Goal: Feedback & Contribution: Contribute content

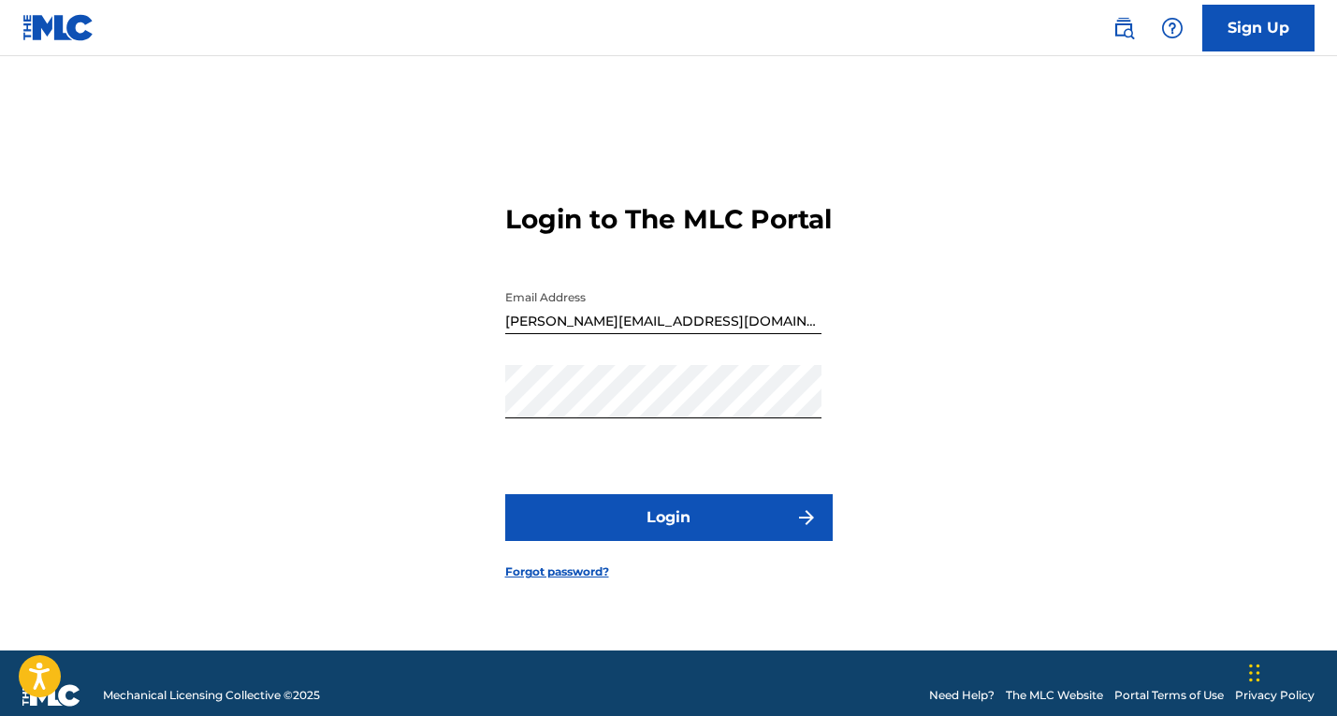
scroll to position [24, 0]
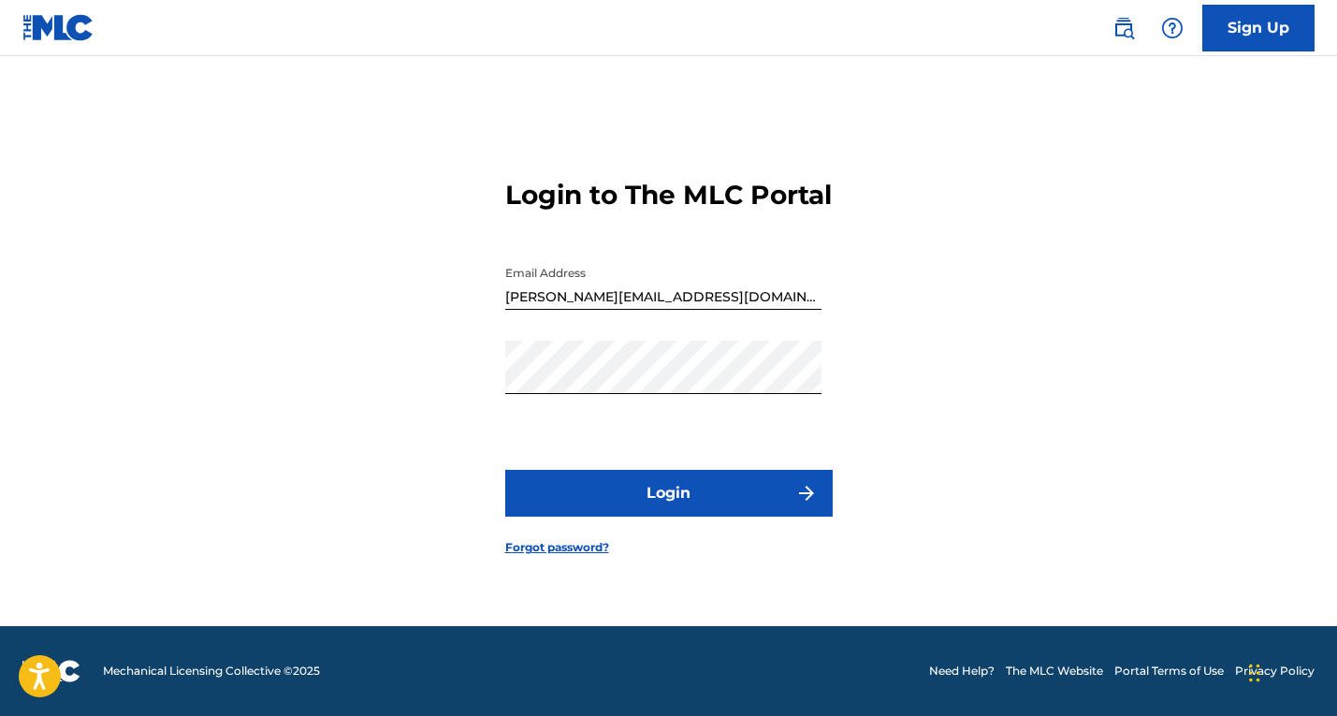
click at [707, 516] on button "Login" at bounding box center [668, 493] width 327 height 47
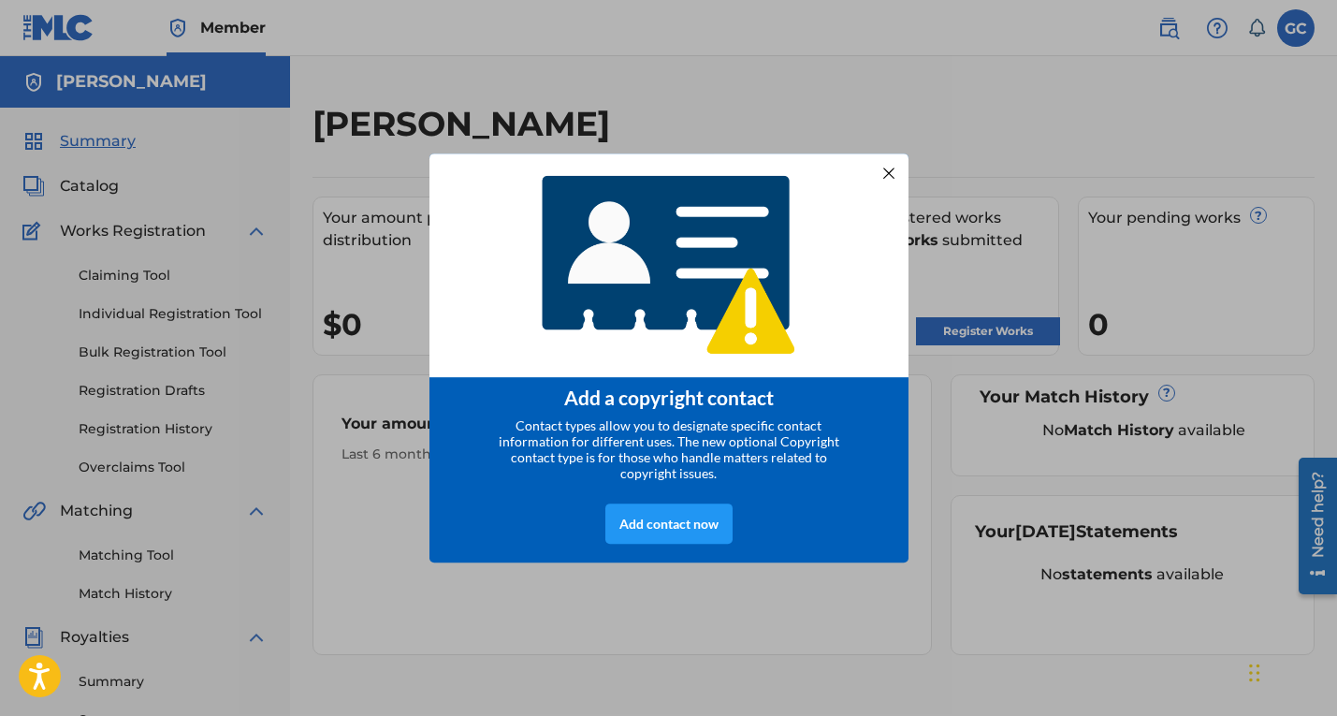
click at [889, 165] on div at bounding box center [888, 172] width 24 height 24
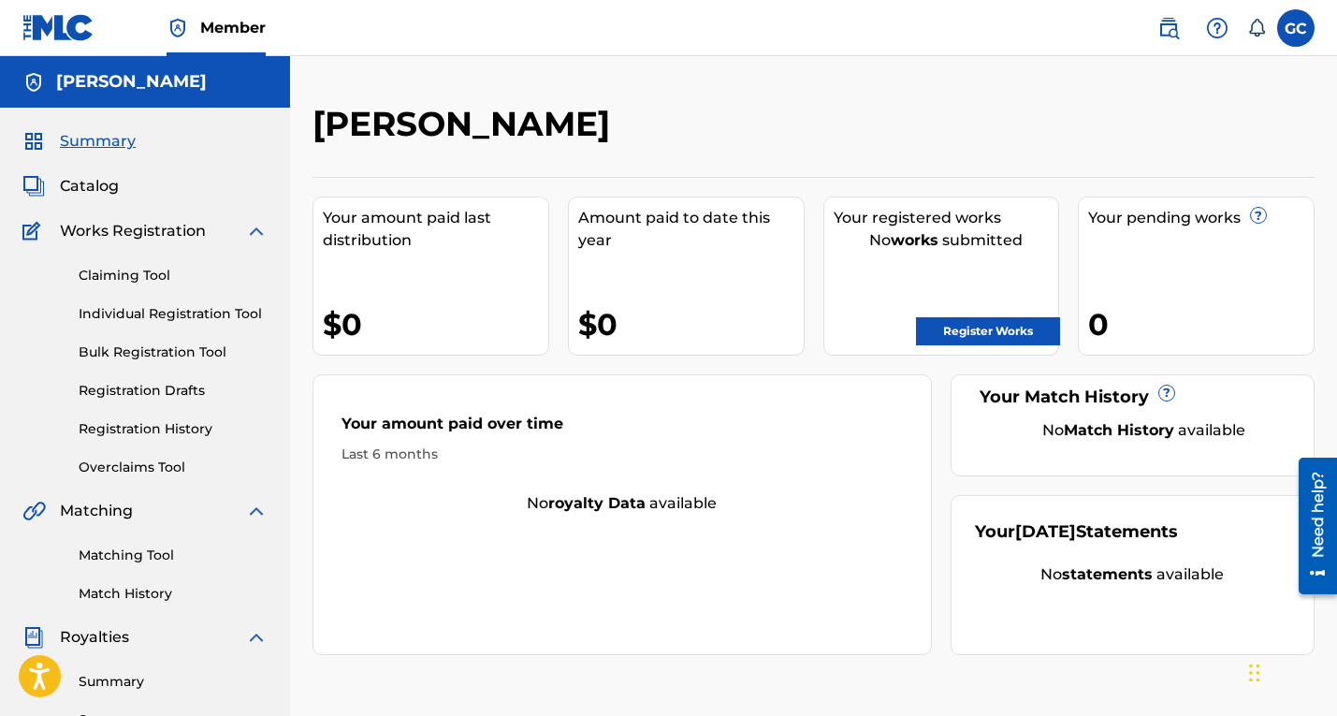
click at [83, 180] on span "Catalog" at bounding box center [89, 186] width 59 height 22
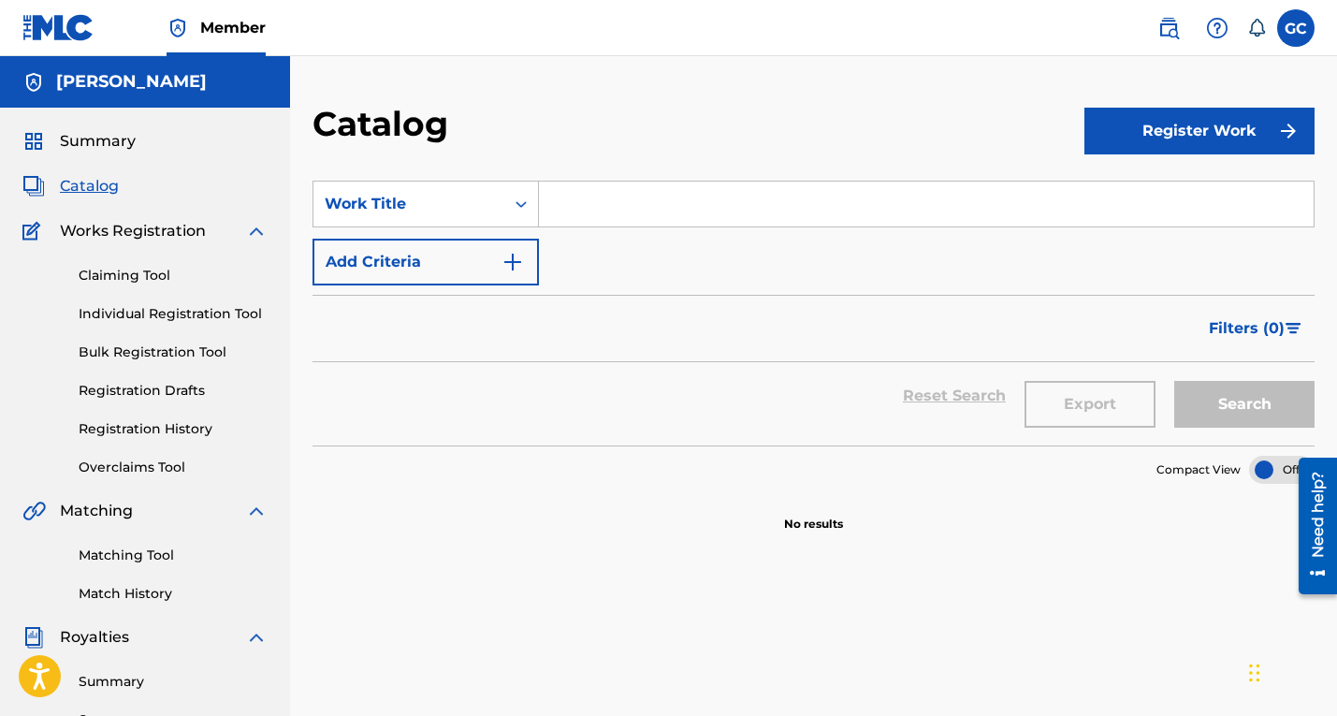
click at [94, 149] on span "Summary" at bounding box center [98, 141] width 76 height 22
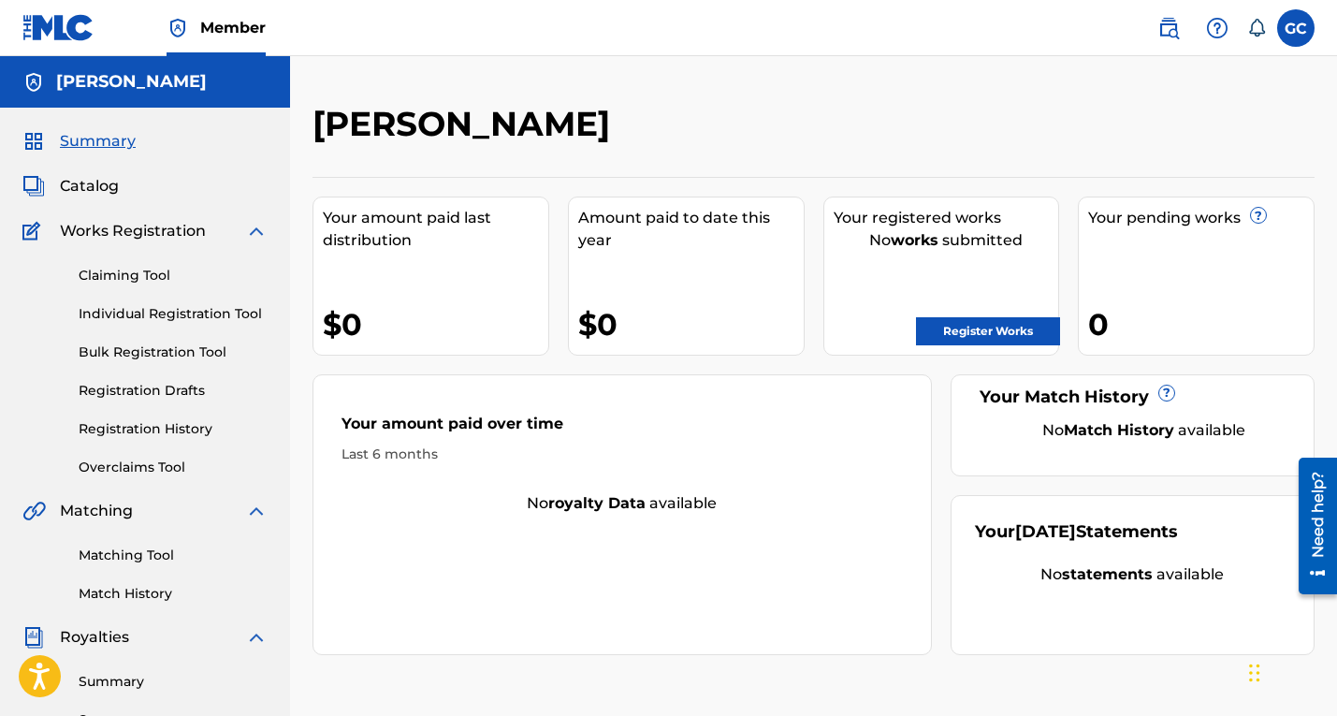
click at [1296, 31] on label at bounding box center [1295, 27] width 37 height 37
click at [1296, 28] on input "GC [PERSON_NAME] [PERSON_NAME][EMAIL_ADDRESS][DOMAIN_NAME] Notification Prefere…" at bounding box center [1296, 28] width 0 height 0
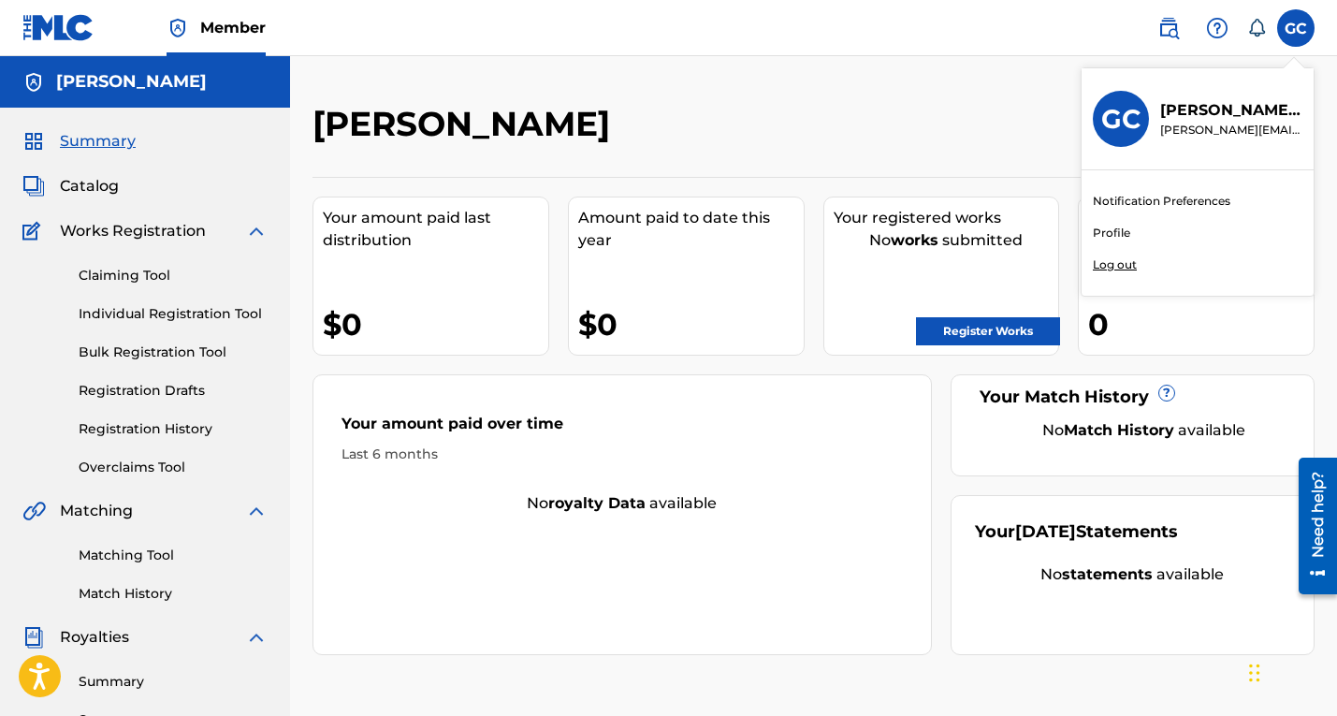
scroll to position [6, 0]
click at [1108, 233] on link "Profile" at bounding box center [1111, 232] width 37 height 17
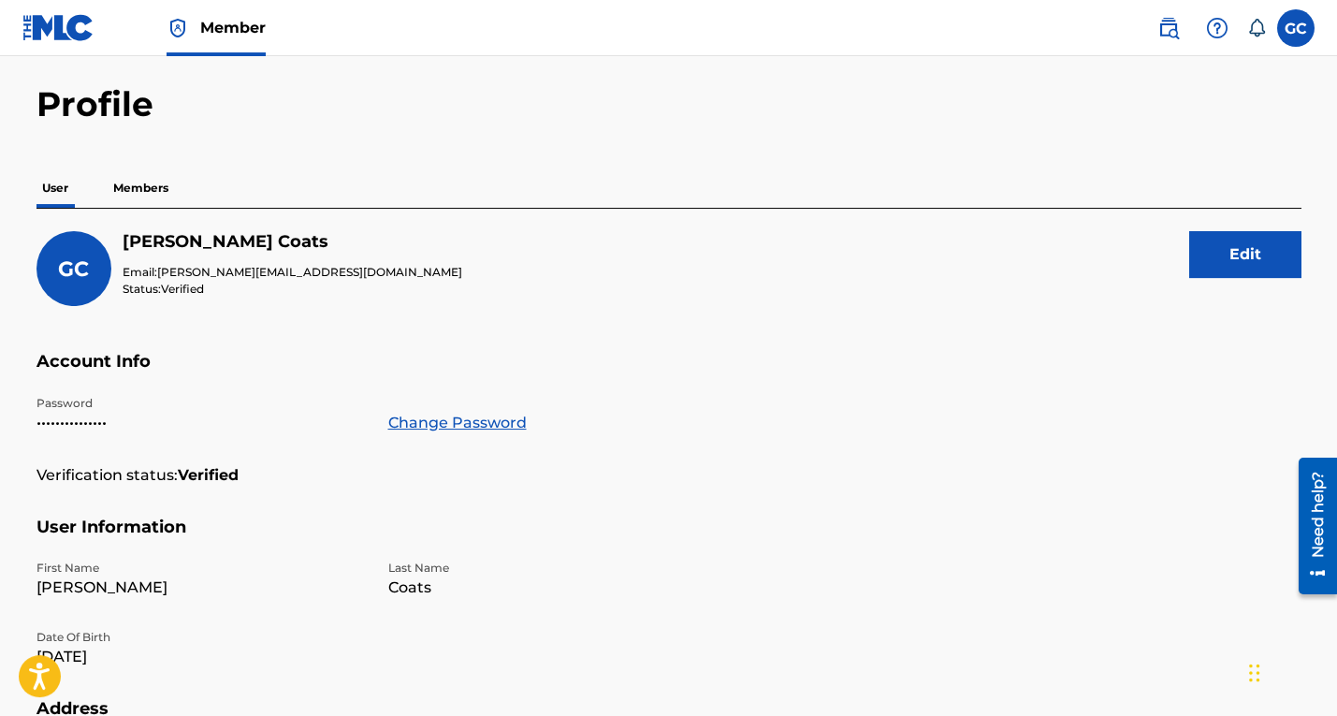
scroll to position [65, 0]
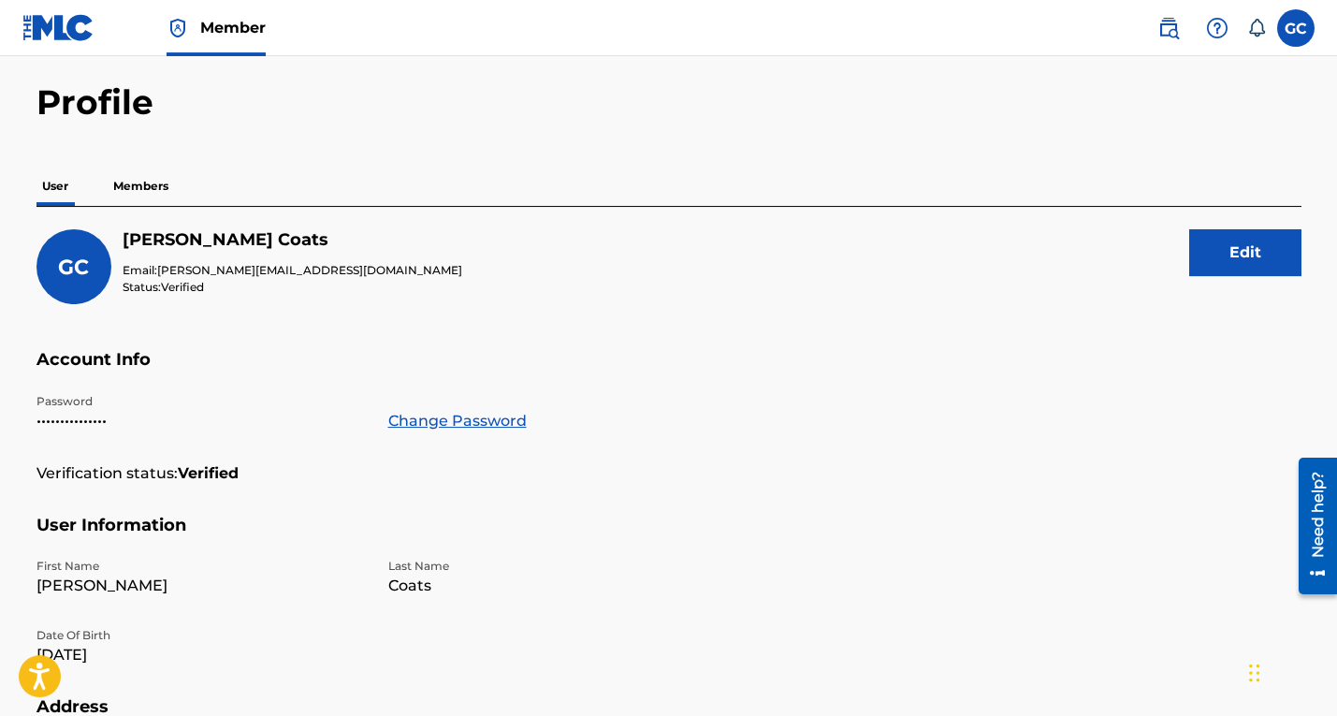
click at [153, 183] on p "Members" at bounding box center [141, 186] width 66 height 39
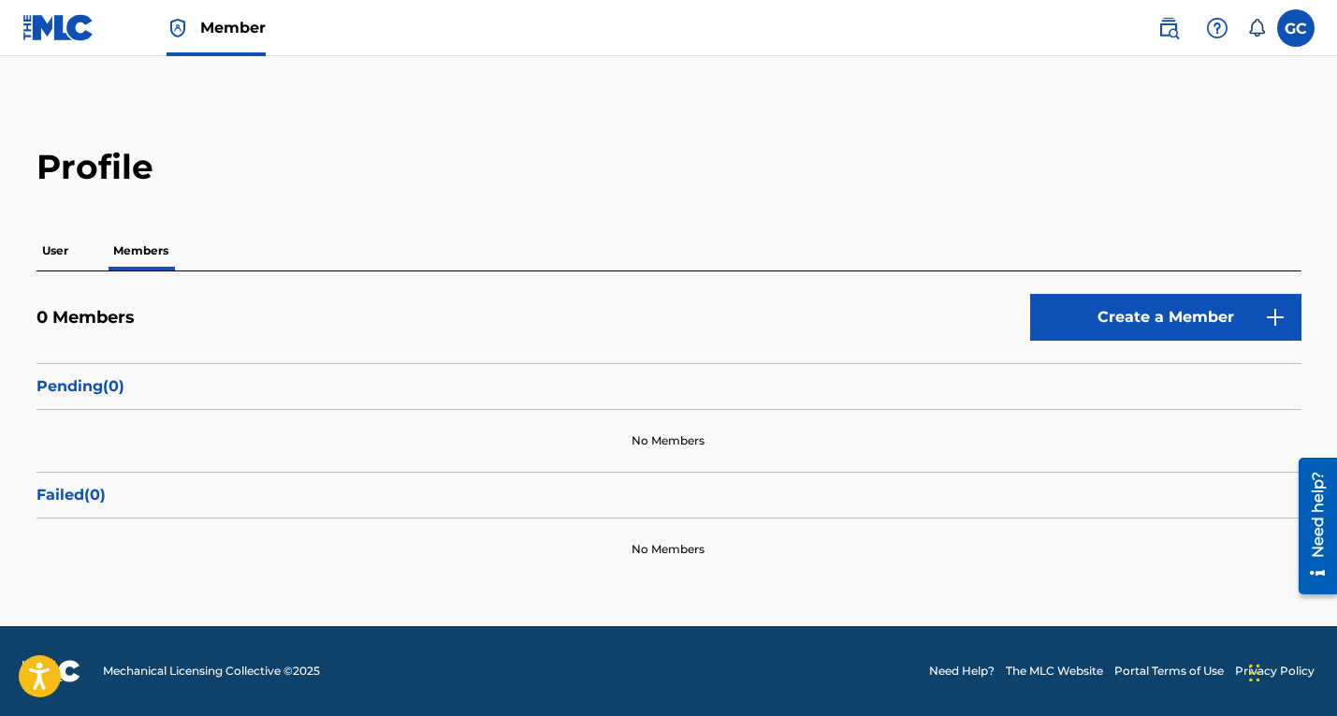
click at [53, 243] on p "User" at bounding box center [54, 250] width 37 height 39
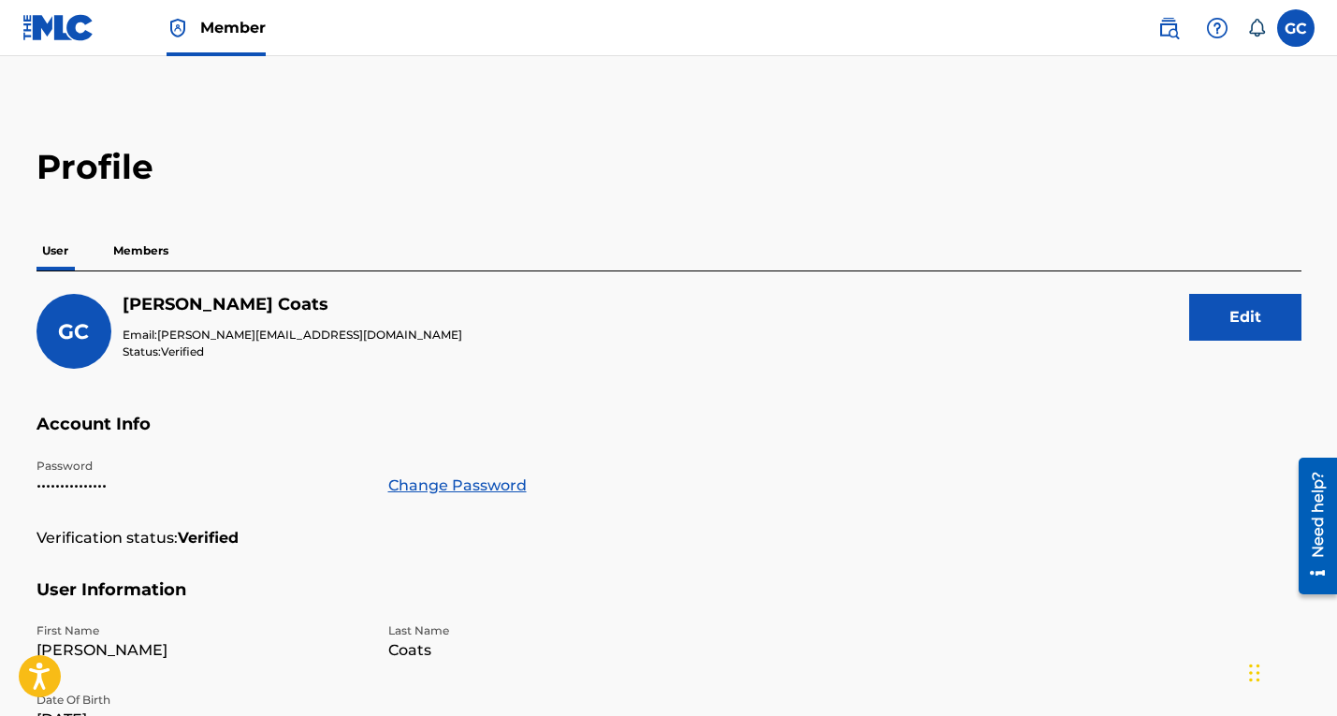
click at [1250, 311] on button "Edit" at bounding box center [1245, 317] width 112 height 47
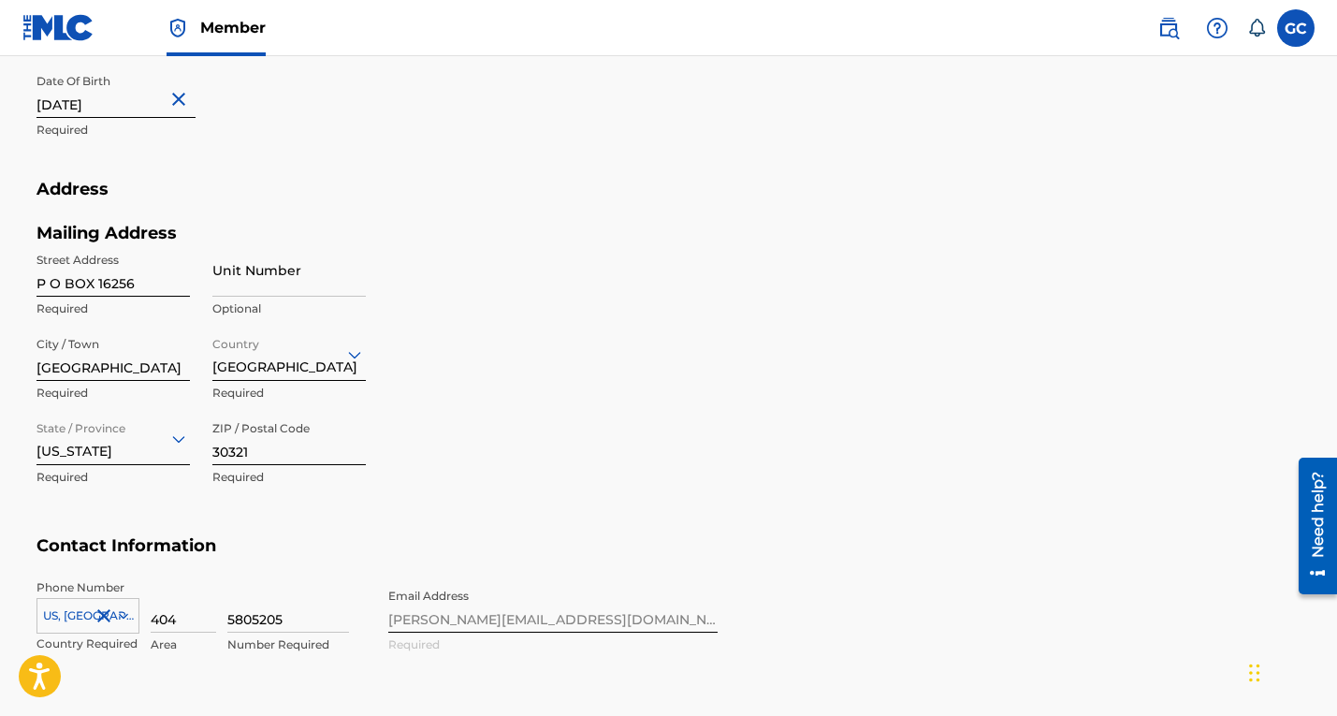
scroll to position [671, 0]
click at [165, 290] on input "P O BOX 16256" at bounding box center [112, 270] width 153 height 53
type input "P"
type input "[STREET_ADDRESS][PERSON_NAME]"
type input "#3002"
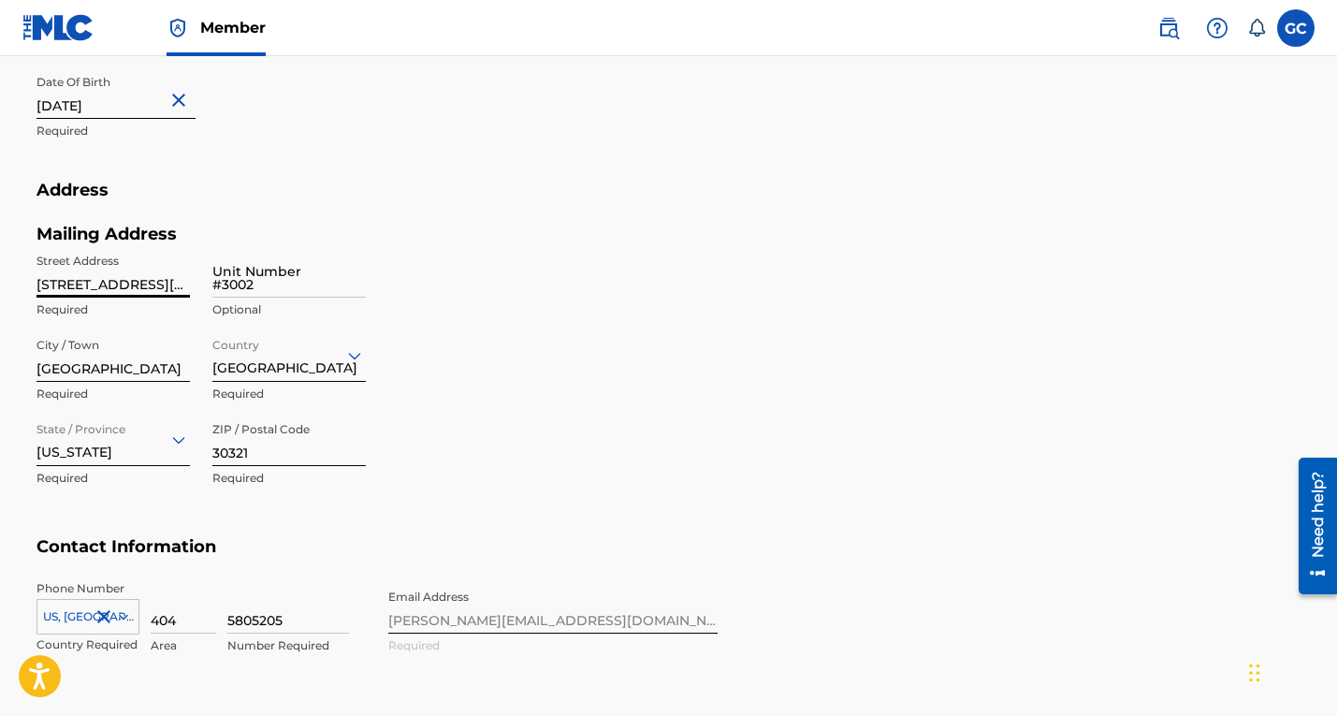
type input "US"
type input "FL"
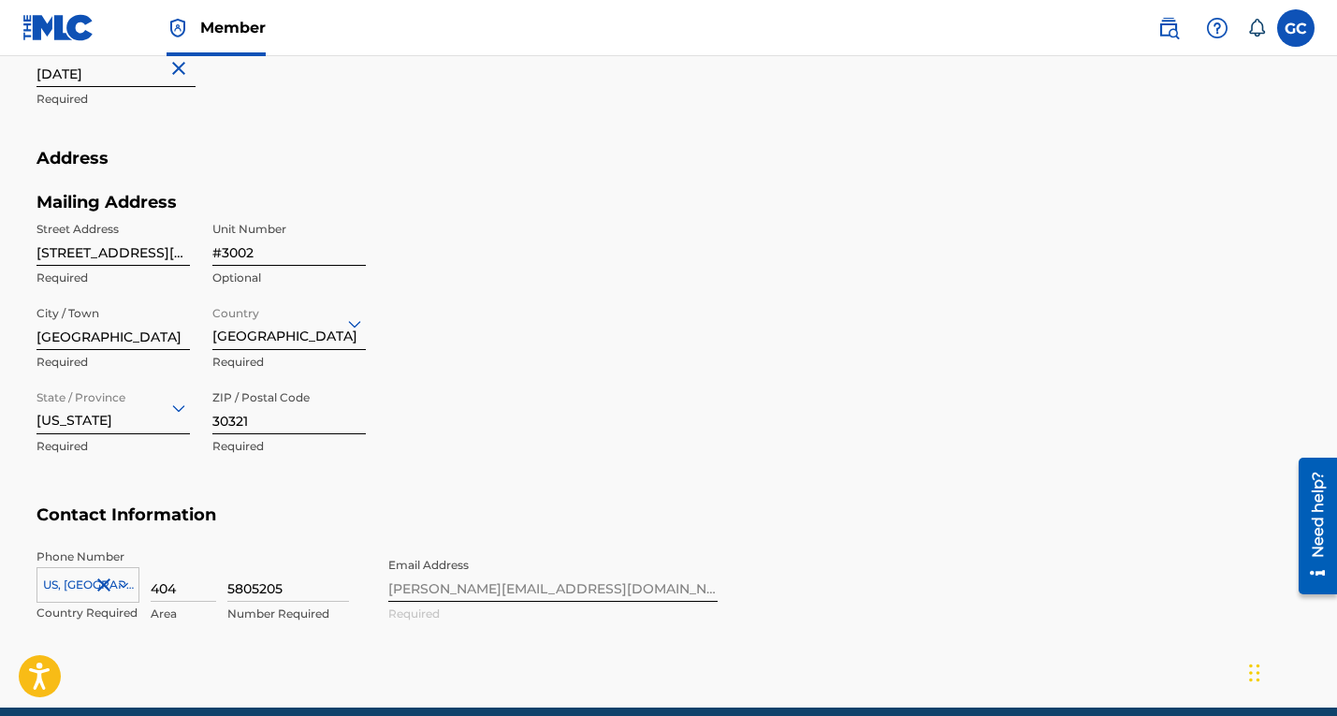
click at [129, 434] on div "[US_STATE]" at bounding box center [112, 407] width 153 height 53
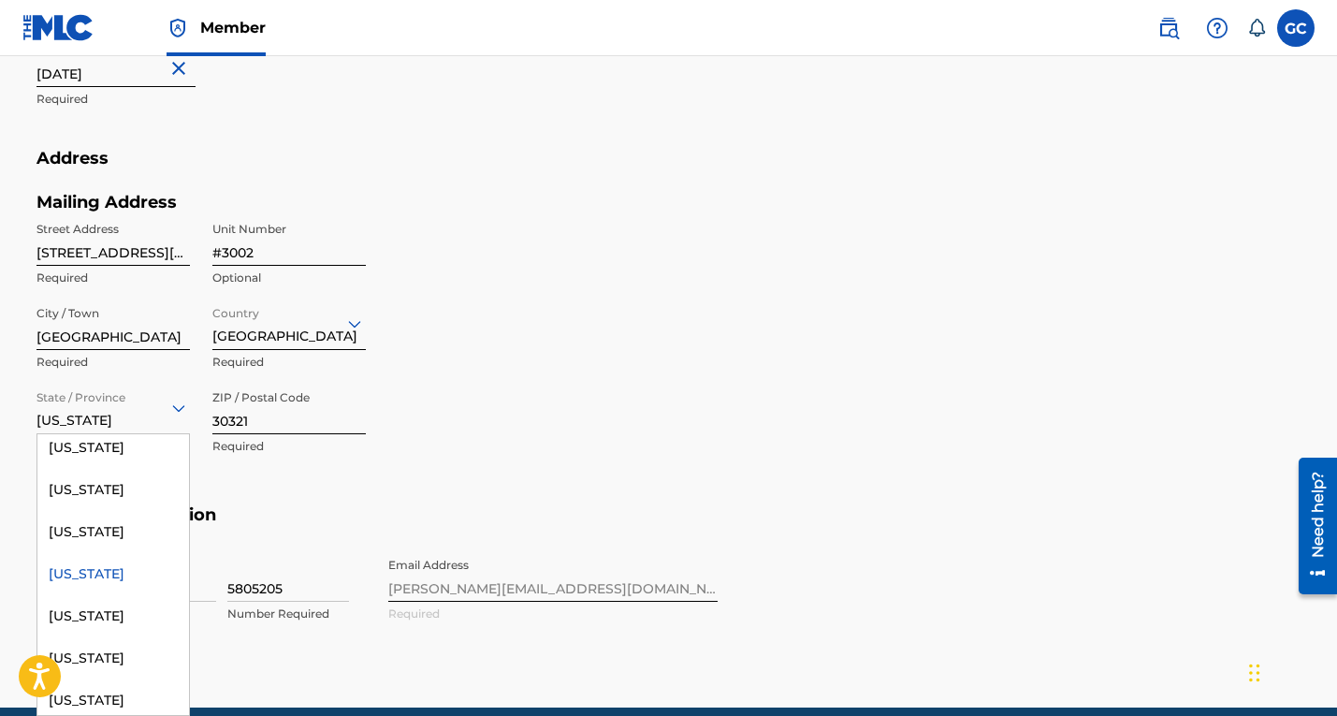
scroll to position [349, 0]
click at [79, 545] on div "[US_STATE]" at bounding box center [113, 527] width 152 height 42
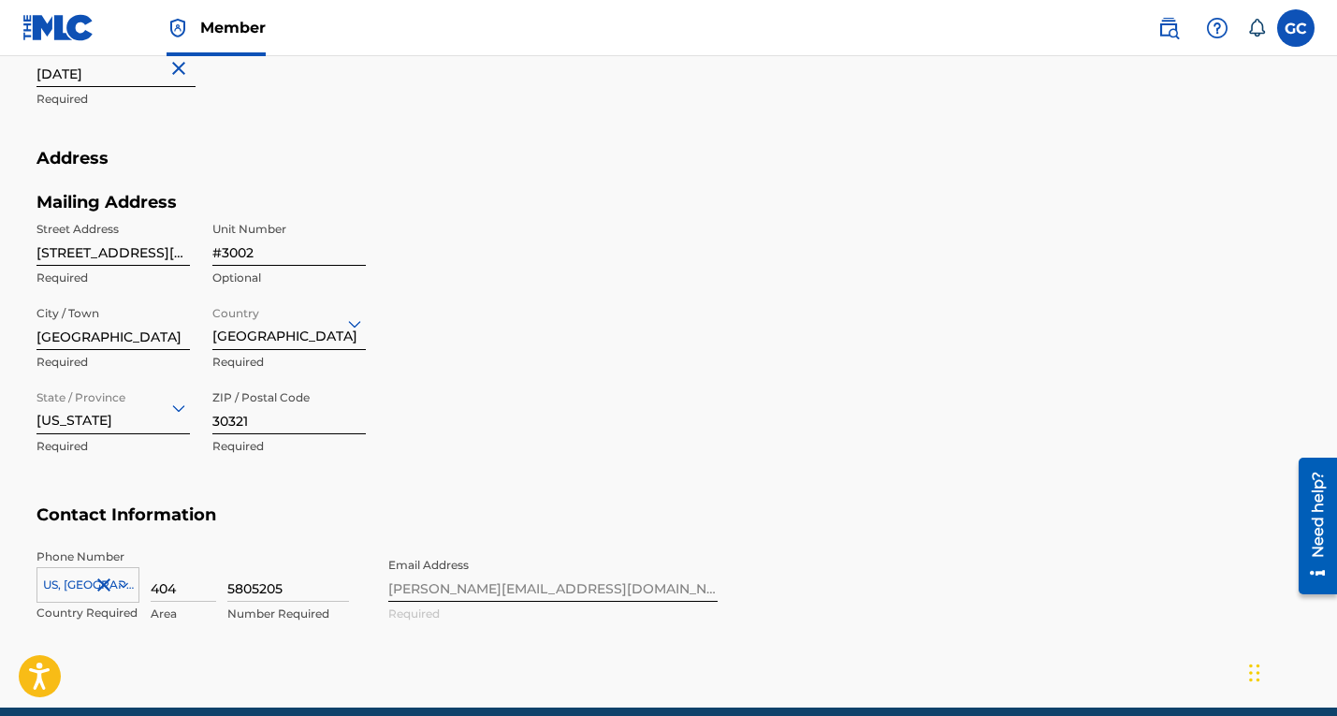
click at [285, 428] on input "30321" at bounding box center [288, 407] width 153 height 53
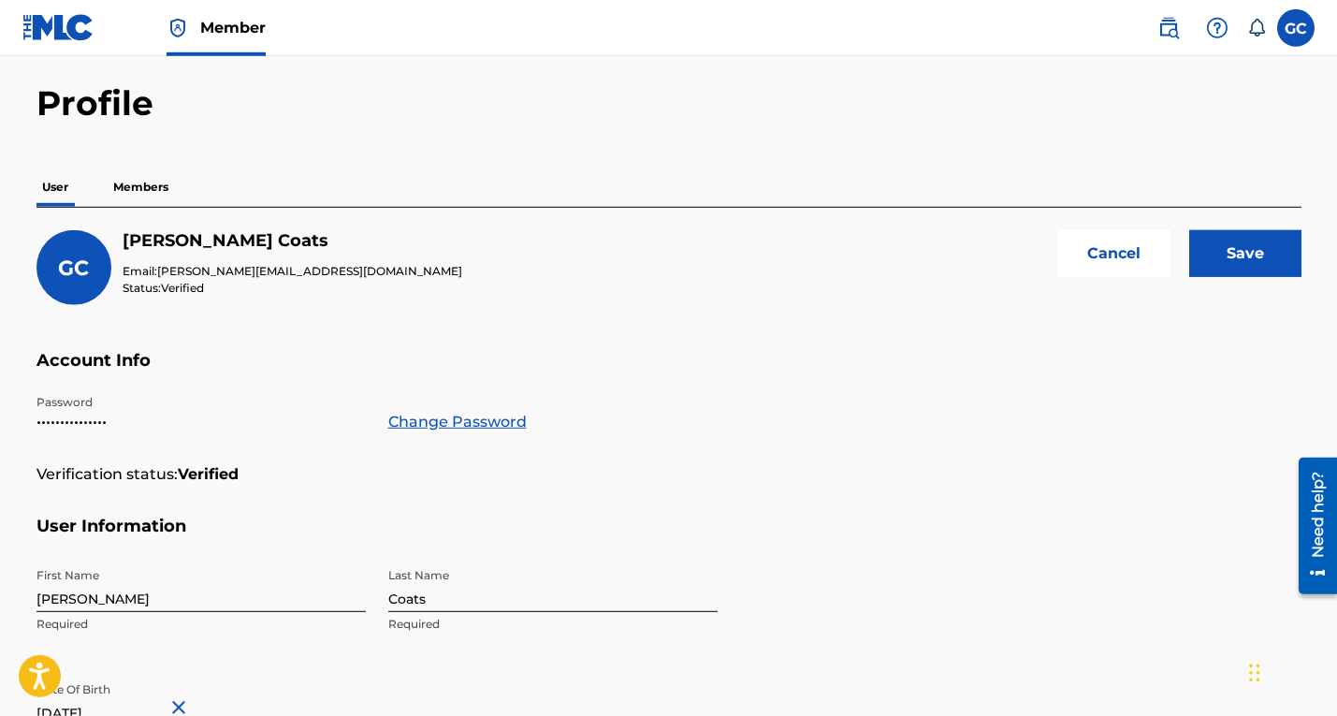
scroll to position [0, 0]
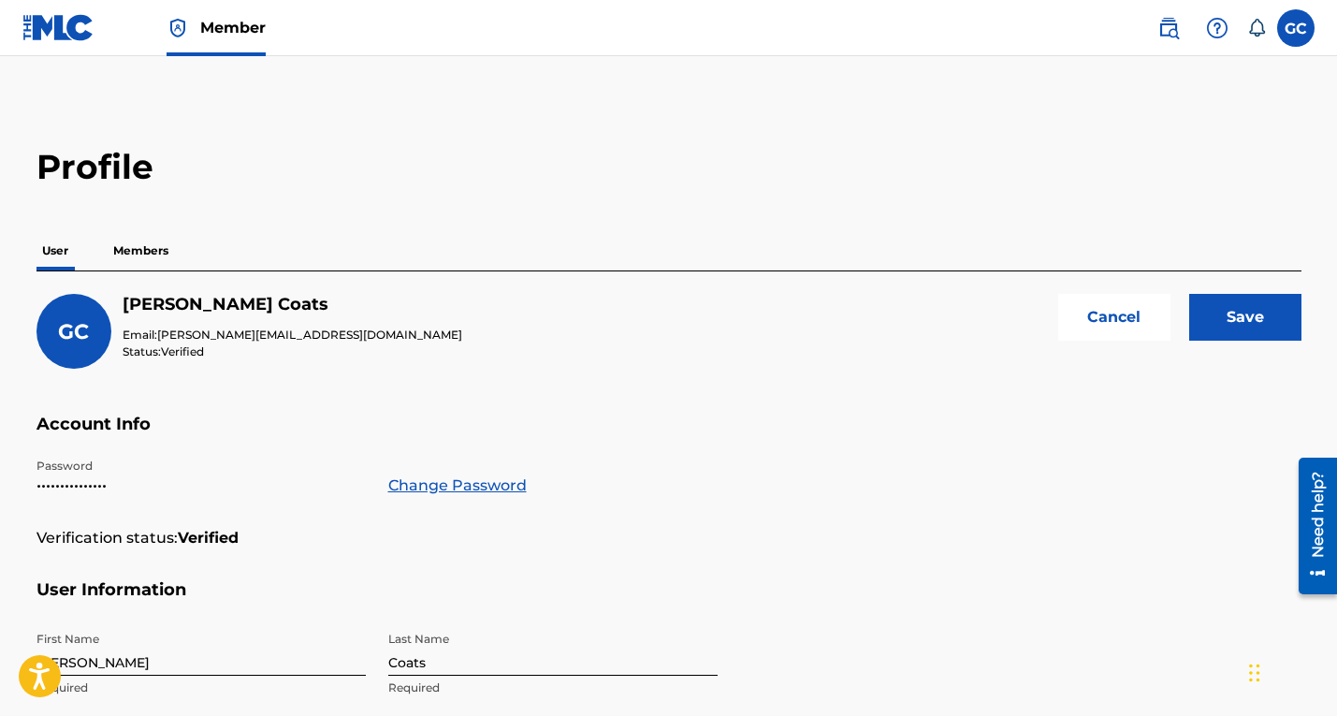
type input "32773"
click at [1250, 311] on input "Save" at bounding box center [1245, 317] width 112 height 47
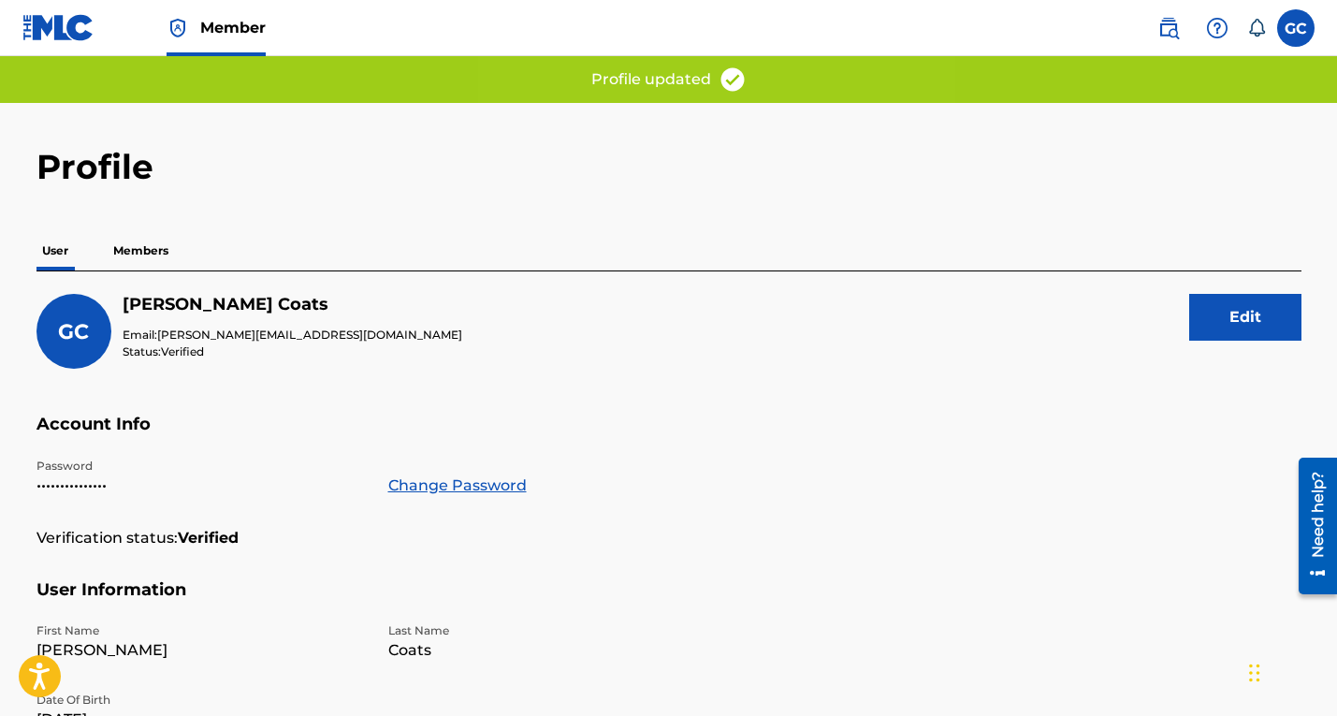
click at [1172, 30] on img at bounding box center [1168, 28] width 22 height 22
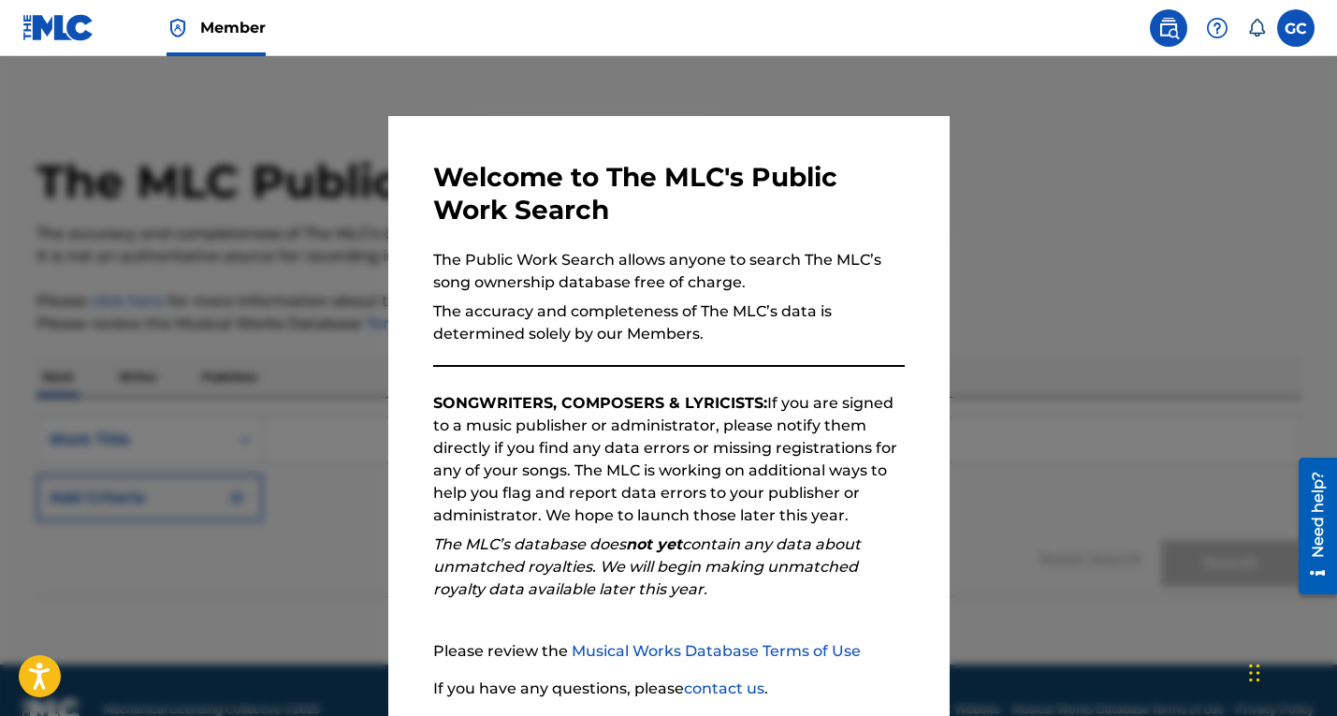
click at [1154, 239] on div at bounding box center [668, 414] width 1337 height 716
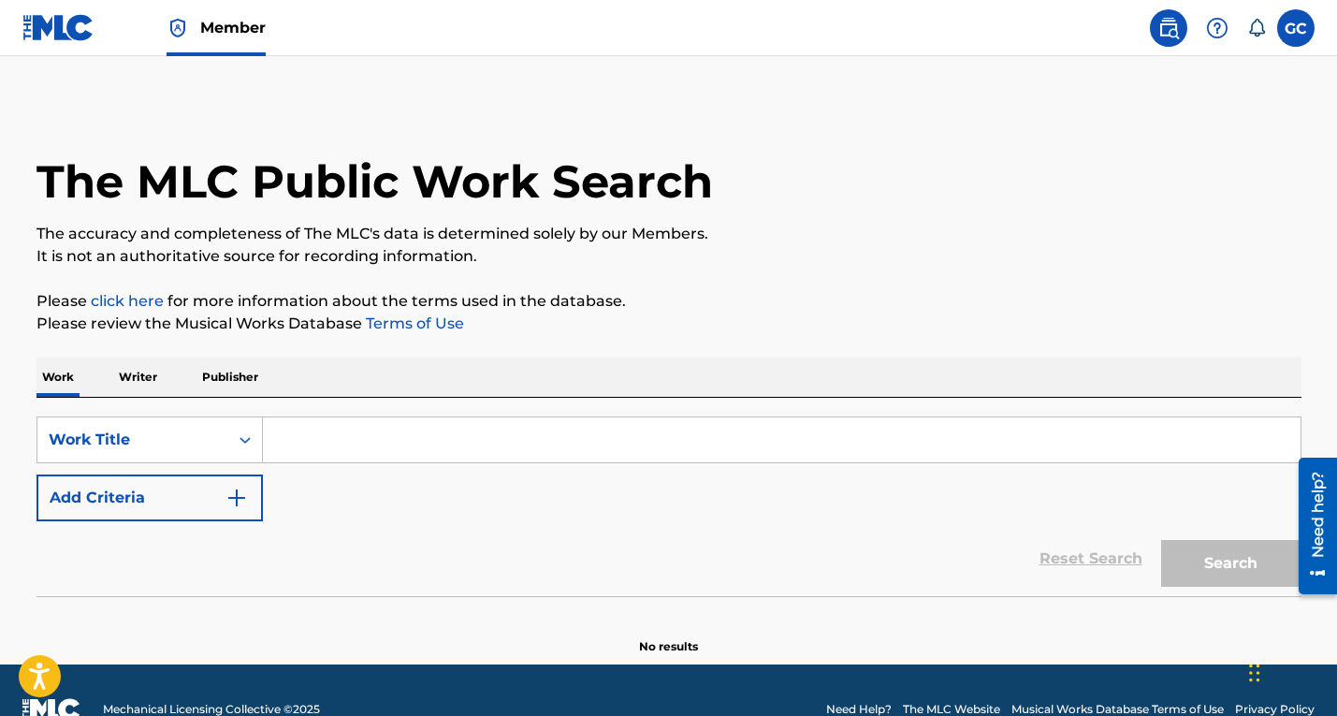
click at [234, 370] on p "Publisher" at bounding box center [229, 376] width 67 height 39
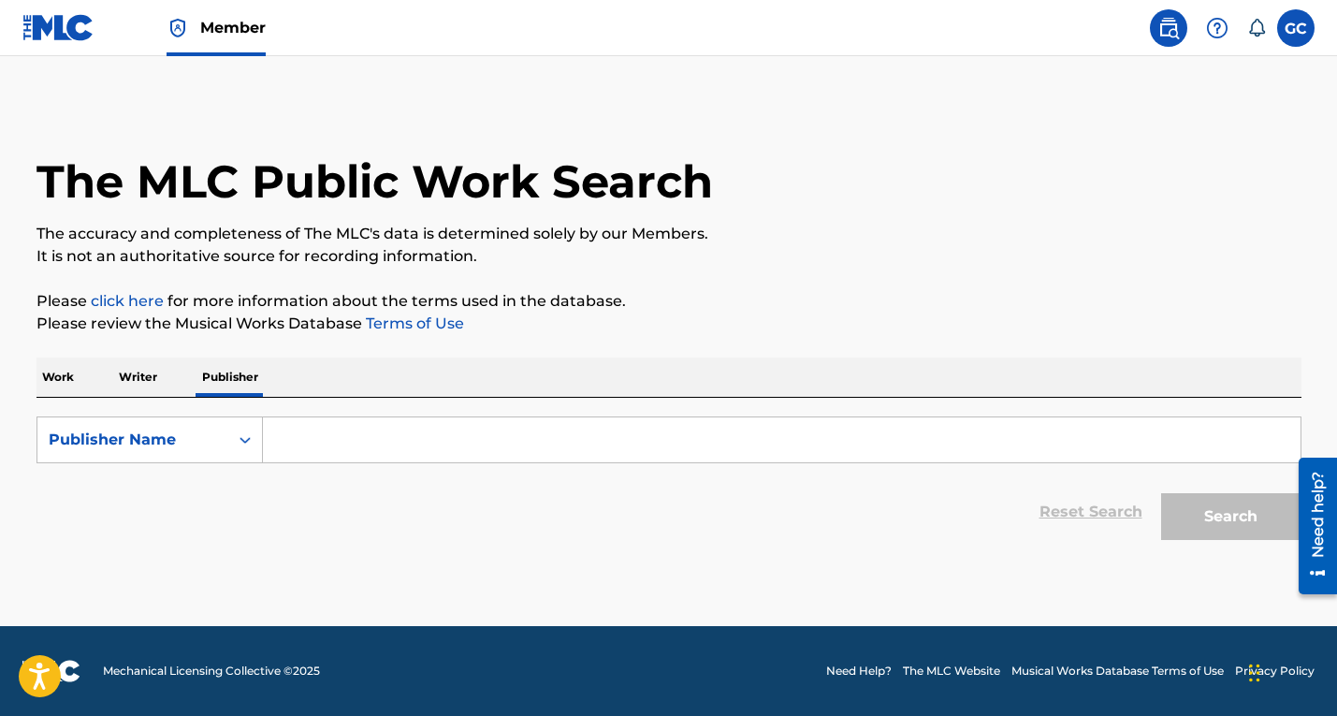
click at [366, 439] on input "Search Form" at bounding box center [781, 439] width 1037 height 45
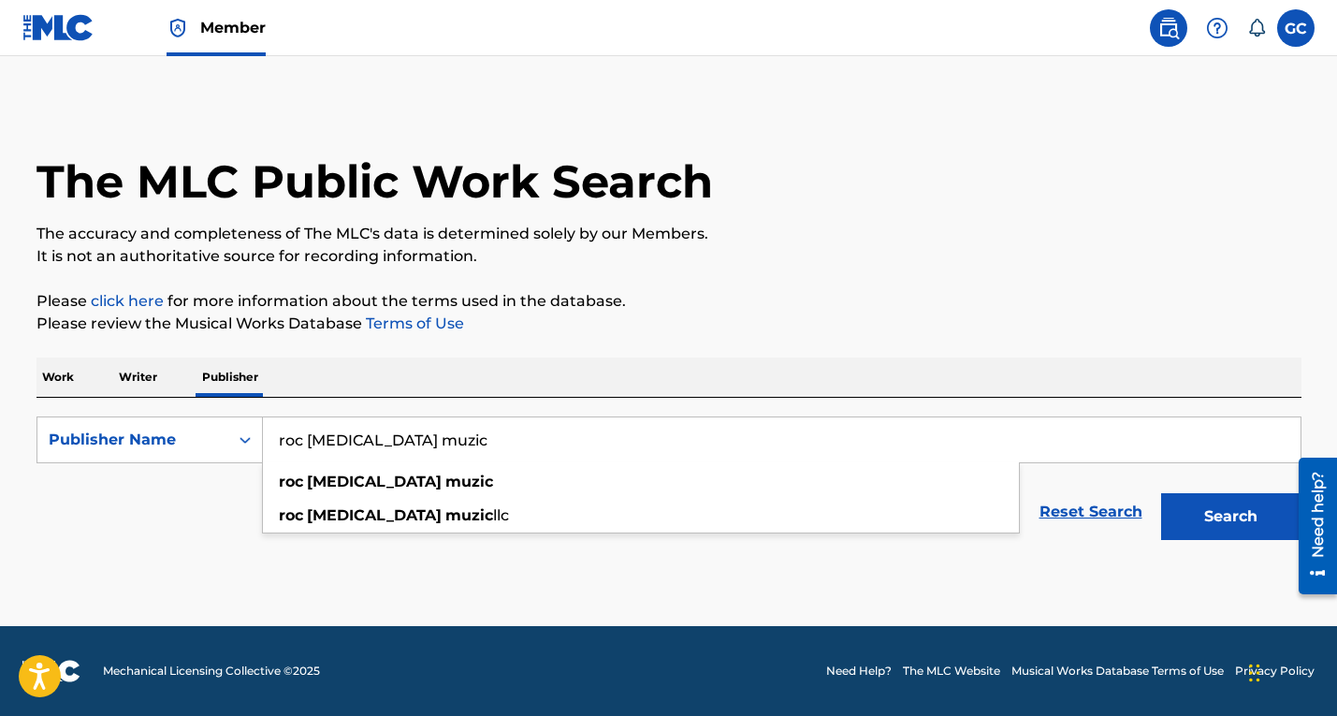
type input "roc [MEDICAL_DATA] muzic"
click at [1161, 493] on button "Search" at bounding box center [1231, 516] width 140 height 47
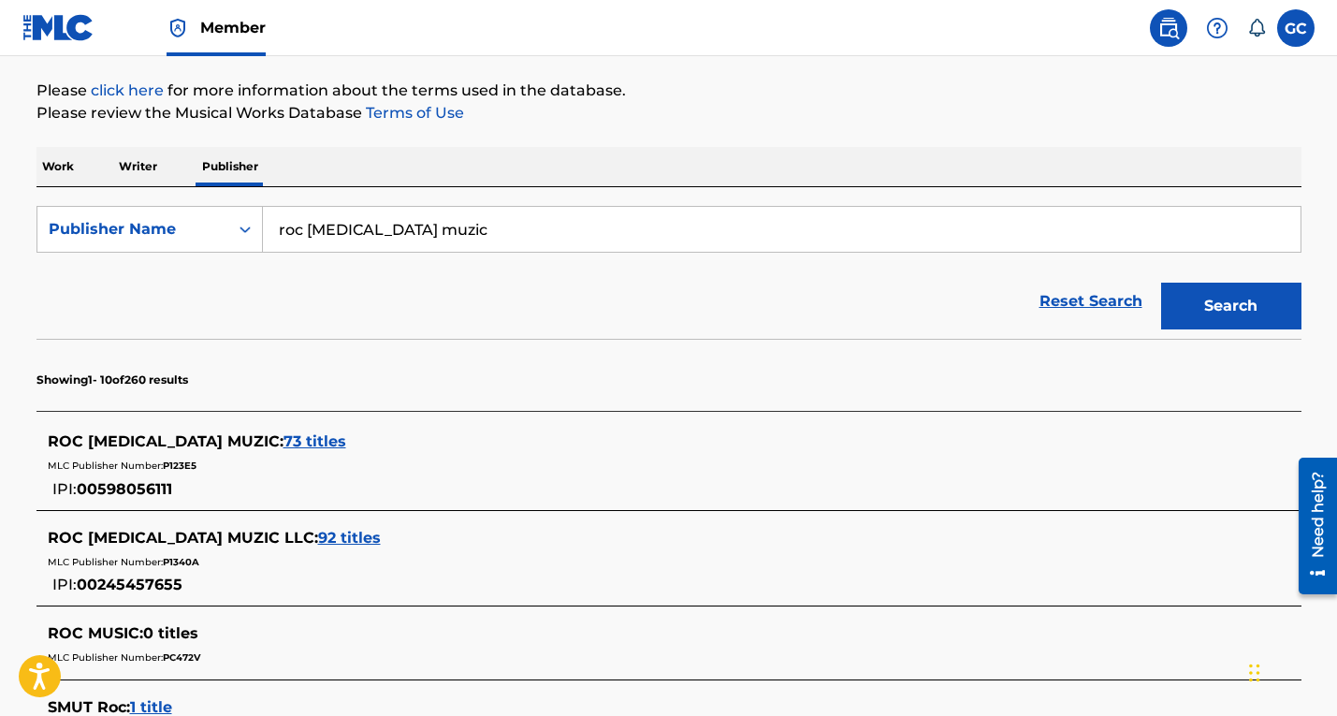
scroll to position [213, 0]
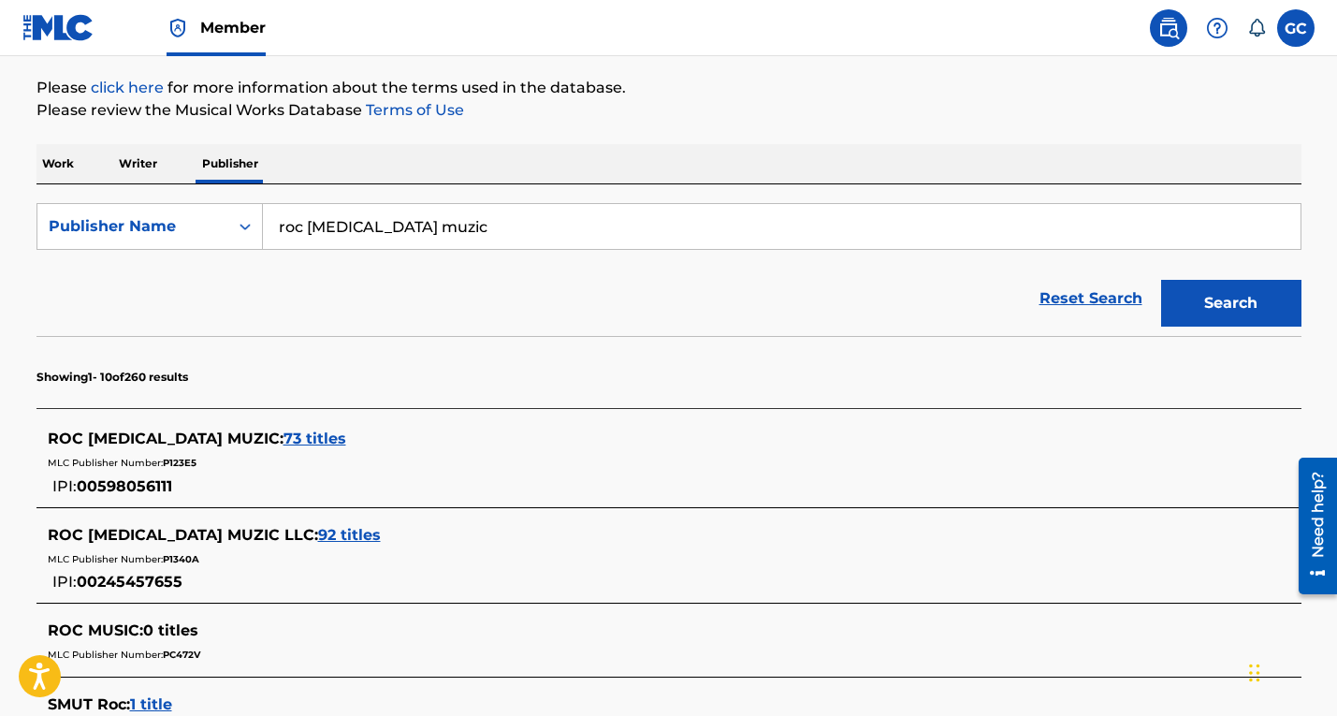
click at [318, 531] on span "92 titles" at bounding box center [349, 535] width 63 height 18
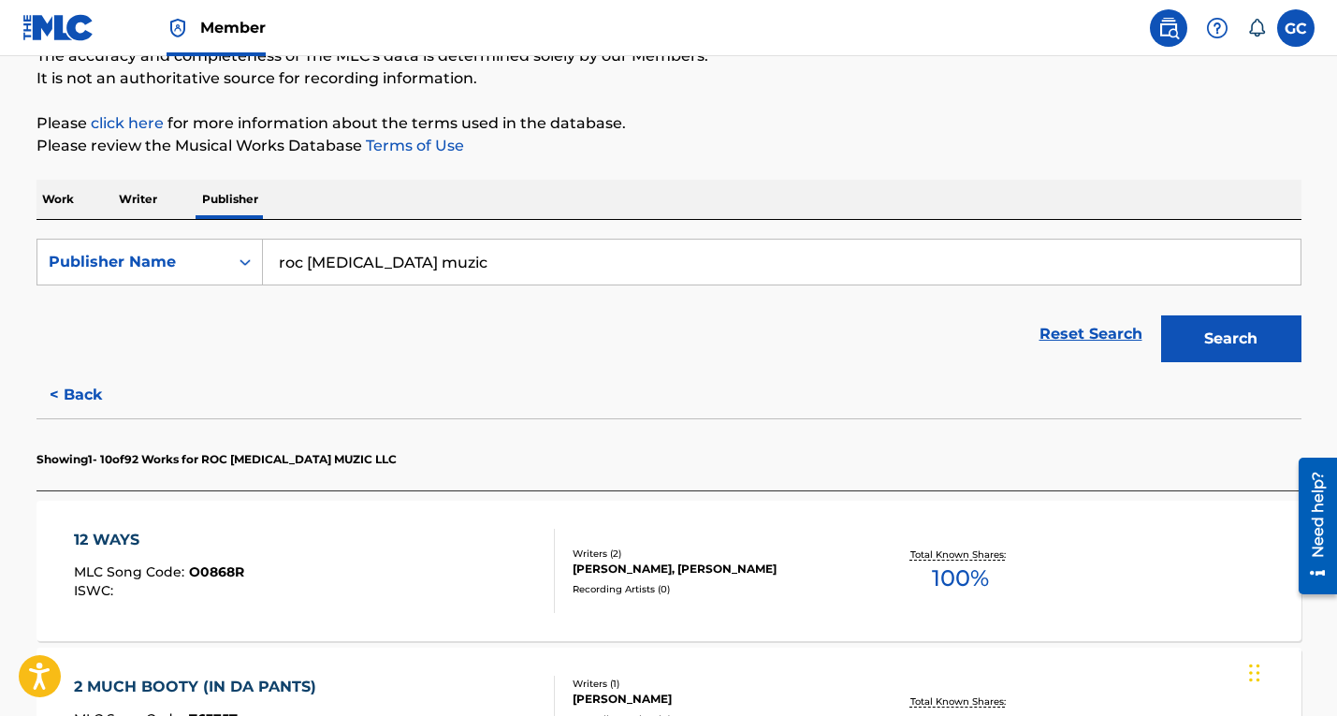
scroll to position [0, 0]
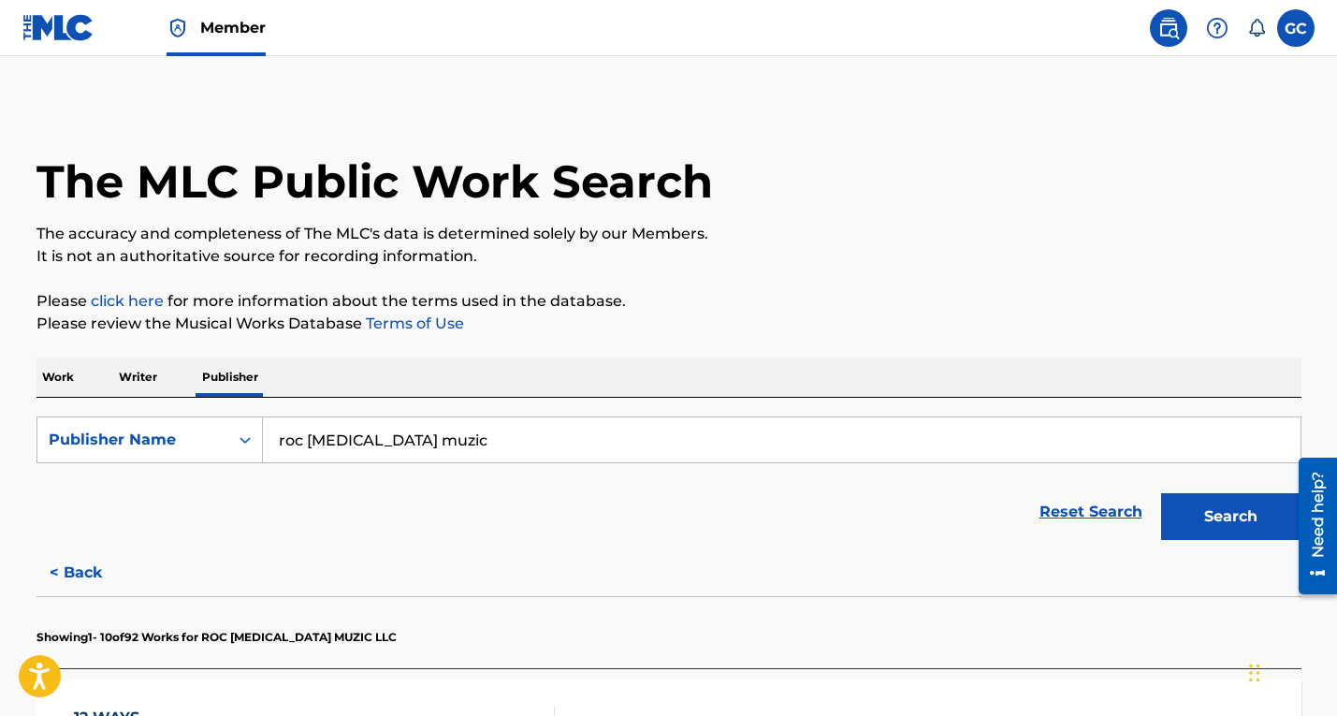
click at [61, 29] on img at bounding box center [58, 27] width 72 height 27
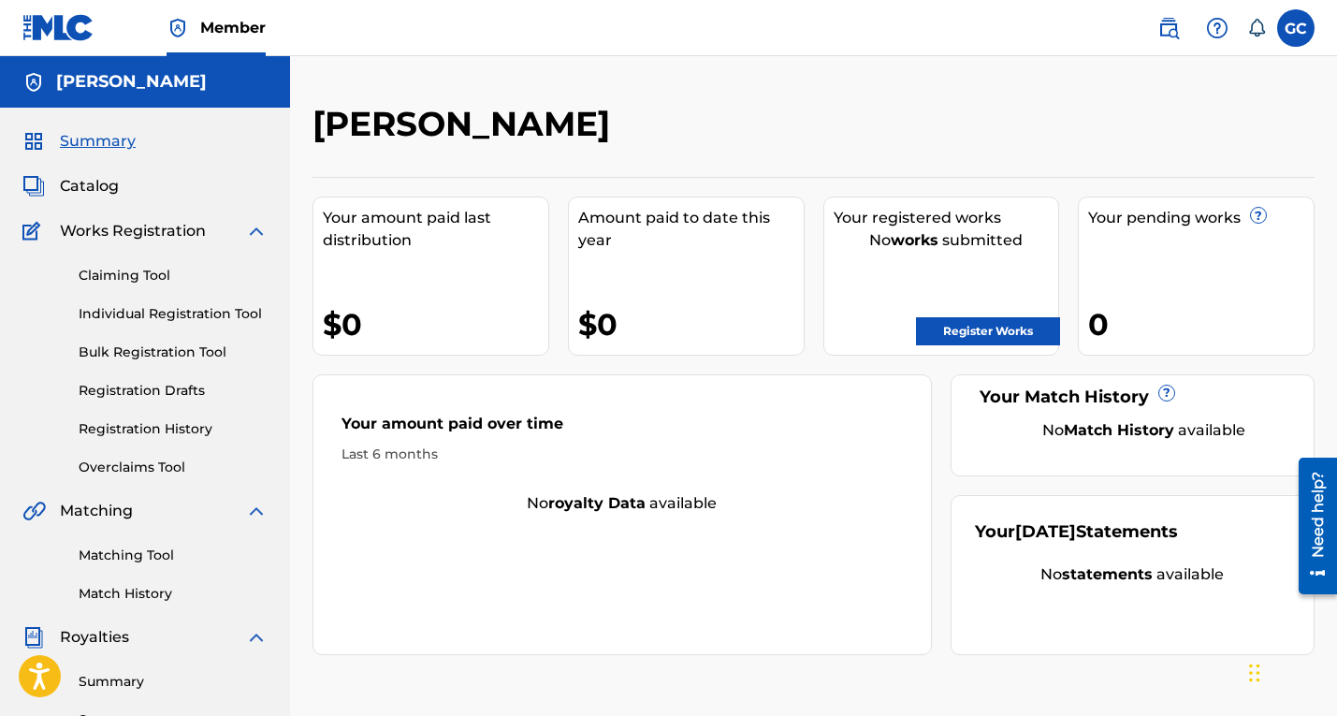
click at [1008, 332] on link "Register Works" at bounding box center [988, 331] width 144 height 28
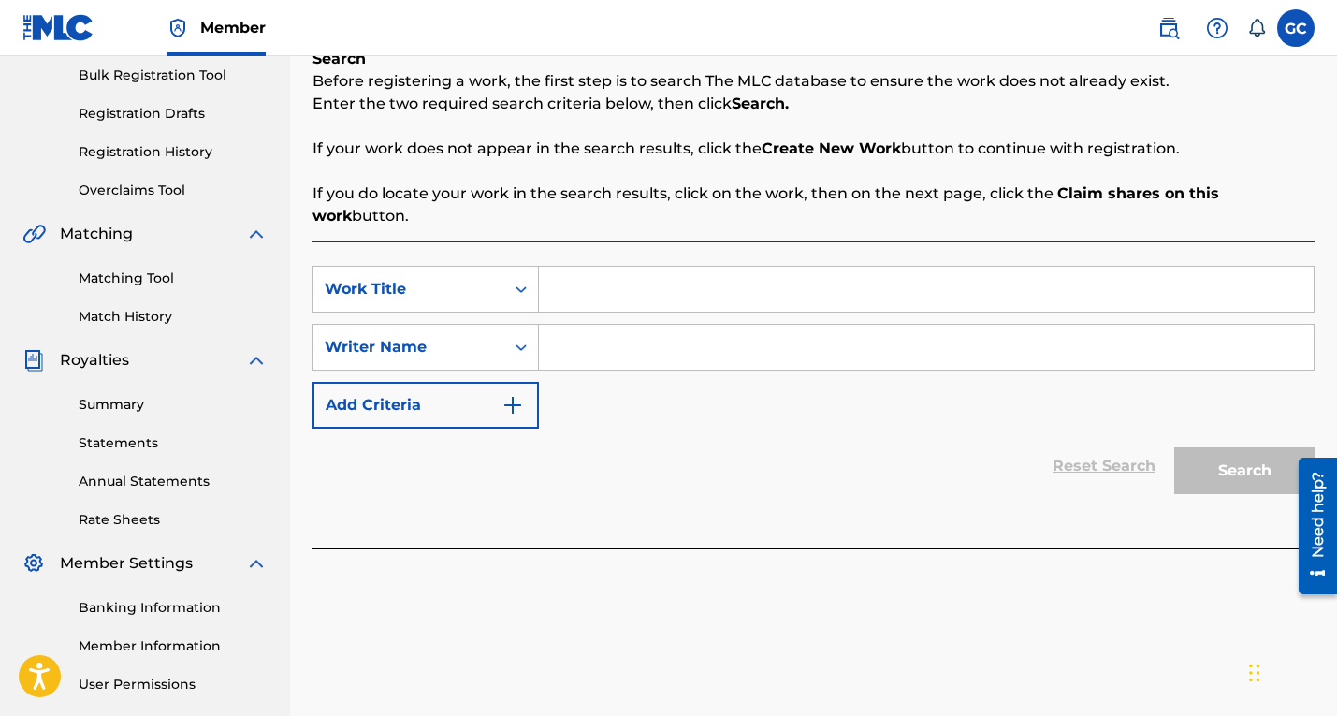
scroll to position [278, 0]
click at [519, 295] on icon "Search Form" at bounding box center [521, 288] width 19 height 19
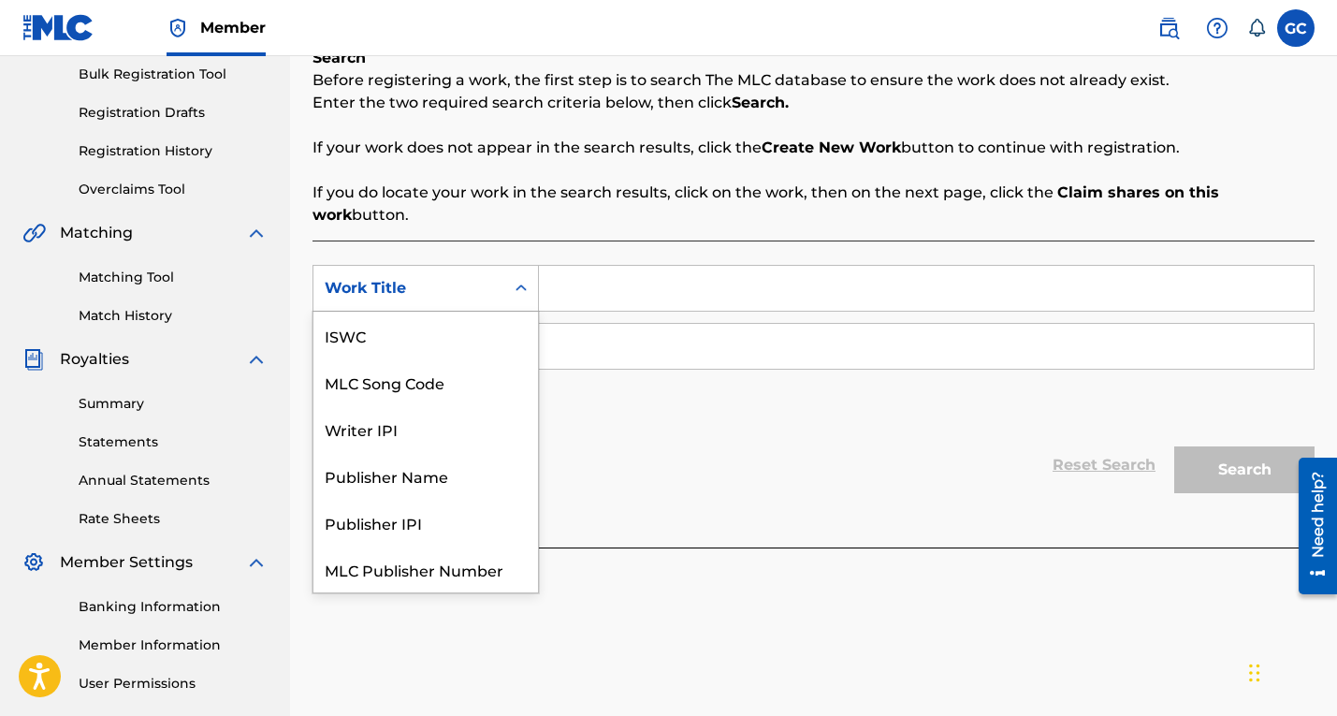
scroll to position [47, 0]
click at [404, 562] on div "Work Title" at bounding box center [425, 568] width 224 height 47
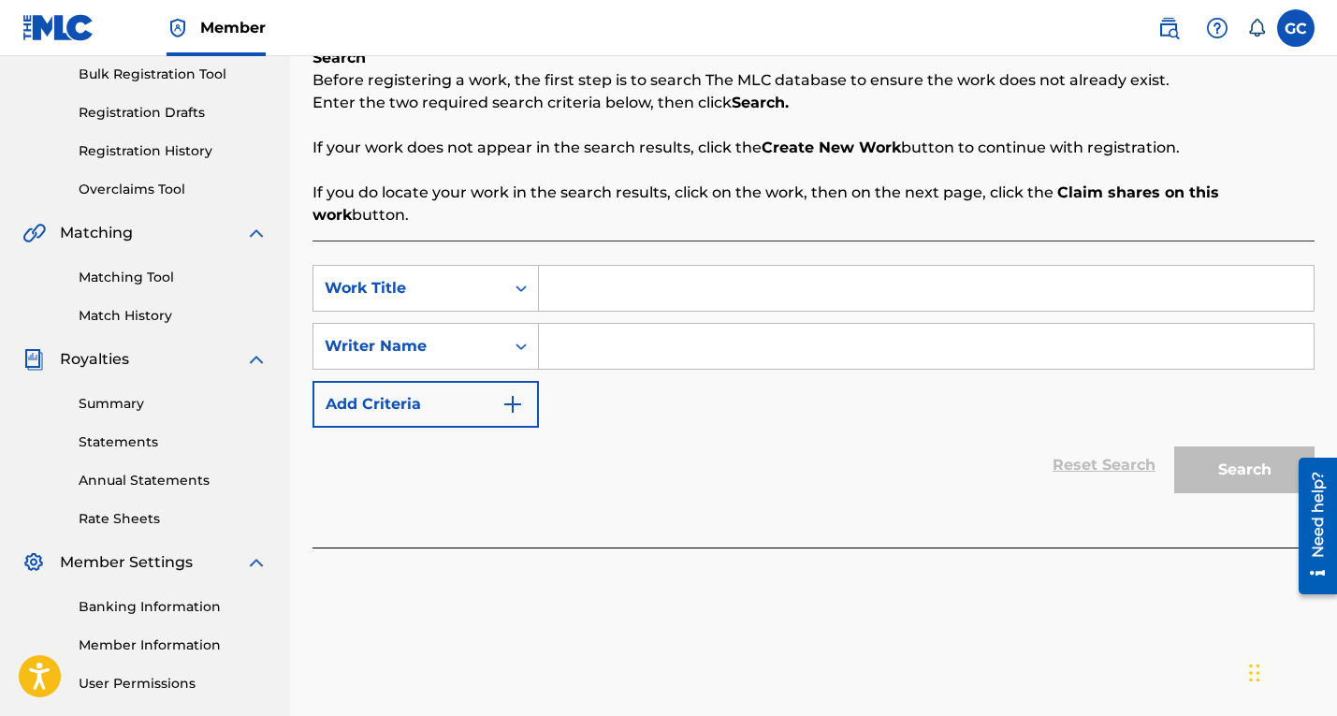
click at [606, 297] on input "Search Form" at bounding box center [926, 288] width 775 height 45
type input "Next Caller"
click at [517, 352] on icon "Search Form" at bounding box center [521, 346] width 19 height 19
click at [611, 343] on input "Search Form" at bounding box center [926, 346] width 775 height 45
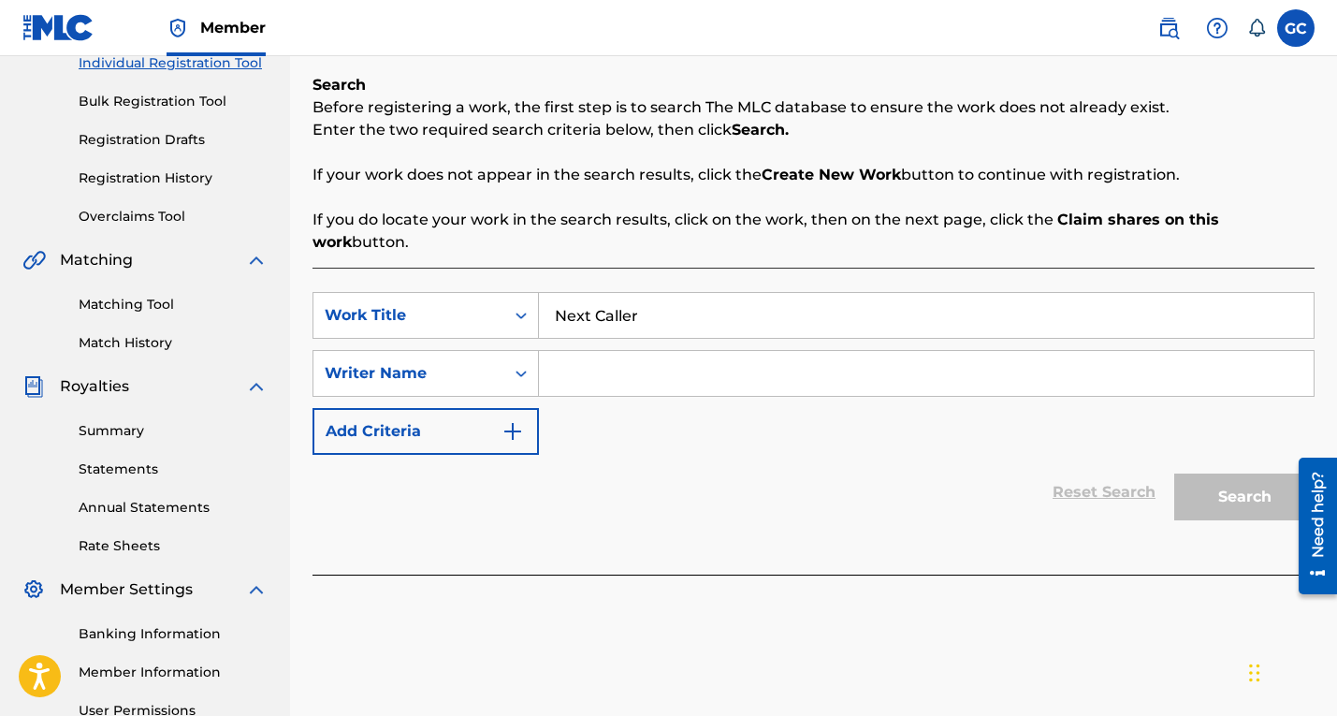
scroll to position [239, 0]
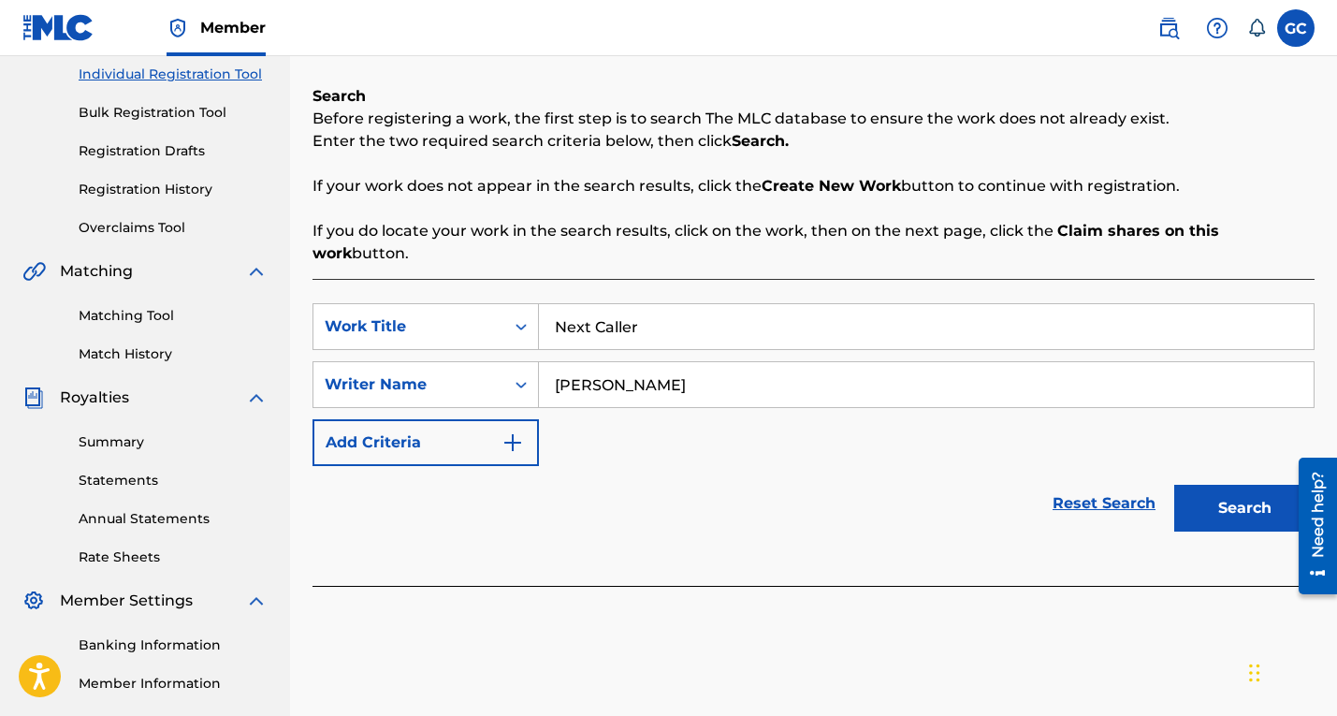
type input "[PERSON_NAME]"
click at [1247, 512] on button "Search" at bounding box center [1244, 508] width 140 height 47
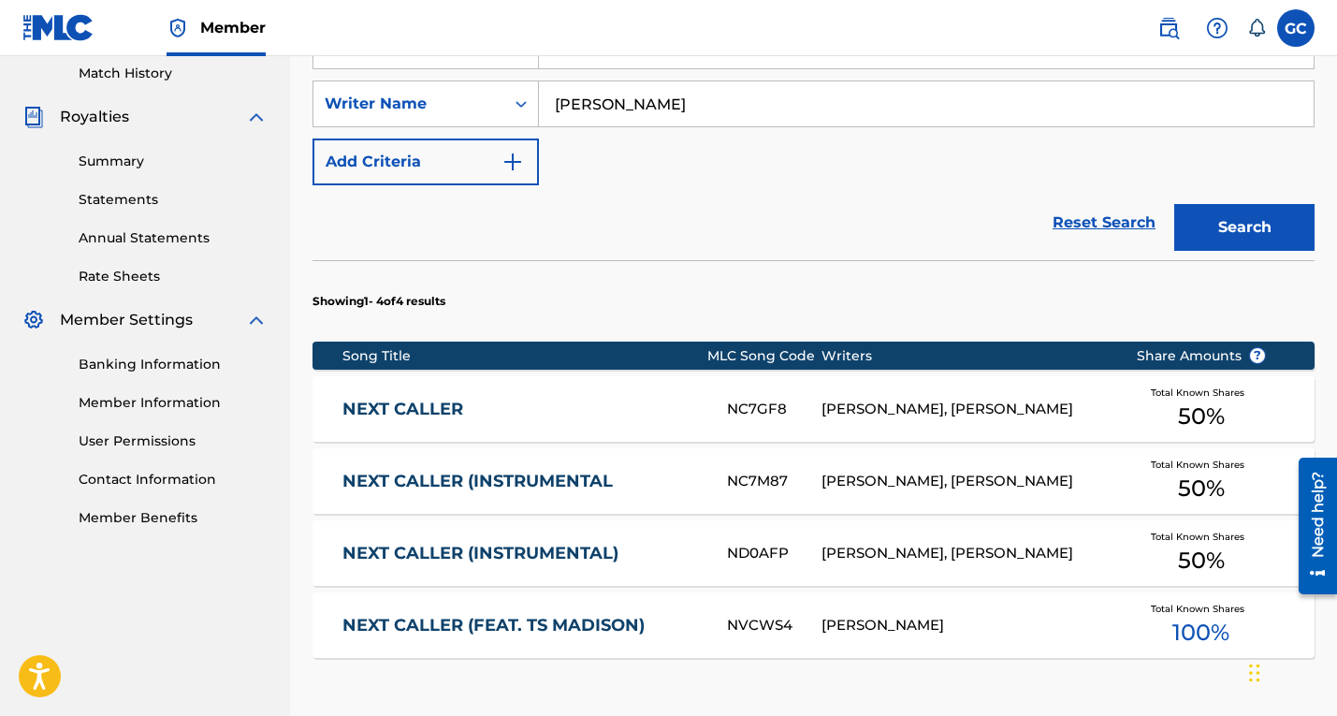
scroll to position [515, 0]
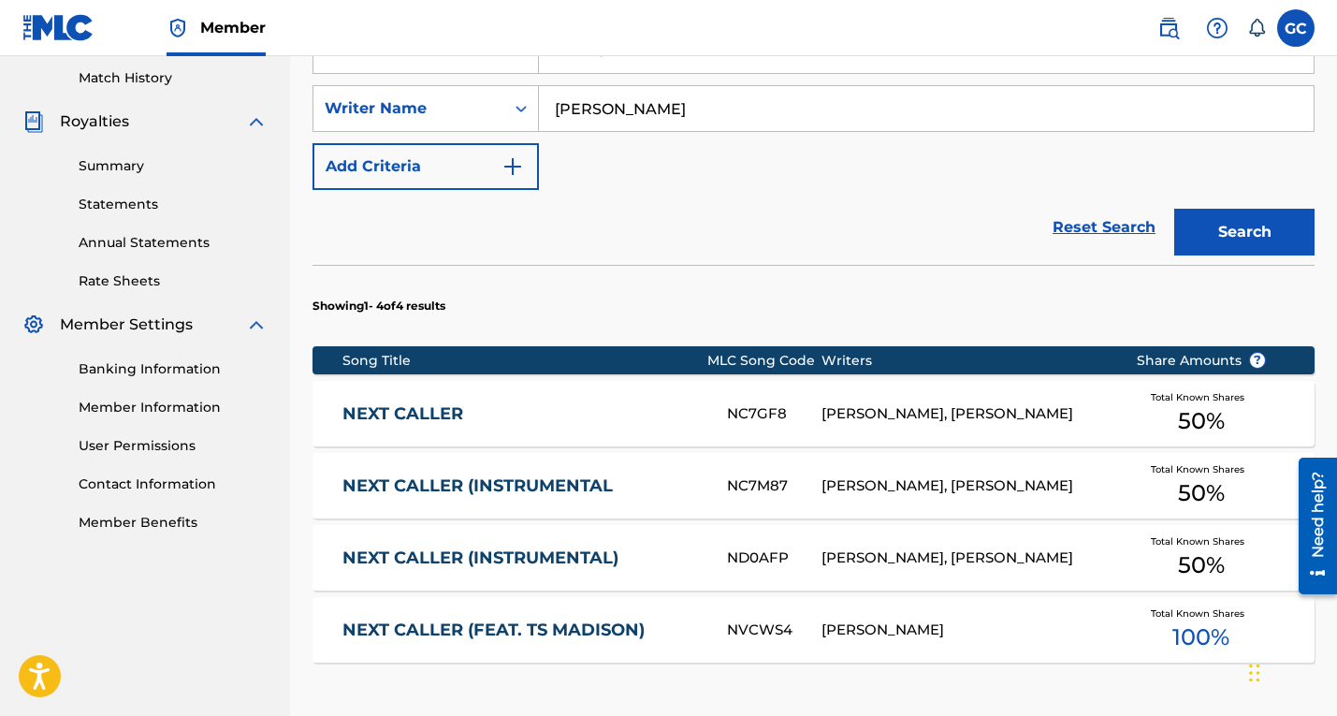
click at [875, 415] on div "[PERSON_NAME], [PERSON_NAME]" at bounding box center [963, 414] width 285 height 22
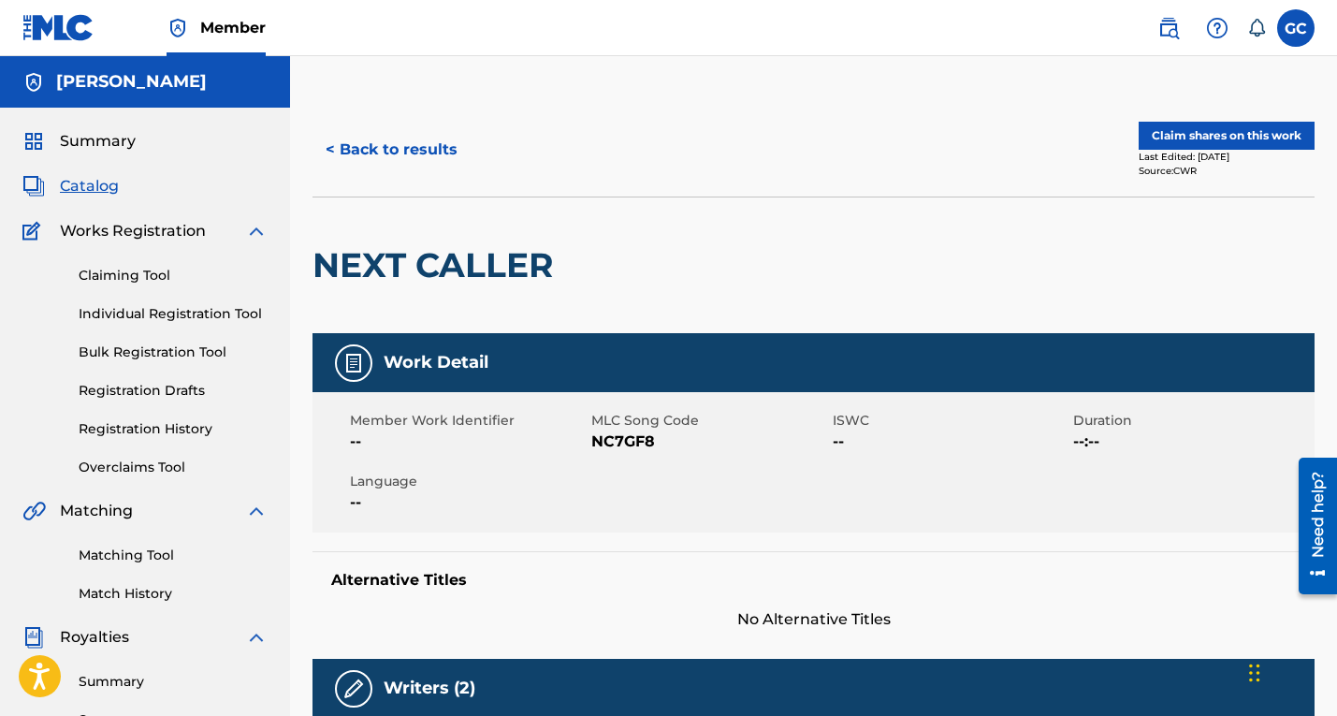
click at [1207, 133] on button "Claim shares on this work" at bounding box center [1226, 136] width 176 height 28
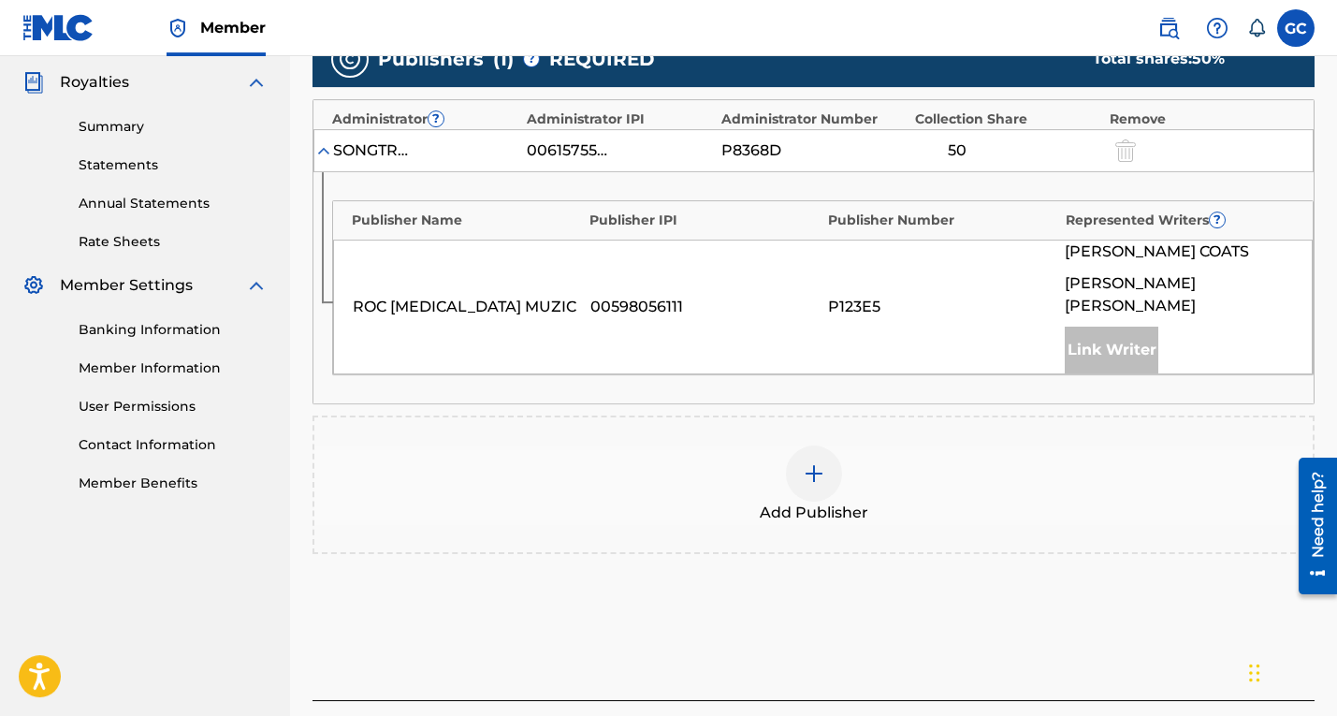
scroll to position [556, 0]
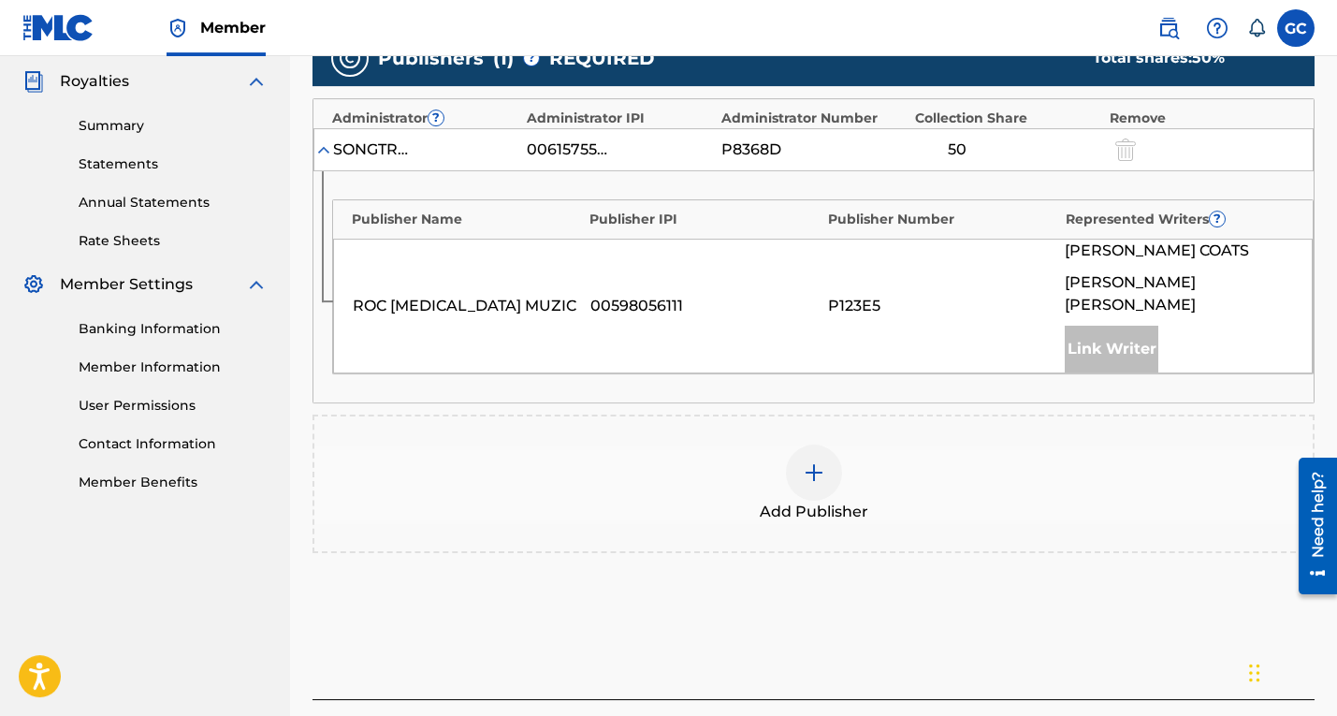
click at [819, 461] on img at bounding box center [814, 472] width 22 height 22
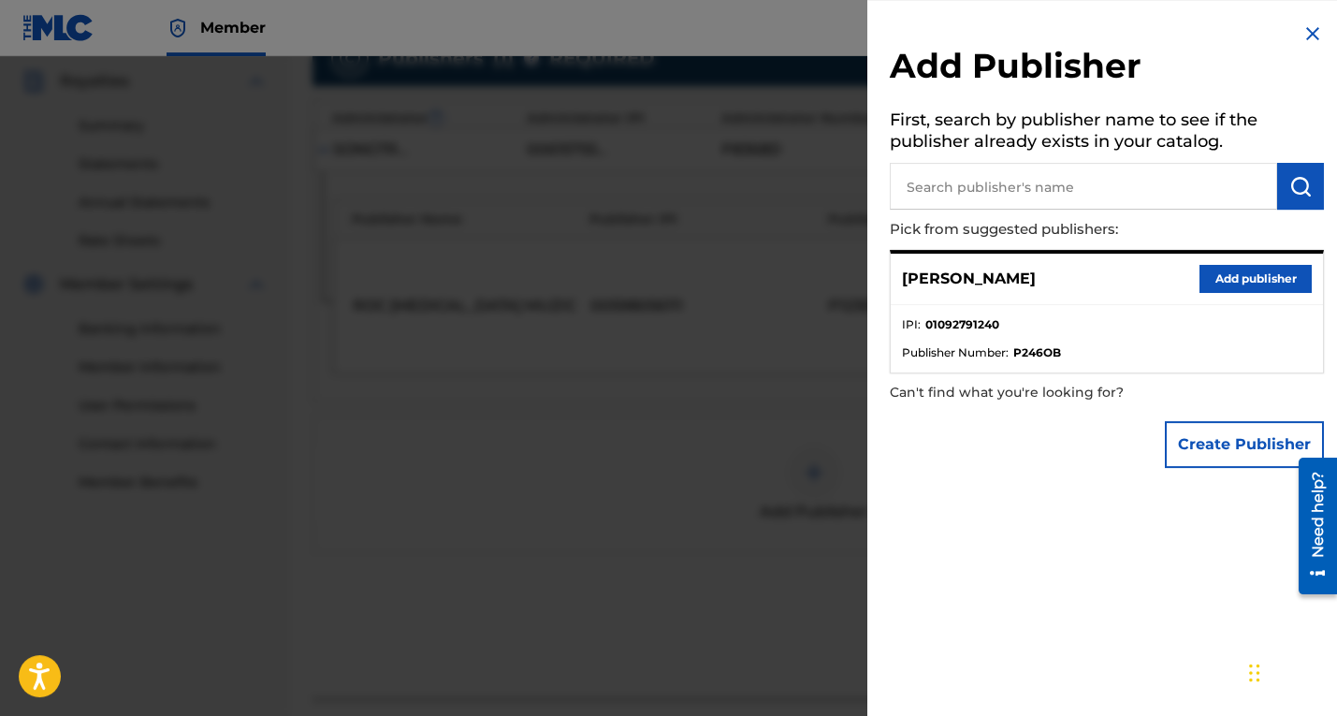
click at [1225, 272] on button "Add publisher" at bounding box center [1255, 279] width 112 height 28
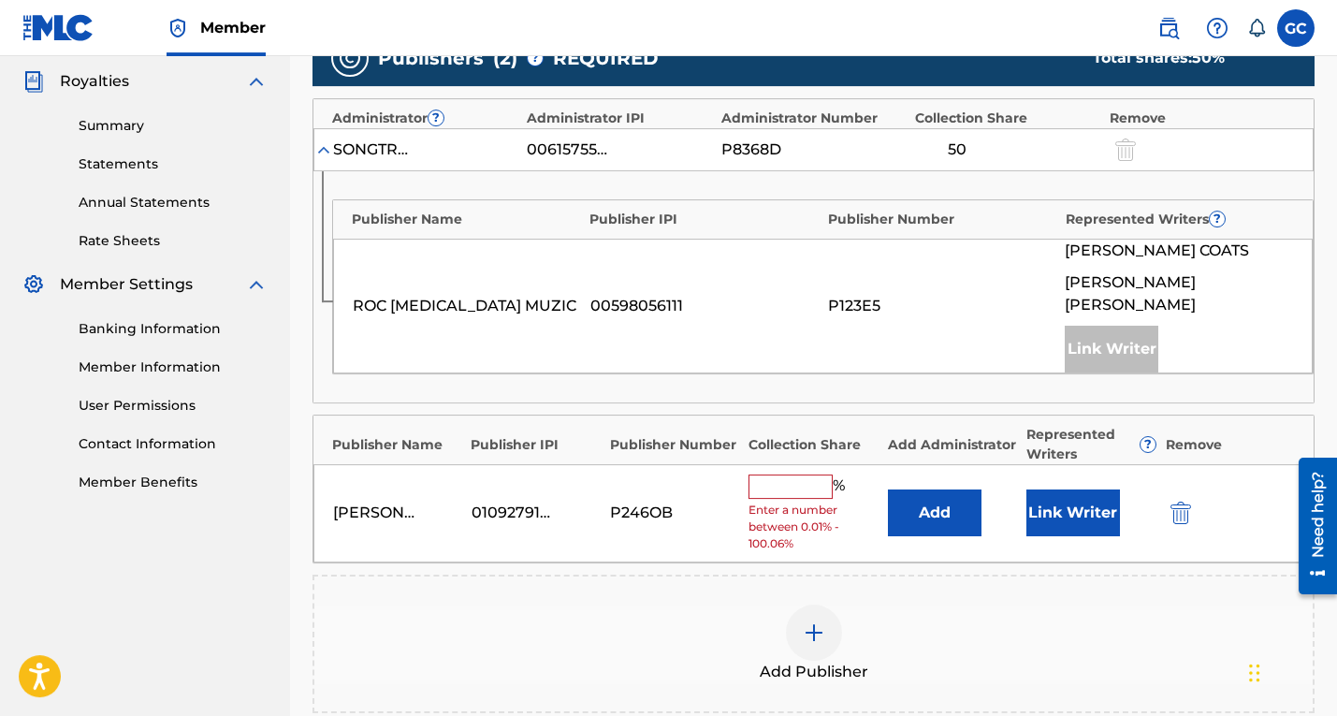
click at [766, 474] on input "text" at bounding box center [790, 486] width 84 height 24
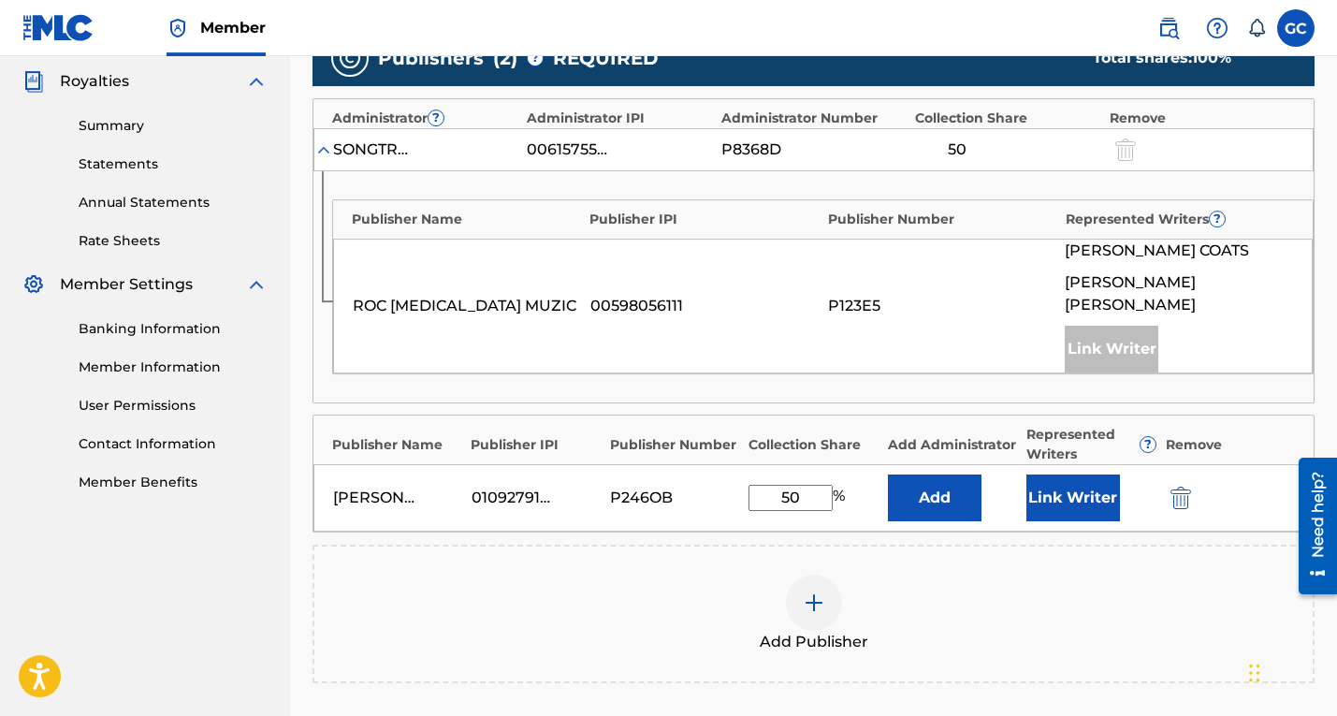
type input "50"
click at [944, 477] on button "Add" at bounding box center [935, 497] width 94 height 47
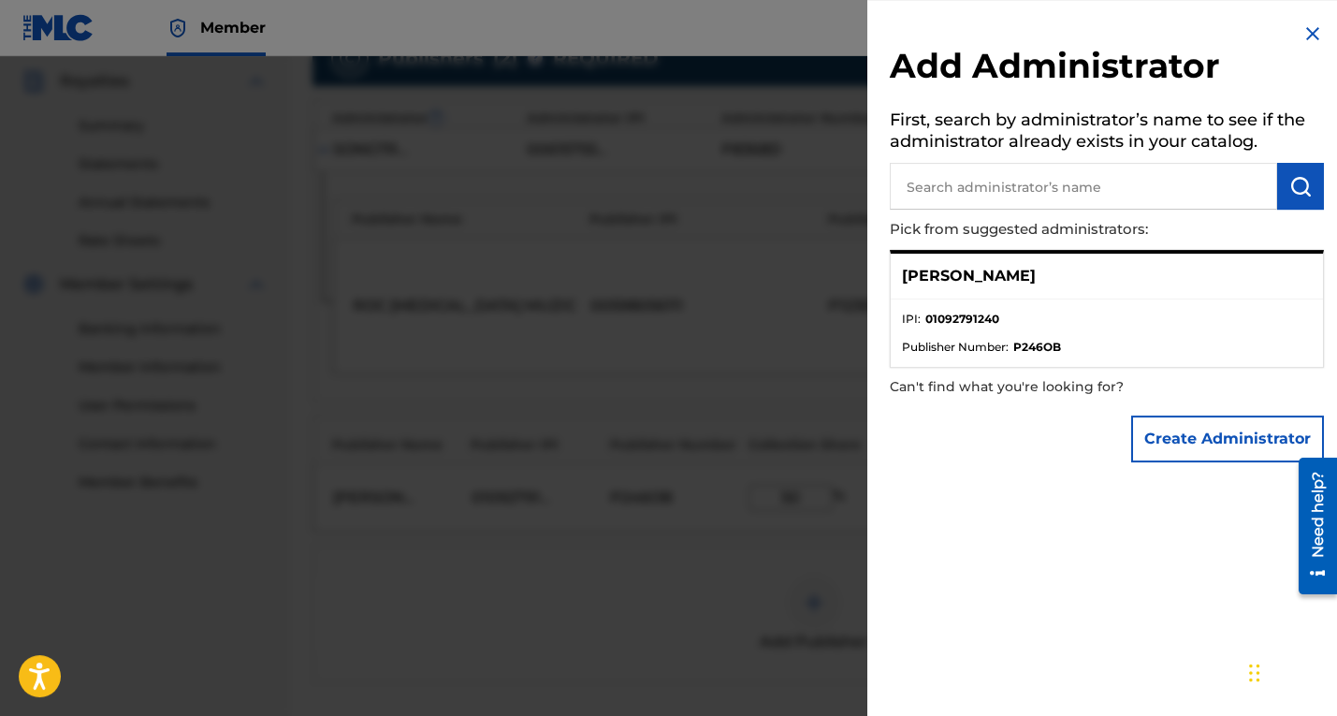
scroll to position [803, 0]
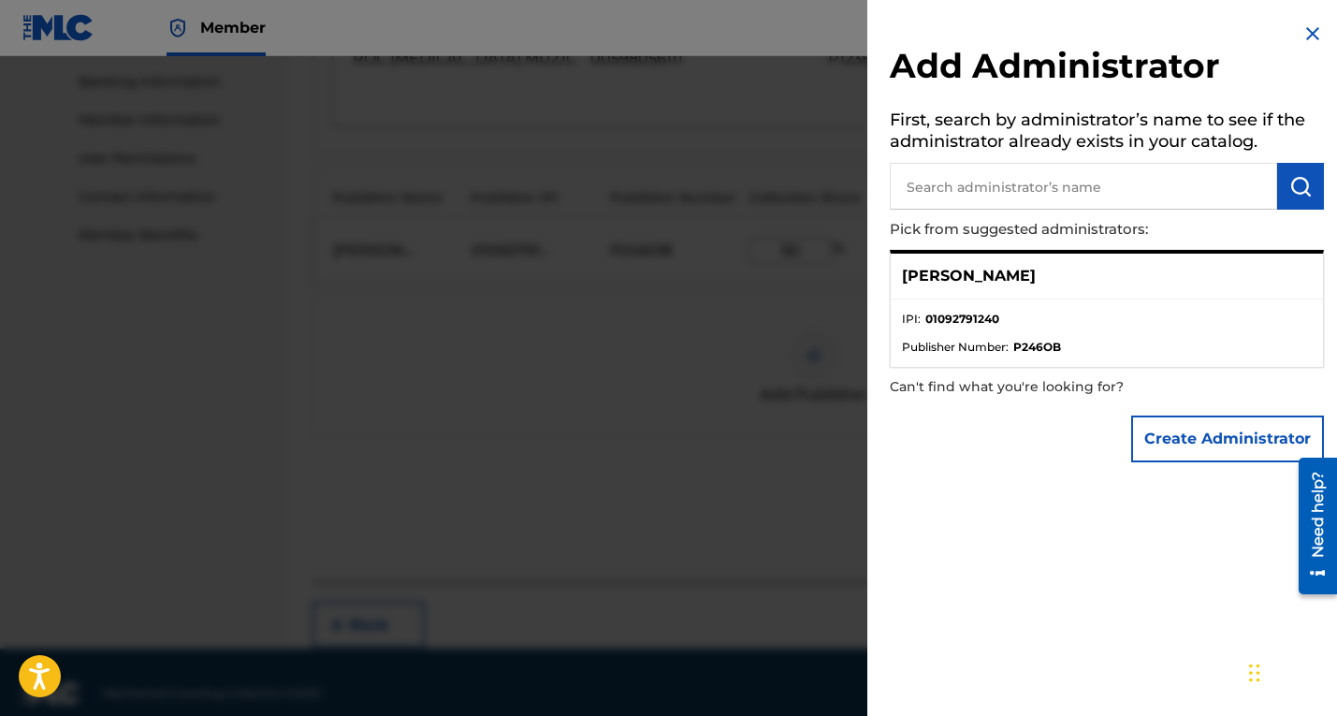
click at [1301, 31] on img at bounding box center [1312, 33] width 22 height 22
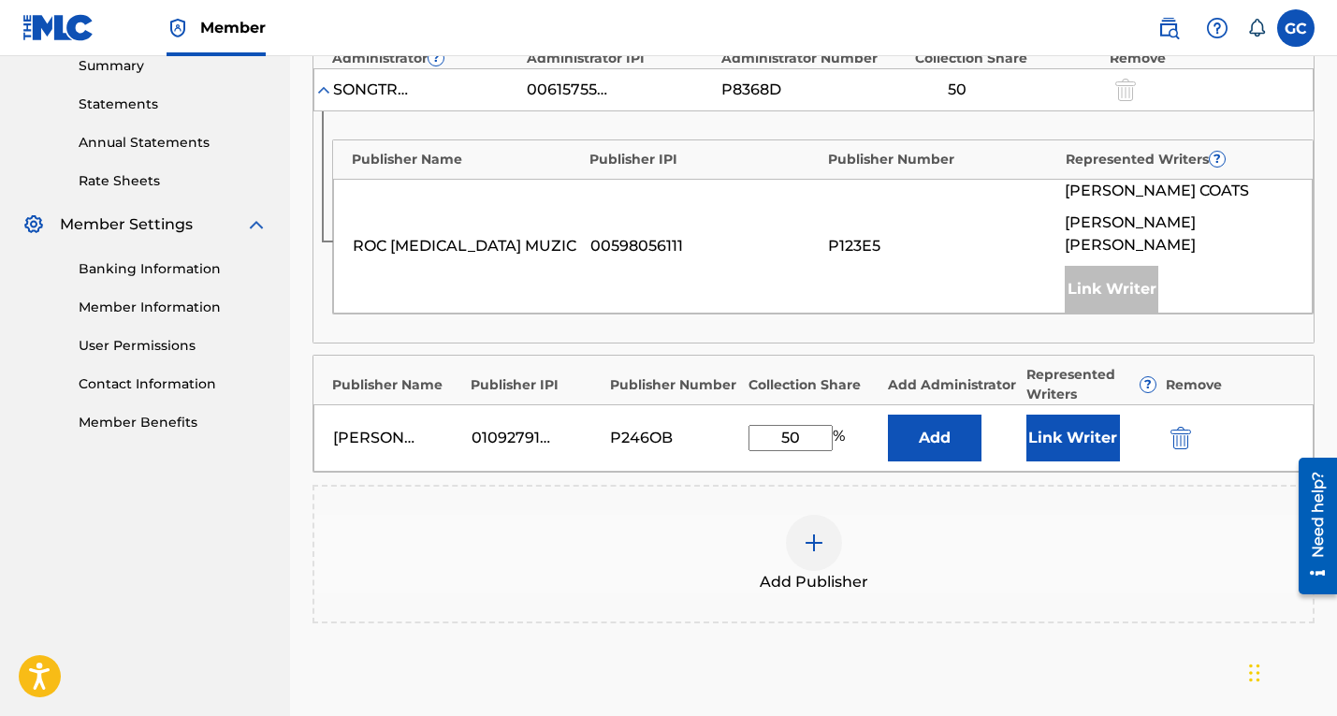
scroll to position [615, 0]
click at [1100, 268] on div "Link Writer" at bounding box center [1111, 290] width 94 height 47
click at [1125, 195] on span "[PERSON_NAME]" at bounding box center [1156, 192] width 184 height 22
click at [1072, 433] on button "Link Writer" at bounding box center [1073, 438] width 94 height 47
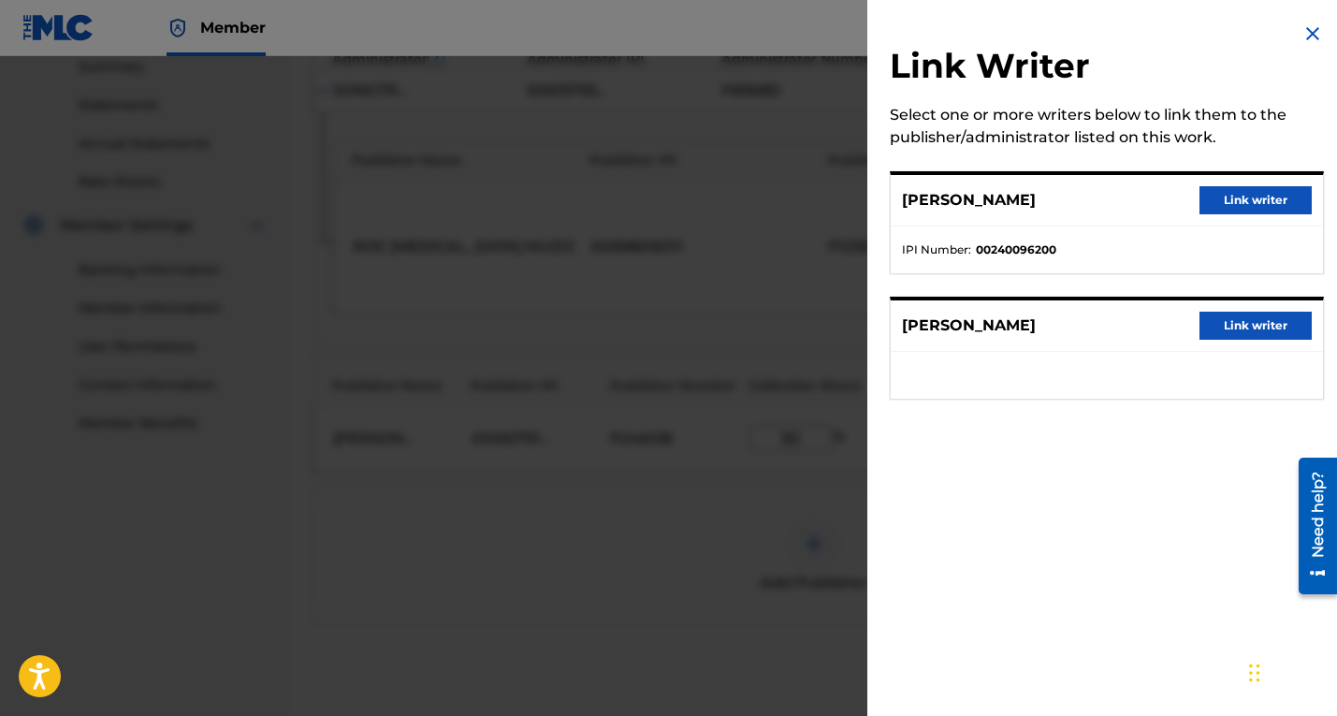
click at [1219, 198] on button "Link writer" at bounding box center [1255, 200] width 112 height 28
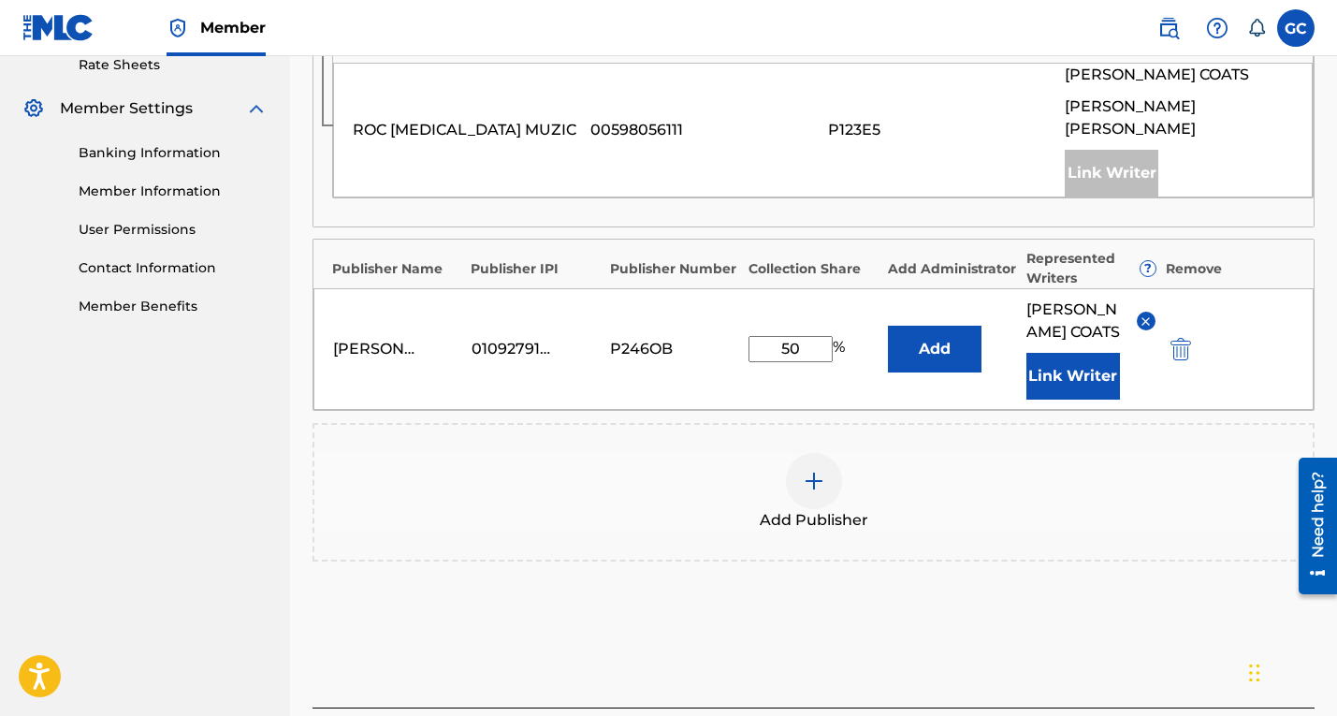
scroll to position [857, 0]
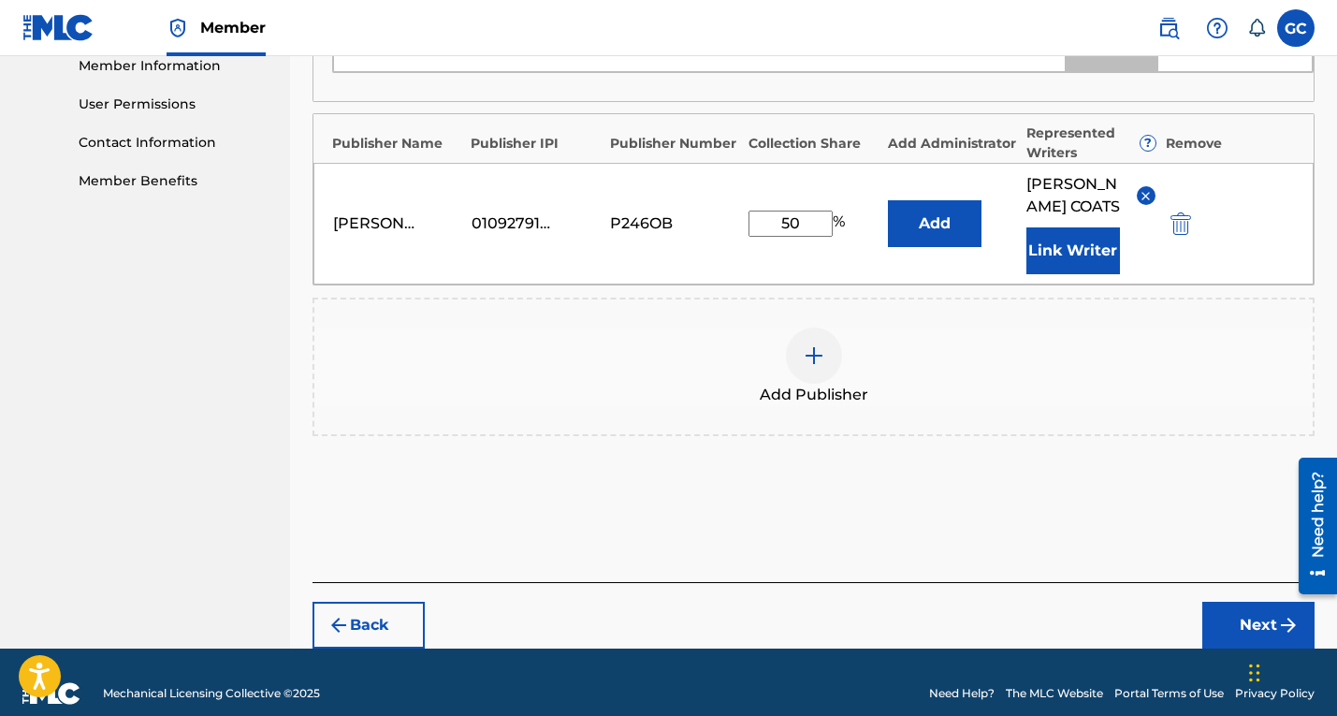
click at [1255, 606] on button "Next" at bounding box center [1258, 624] width 112 height 47
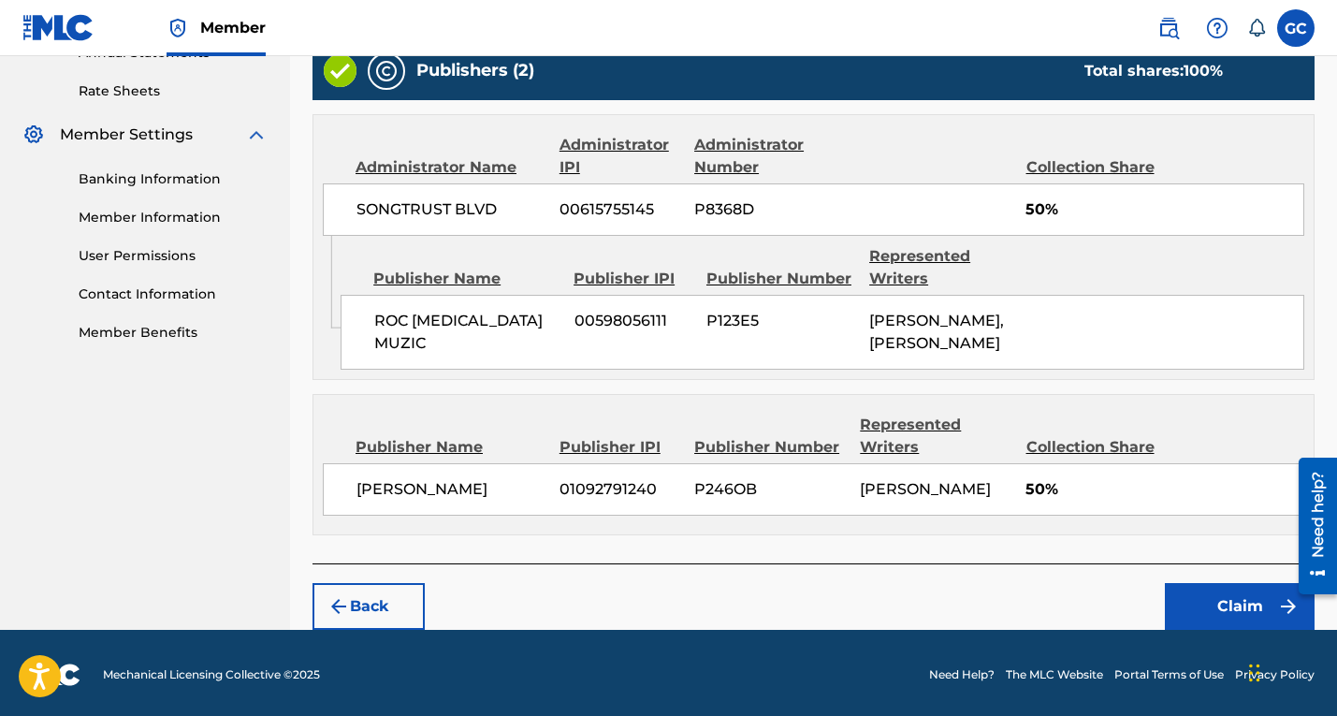
click at [1221, 603] on button "Claim" at bounding box center [1240, 606] width 150 height 47
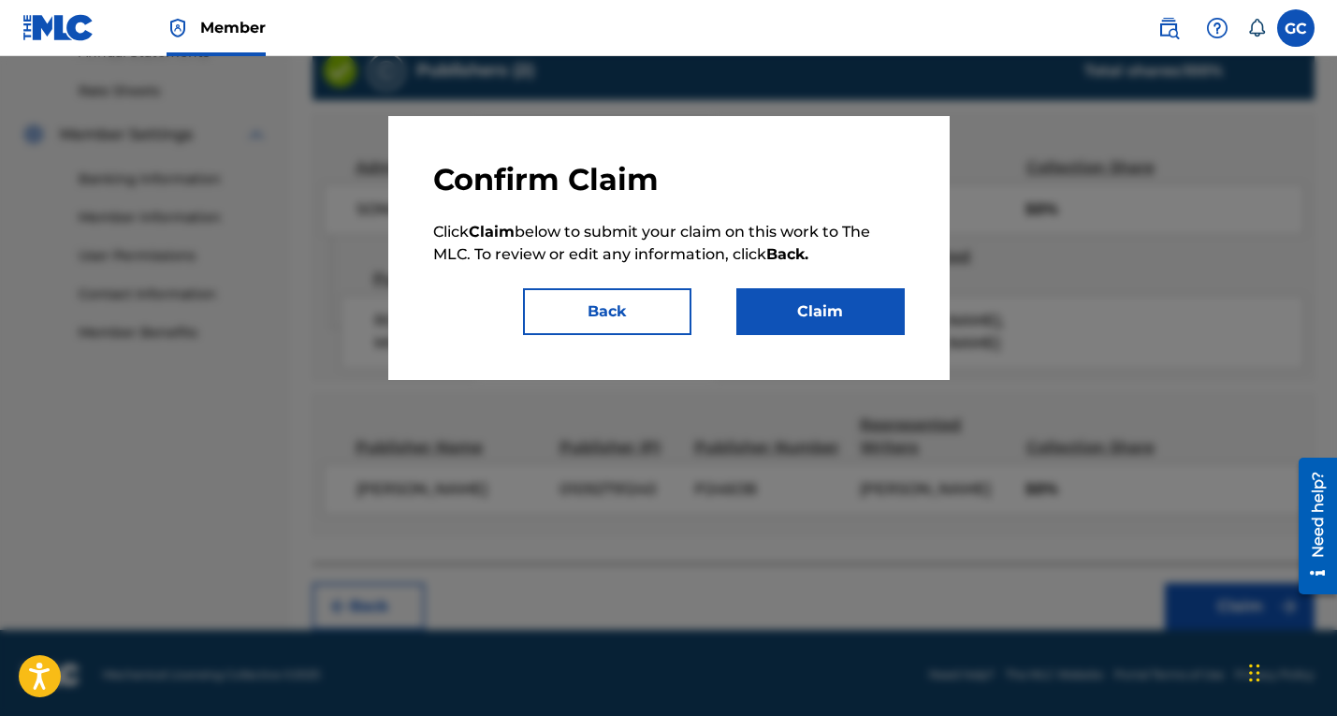
click at [834, 313] on button "Claim" at bounding box center [820, 311] width 168 height 47
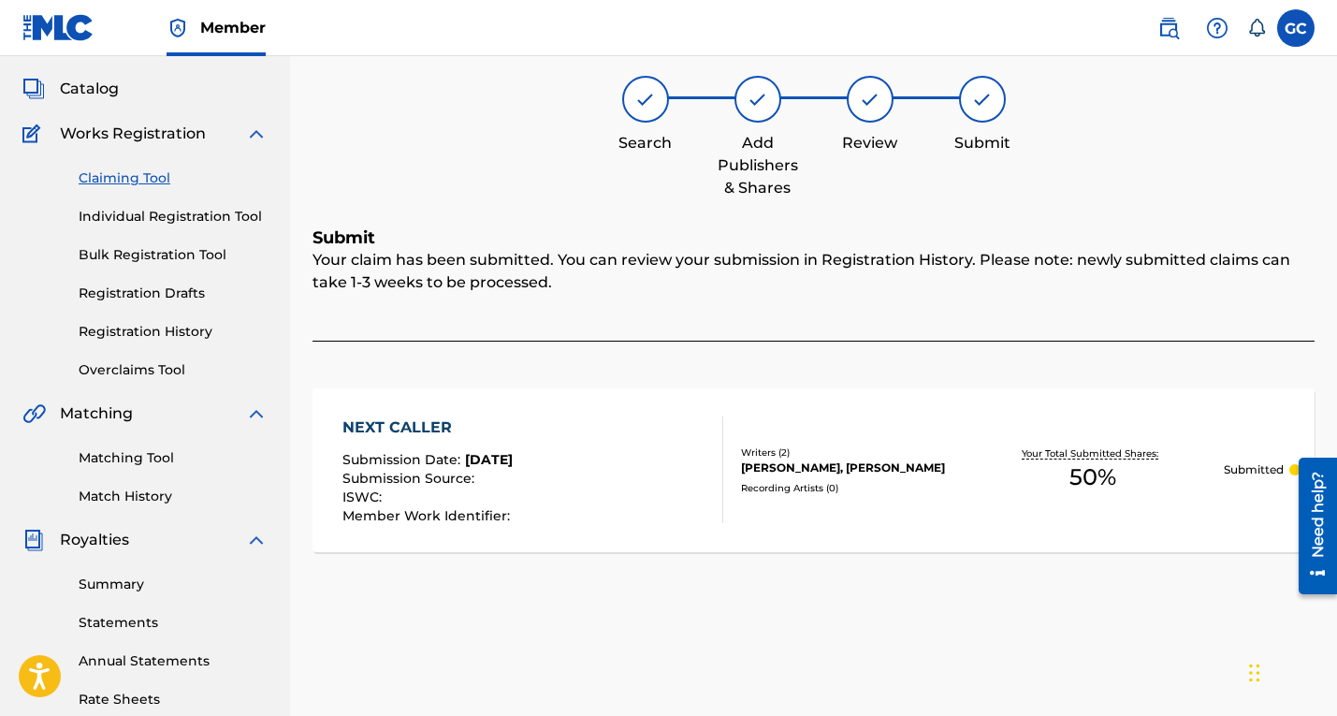
scroll to position [0, 0]
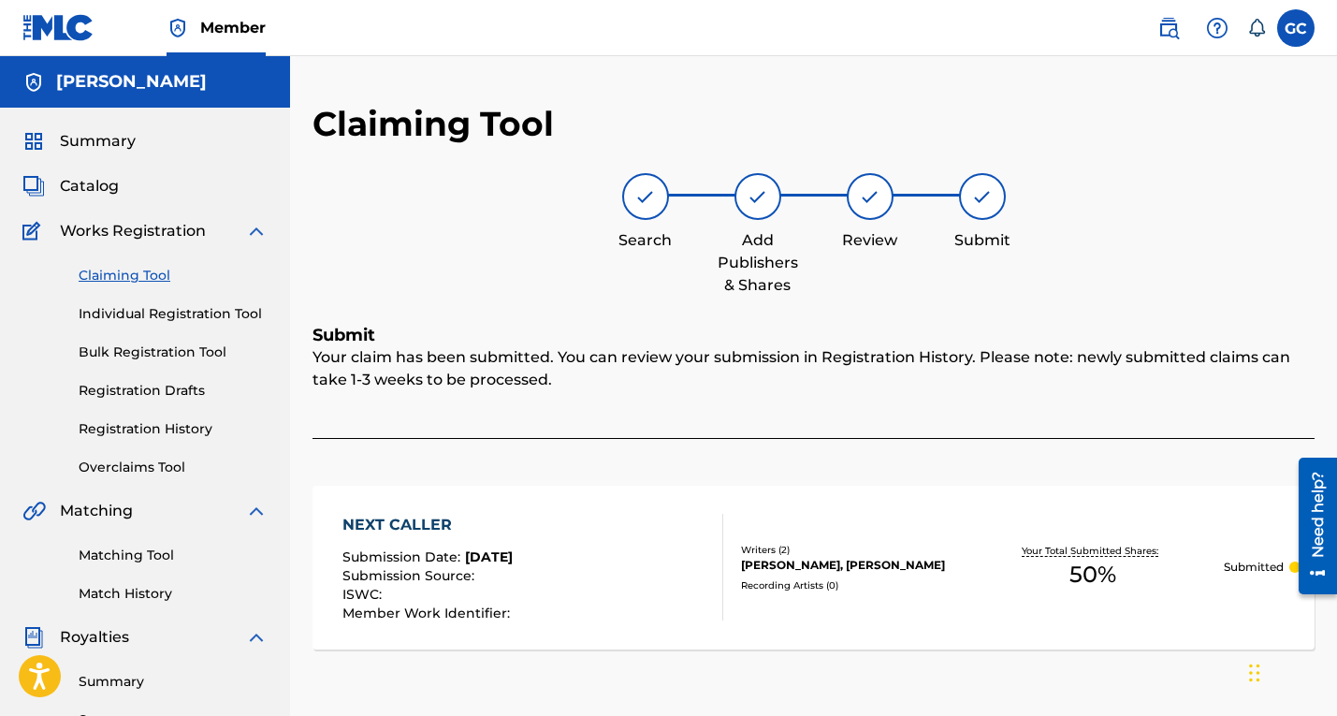
click at [125, 230] on span "Works Registration" at bounding box center [133, 231] width 146 height 22
click at [173, 353] on link "Bulk Registration Tool" at bounding box center [173, 352] width 189 height 20
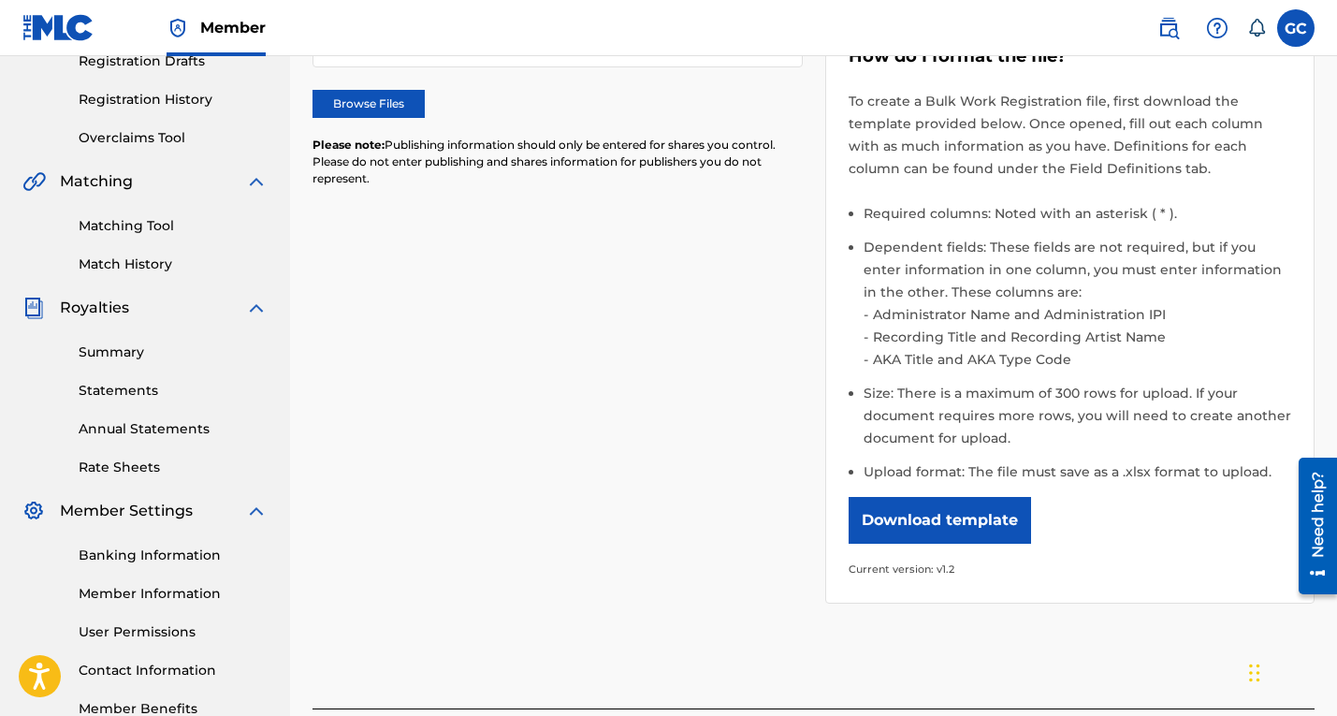
scroll to position [497, 0]
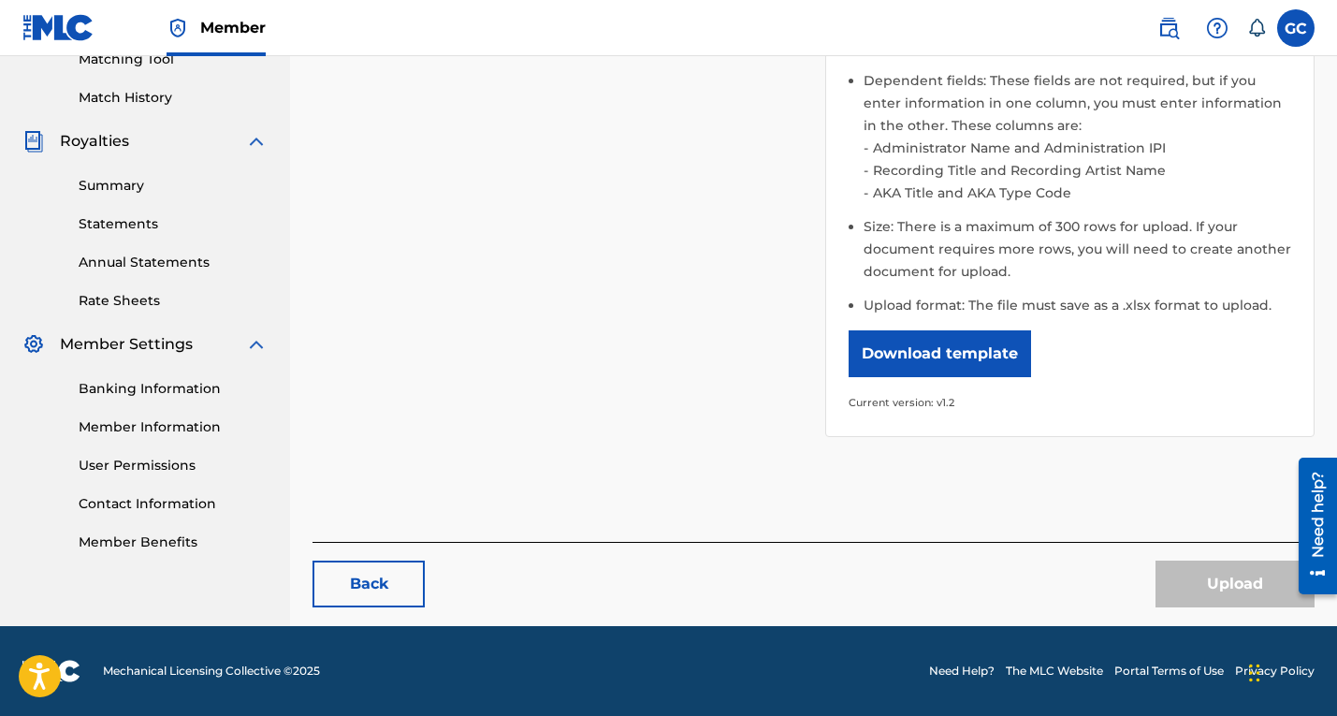
click at [171, 384] on link "Banking Information" at bounding box center [173, 389] width 189 height 20
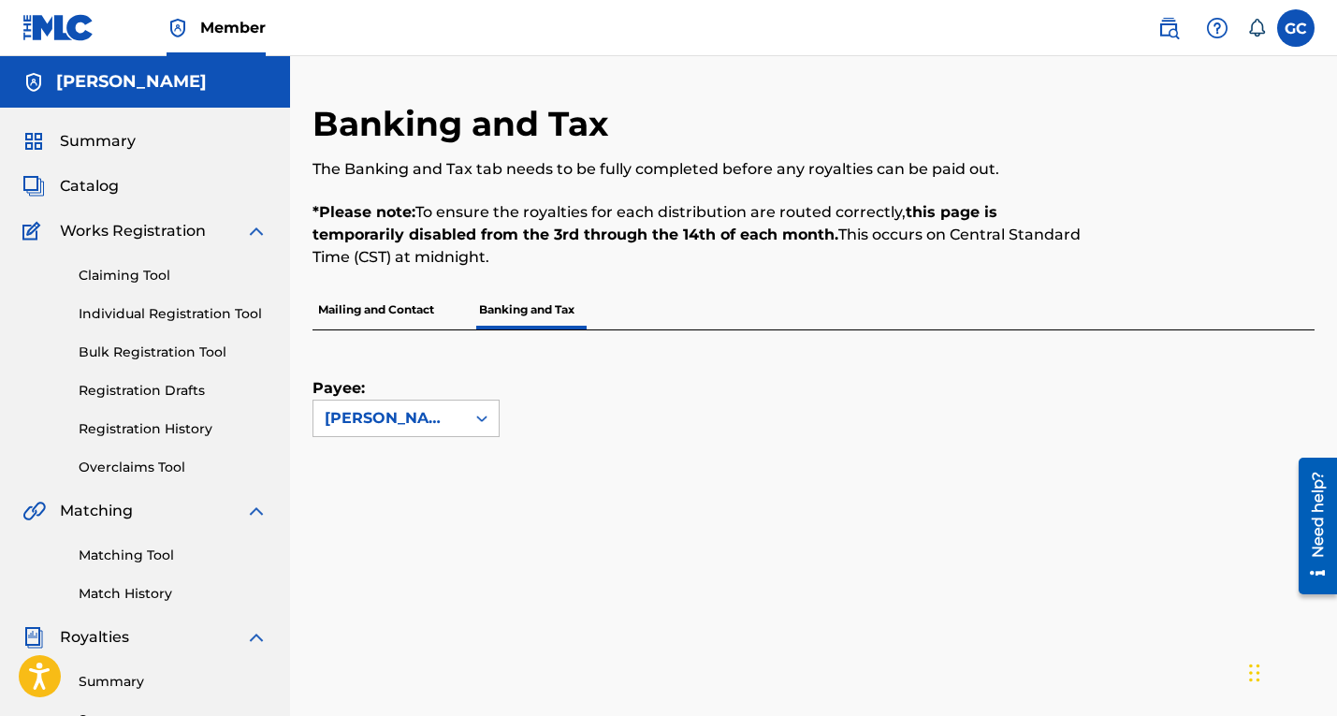
click at [89, 174] on div "Summary Catalog Works Registration Claiming Tool Individual Registration Tool B…" at bounding box center [145, 589] width 290 height 963
click at [83, 192] on span "Catalog" at bounding box center [89, 186] width 59 height 22
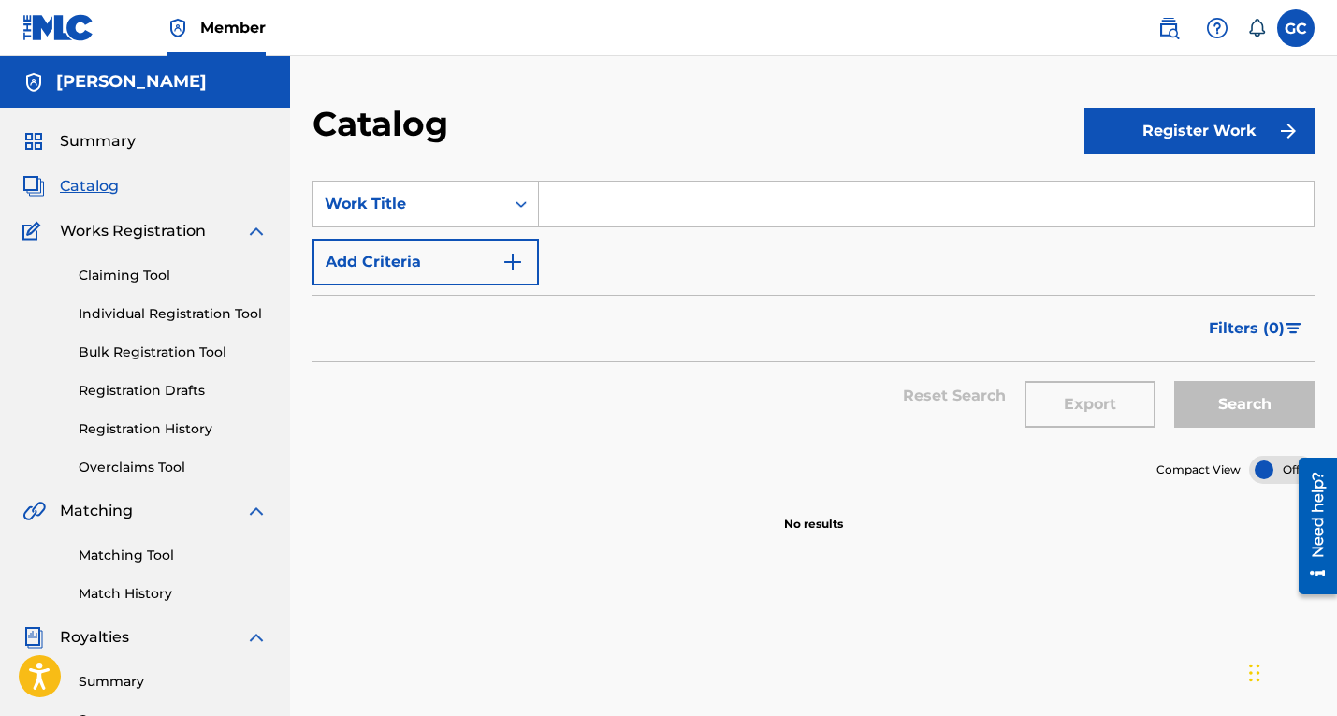
click at [1180, 127] on button "Register Work" at bounding box center [1199, 131] width 230 height 47
click at [1166, 191] on link "Individual" at bounding box center [1199, 191] width 230 height 45
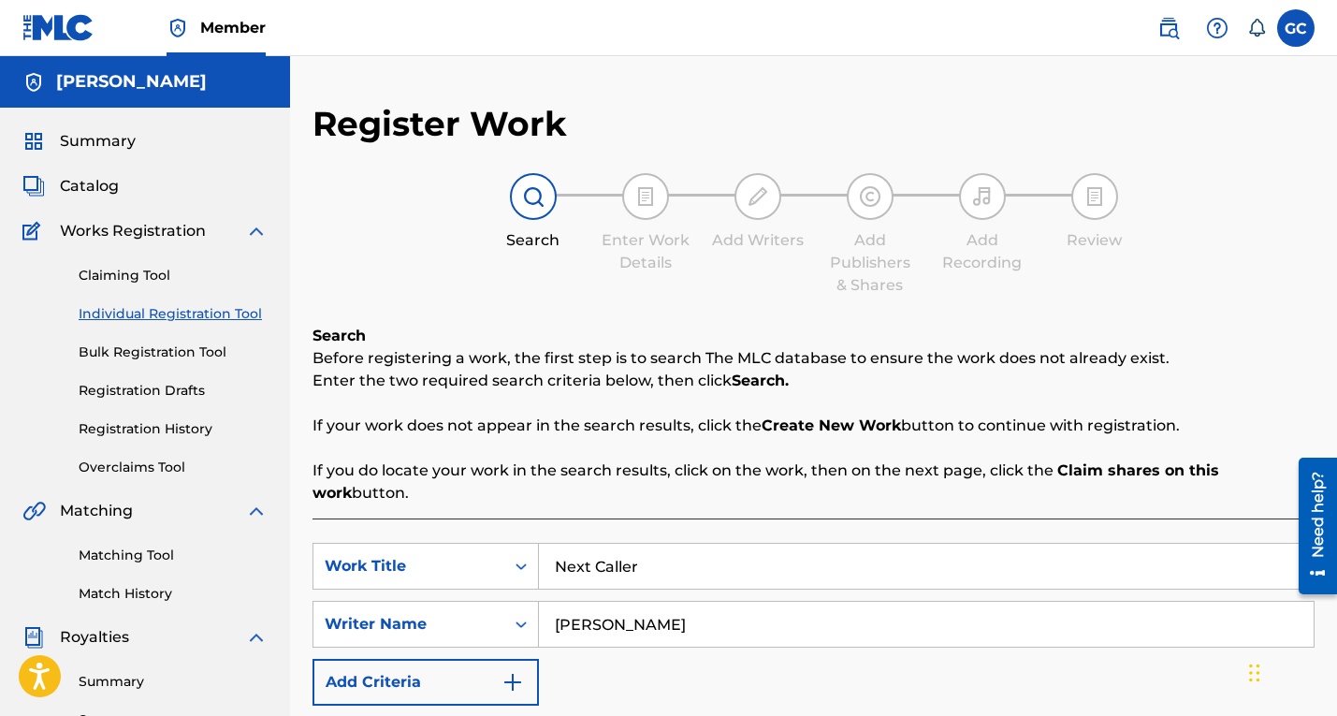
click at [806, 554] on input "Next Caller" at bounding box center [926, 565] width 775 height 45
type input "[PERSON_NAME] GO BIG GIRL"
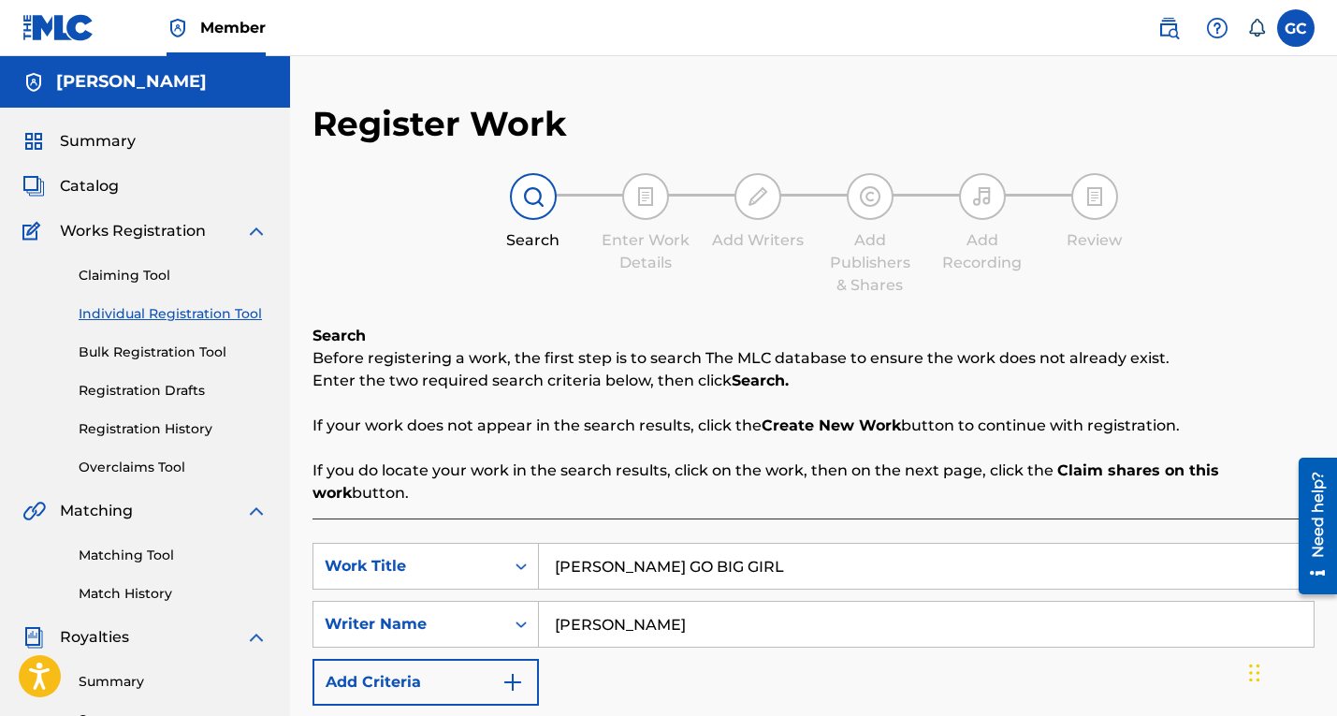
click at [778, 634] on input "[PERSON_NAME]" at bounding box center [926, 623] width 775 height 45
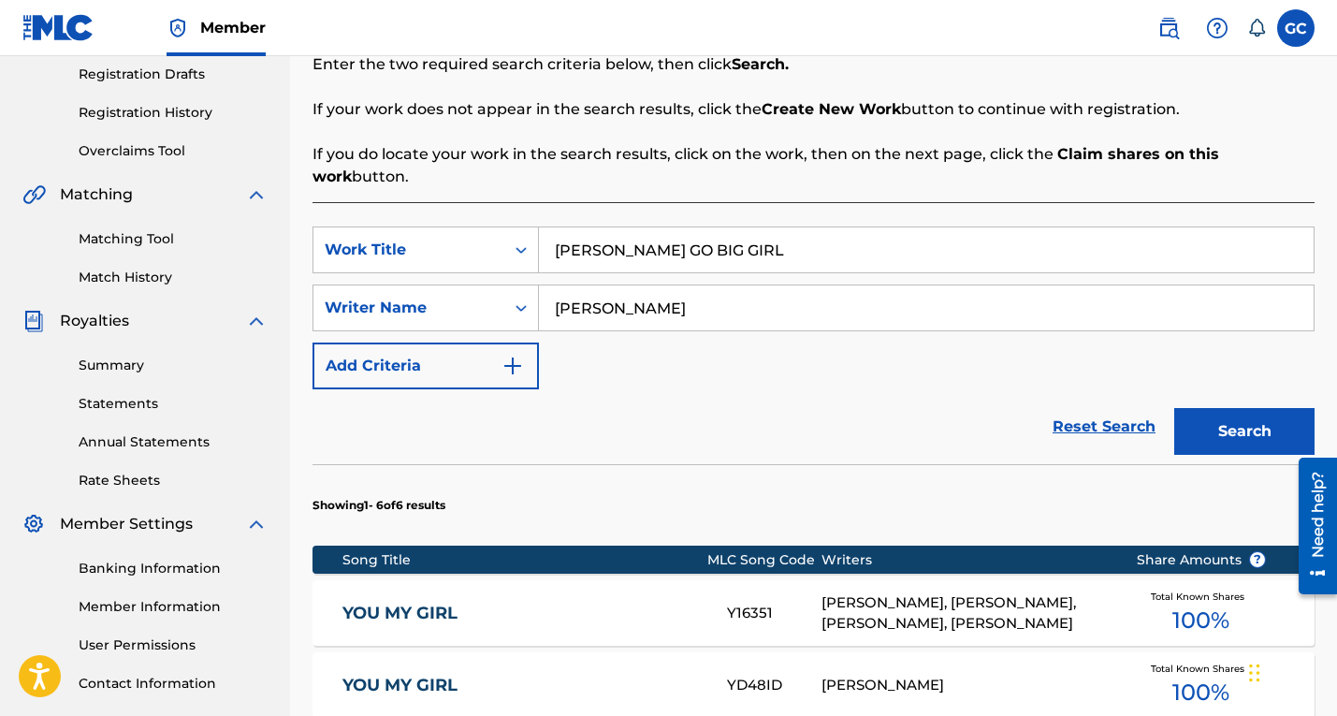
scroll to position [317, 0]
type input "[PERSON_NAME]"
click at [1259, 424] on button "Search" at bounding box center [1244, 430] width 140 height 47
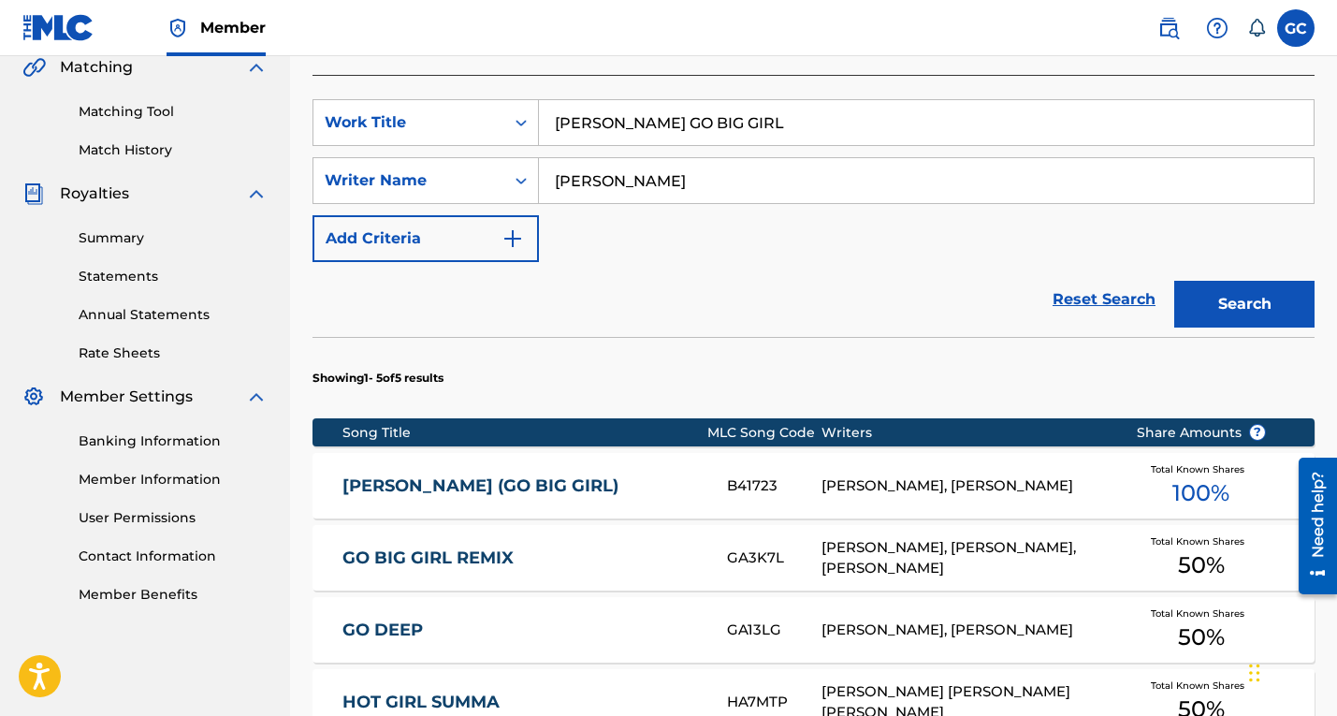
scroll to position [446, 0]
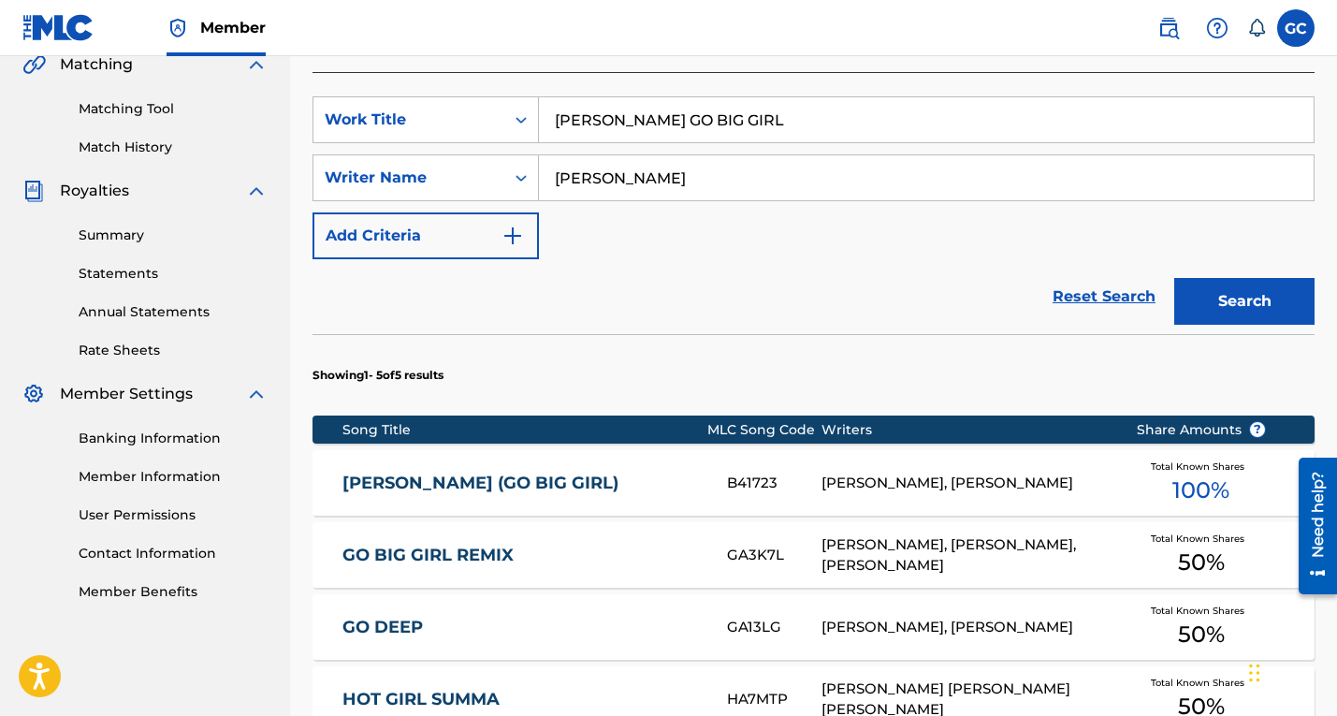
click at [856, 484] on div "[PERSON_NAME], [PERSON_NAME]" at bounding box center [963, 483] width 285 height 22
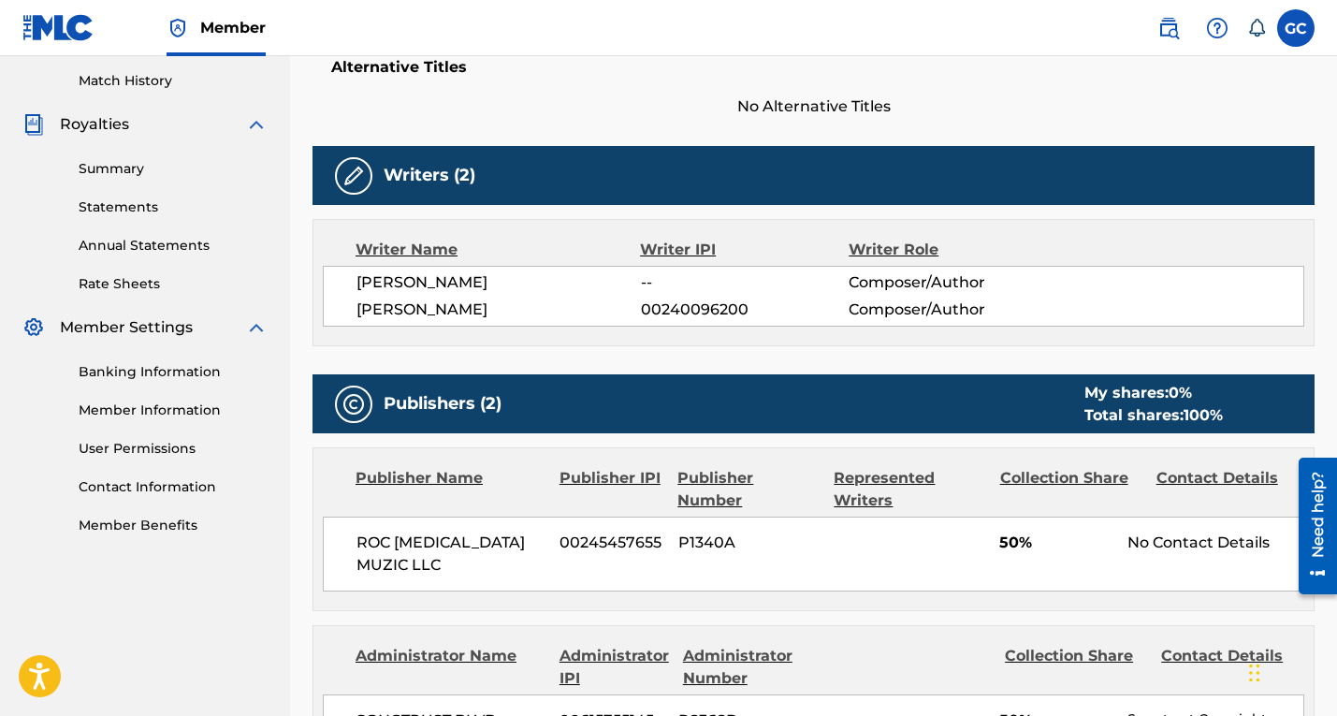
scroll to position [514, 0]
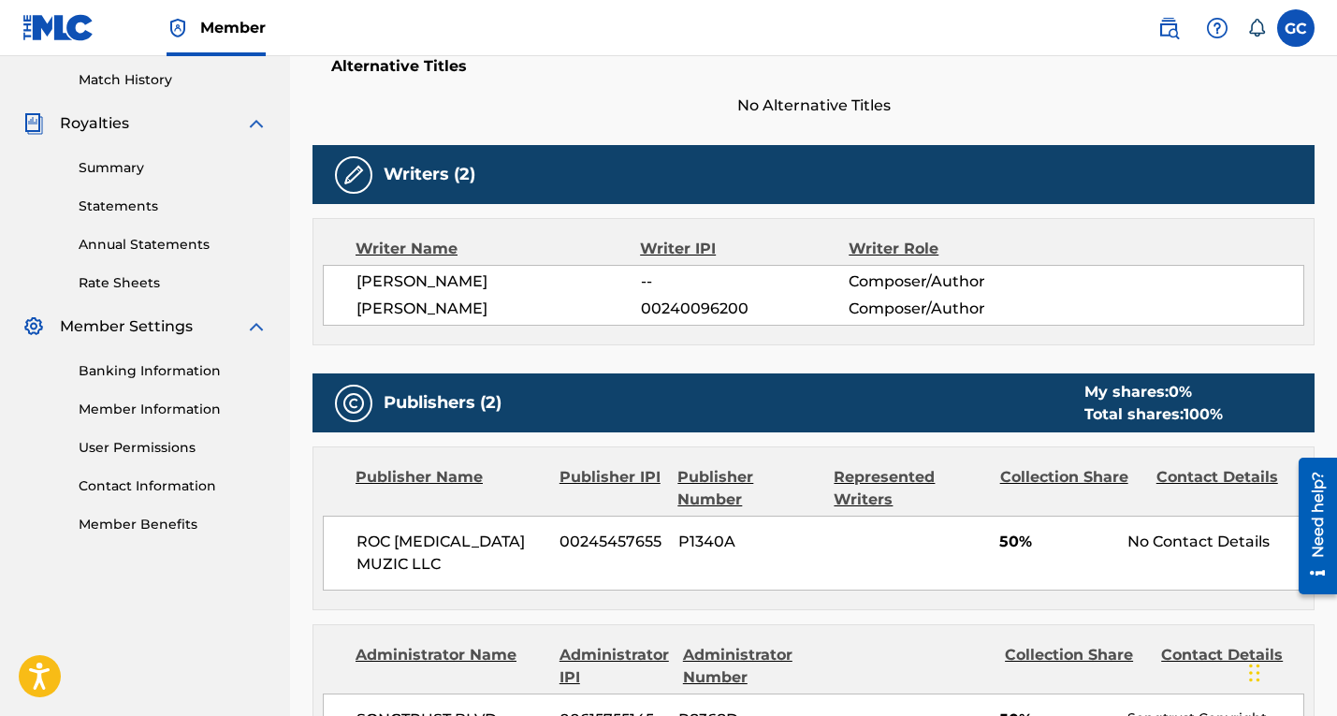
click at [942, 306] on span "Composer/Author" at bounding box center [942, 308] width 189 height 22
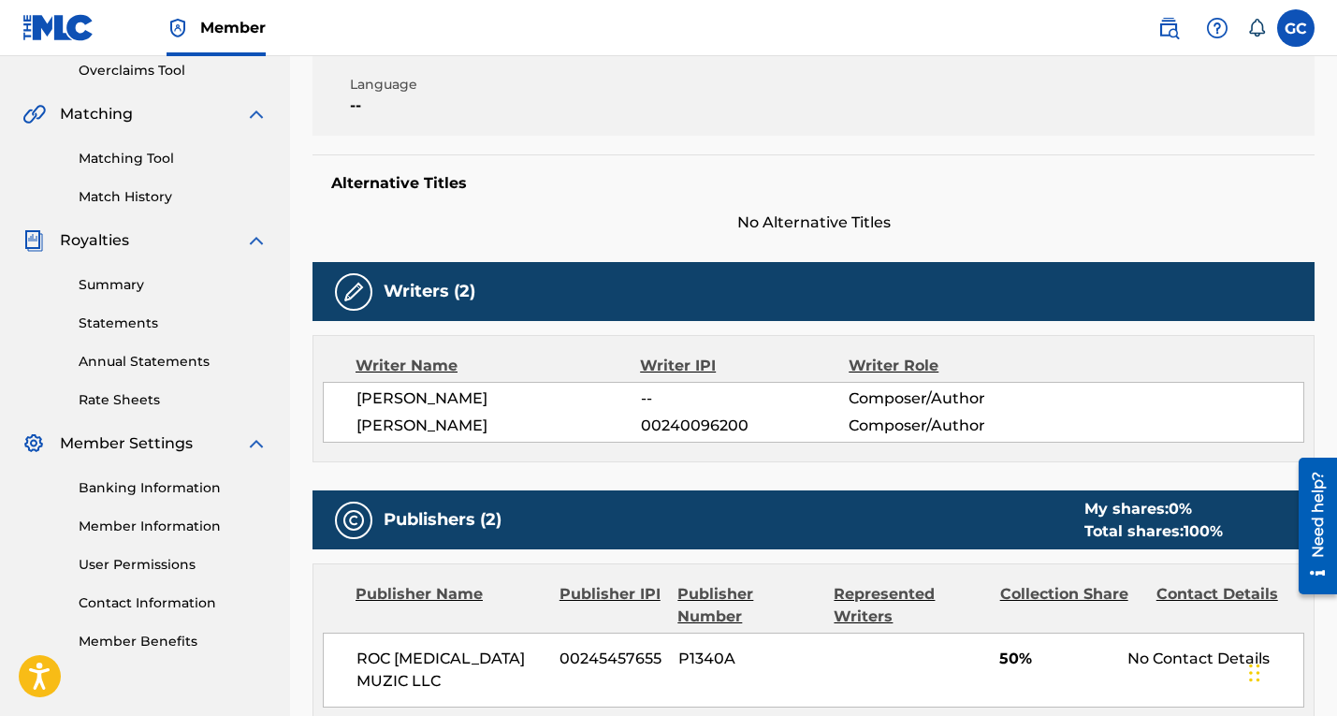
scroll to position [1065, 0]
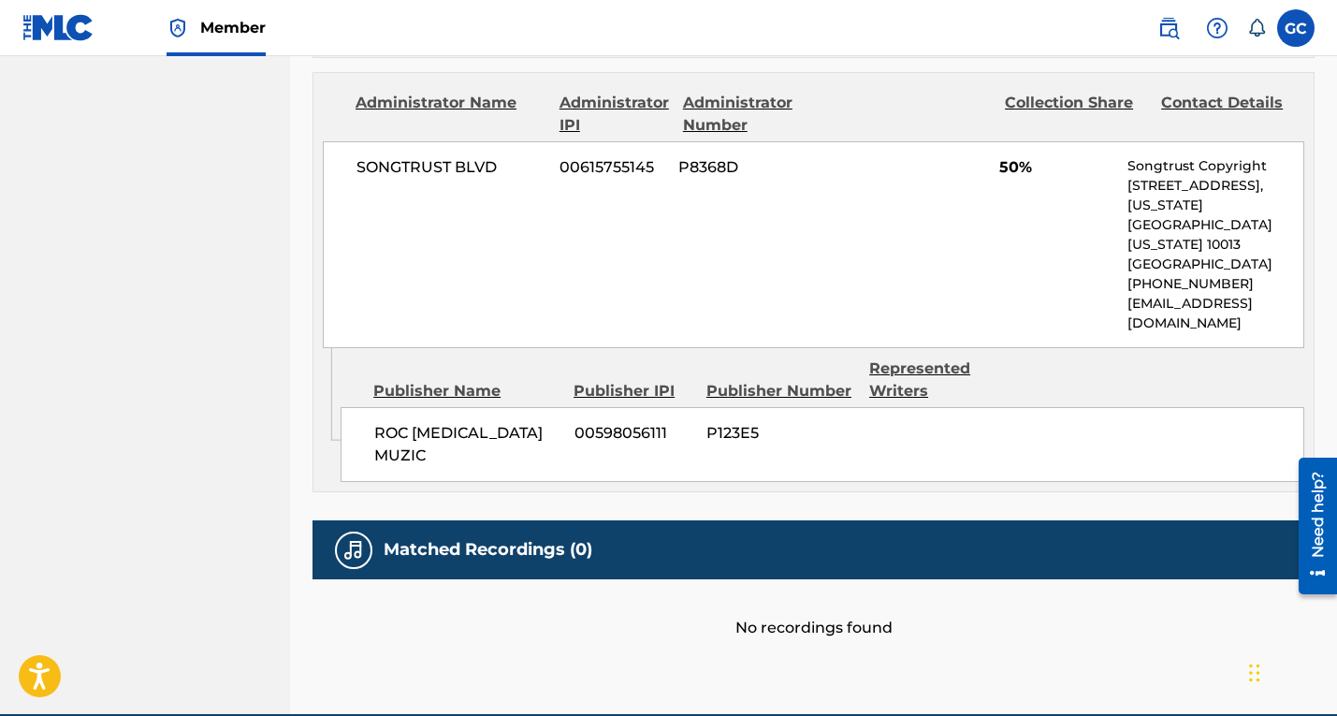
click at [543, 539] on h5 "Matched Recordings (0)" at bounding box center [488, 550] width 209 height 22
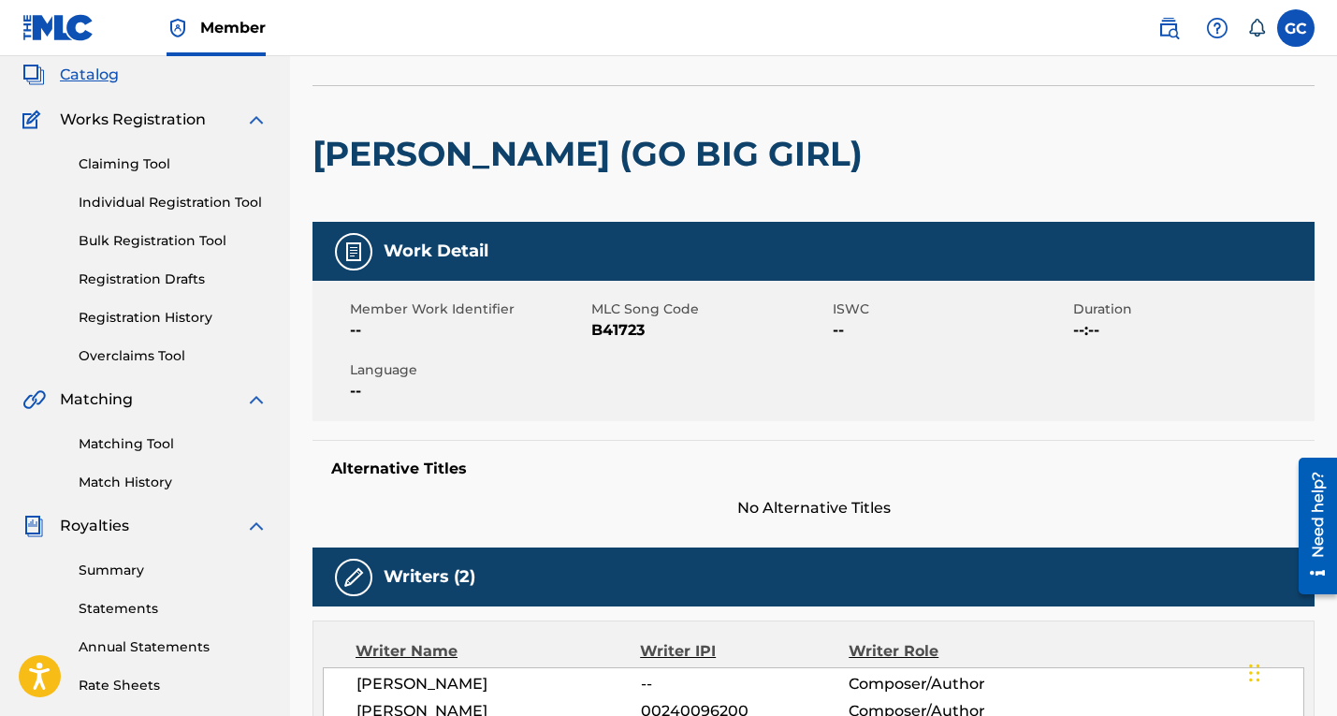
scroll to position [0, 0]
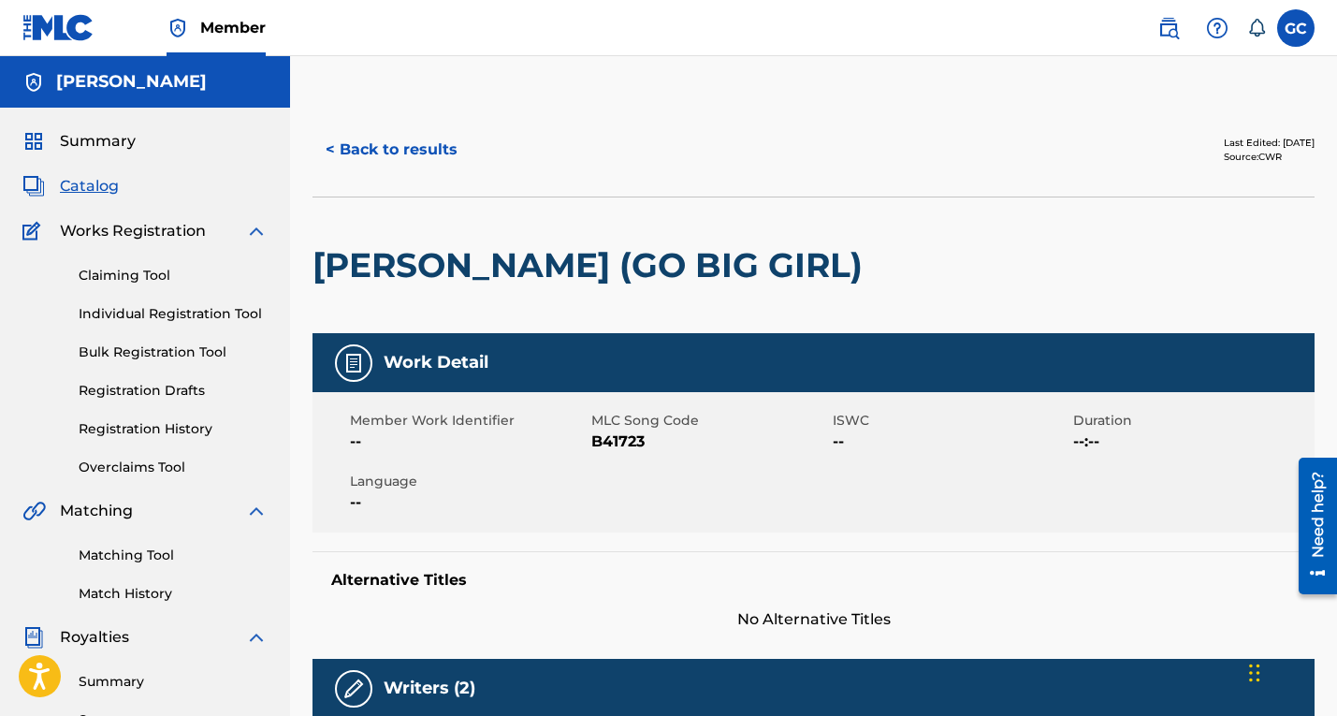
click at [388, 364] on h5 "Work Detail" at bounding box center [436, 363] width 105 height 22
click at [405, 264] on h2 "[PERSON_NAME] (GO BIG GIRL)" at bounding box center [591, 265] width 559 height 42
click at [358, 358] on img at bounding box center [353, 363] width 22 height 22
click at [421, 146] on button "< Back to results" at bounding box center [391, 149] width 158 height 47
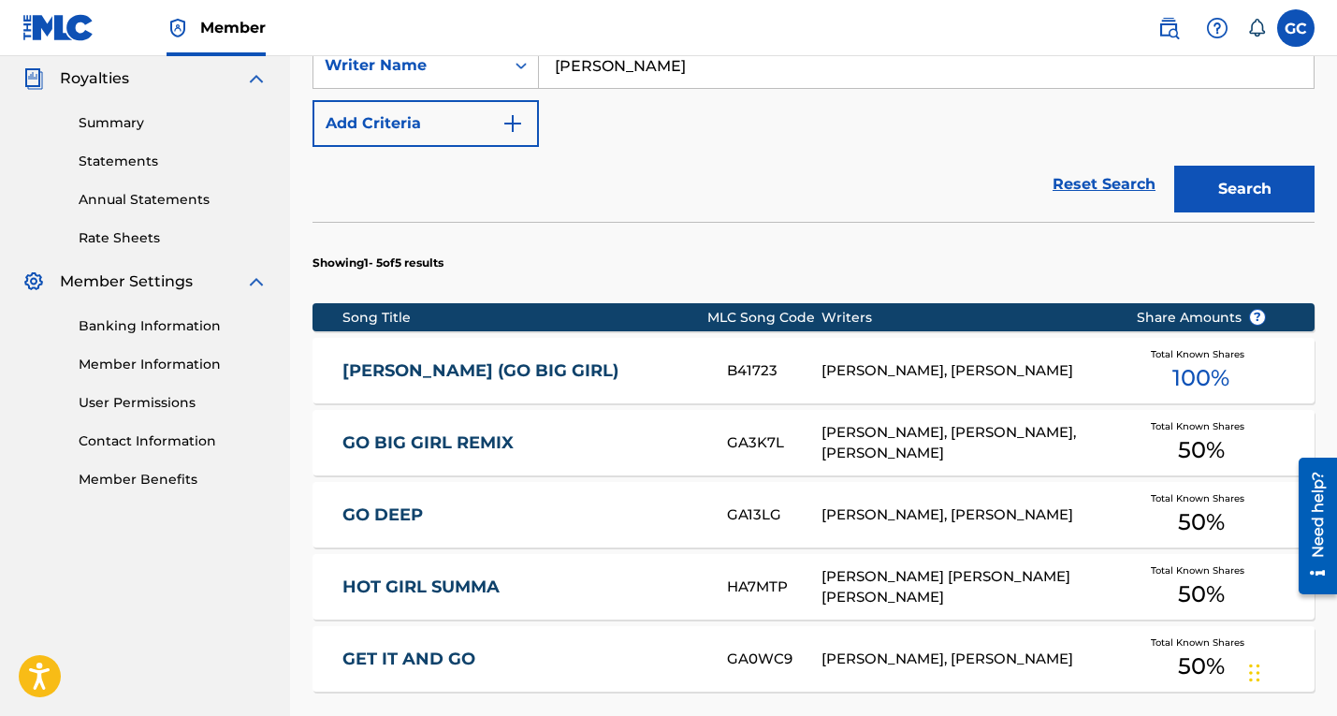
scroll to position [562, 0]
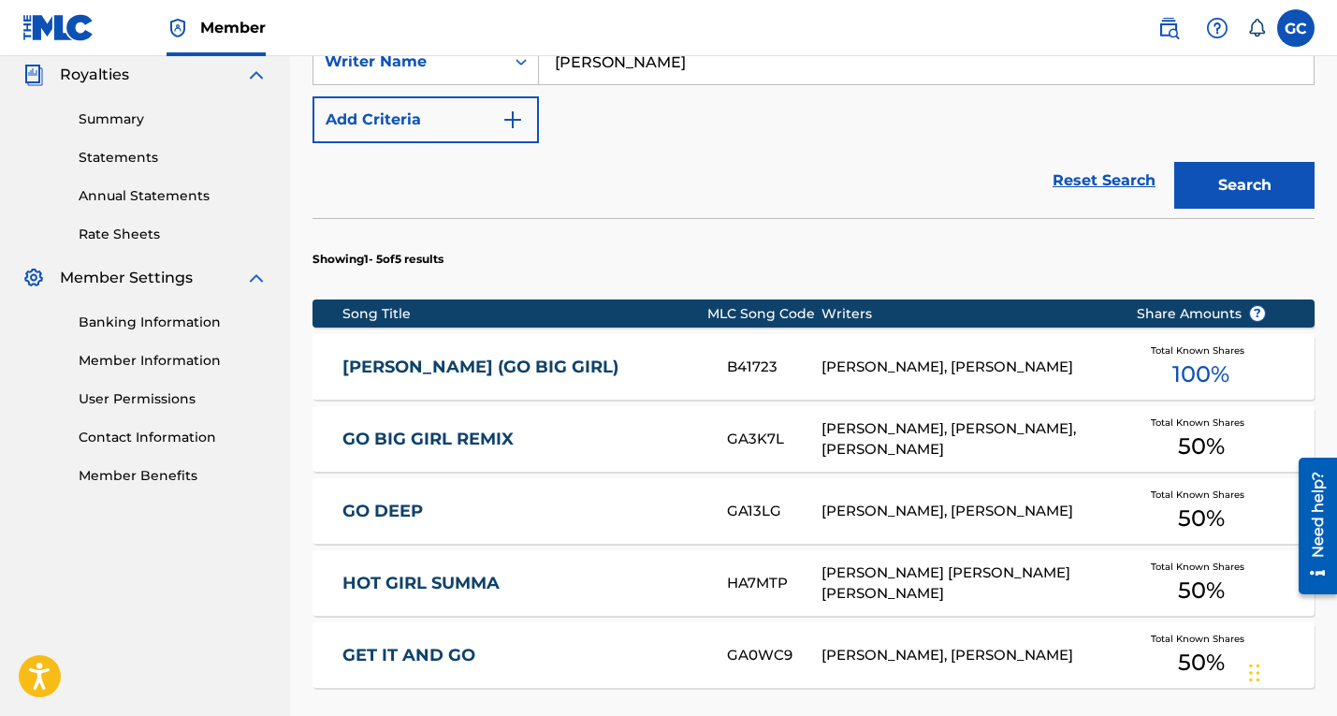
click at [988, 367] on div "[PERSON_NAME], [PERSON_NAME]" at bounding box center [963, 367] width 285 height 22
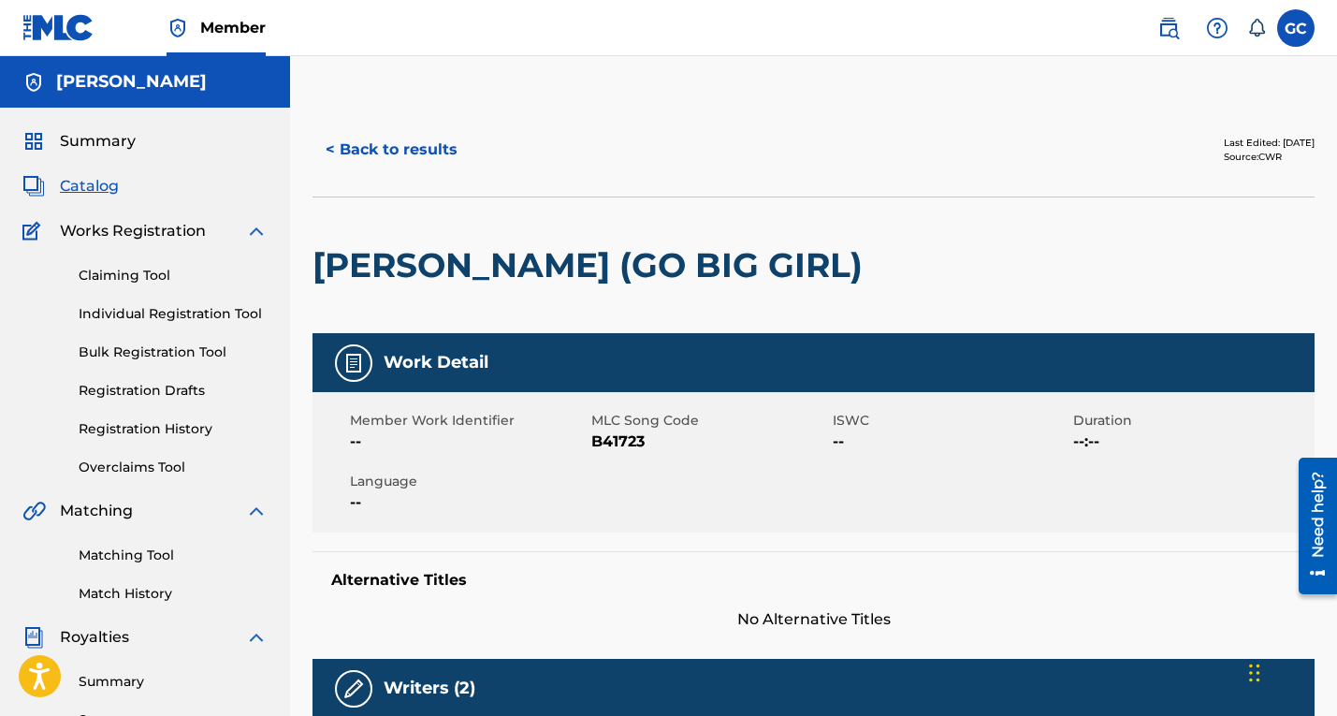
click at [385, 149] on button "< Back to results" at bounding box center [391, 149] width 158 height 47
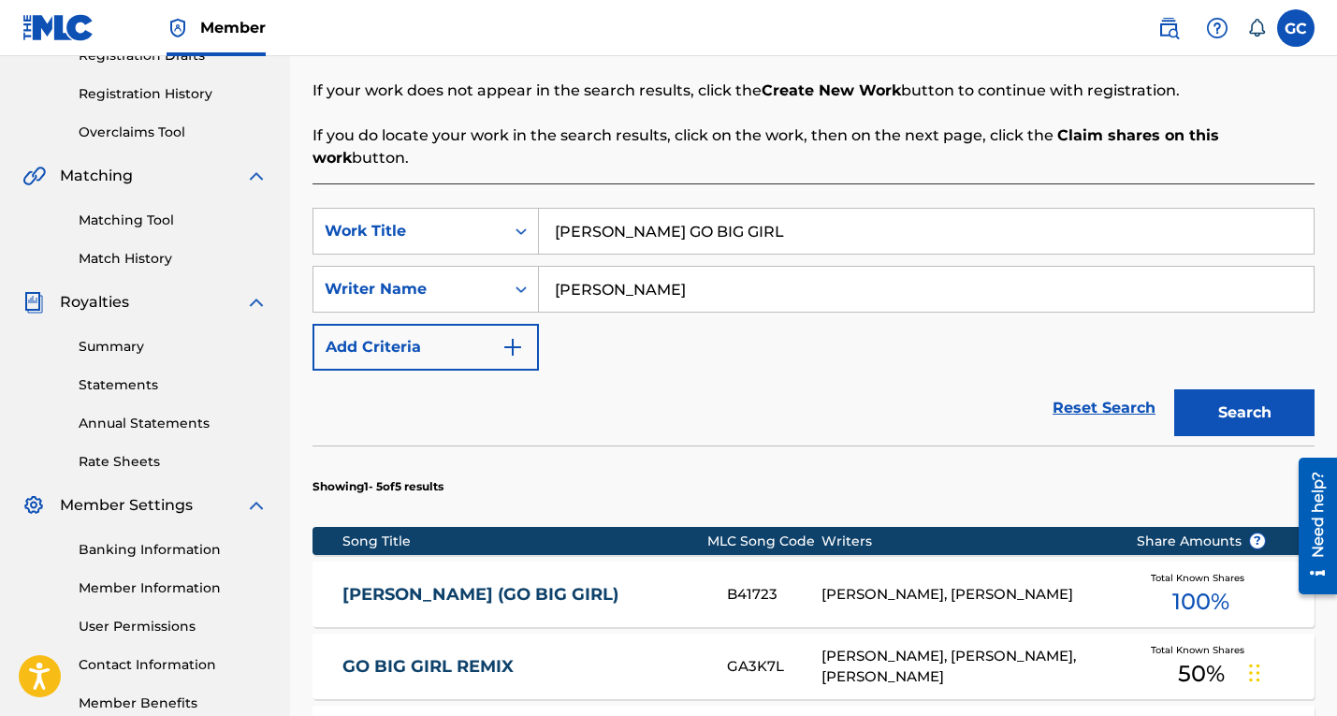
scroll to position [307, 0]
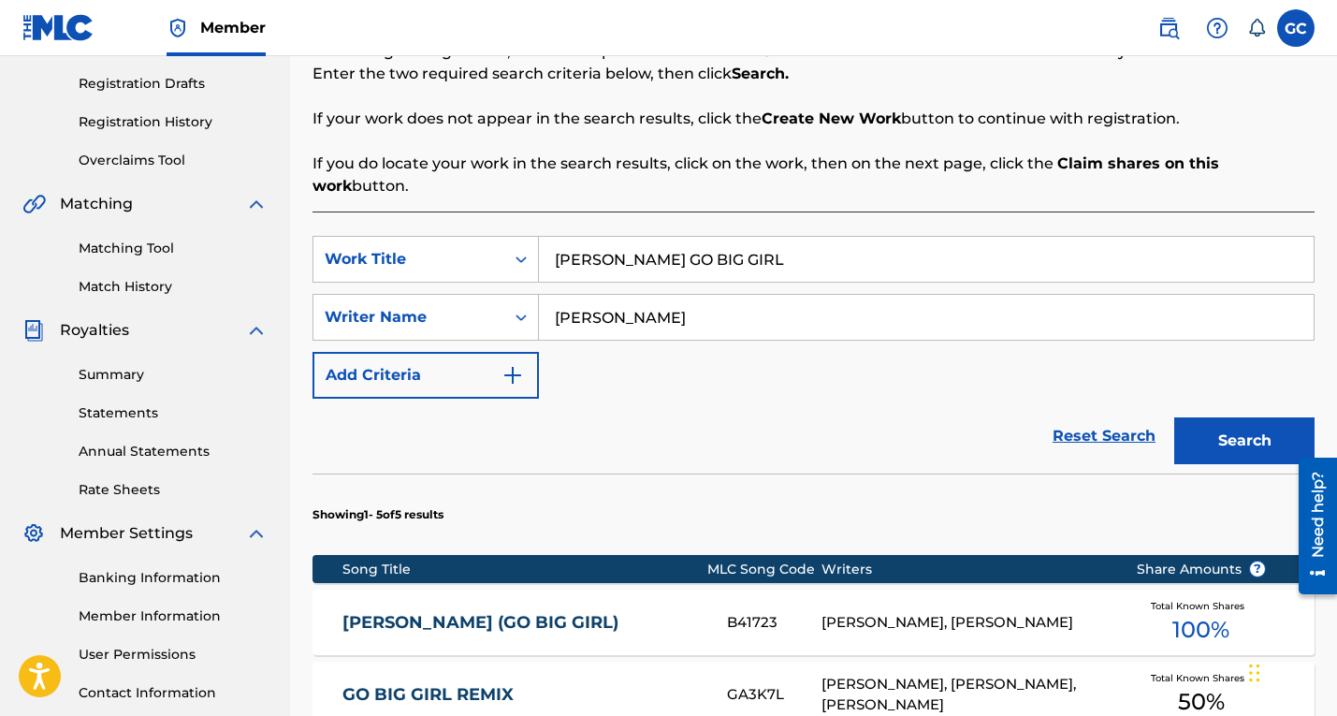
click at [755, 253] on input "[PERSON_NAME] GO BIG GIRL" at bounding box center [926, 259] width 775 height 45
type input "NEXT CALLER INSTRUMENTAL"
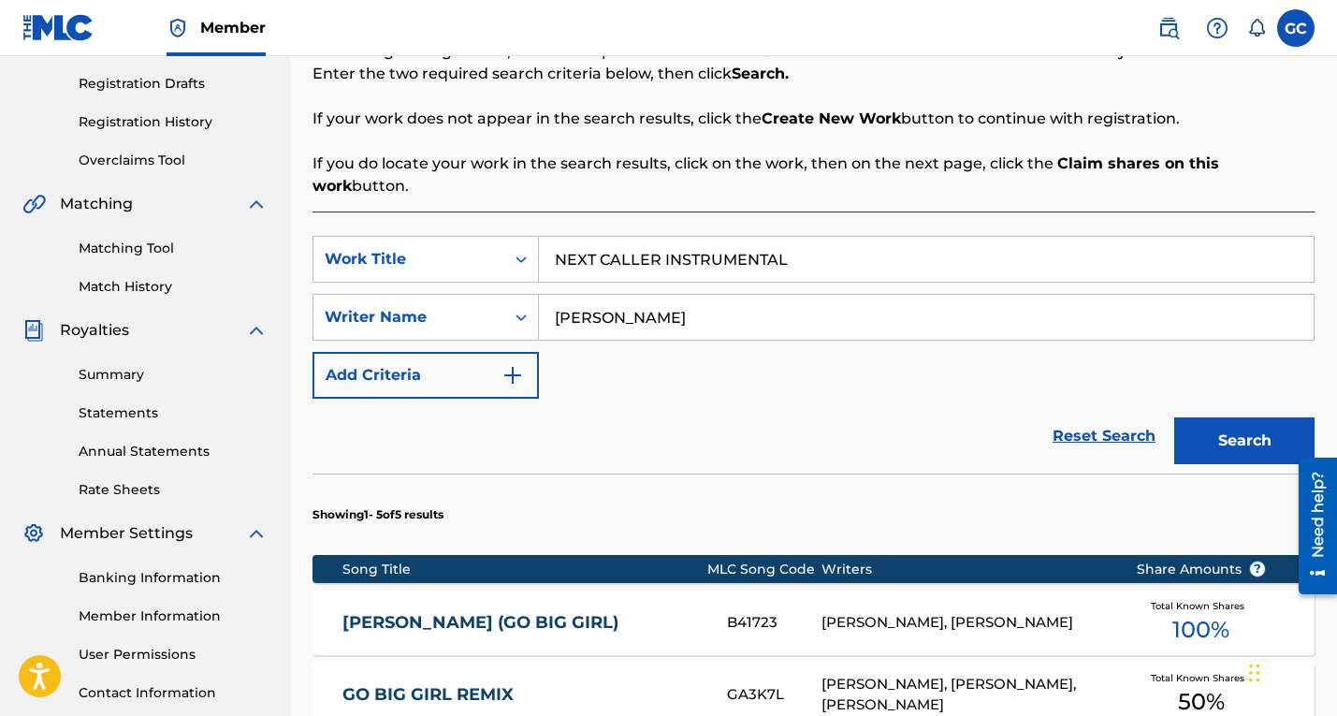
click at [1174, 417] on button "Search" at bounding box center [1244, 440] width 140 height 47
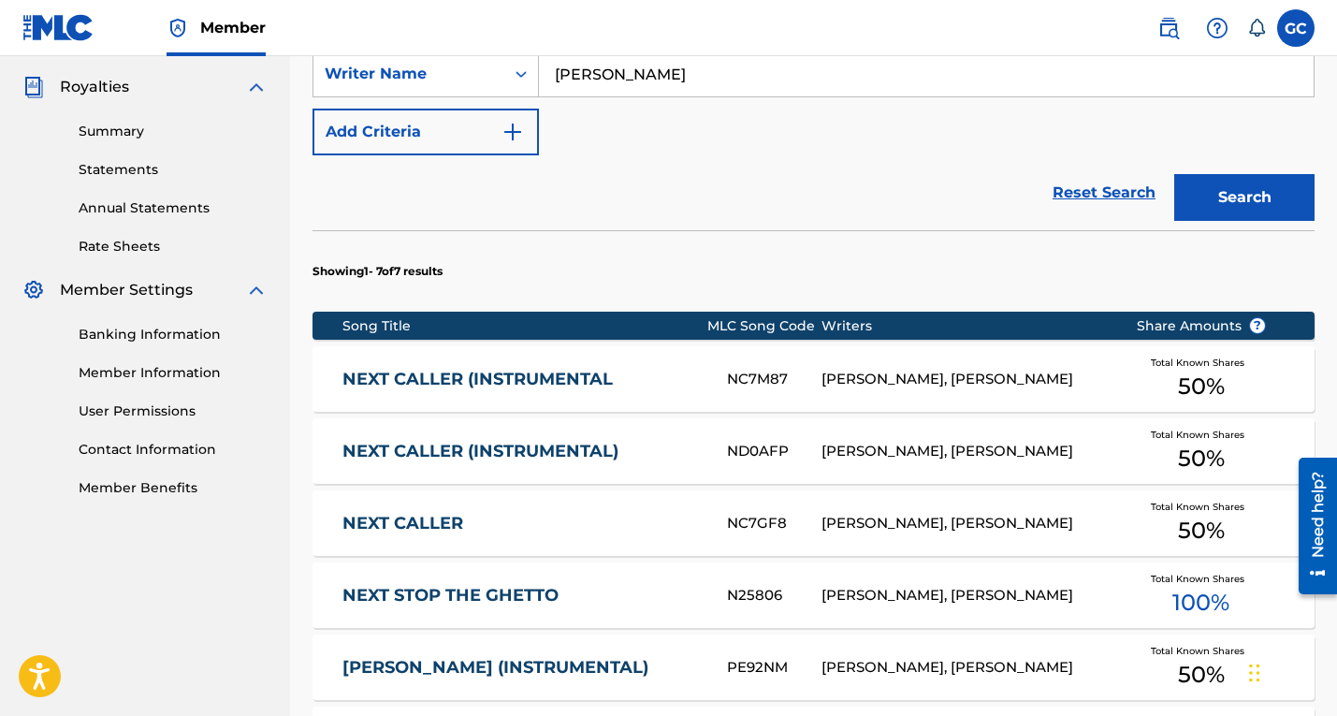
scroll to position [570, 0]
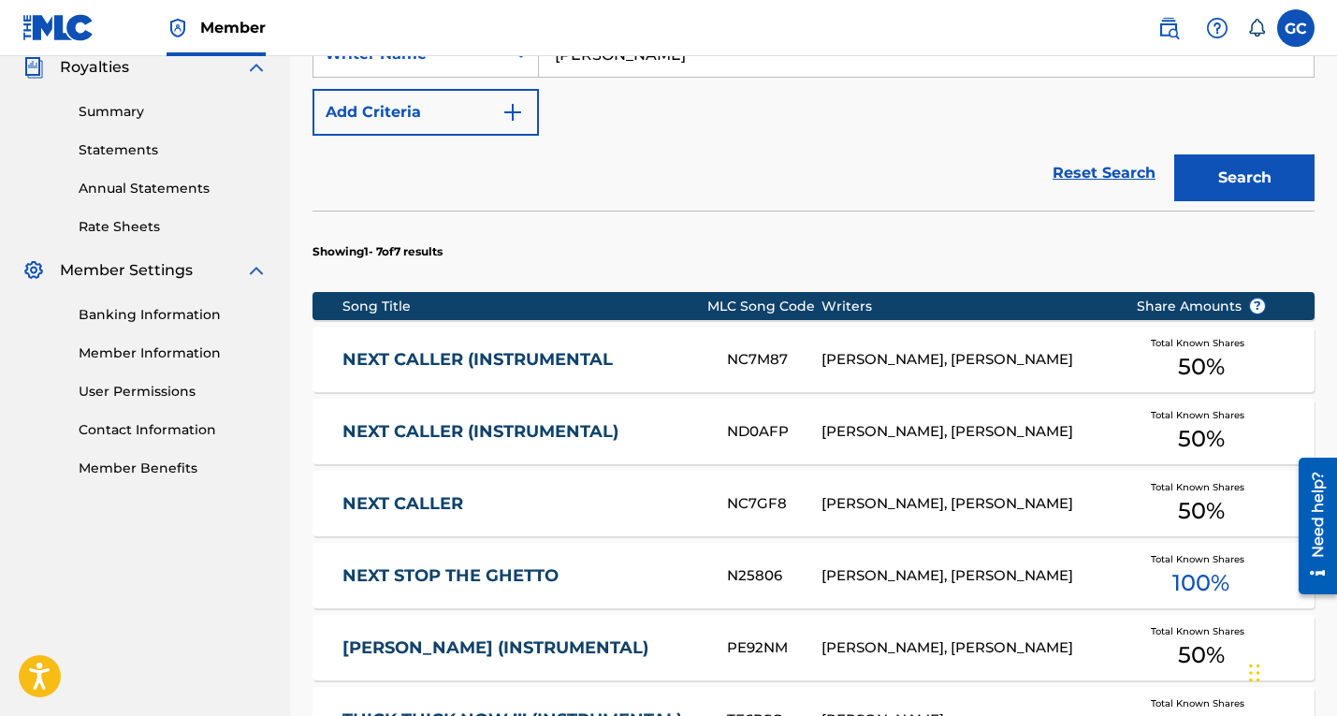
click at [675, 350] on link "NEXT CALLER (INSTRUMENTAL" at bounding box center [521, 360] width 359 height 22
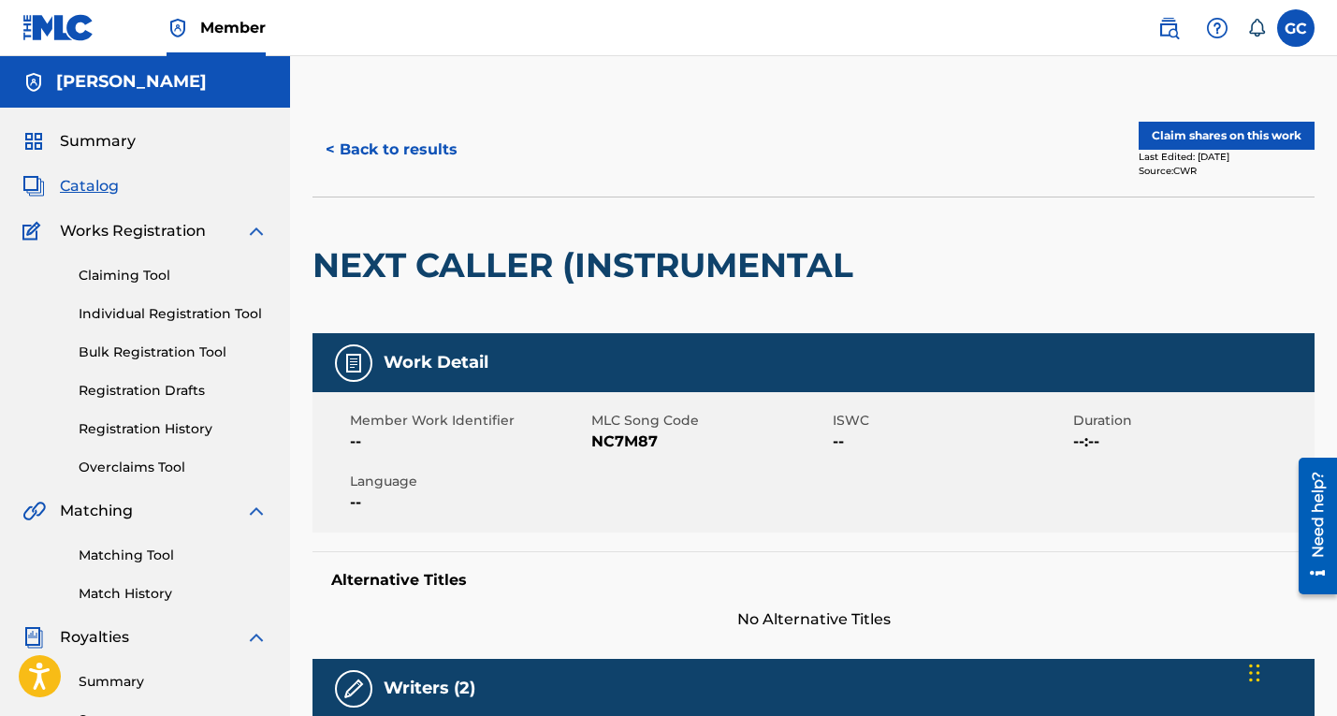
click at [1191, 133] on button "Claim shares on this work" at bounding box center [1226, 136] width 176 height 28
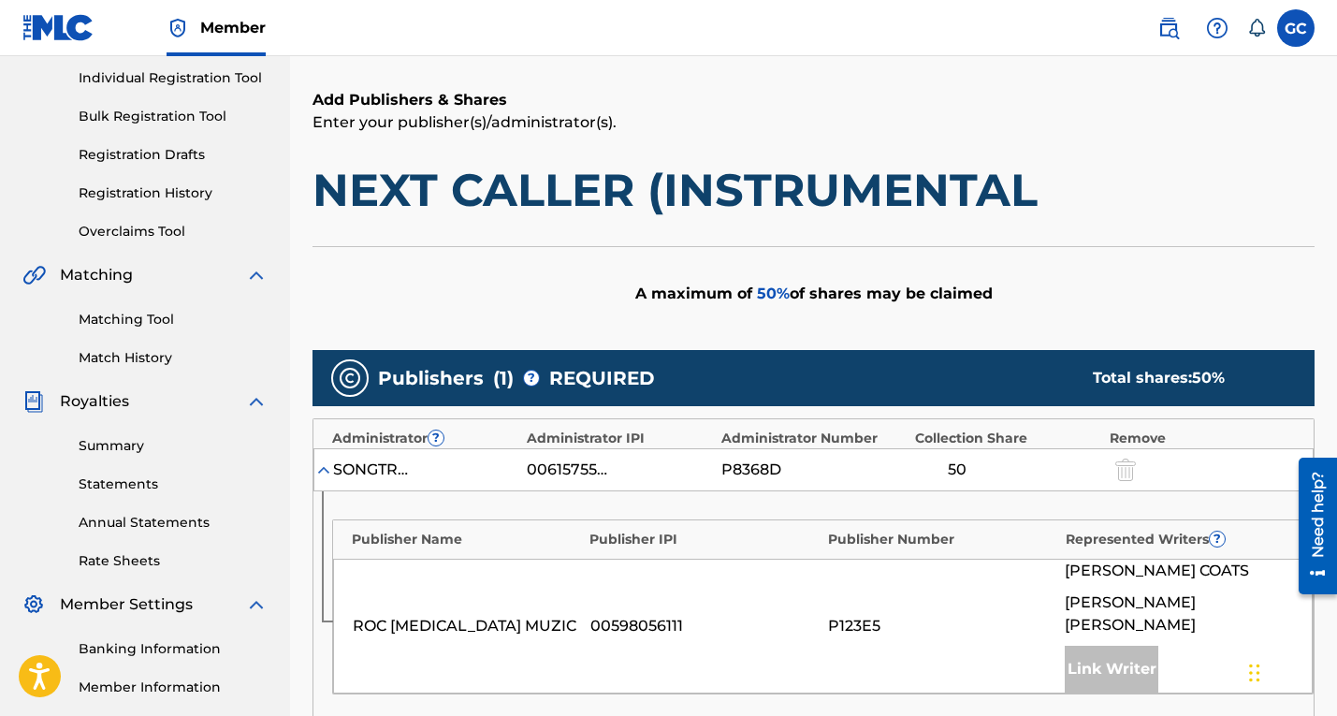
scroll to position [286, 0]
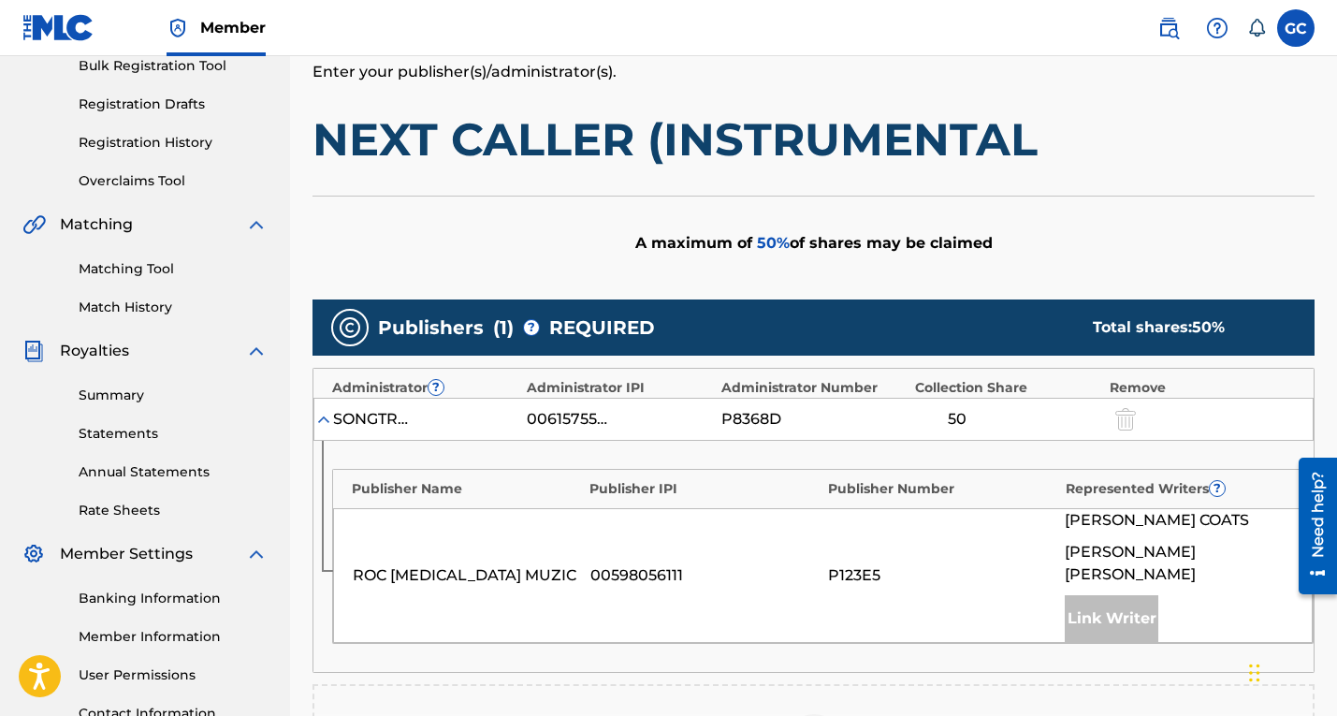
click at [1107, 595] on div "Link Writer" at bounding box center [1111, 618] width 94 height 47
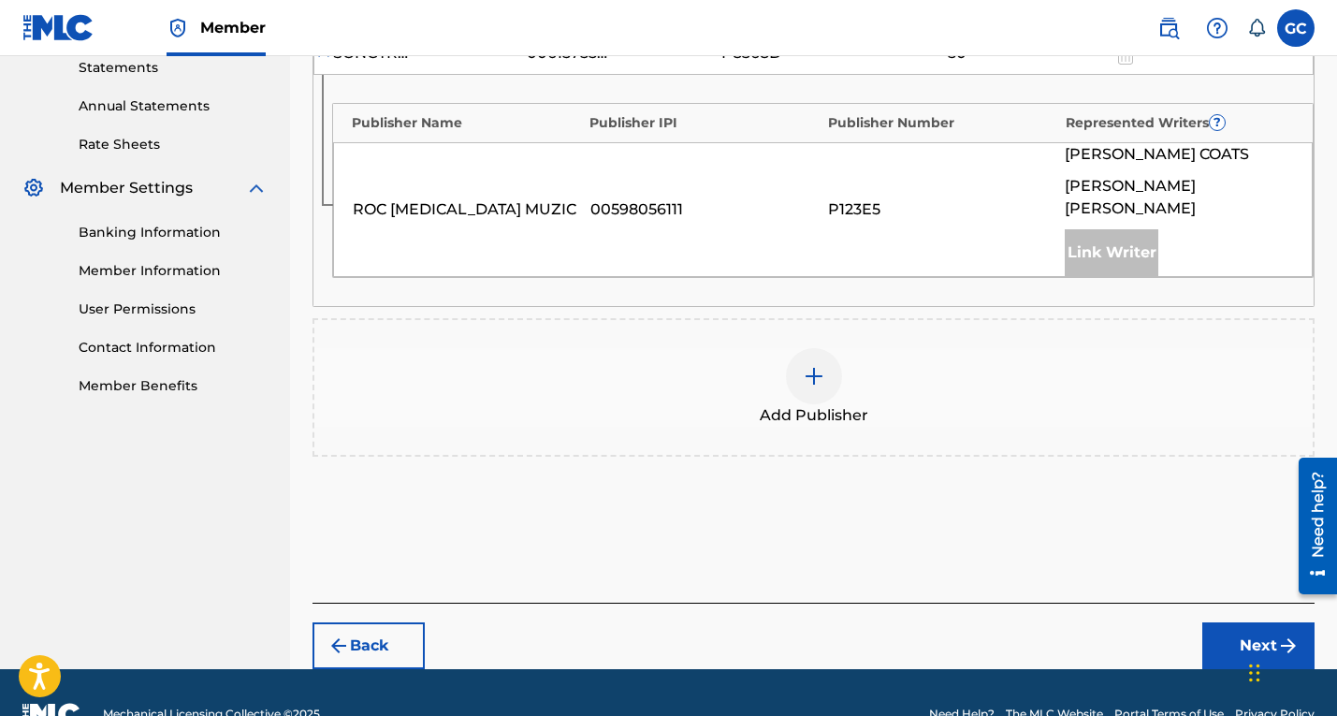
scroll to position [673, 0]
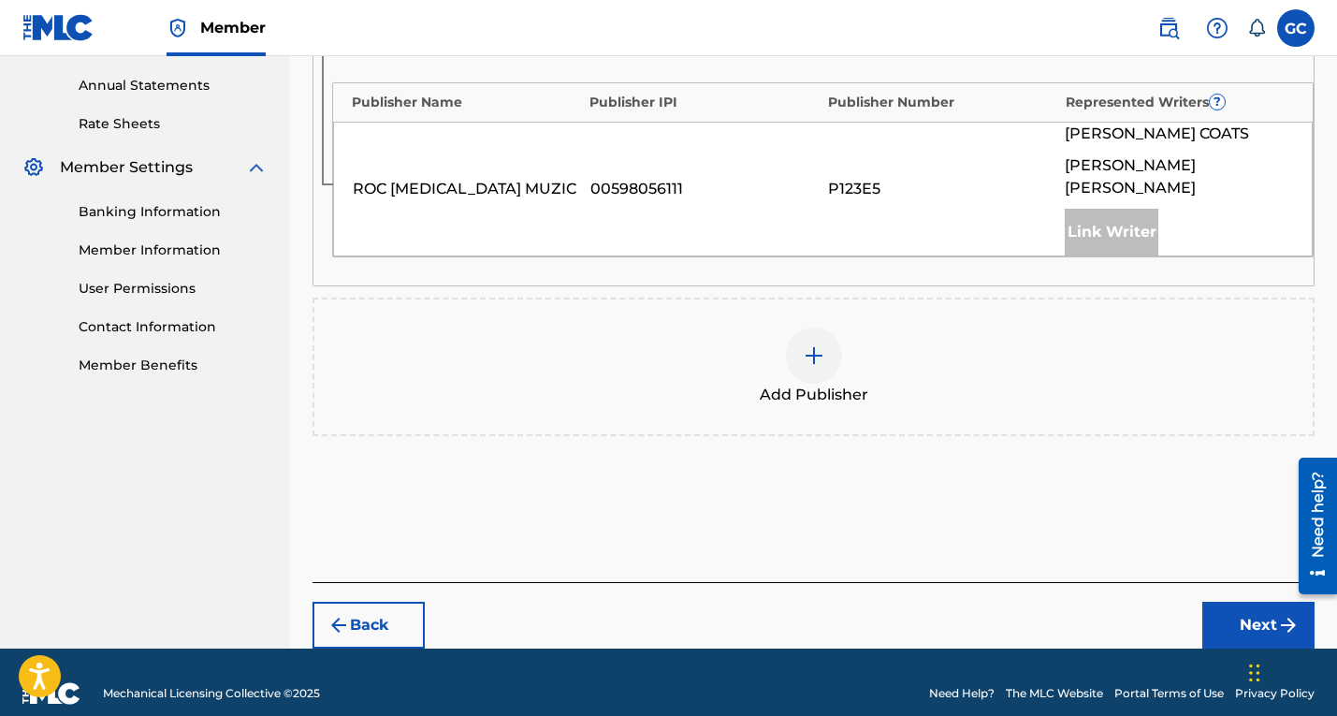
click at [1261, 601] on button "Next" at bounding box center [1258, 624] width 112 height 47
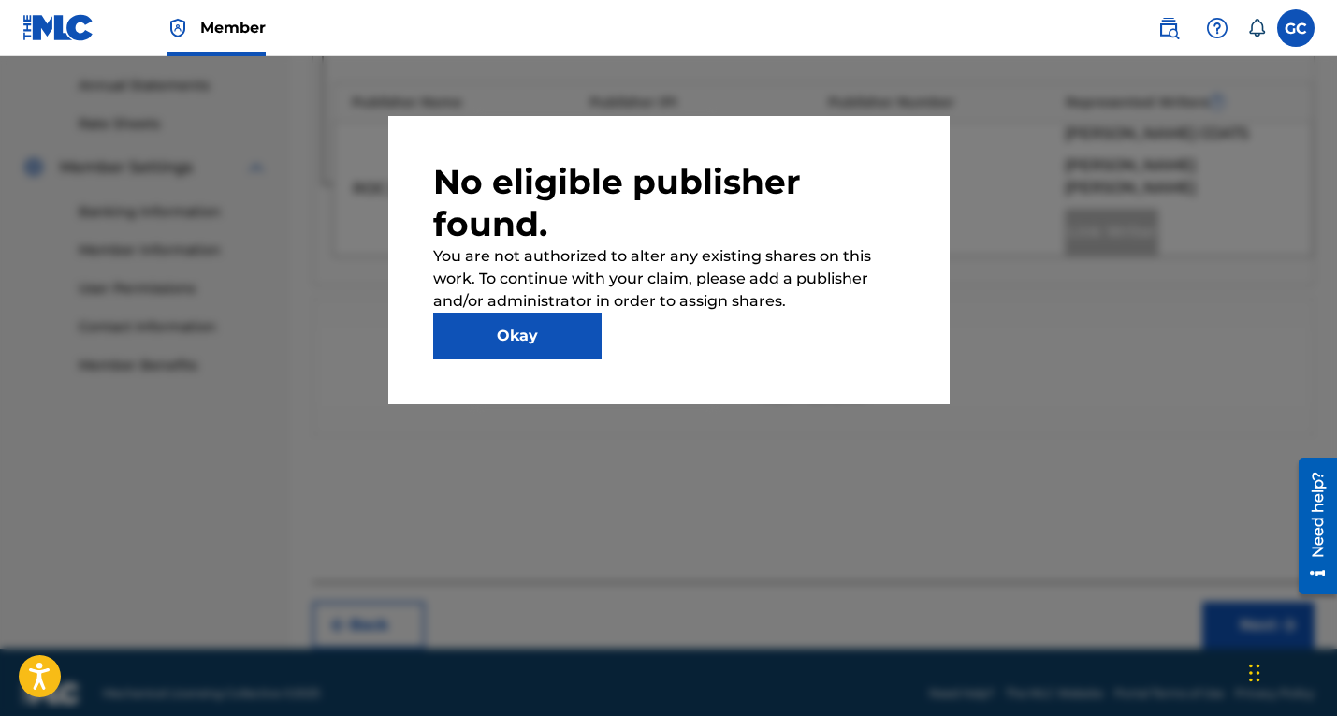
click at [559, 340] on button "Okay" at bounding box center [517, 335] width 168 height 47
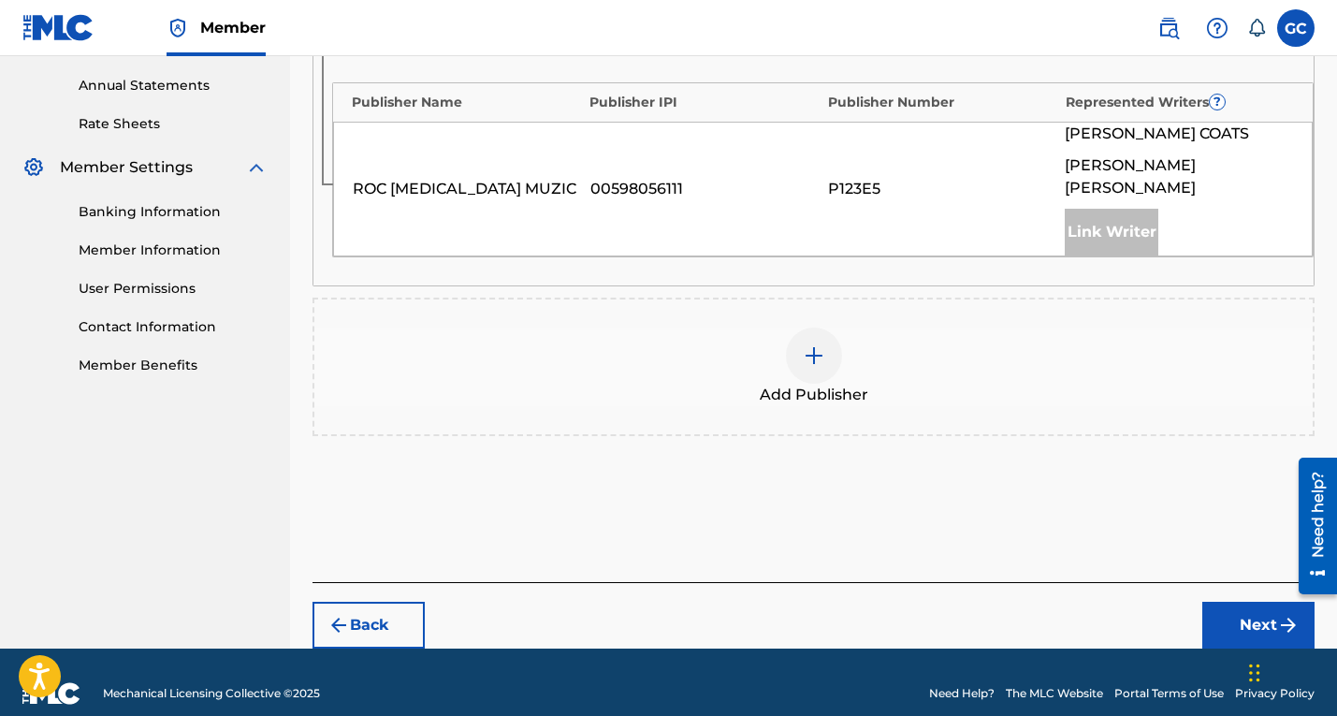
click at [810, 344] on img at bounding box center [814, 355] width 22 height 22
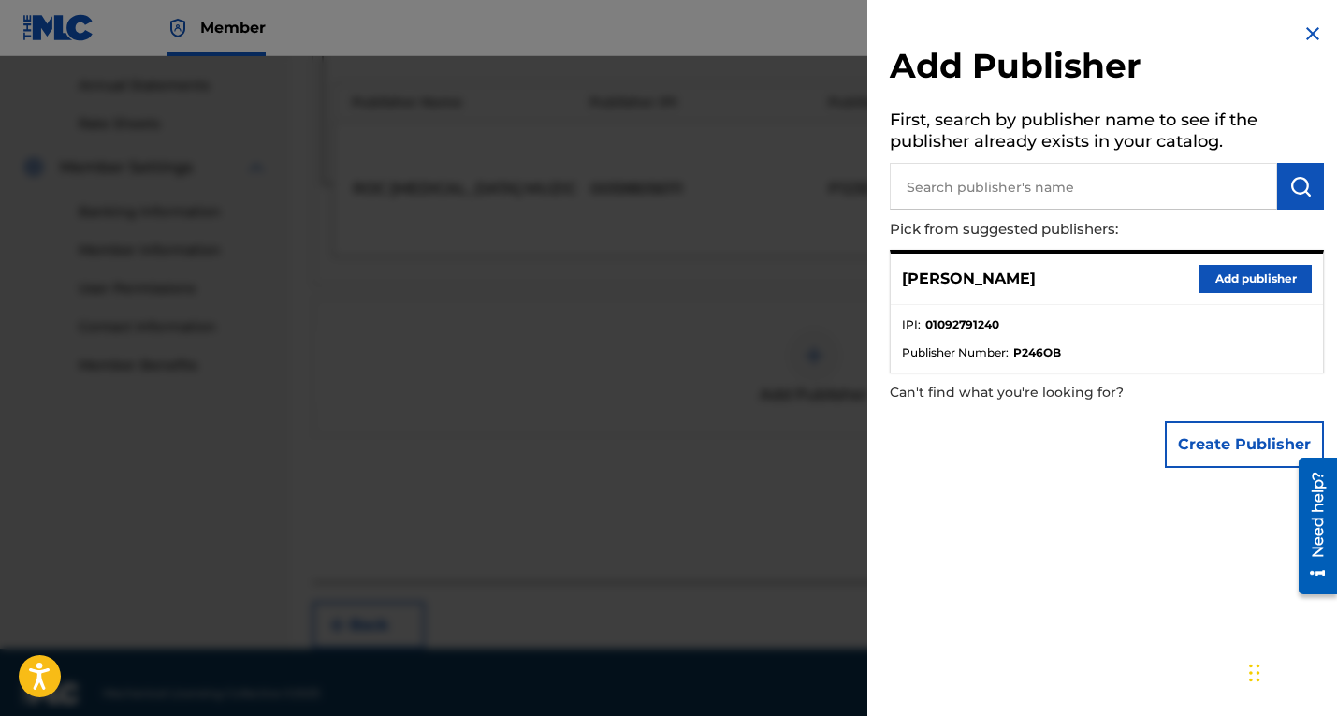
click at [963, 190] on input "text" at bounding box center [1083, 186] width 387 height 47
click at [1289, 182] on img "submit" at bounding box center [1300, 186] width 22 height 22
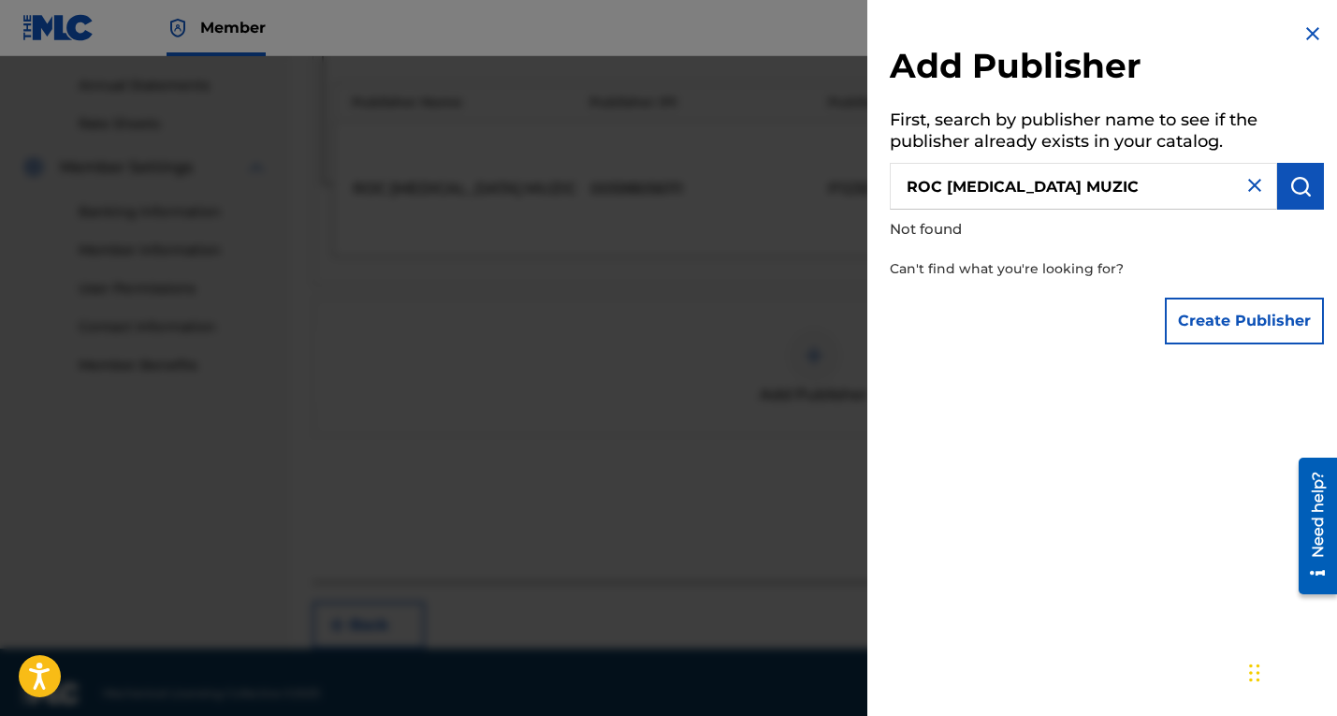
click at [1149, 192] on input "ROC [MEDICAL_DATA] MUZIC" at bounding box center [1083, 186] width 387 height 47
type input "ROC [MEDICAL_DATA] MUZIC LLC"
click at [1289, 185] on img "submit" at bounding box center [1300, 186] width 22 height 22
click at [1301, 29] on img at bounding box center [1312, 33] width 22 height 22
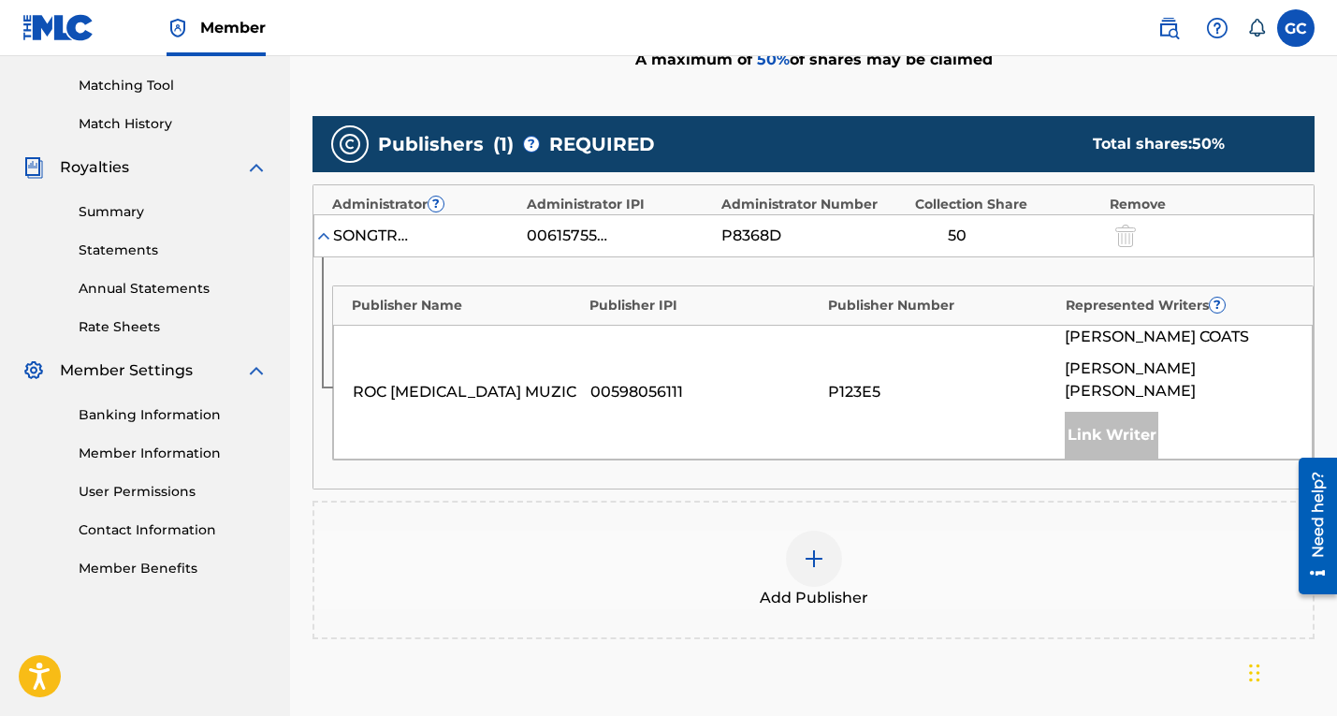
scroll to position [437, 0]
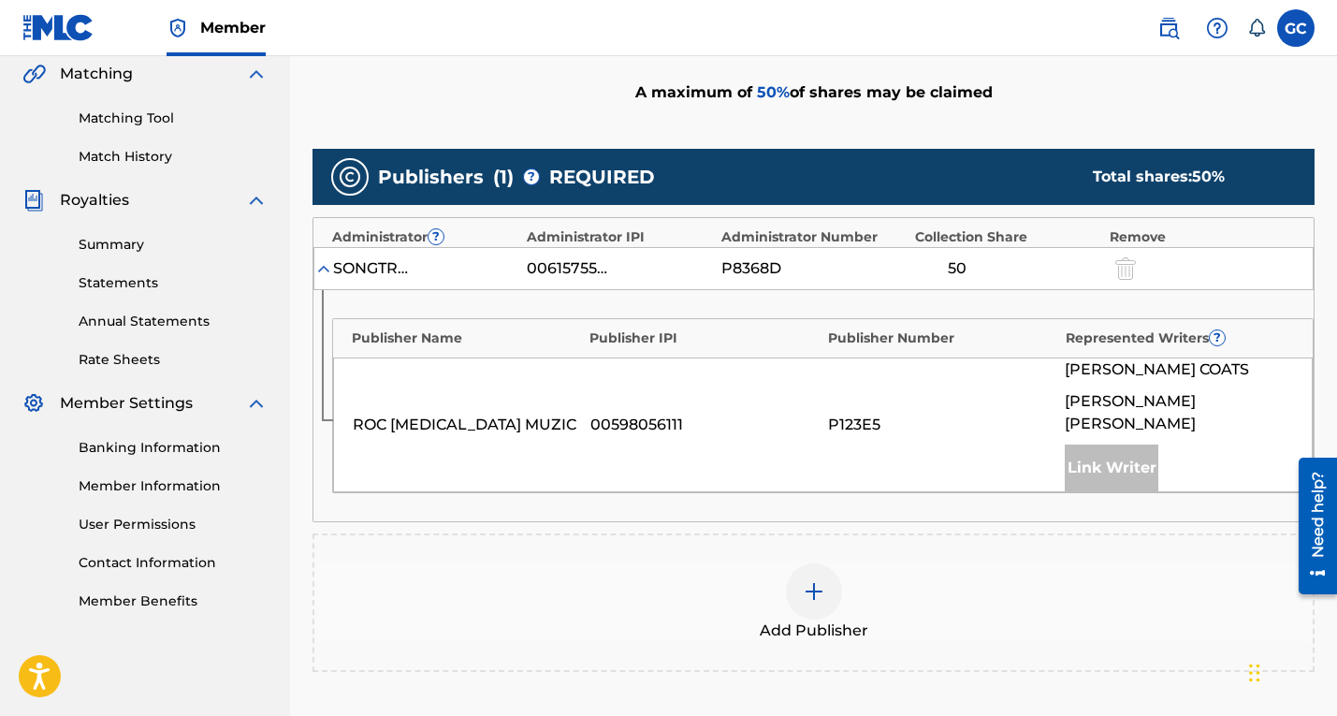
click at [826, 569] on div at bounding box center [814, 591] width 56 height 56
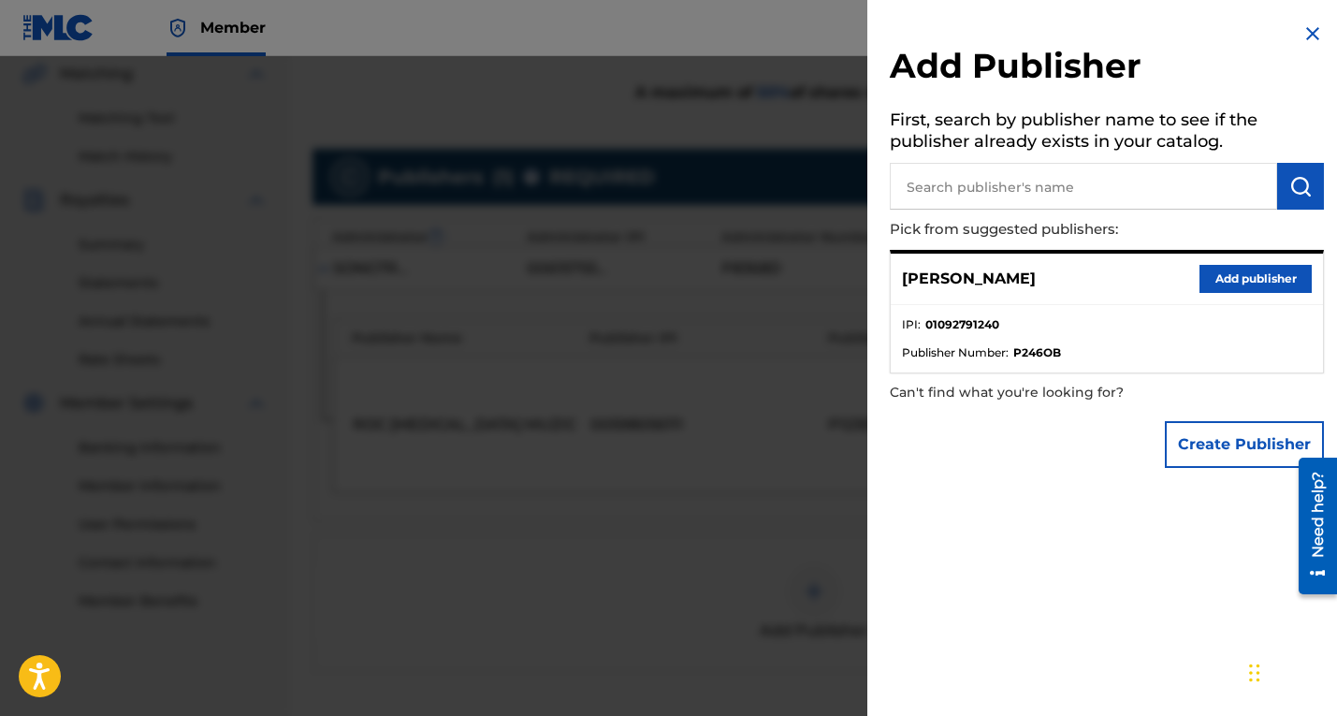
click at [1238, 272] on button "Add publisher" at bounding box center [1255, 279] width 112 height 28
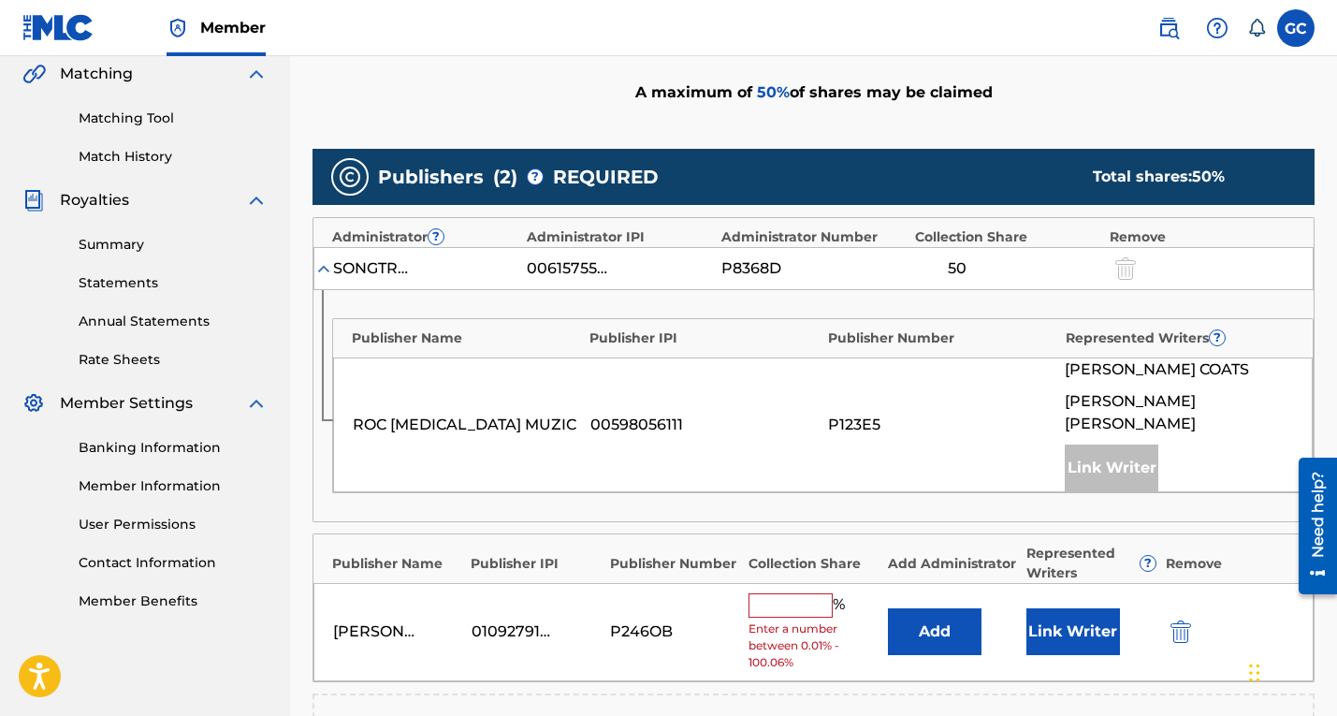
click at [789, 593] on input "text" at bounding box center [790, 605] width 84 height 24
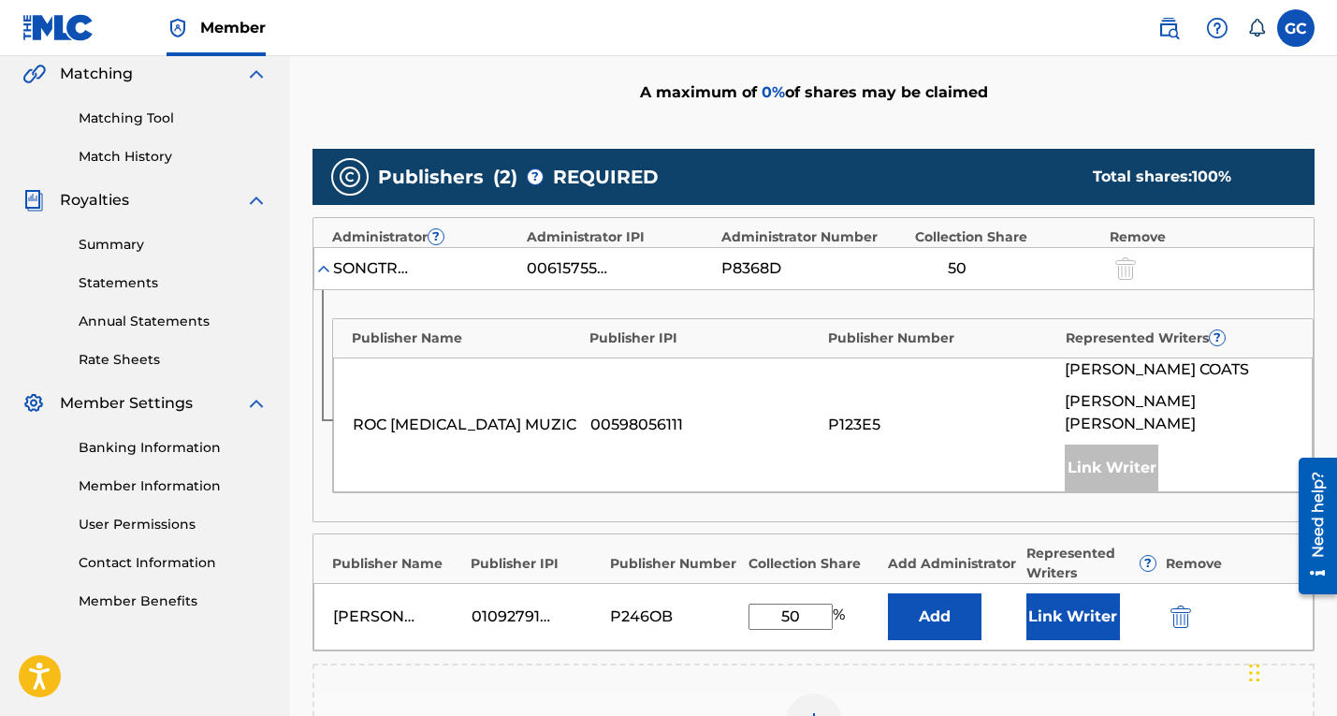
type input "50"
click at [1072, 600] on button "Link Writer" at bounding box center [1073, 616] width 94 height 47
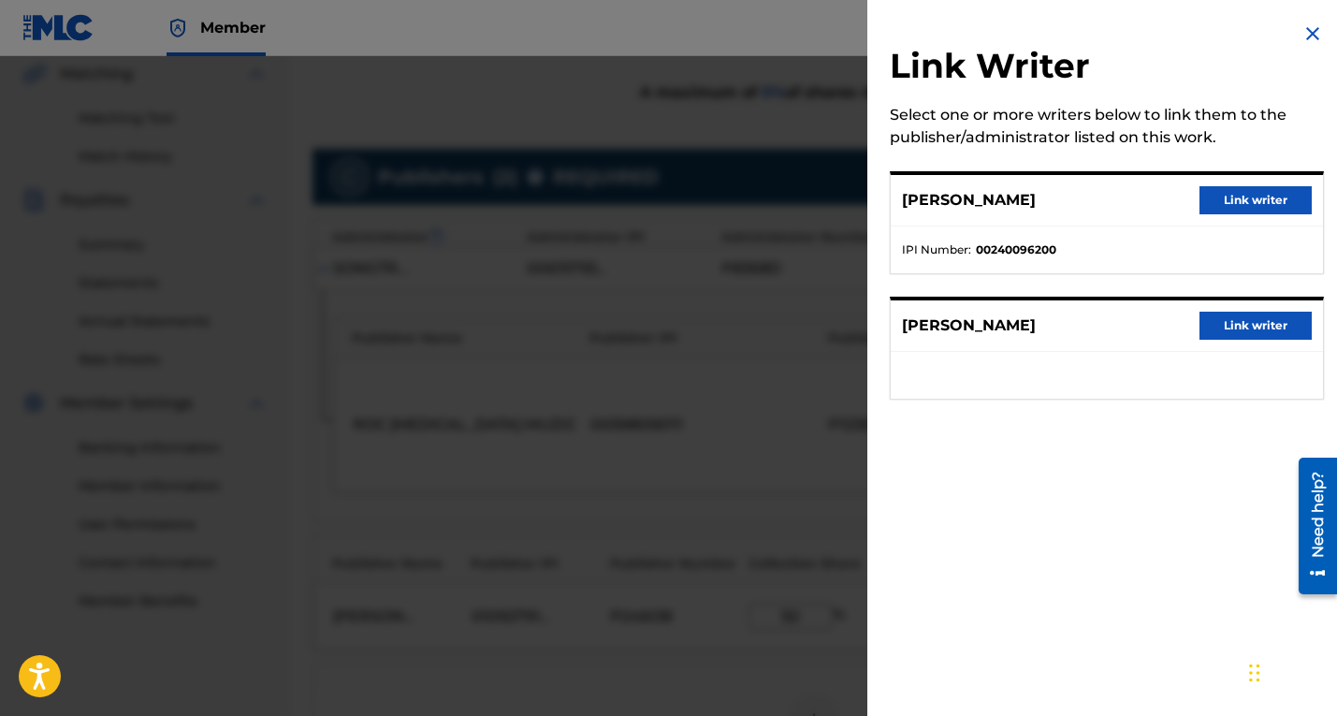
click at [1244, 199] on button "Link writer" at bounding box center [1255, 200] width 112 height 28
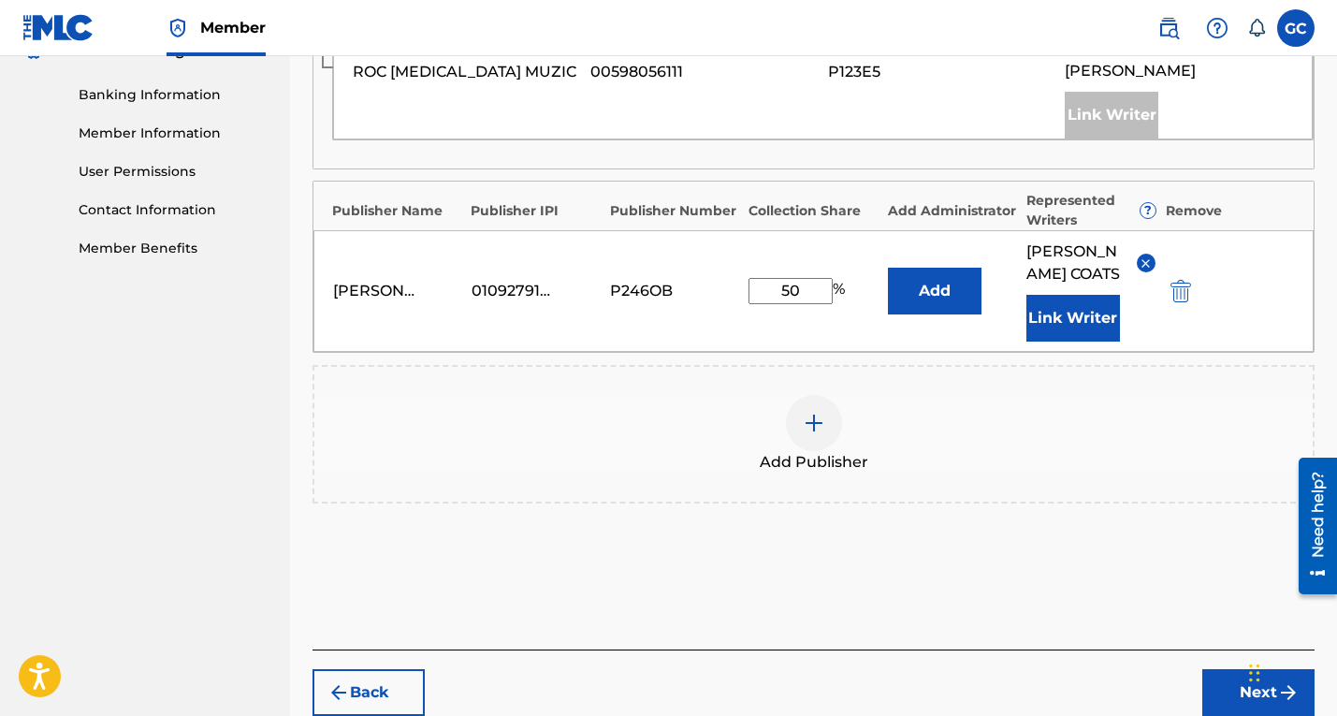
scroll to position [796, 0]
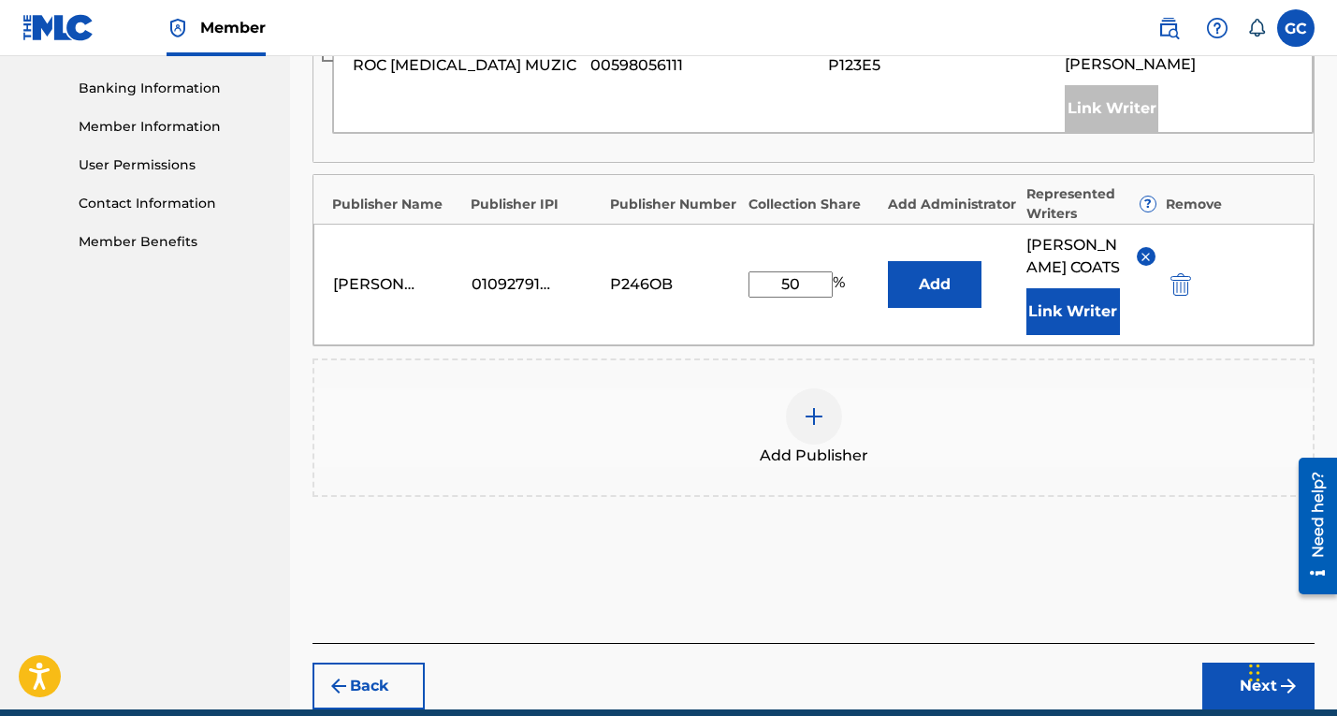
click at [1231, 662] on button "Next" at bounding box center [1258, 685] width 112 height 47
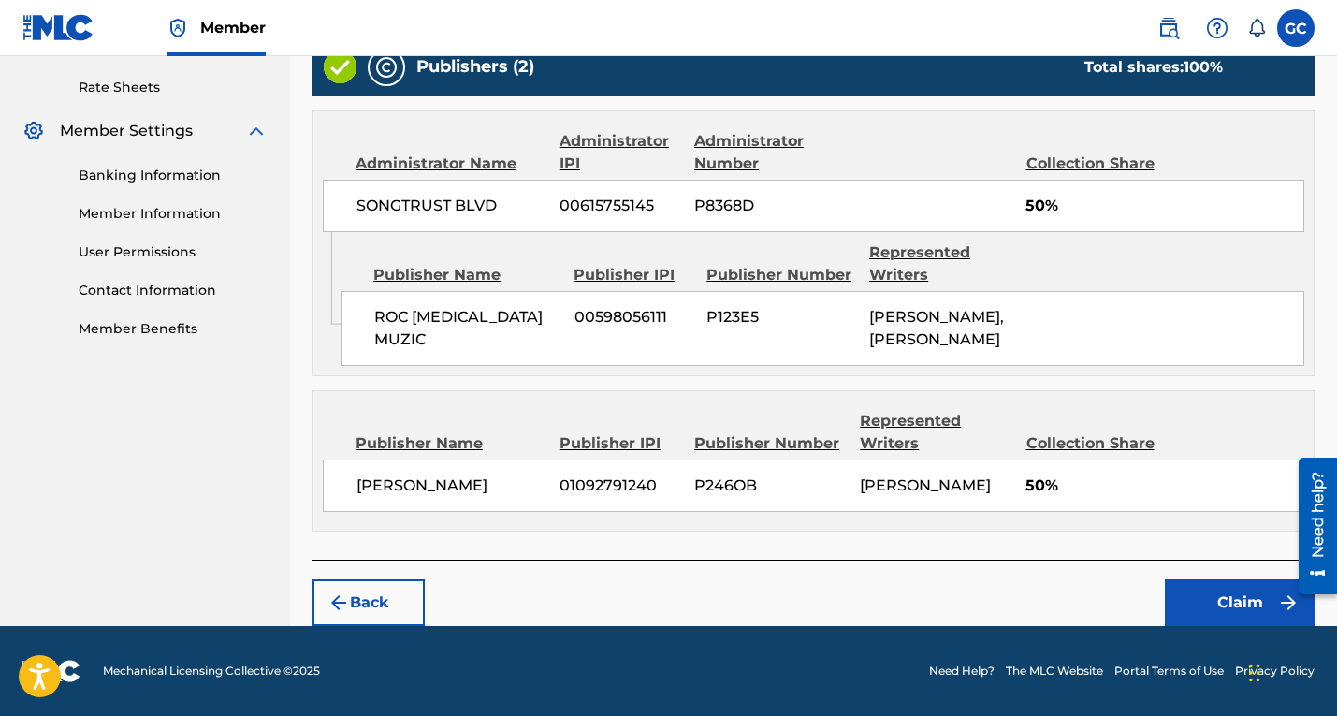
scroll to position [705, 0]
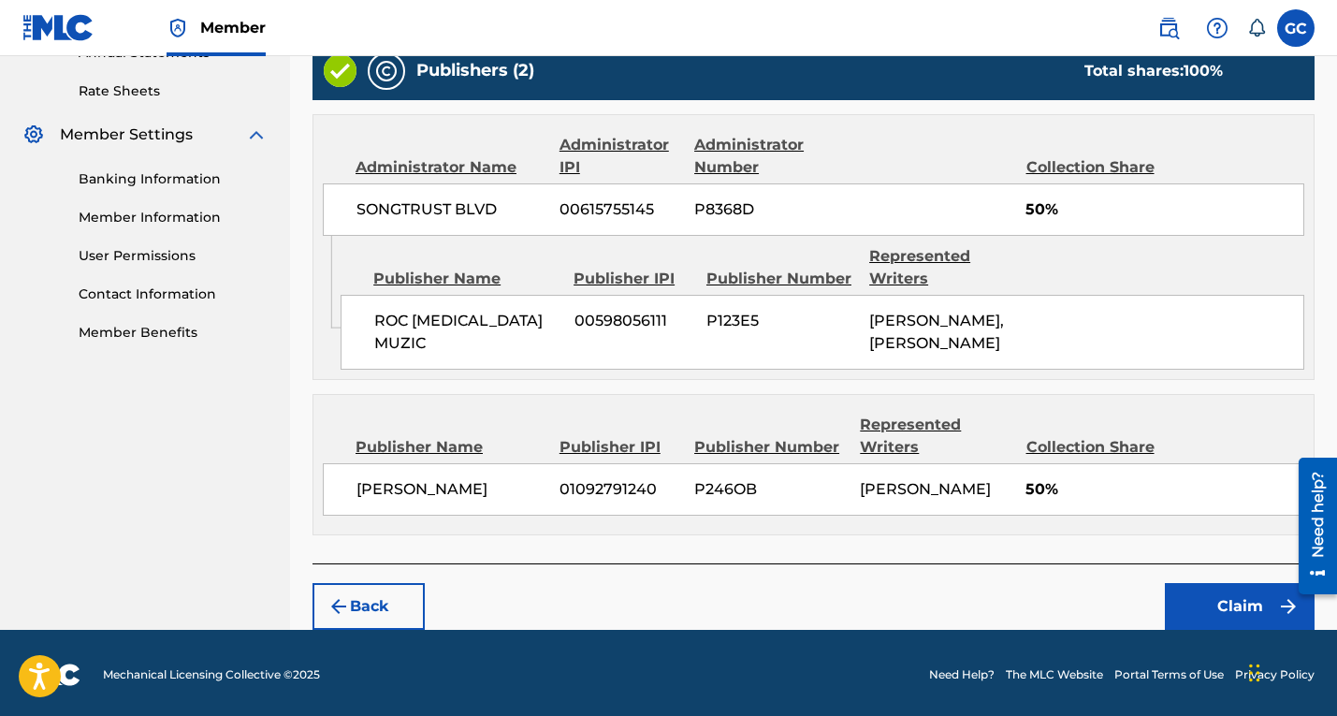
click at [377, 609] on button "Back" at bounding box center [368, 606] width 112 height 47
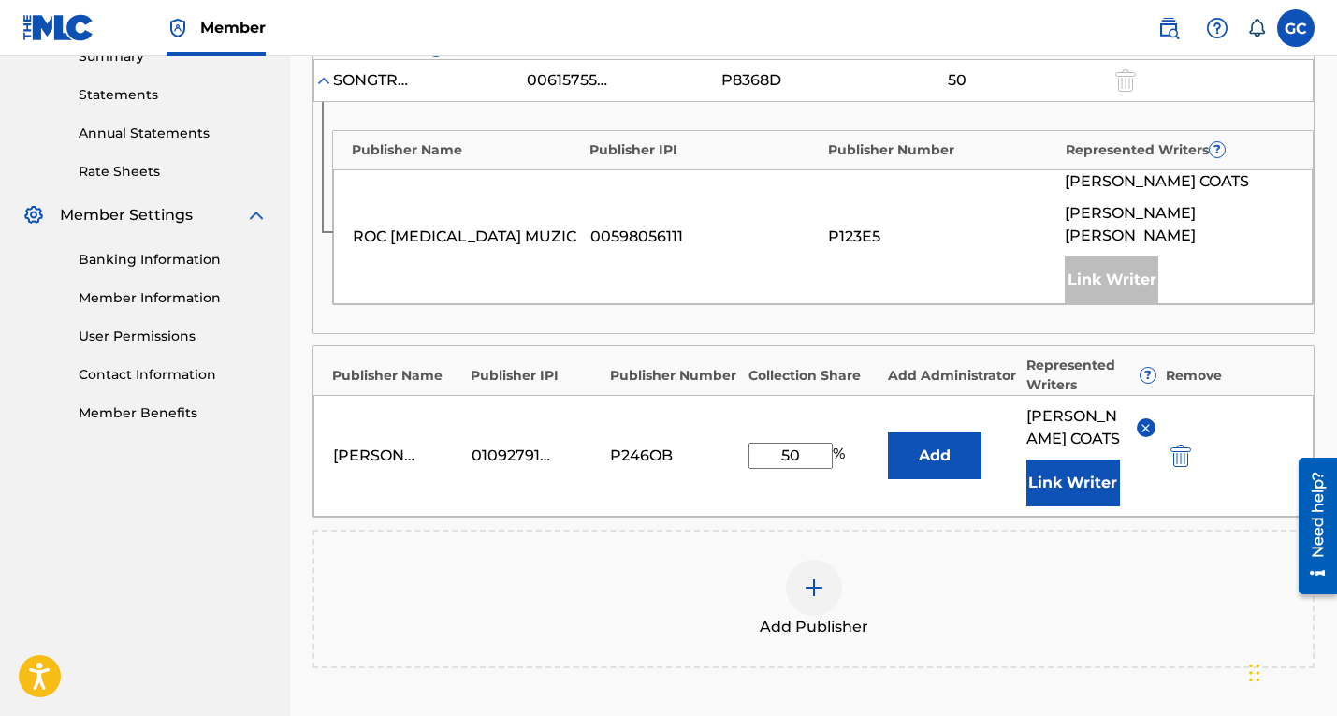
scroll to position [624, 0]
click at [399, 445] on div "[PERSON_NAME]" at bounding box center [375, 456] width 84 height 22
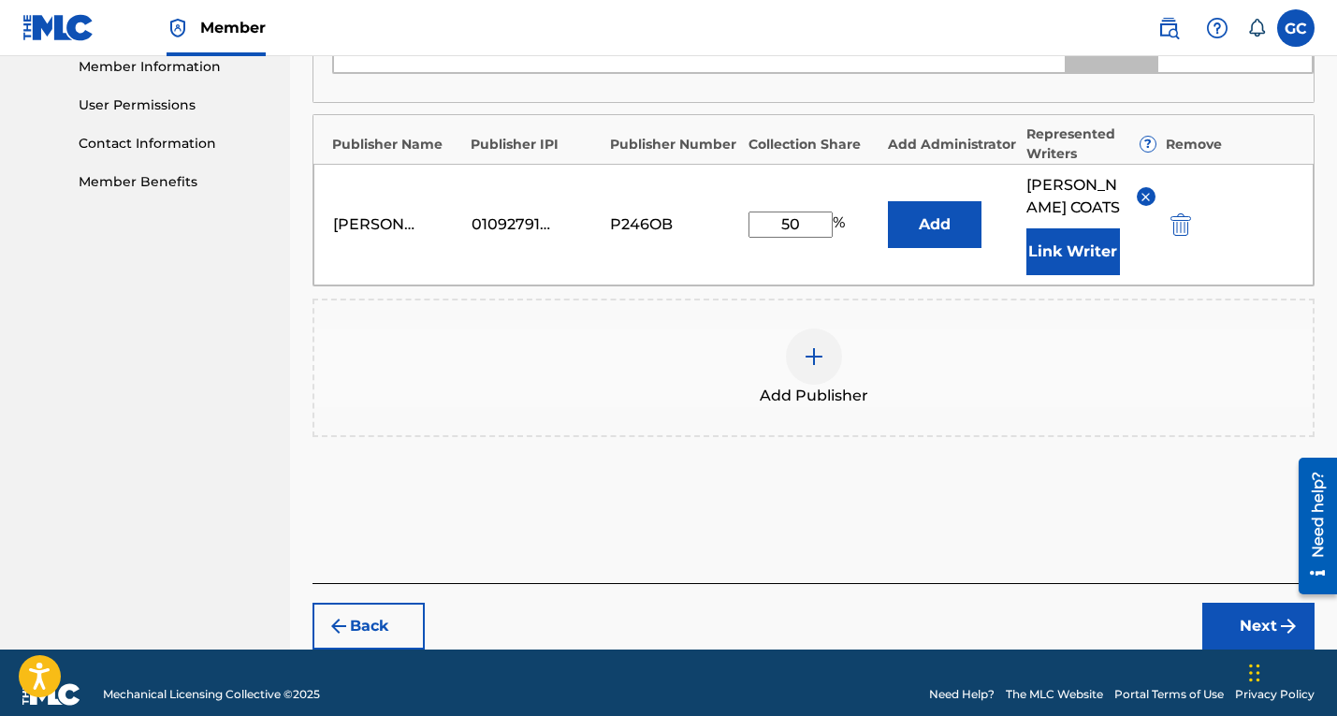
scroll to position [857, 0]
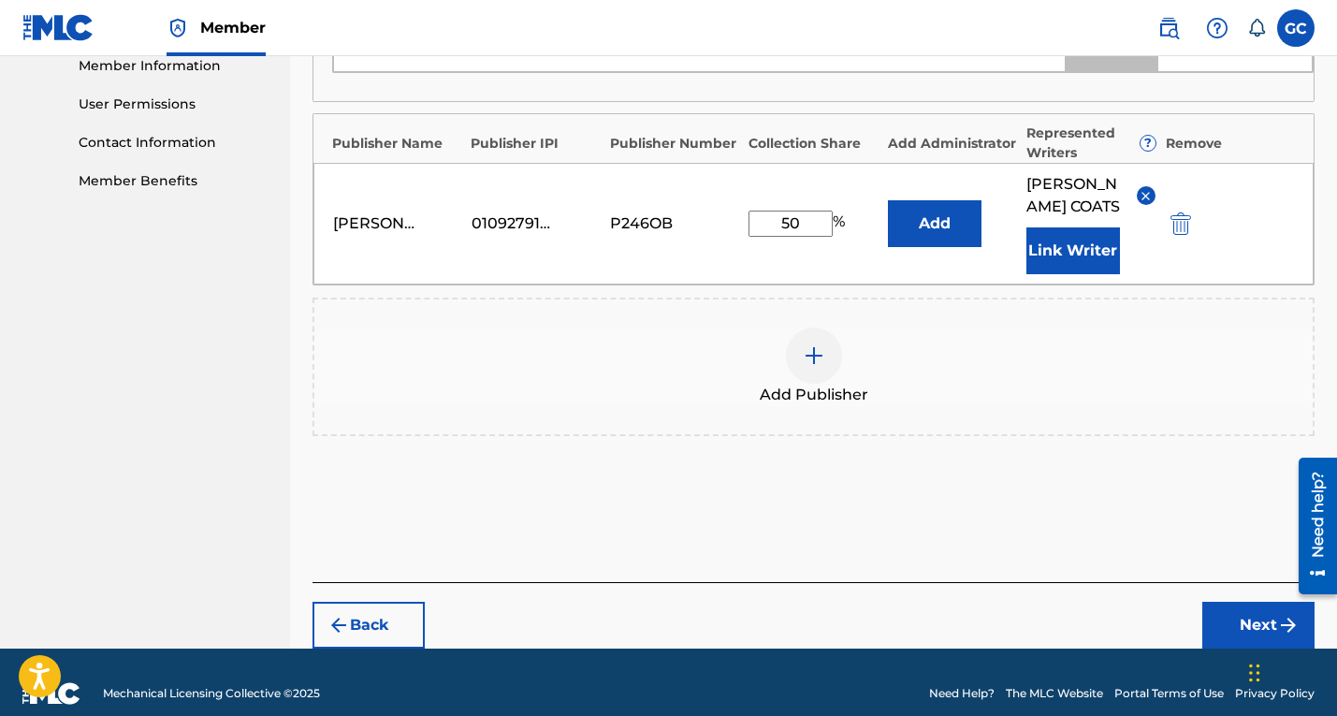
click at [1243, 603] on button "Next" at bounding box center [1258, 624] width 112 height 47
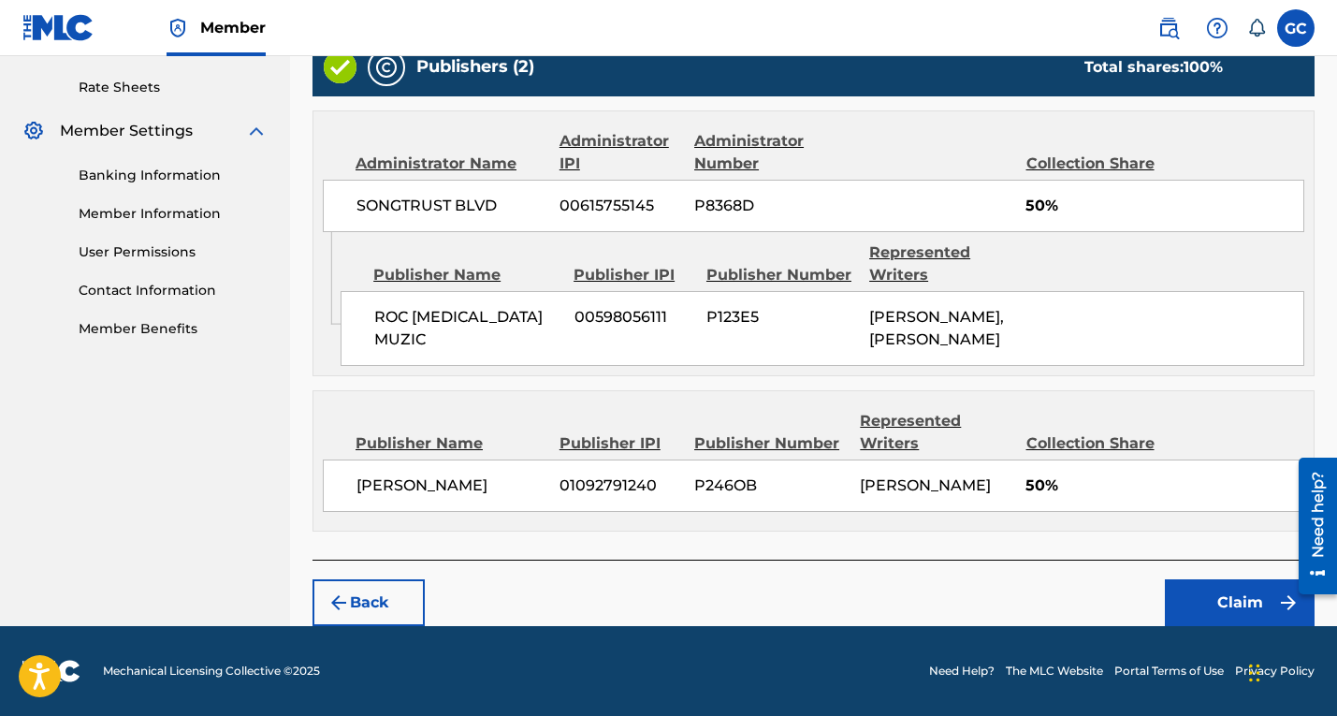
scroll to position [705, 0]
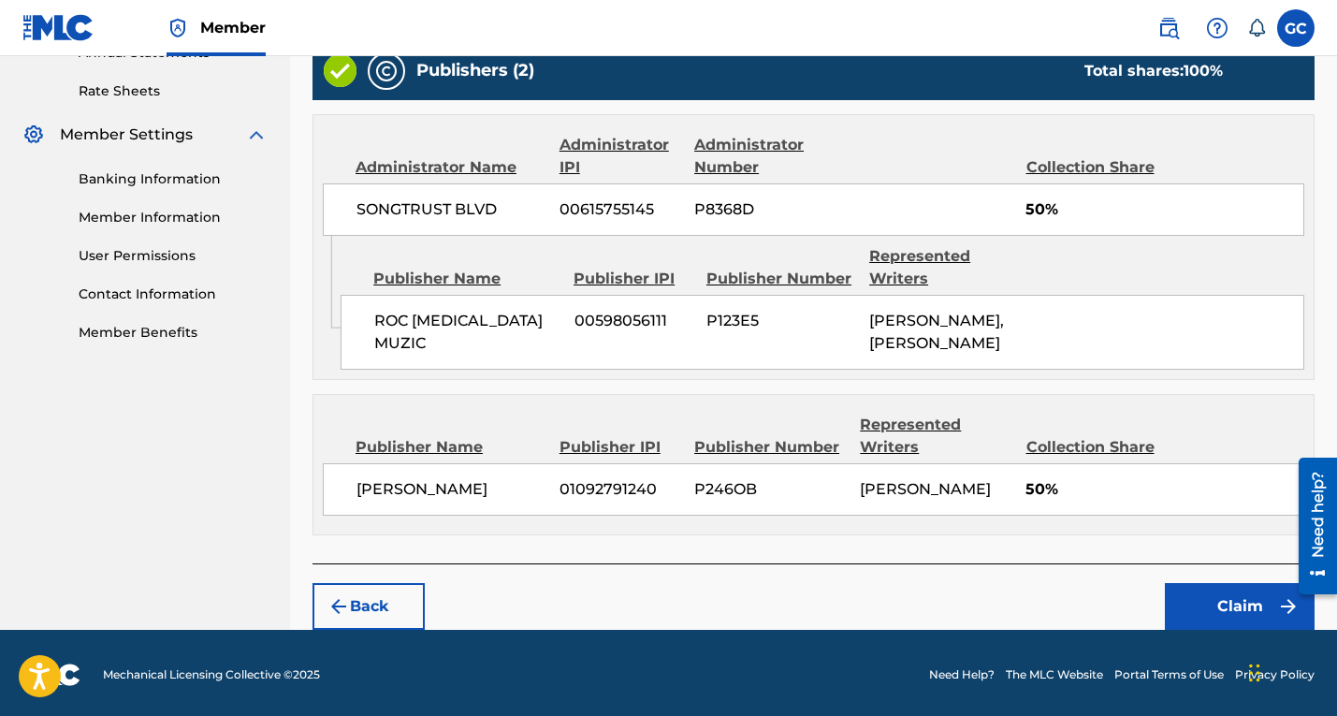
click at [1243, 603] on button "Claim" at bounding box center [1240, 606] width 150 height 47
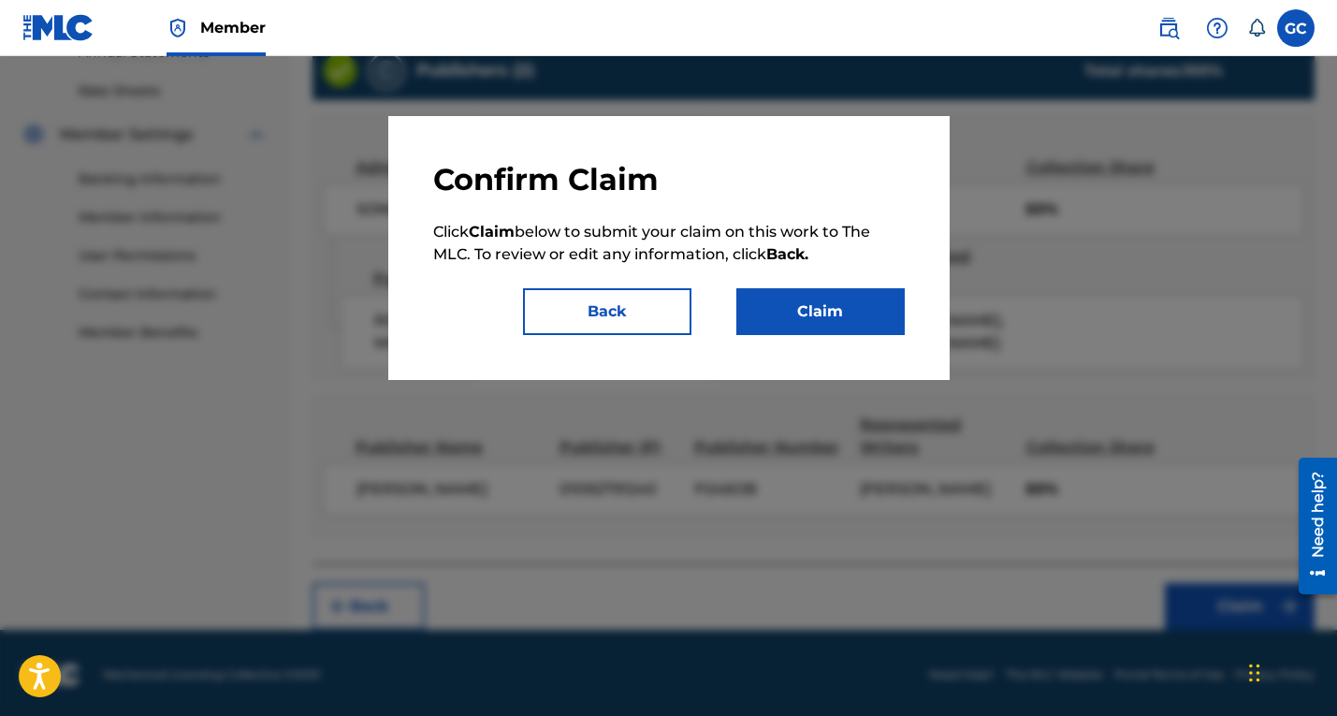
click at [861, 315] on button "Claim" at bounding box center [820, 311] width 168 height 47
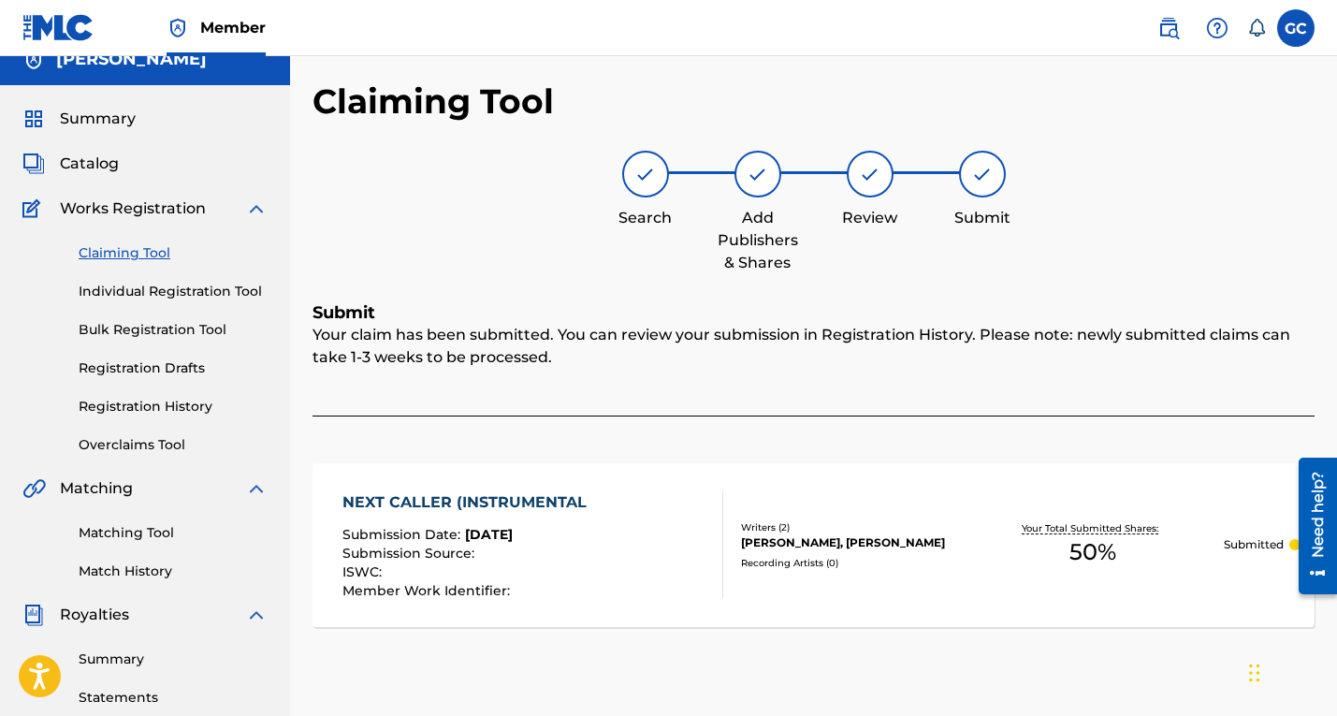
scroll to position [0, 0]
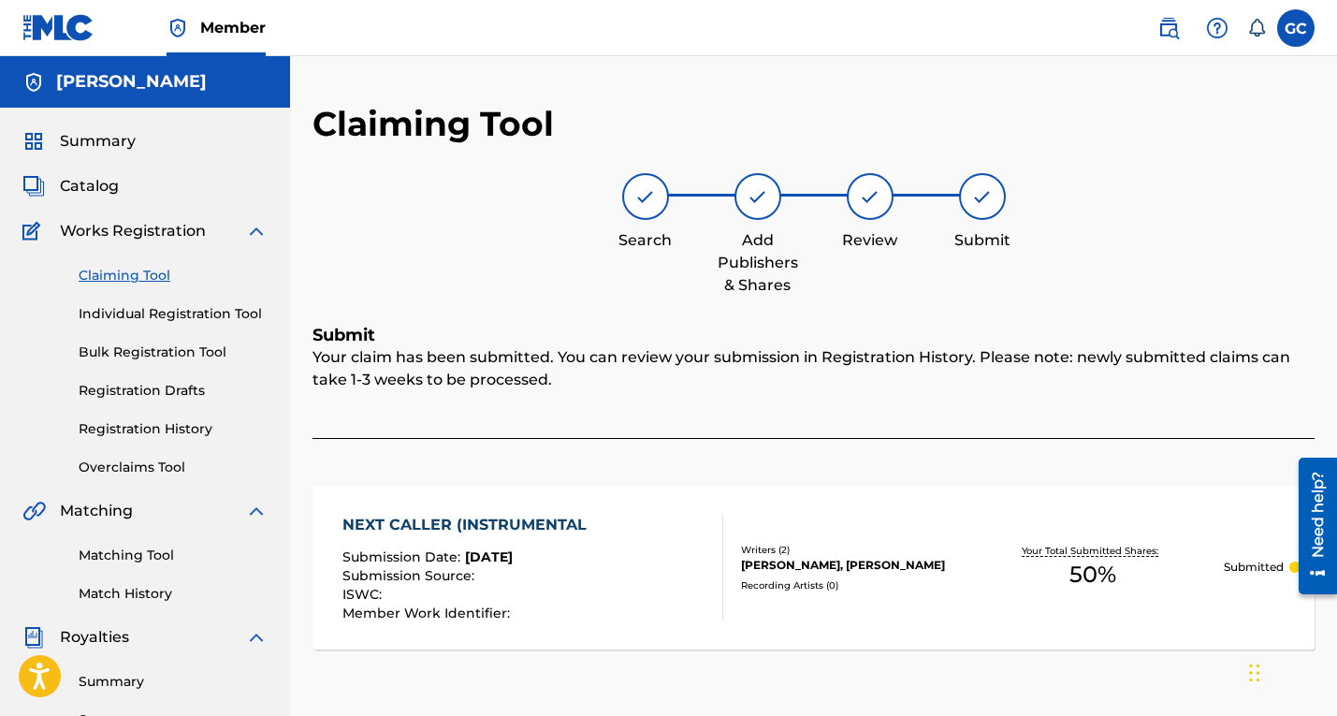
click at [80, 189] on span "Catalog" at bounding box center [89, 186] width 59 height 22
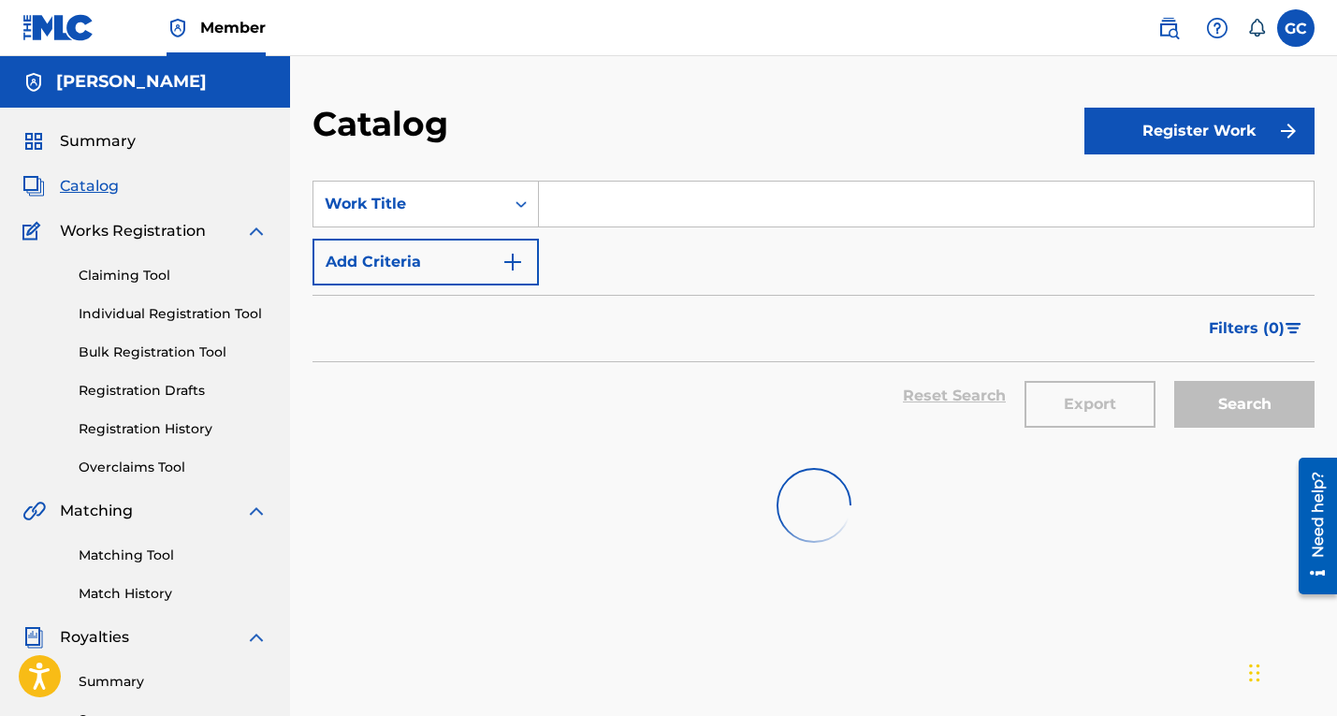
click at [87, 140] on span "Summary" at bounding box center [98, 141] width 76 height 22
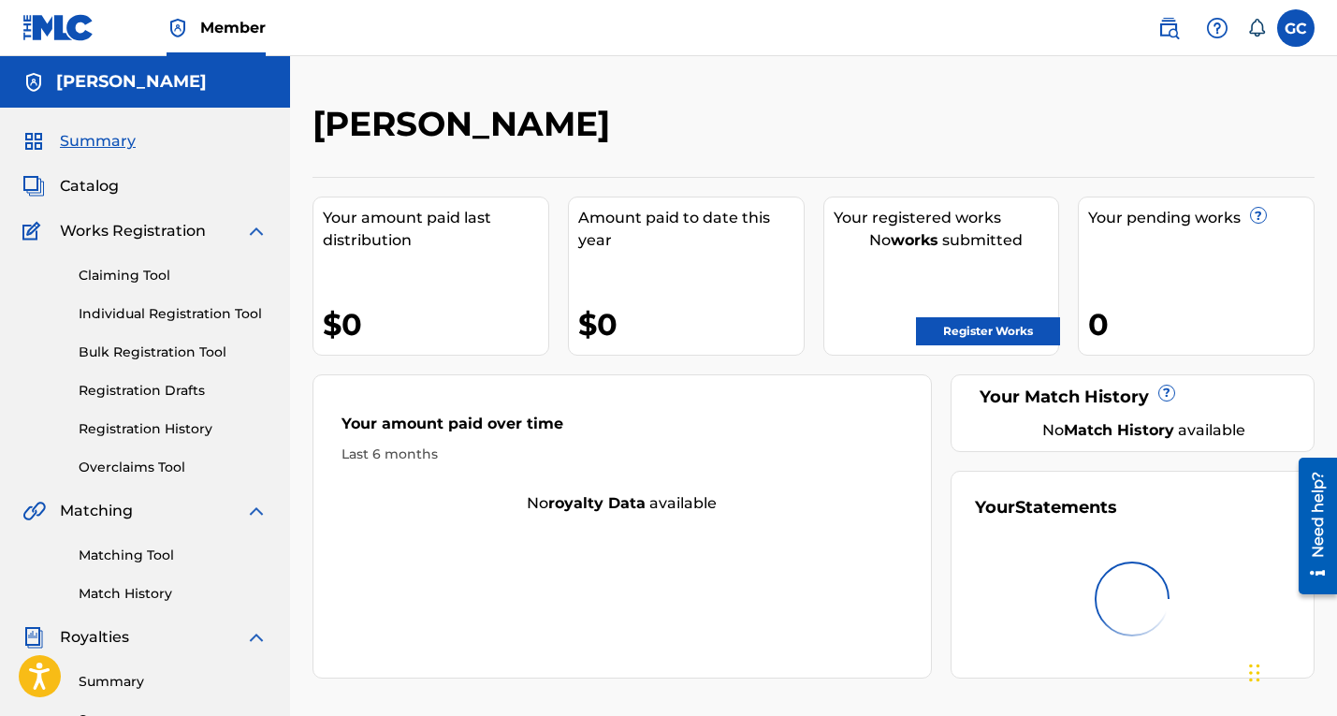
click at [164, 432] on link "Registration History" at bounding box center [173, 429] width 189 height 20
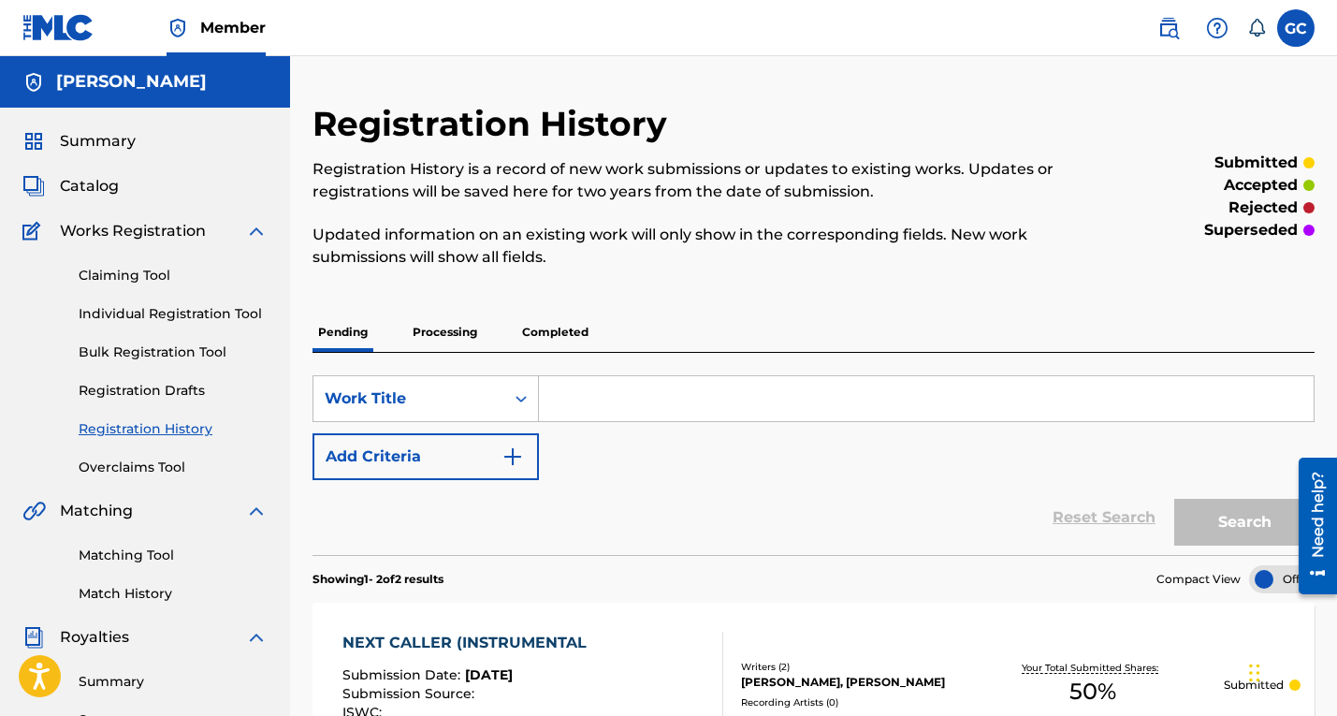
click at [635, 391] on input "Search Form" at bounding box center [926, 398] width 775 height 45
type input "you a lie"
click at [1230, 517] on button "Search" at bounding box center [1244, 522] width 140 height 47
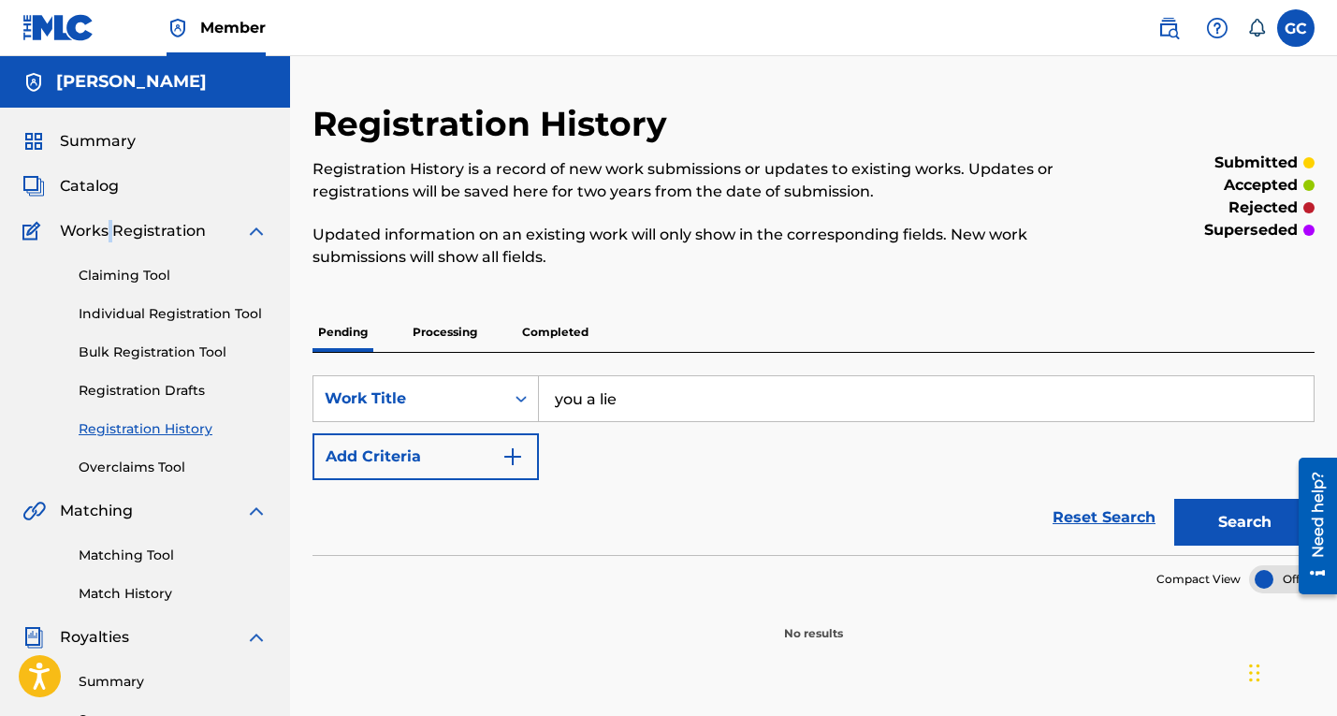
drag, startPoint x: 111, startPoint y: 232, endPoint x: 107, endPoint y: 220, distance: 13.0
click at [107, 220] on span "Works Registration" at bounding box center [133, 231] width 146 height 22
click at [134, 272] on link "Claiming Tool" at bounding box center [173, 276] width 189 height 20
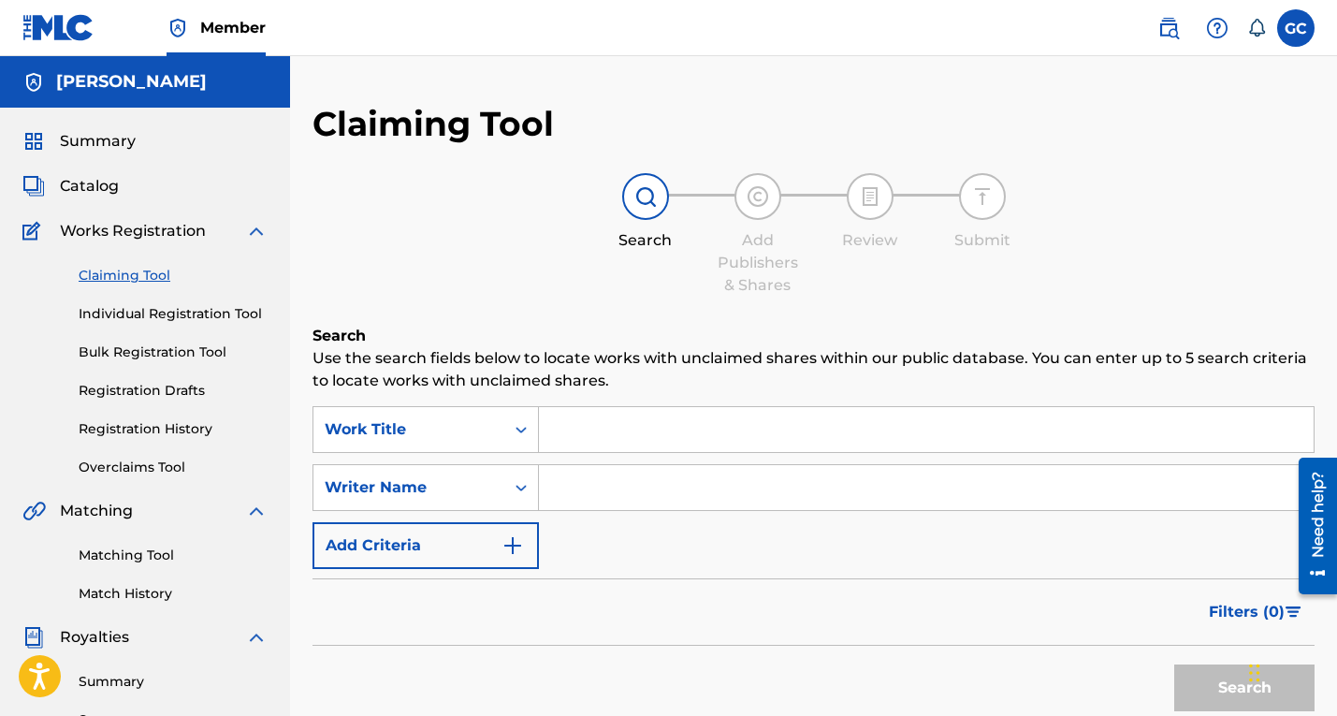
click at [623, 427] on input "Search Form" at bounding box center [926, 429] width 775 height 45
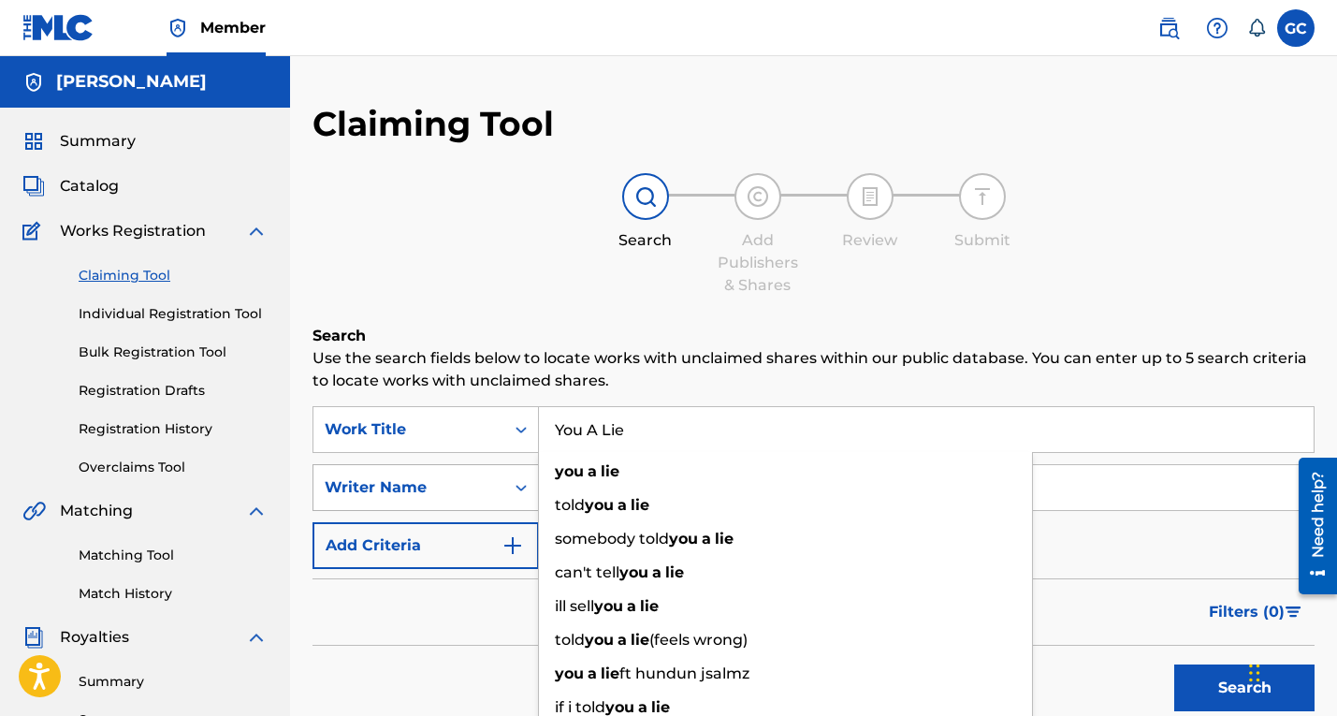
type input "You A Lie"
click at [522, 489] on div "Writer Name" at bounding box center [425, 487] width 226 height 47
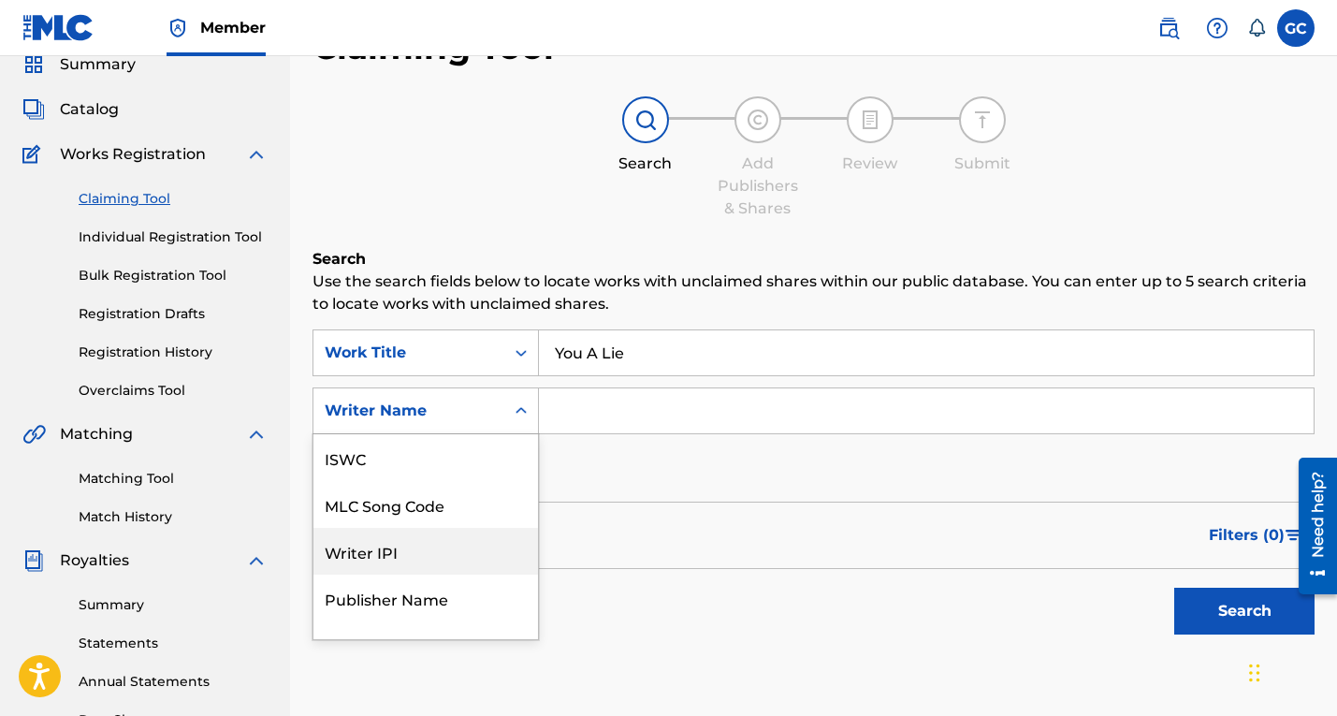
scroll to position [47, 0]
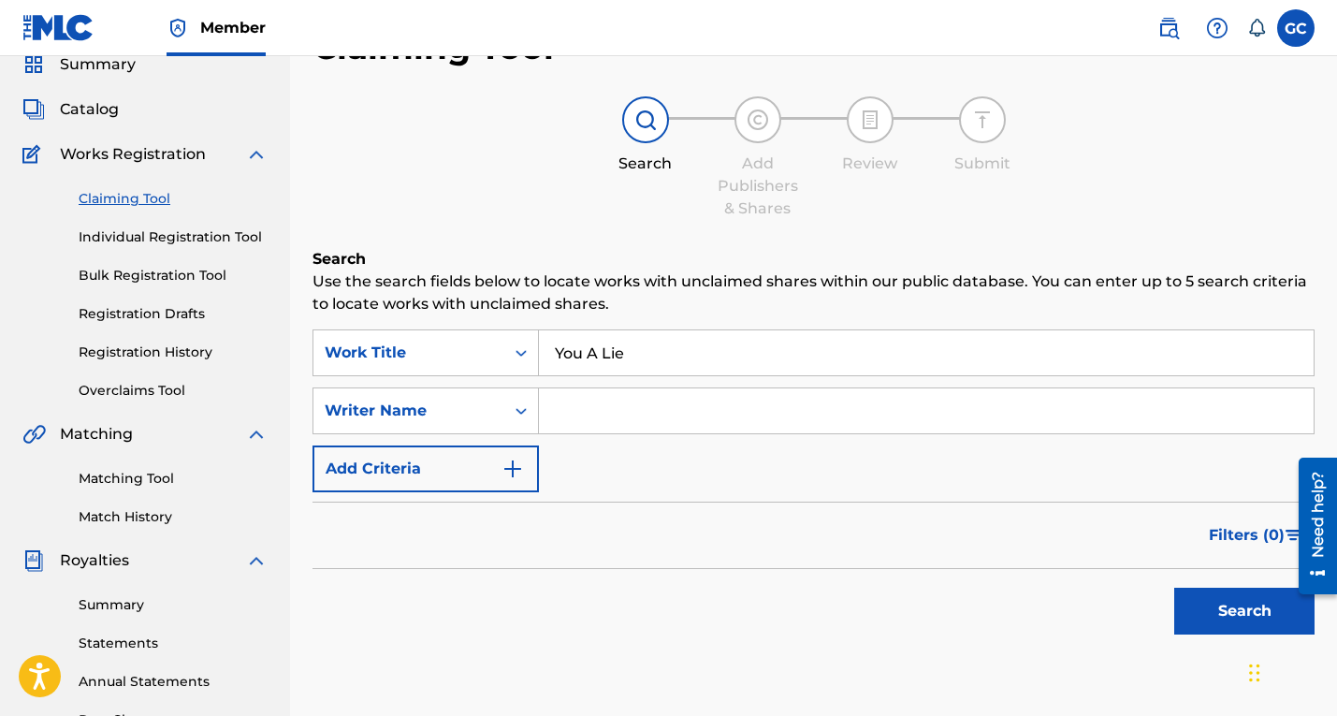
click at [506, 410] on div "Search Form" at bounding box center [521, 411] width 34 height 34
click at [605, 413] on input "Search Form" at bounding box center [926, 410] width 775 height 45
click at [1174, 587] on button "Search" at bounding box center [1244, 610] width 140 height 47
click at [1251, 609] on button "Search" at bounding box center [1244, 610] width 140 height 47
click at [693, 393] on input "[PERSON_NAME] Beats" at bounding box center [926, 410] width 775 height 45
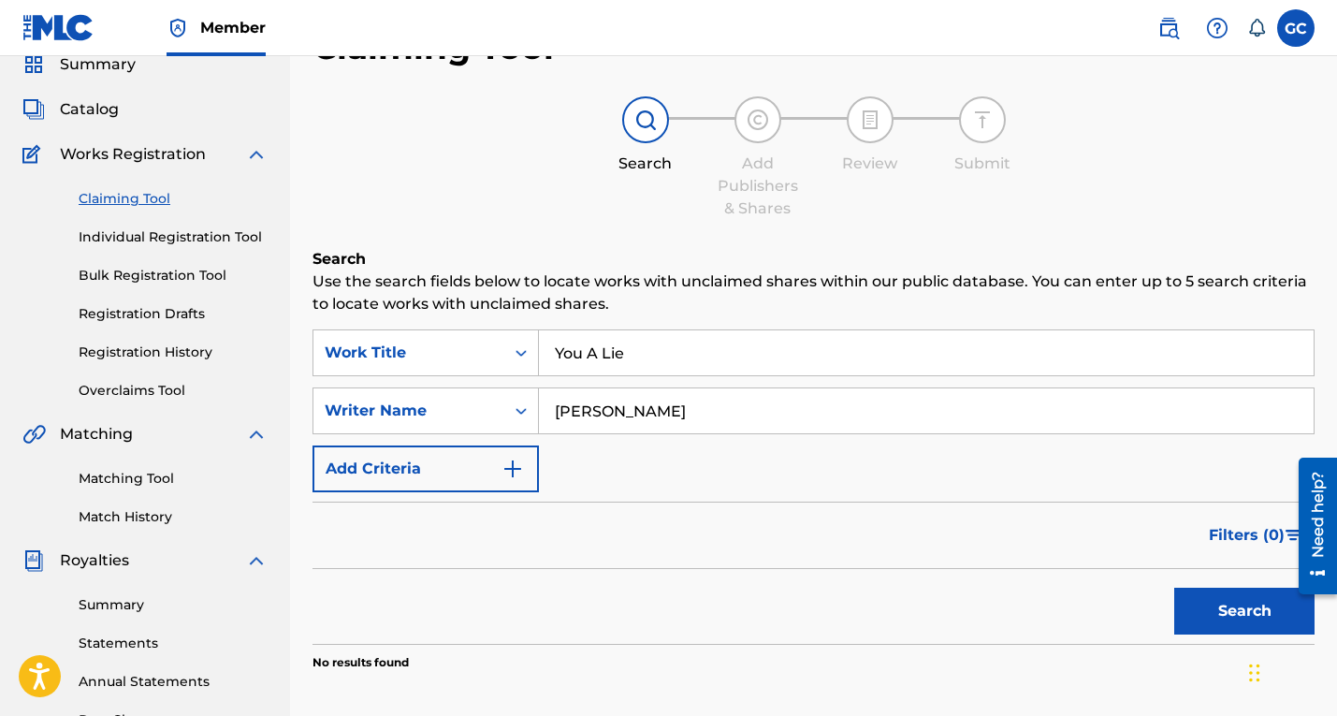
type input "J"
type input "[PERSON_NAME]"
click at [1234, 620] on button "Search" at bounding box center [1244, 610] width 140 height 47
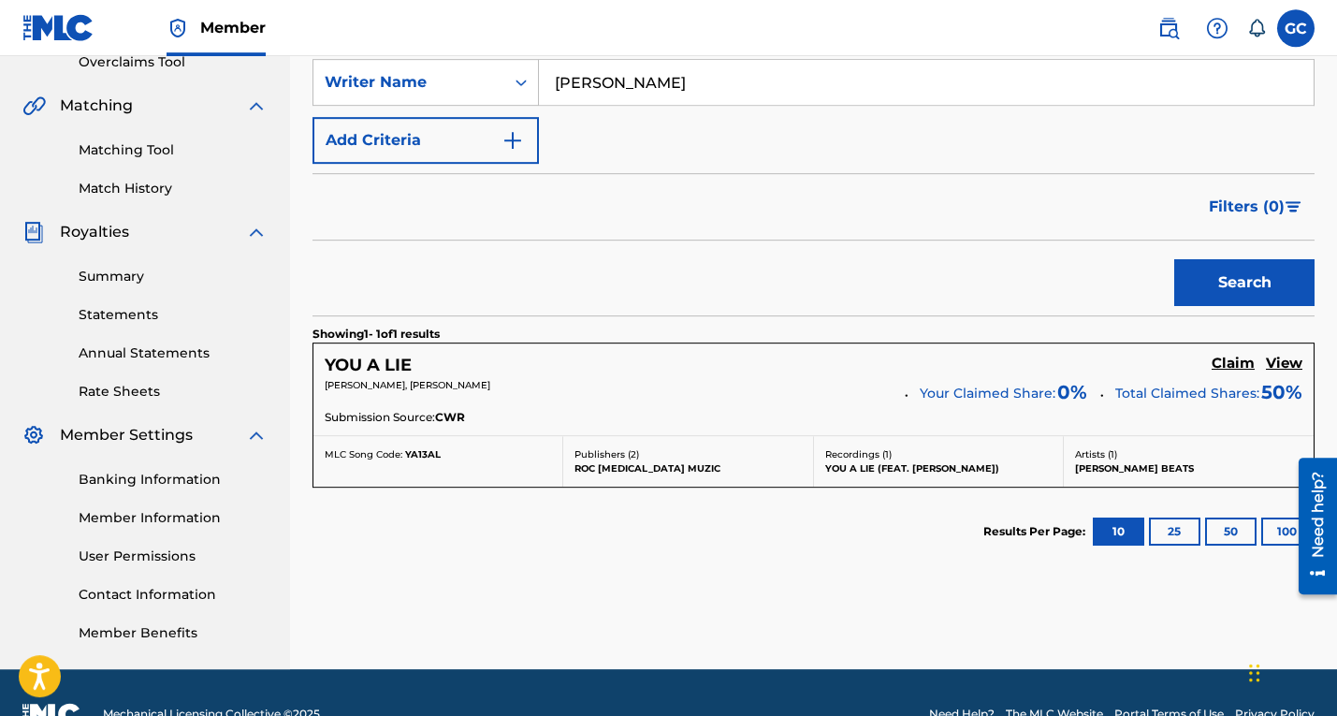
scroll to position [448, 0]
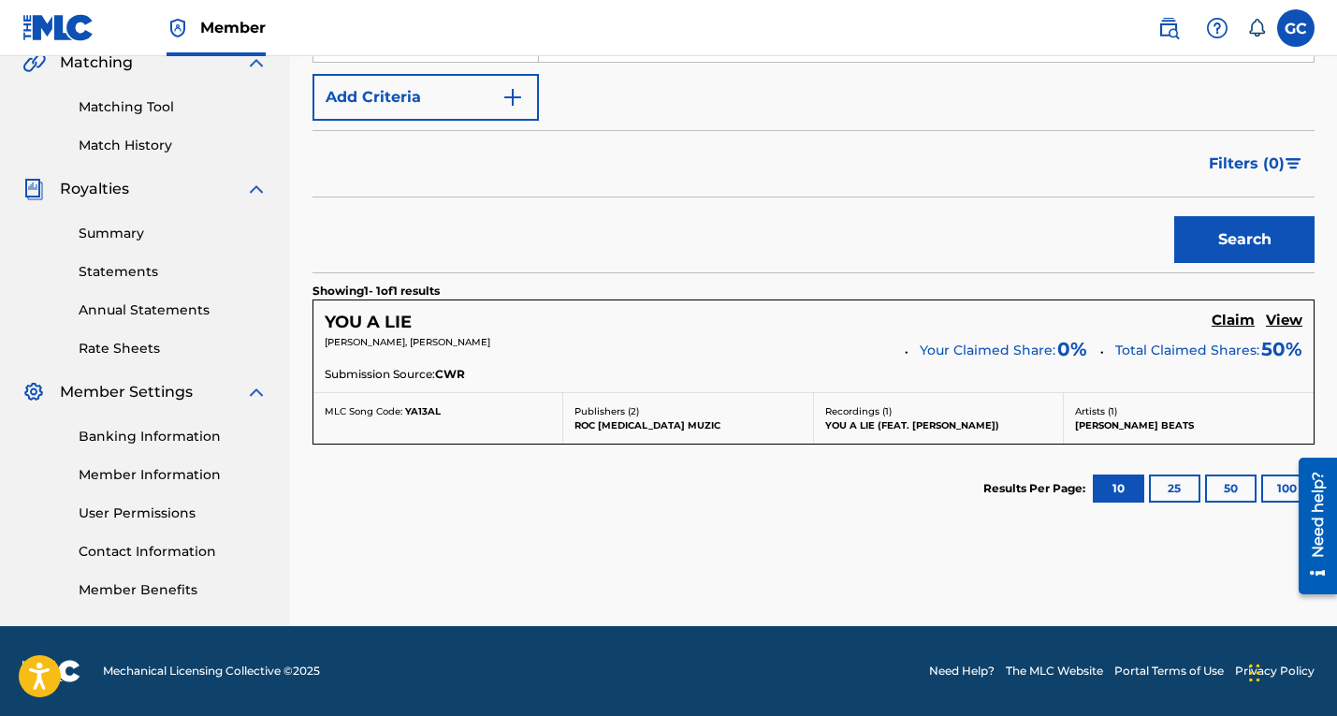
click at [1229, 314] on h5 "Claim" at bounding box center [1232, 320] width 43 height 18
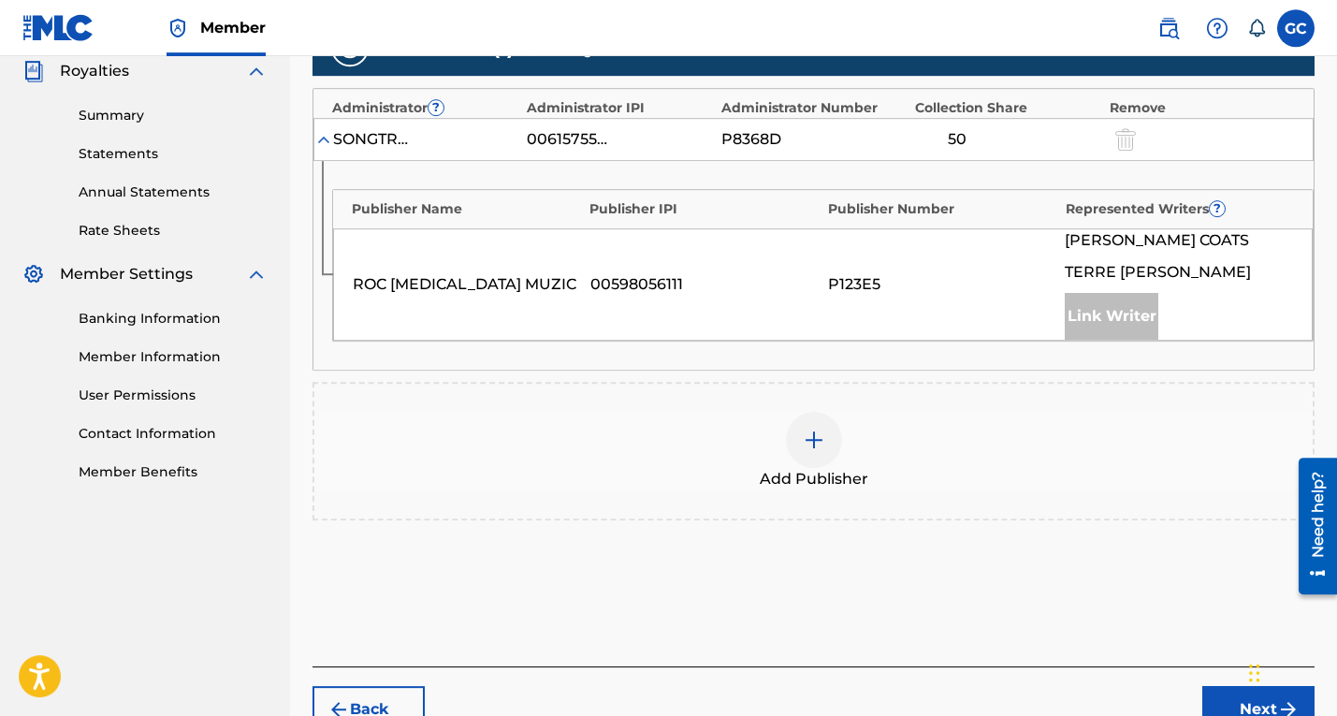
scroll to position [619, 0]
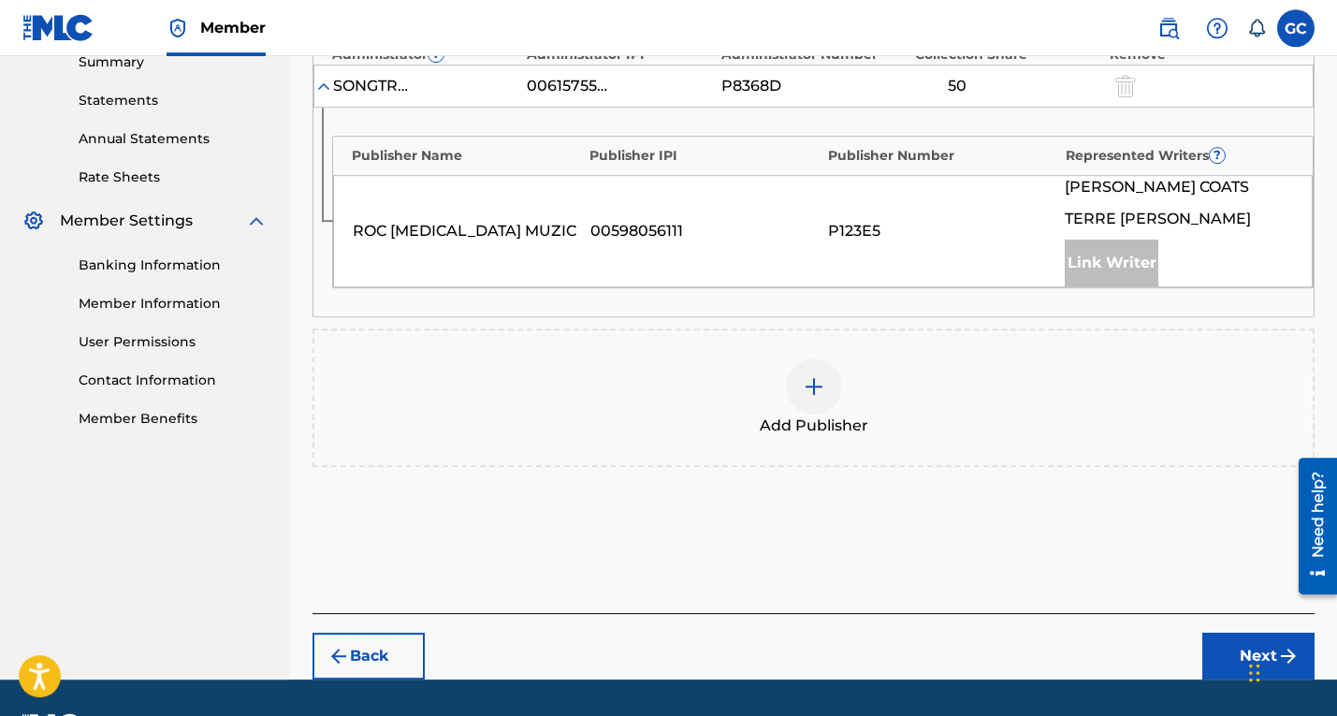
click at [808, 388] on img at bounding box center [814, 386] width 22 height 22
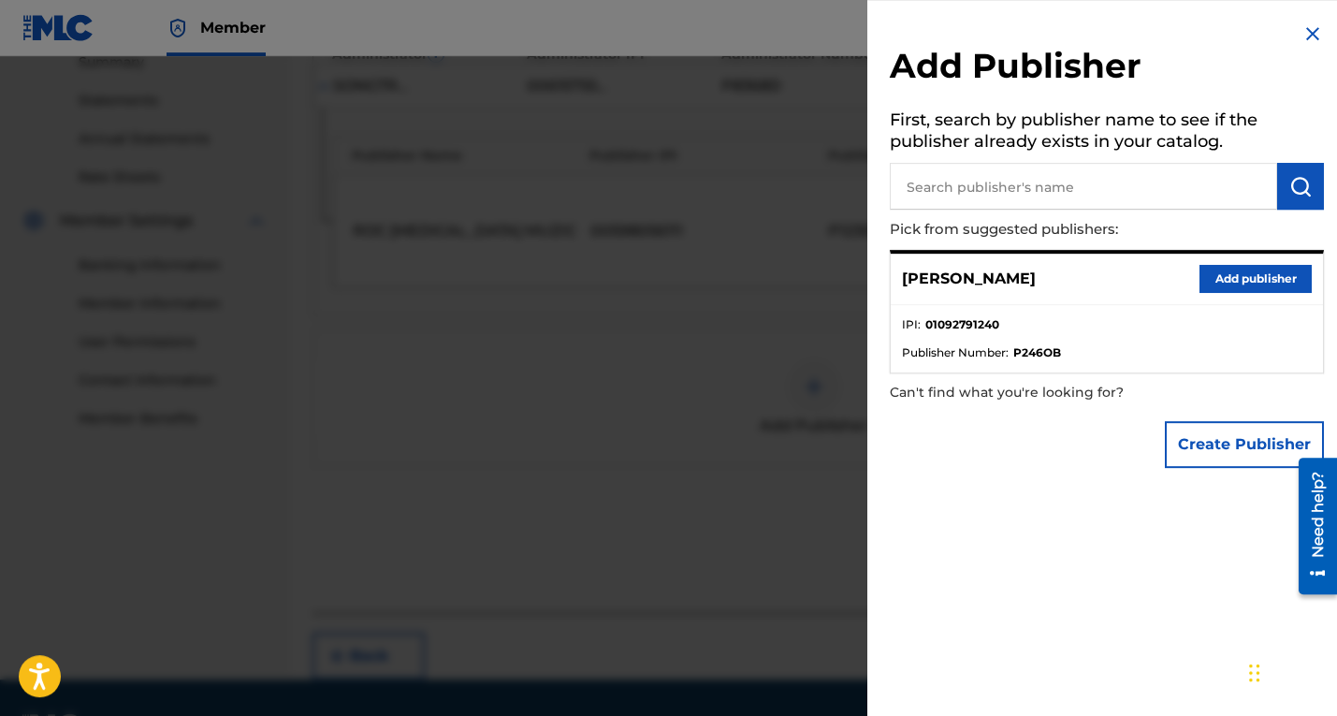
click at [1224, 281] on button "Add publisher" at bounding box center [1255, 279] width 112 height 28
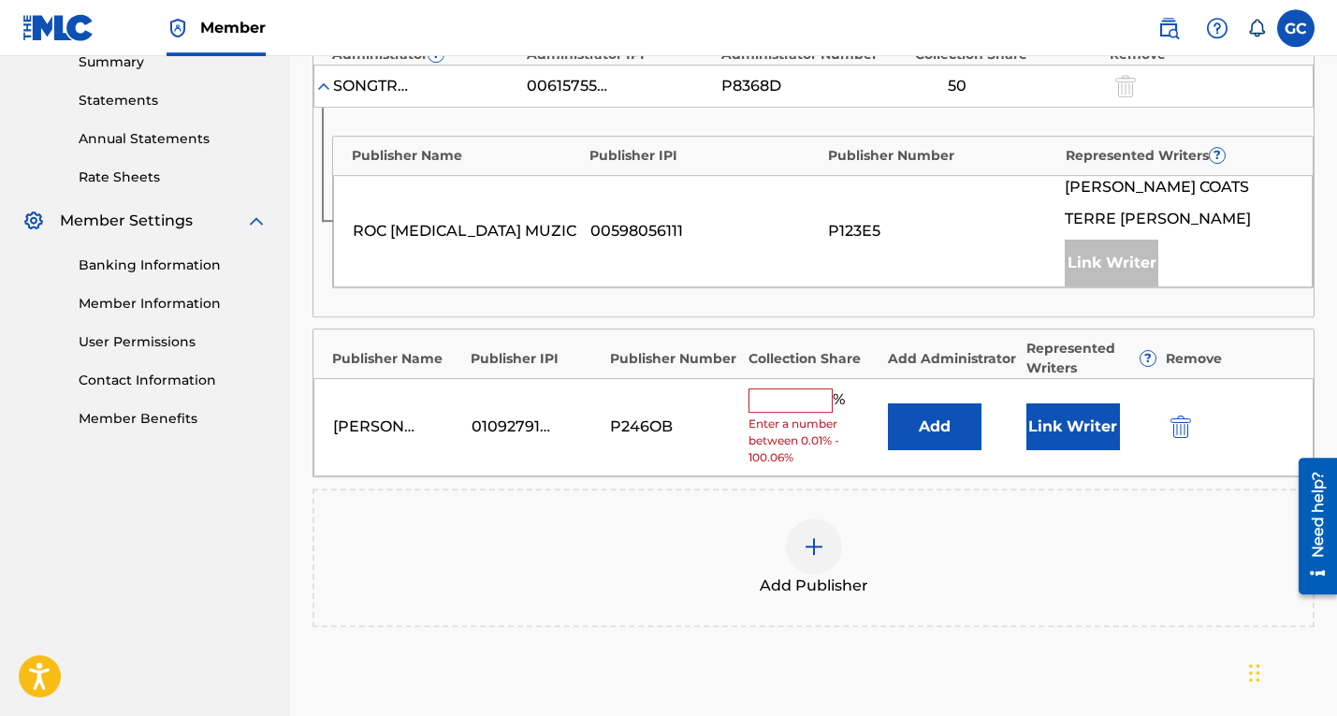
click at [782, 406] on input "text" at bounding box center [790, 400] width 84 height 24
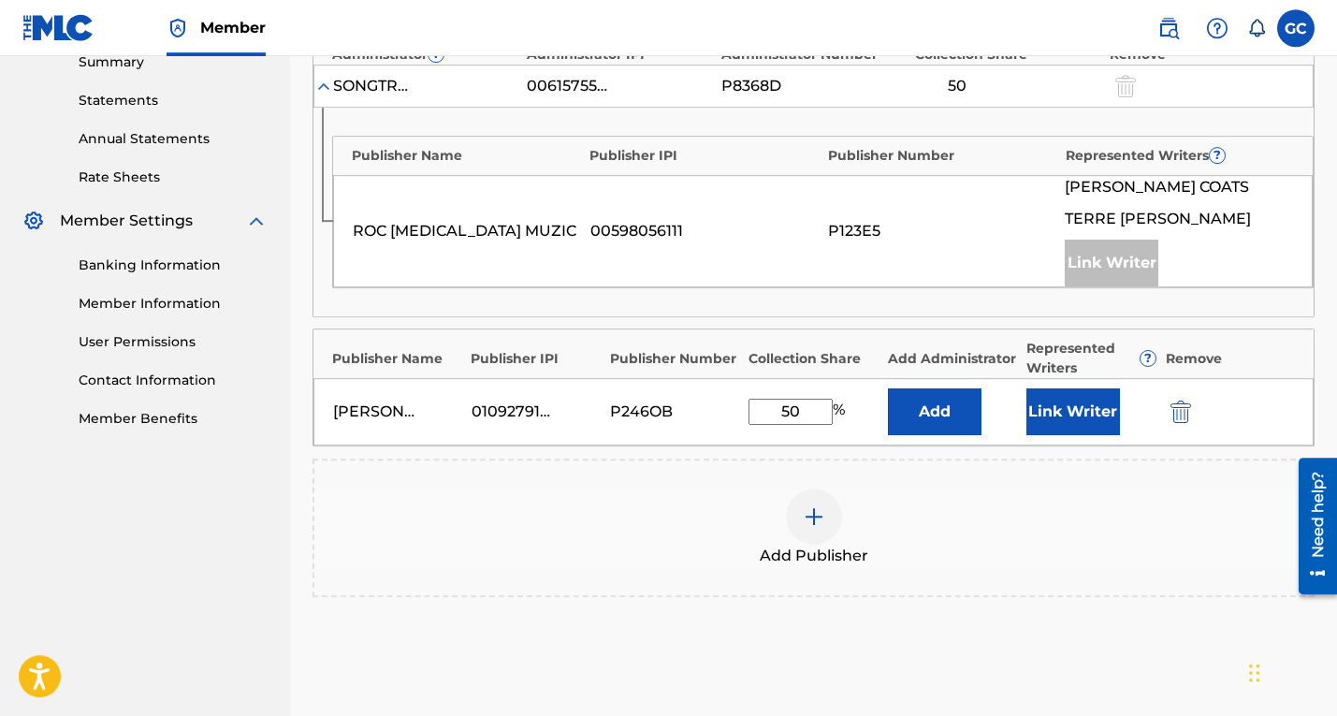
type input "50"
click at [1070, 420] on button "Link Writer" at bounding box center [1073, 411] width 94 height 47
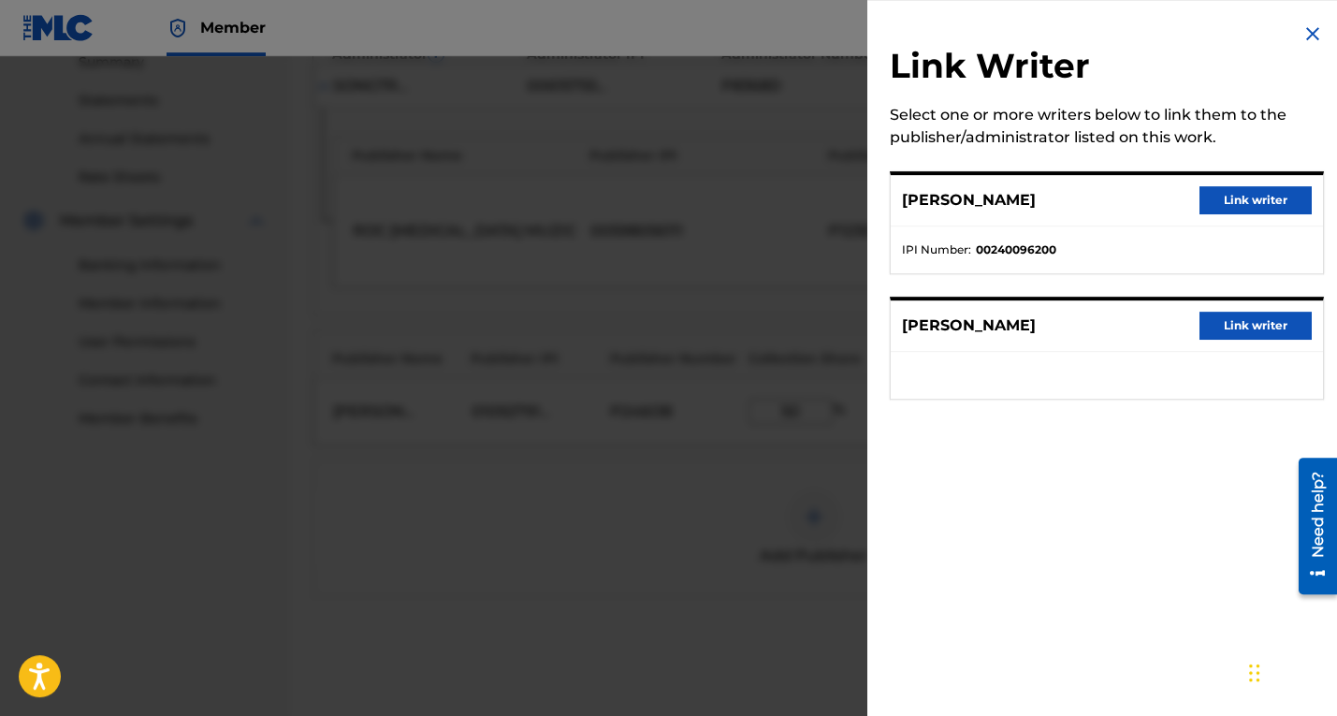
click at [1226, 202] on button "Link writer" at bounding box center [1255, 200] width 112 height 28
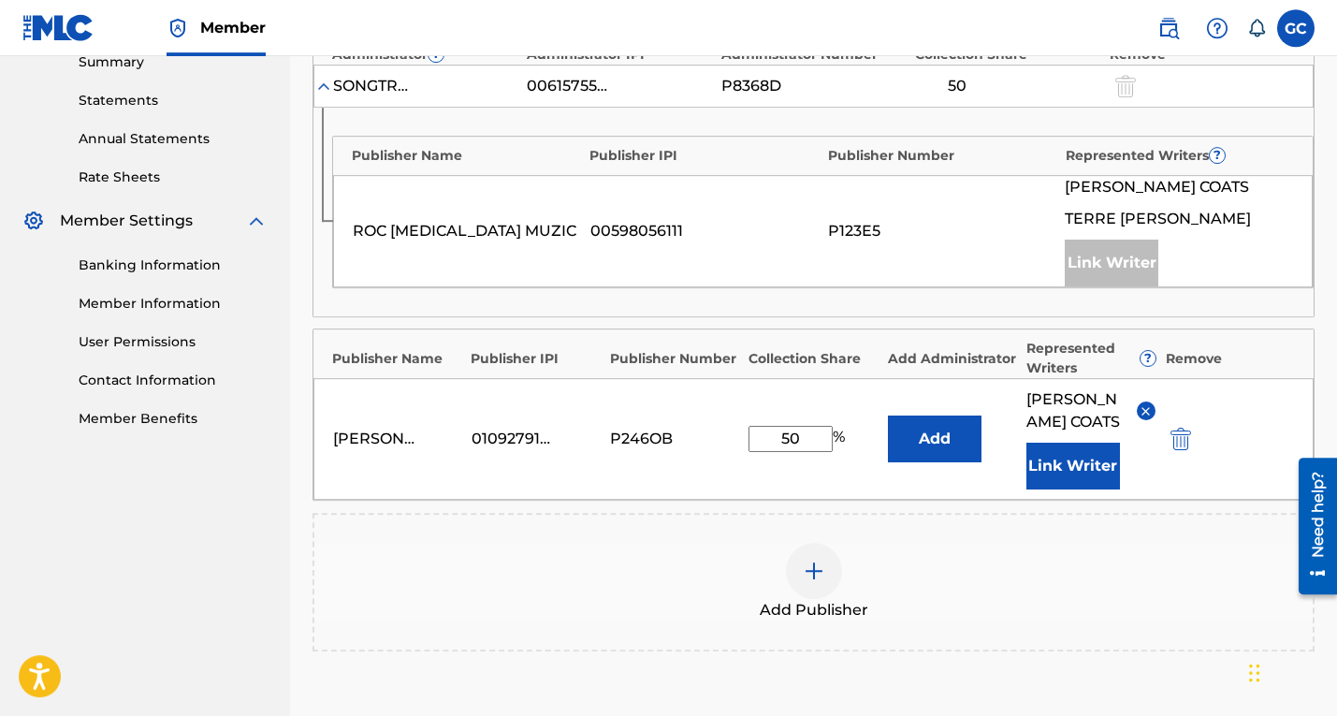
click at [1148, 405] on img at bounding box center [1145, 411] width 14 height 14
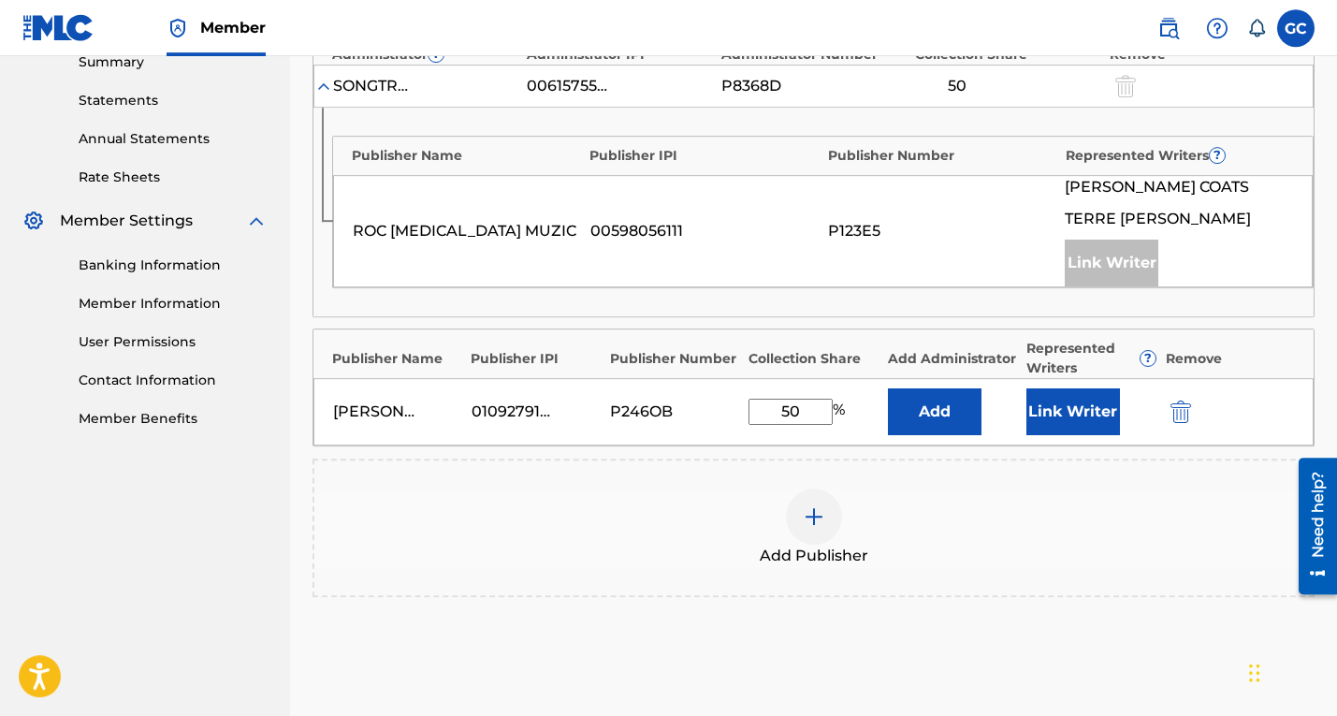
click at [1179, 413] on img "submit" at bounding box center [1180, 411] width 21 height 22
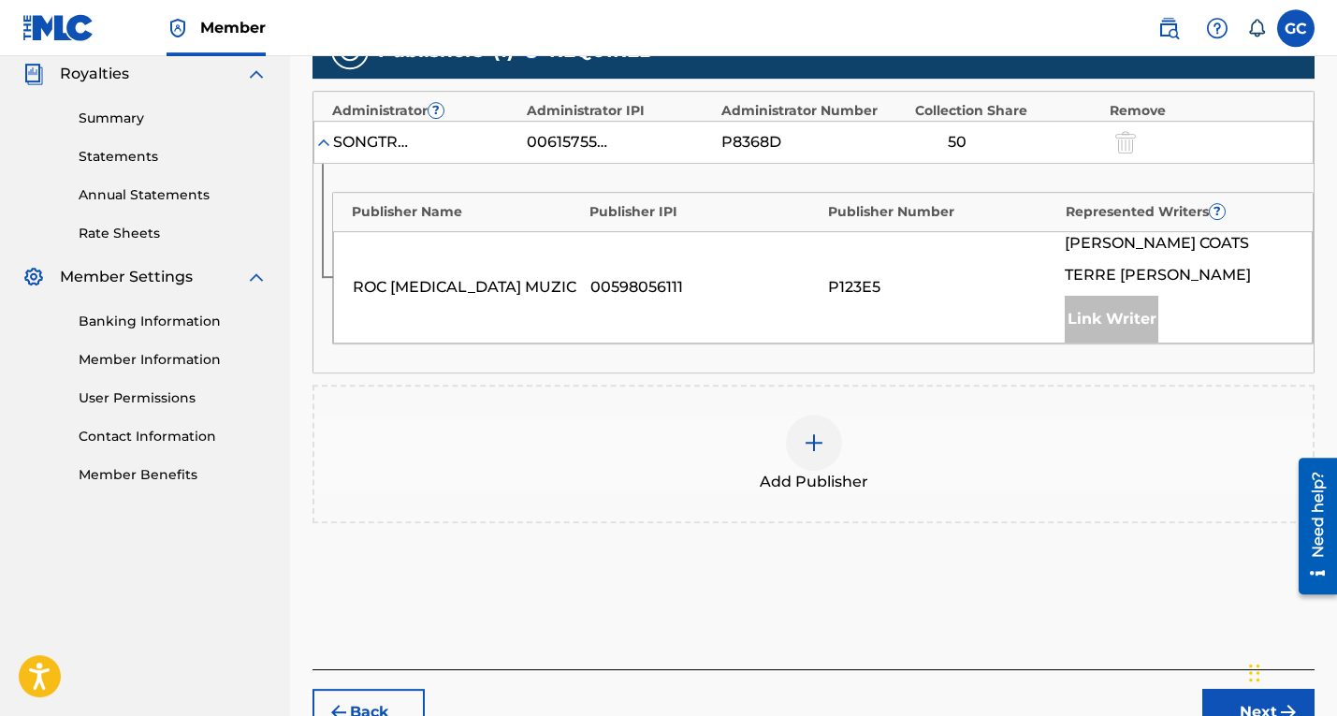
scroll to position [673, 0]
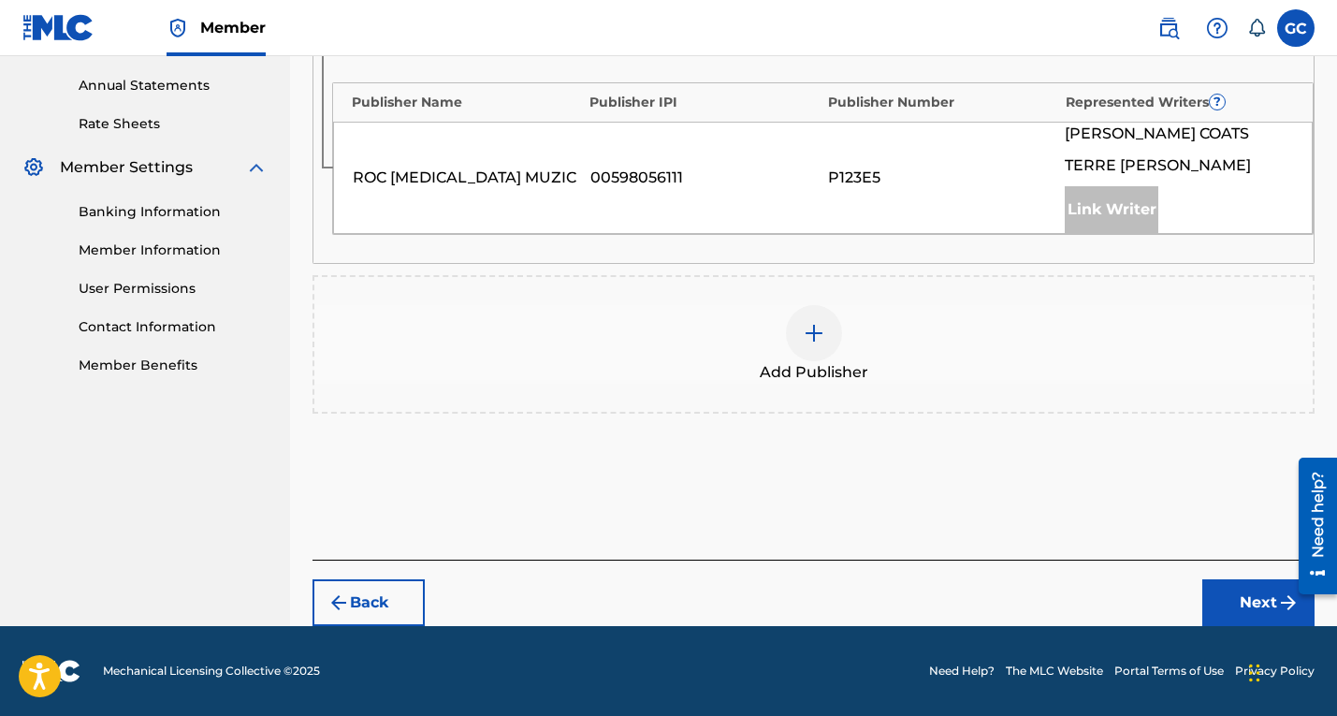
click at [1228, 609] on button "Next" at bounding box center [1258, 602] width 112 height 47
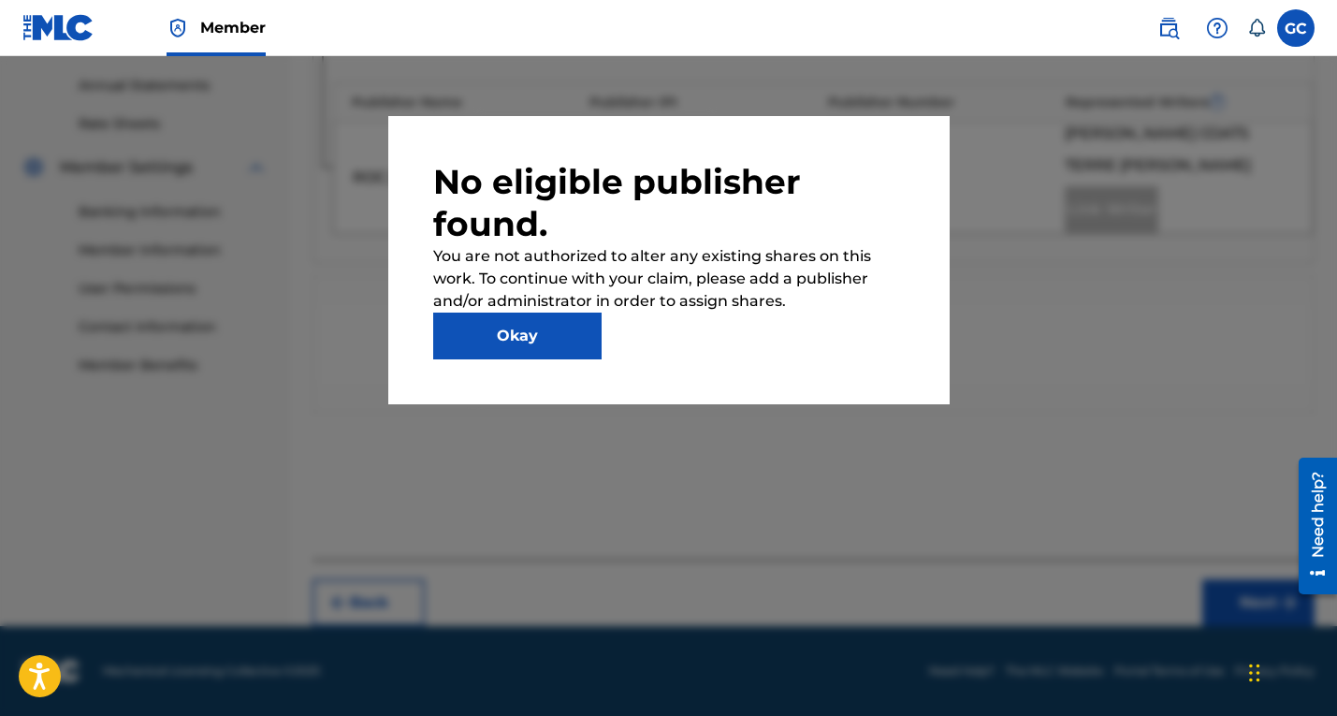
click at [567, 345] on button "Okay" at bounding box center [517, 335] width 168 height 47
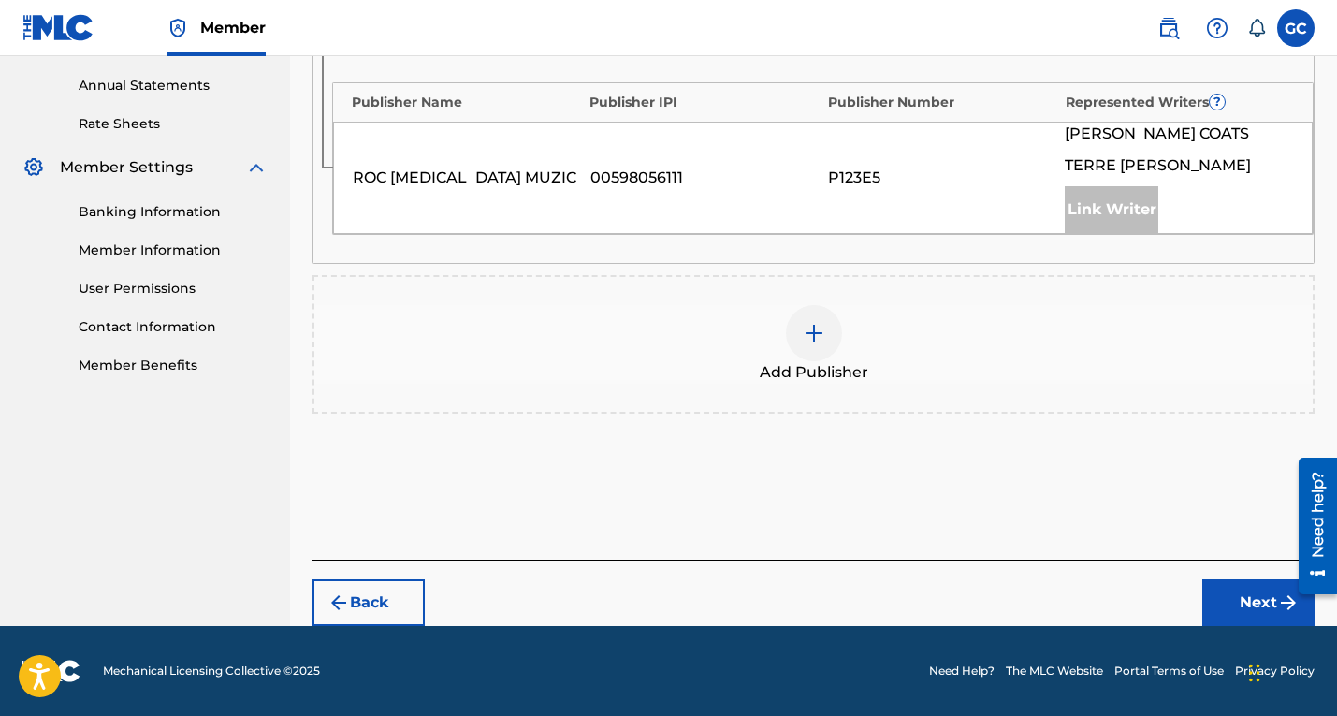
click at [810, 328] on img at bounding box center [814, 333] width 22 height 22
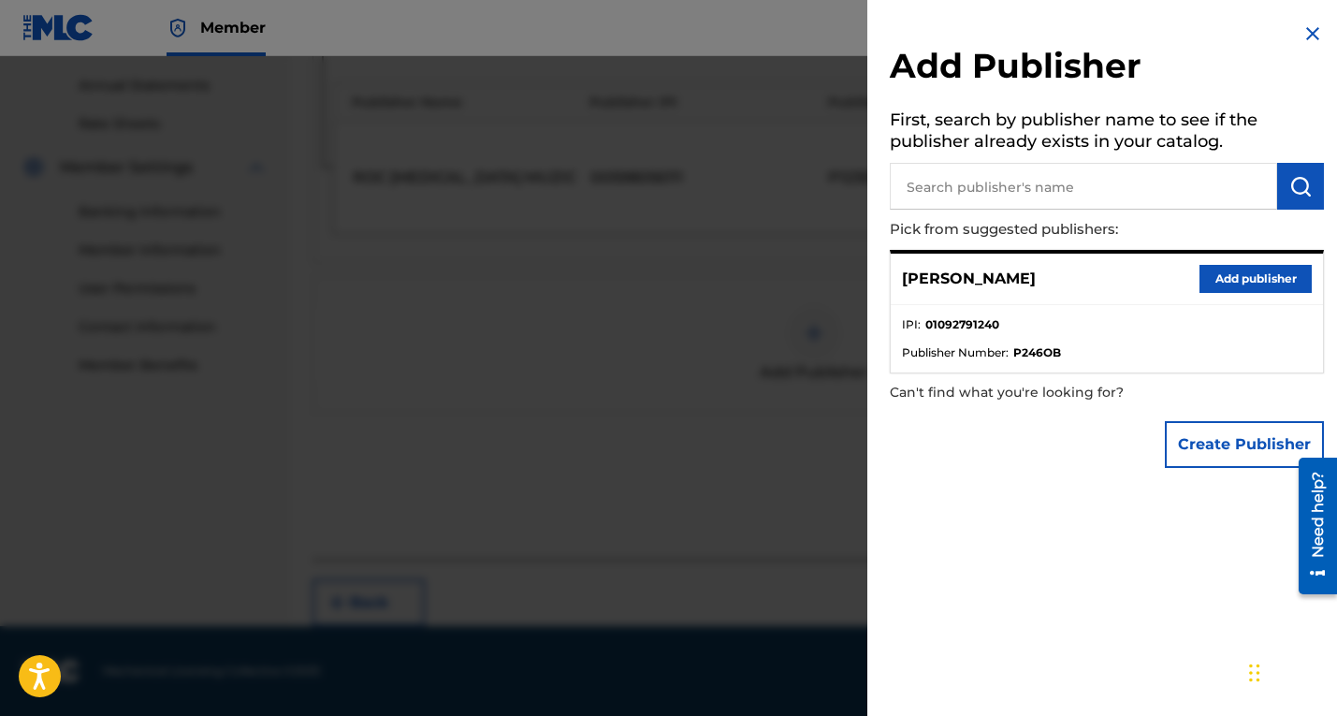
click at [1228, 278] on button "Add publisher" at bounding box center [1255, 279] width 112 height 28
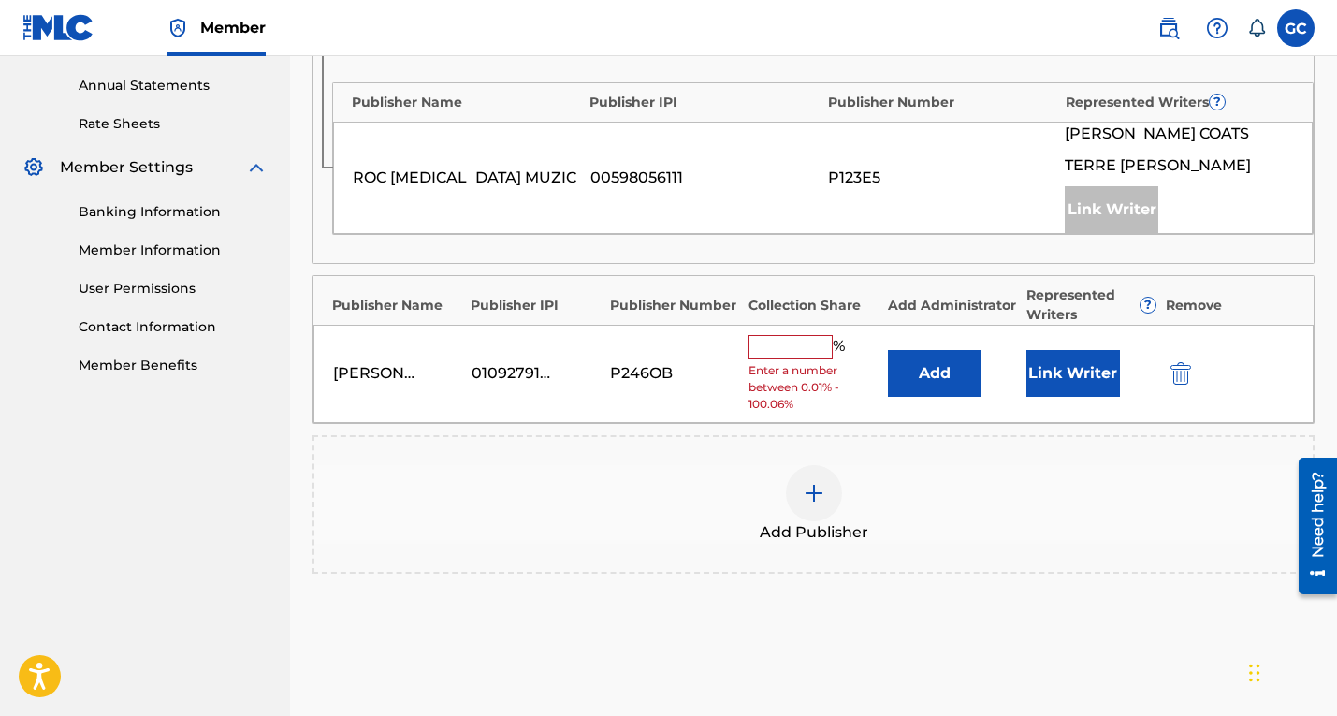
click at [800, 342] on input "text" at bounding box center [790, 347] width 84 height 24
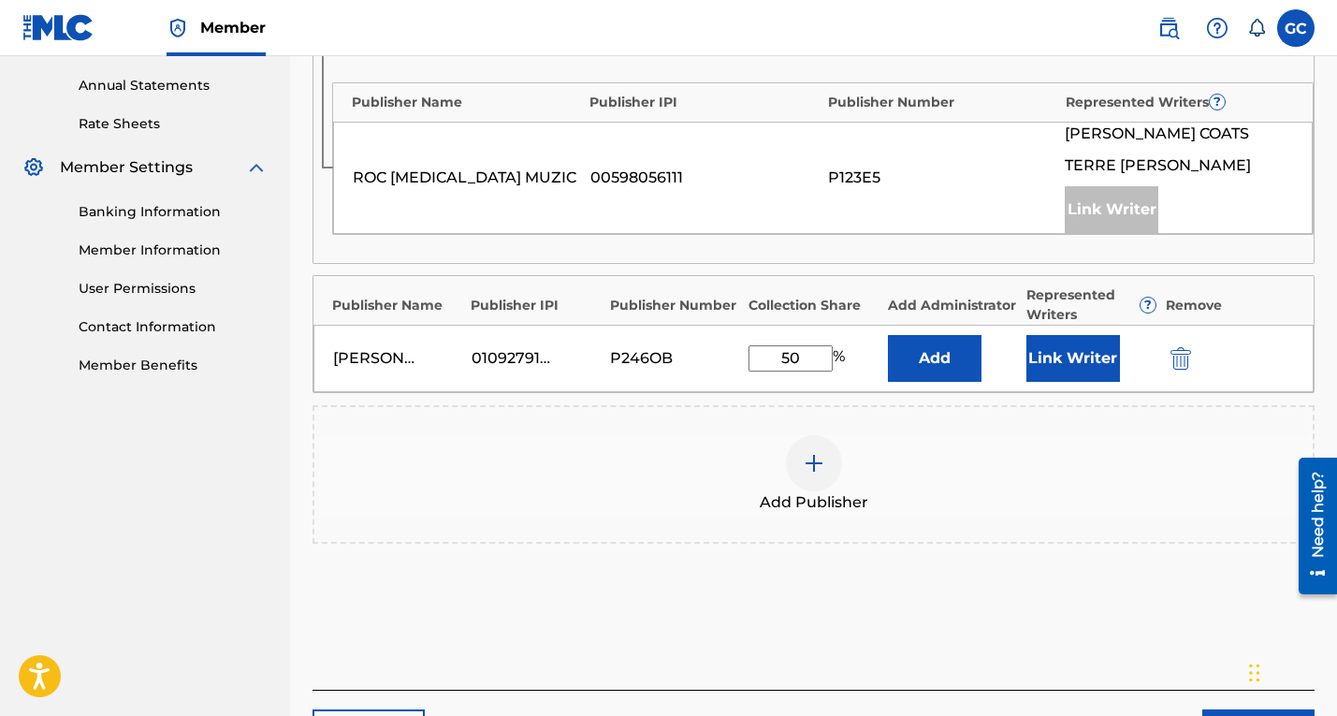
type input "50"
click at [1064, 356] on button "Link Writer" at bounding box center [1073, 358] width 94 height 47
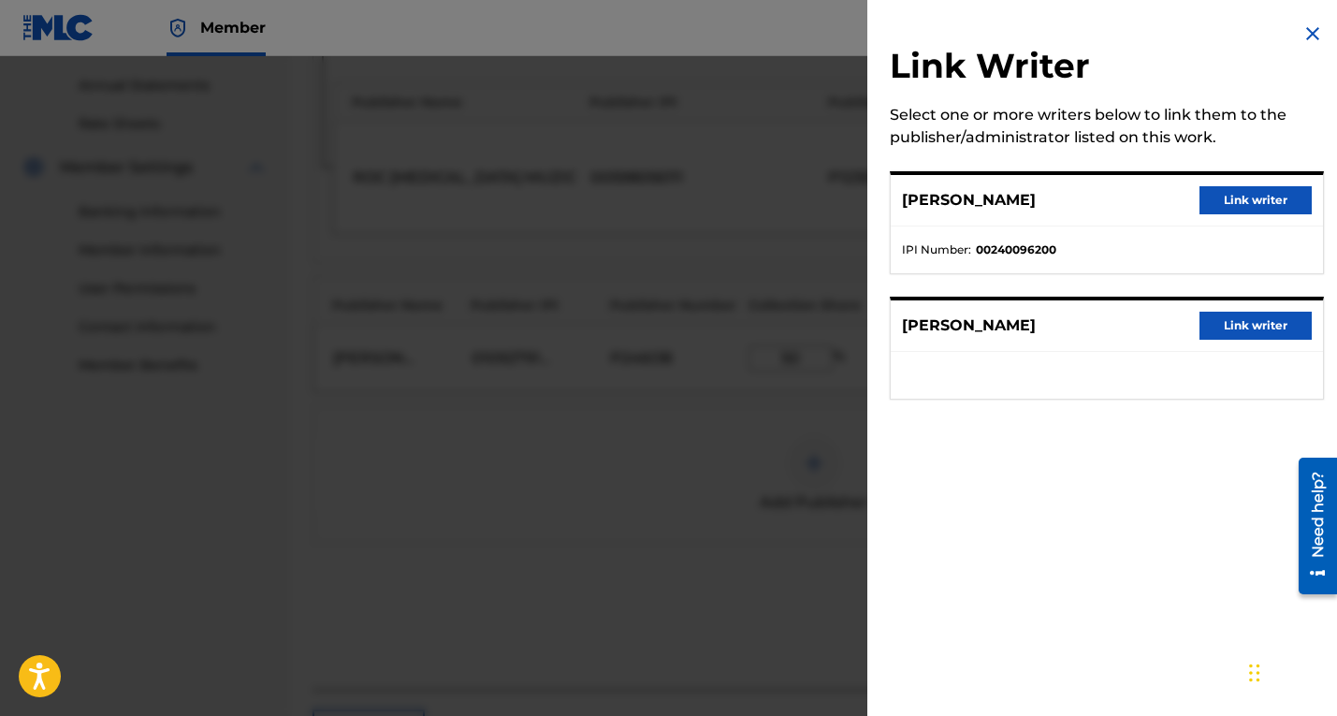
click at [1223, 204] on button "Link writer" at bounding box center [1255, 200] width 112 height 28
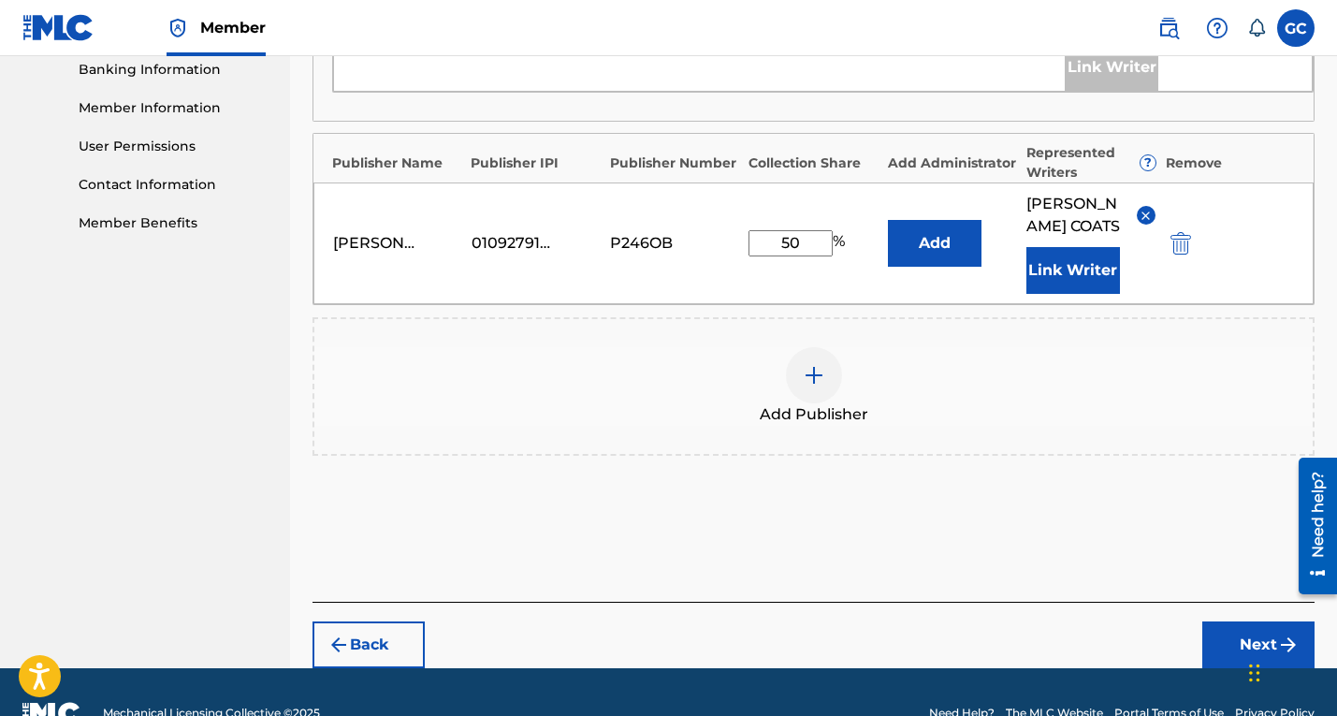
scroll to position [857, 0]
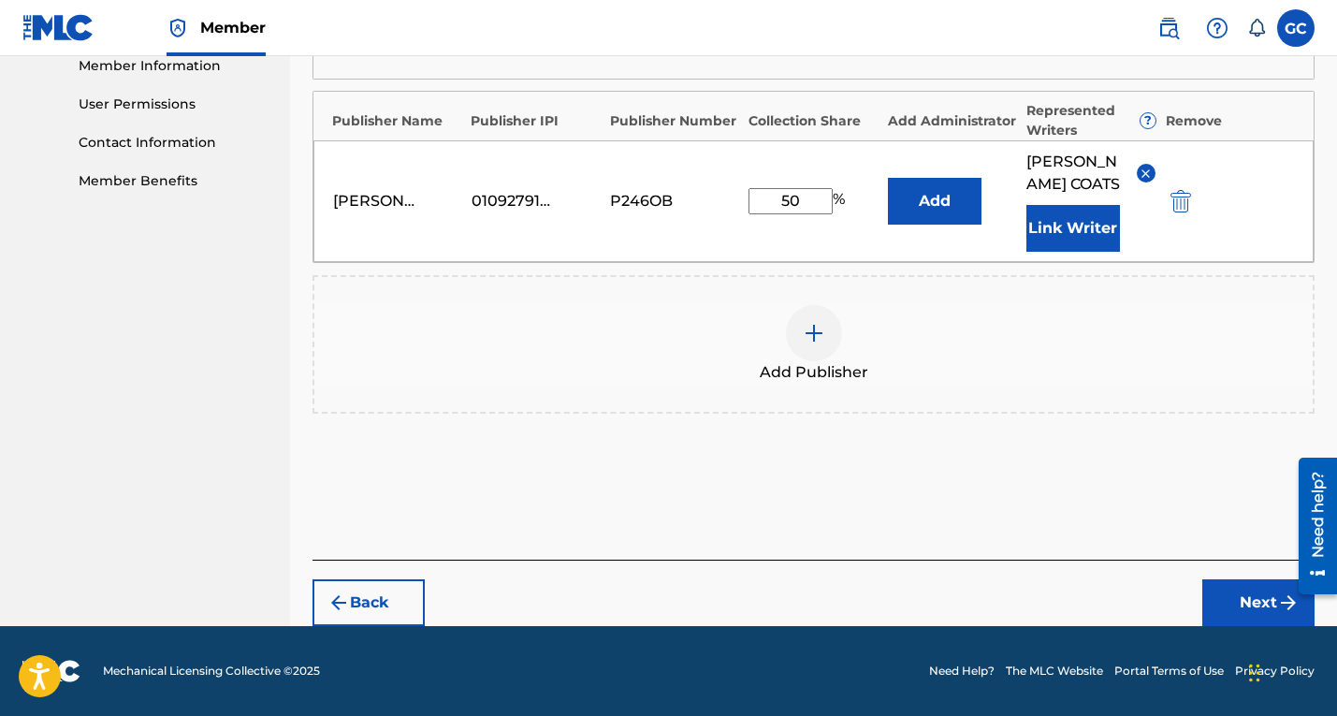
click at [1234, 593] on button "Next" at bounding box center [1258, 602] width 112 height 47
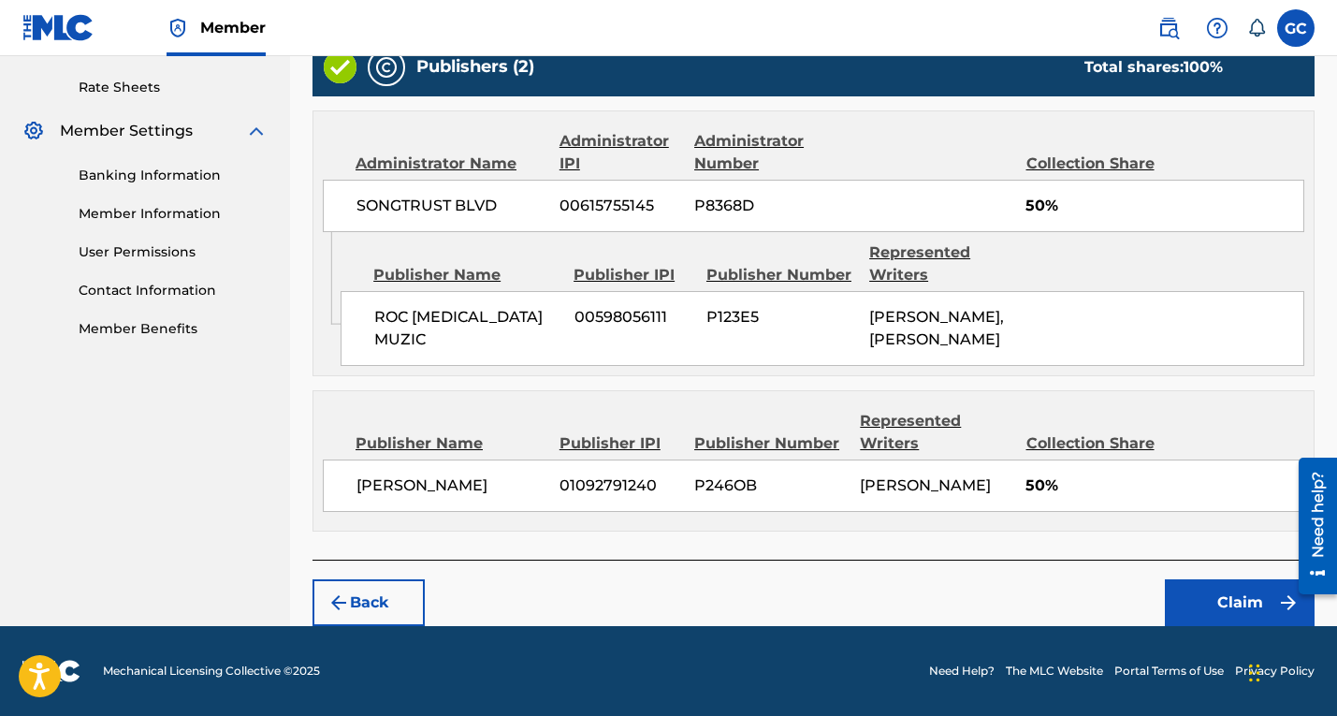
scroll to position [705, 0]
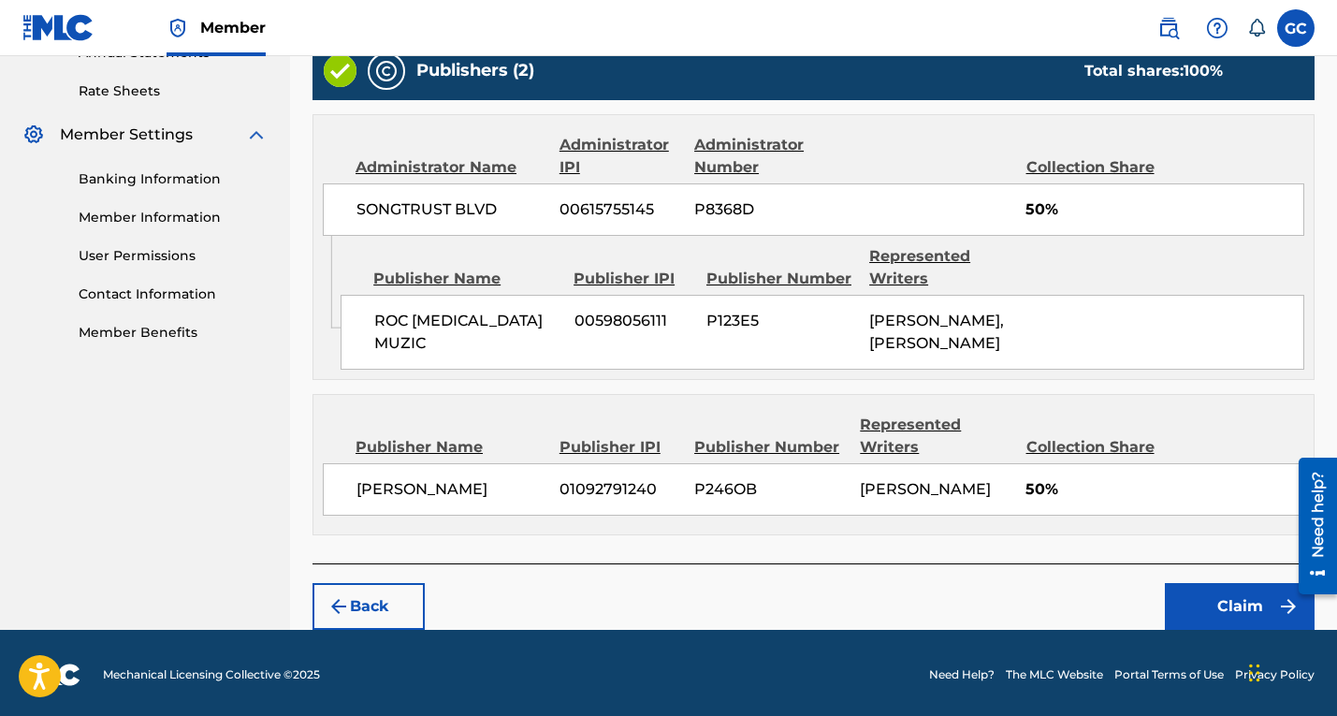
click at [1246, 604] on button "Claim" at bounding box center [1240, 606] width 150 height 47
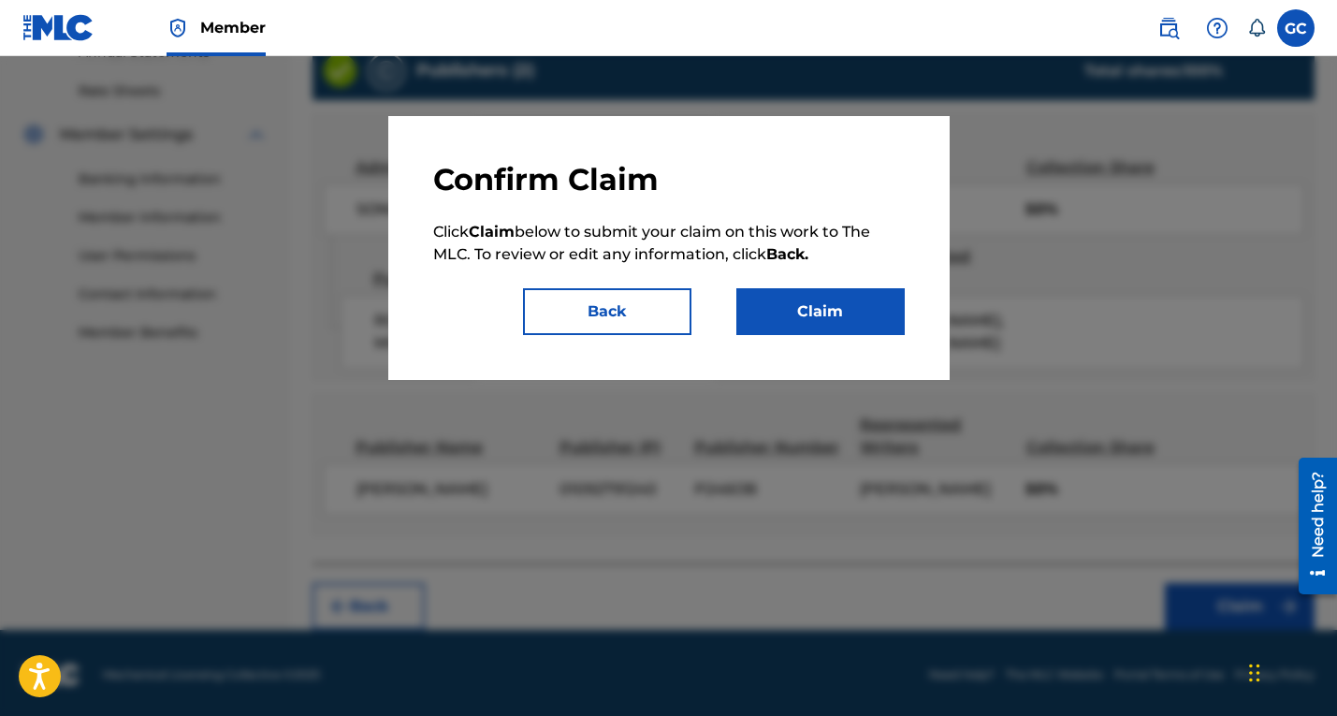
click at [824, 312] on button "Claim" at bounding box center [820, 311] width 168 height 47
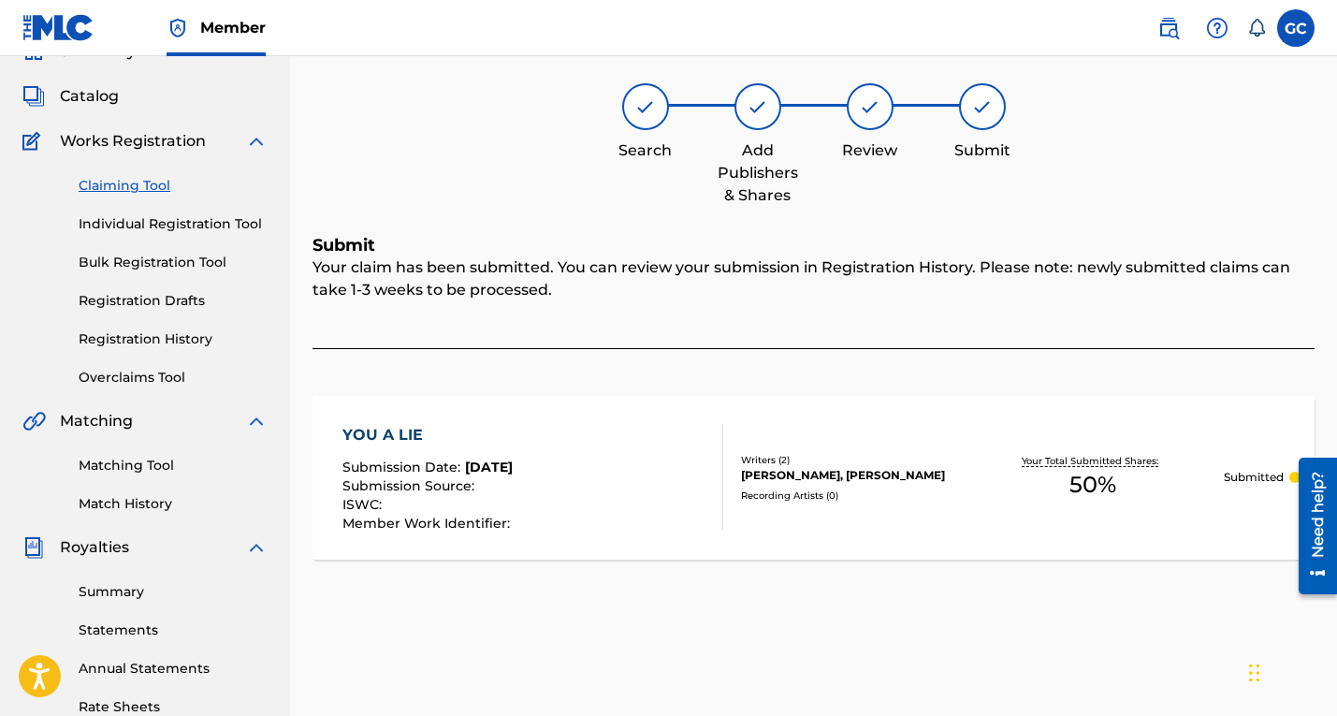
scroll to position [0, 0]
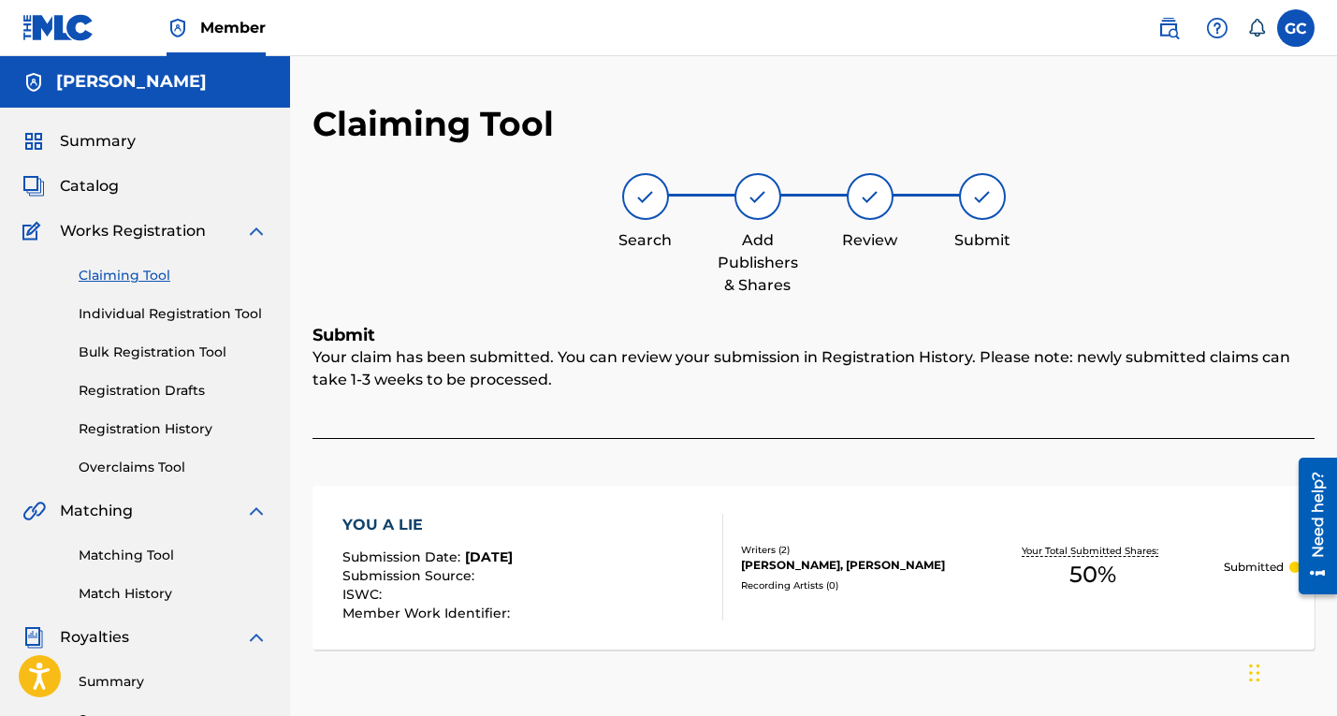
click at [79, 189] on span "Catalog" at bounding box center [89, 186] width 59 height 22
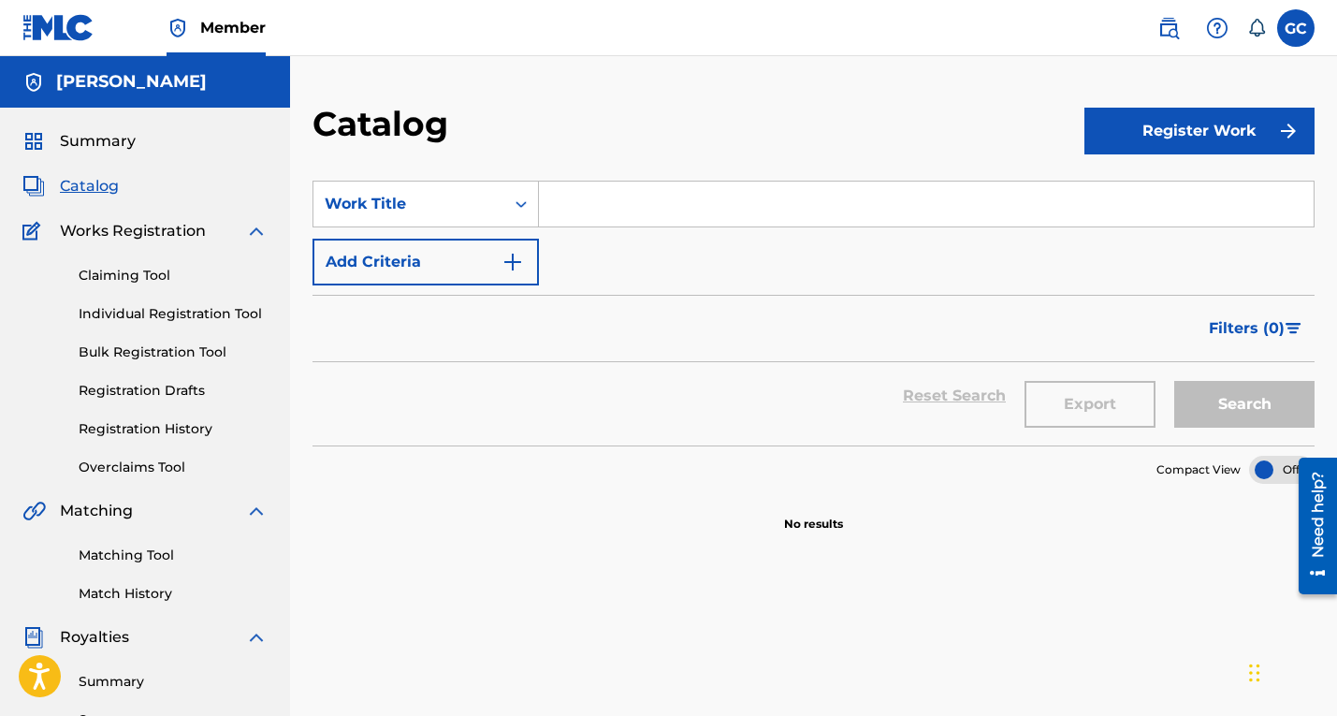
click at [1206, 134] on button "Register Work" at bounding box center [1199, 131] width 230 height 47
click at [1137, 134] on button "Register Work" at bounding box center [1199, 131] width 230 height 47
click at [1155, 183] on link "Individual" at bounding box center [1199, 191] width 230 height 45
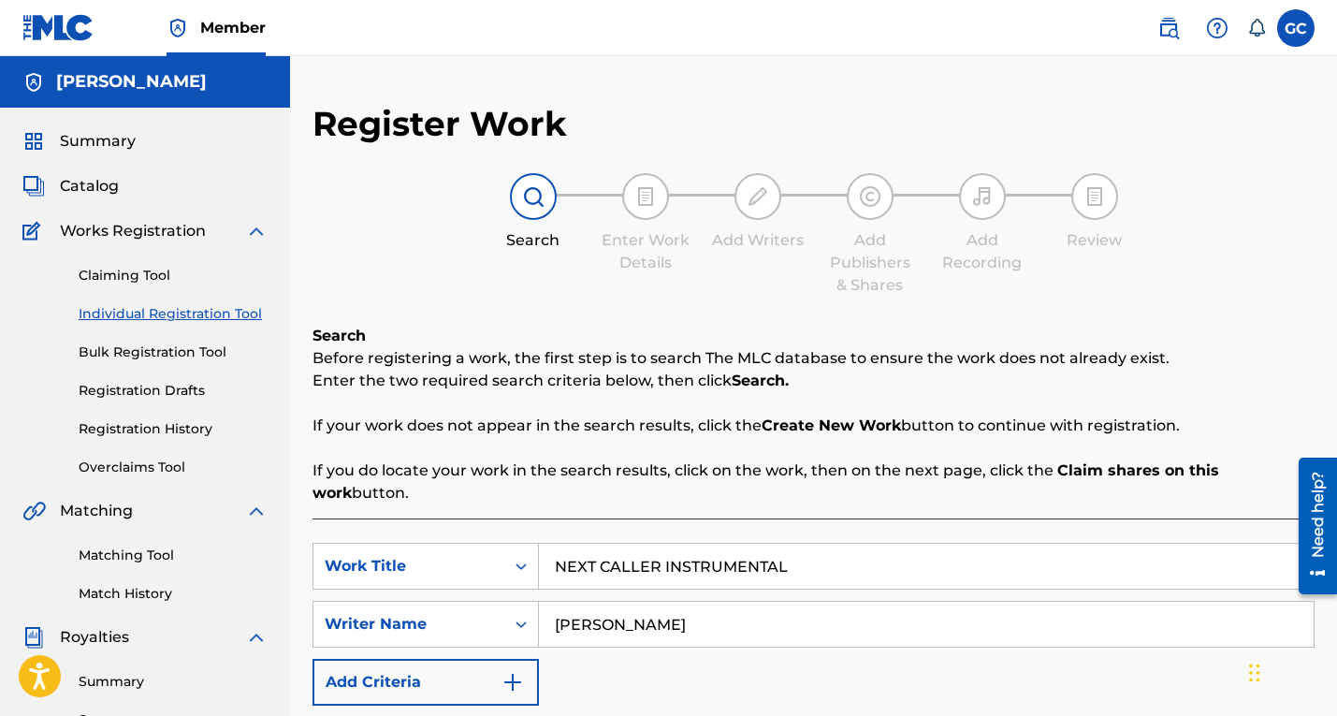
click at [830, 557] on input "NEXT CALLER INSTRUMENTAL" at bounding box center [926, 565] width 775 height 45
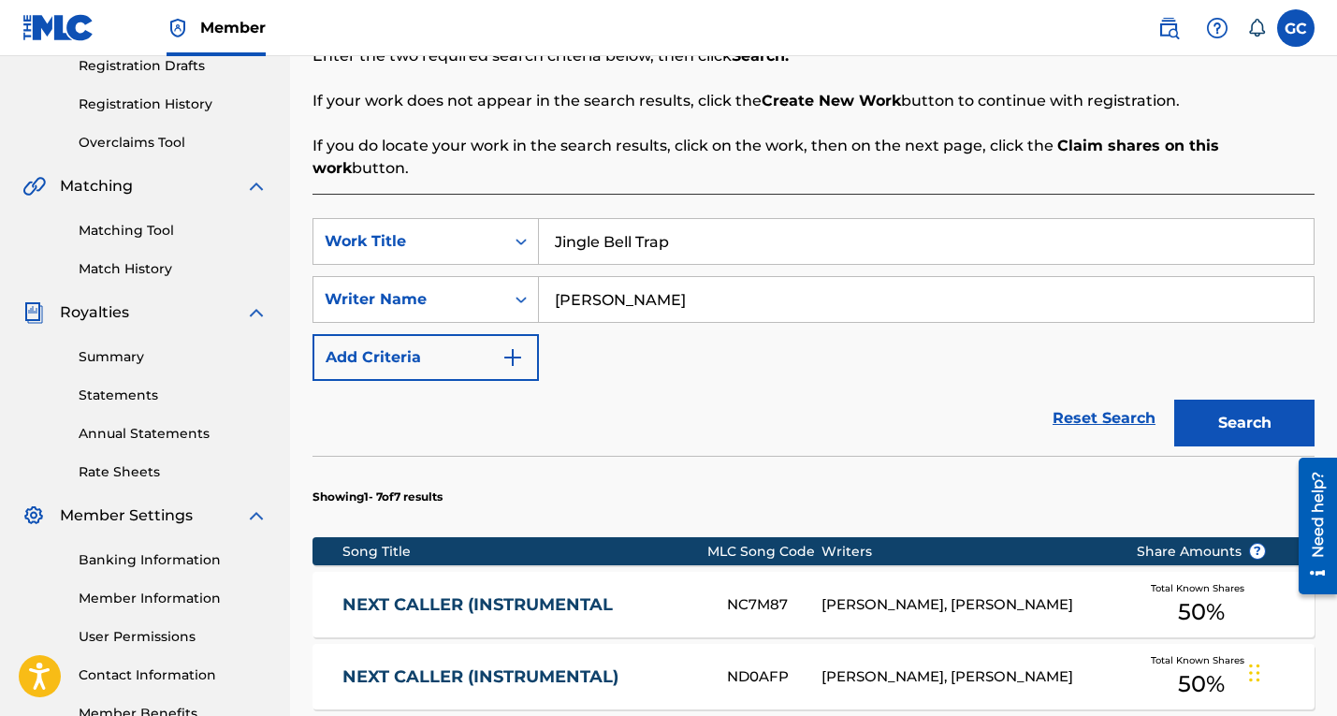
scroll to position [326, 0]
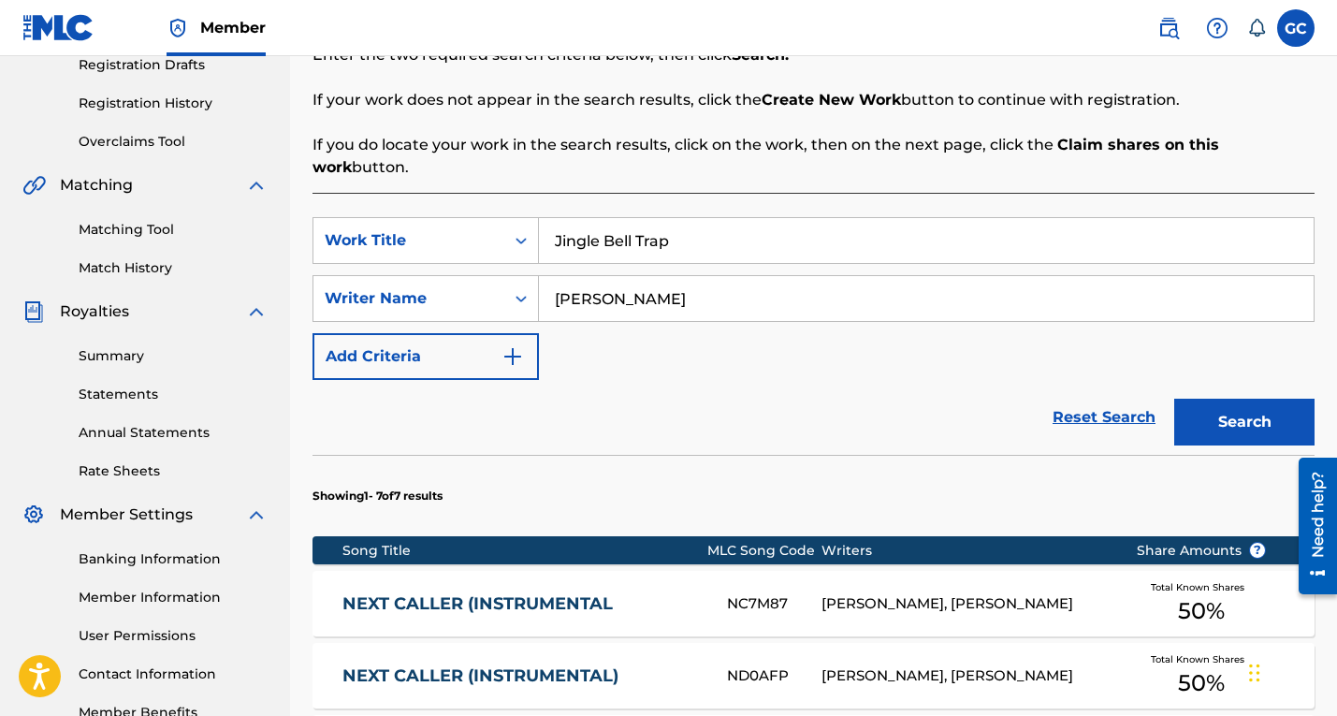
type input "Jingle Bell Trap"
click at [1224, 421] on button "Search" at bounding box center [1244, 421] width 140 height 47
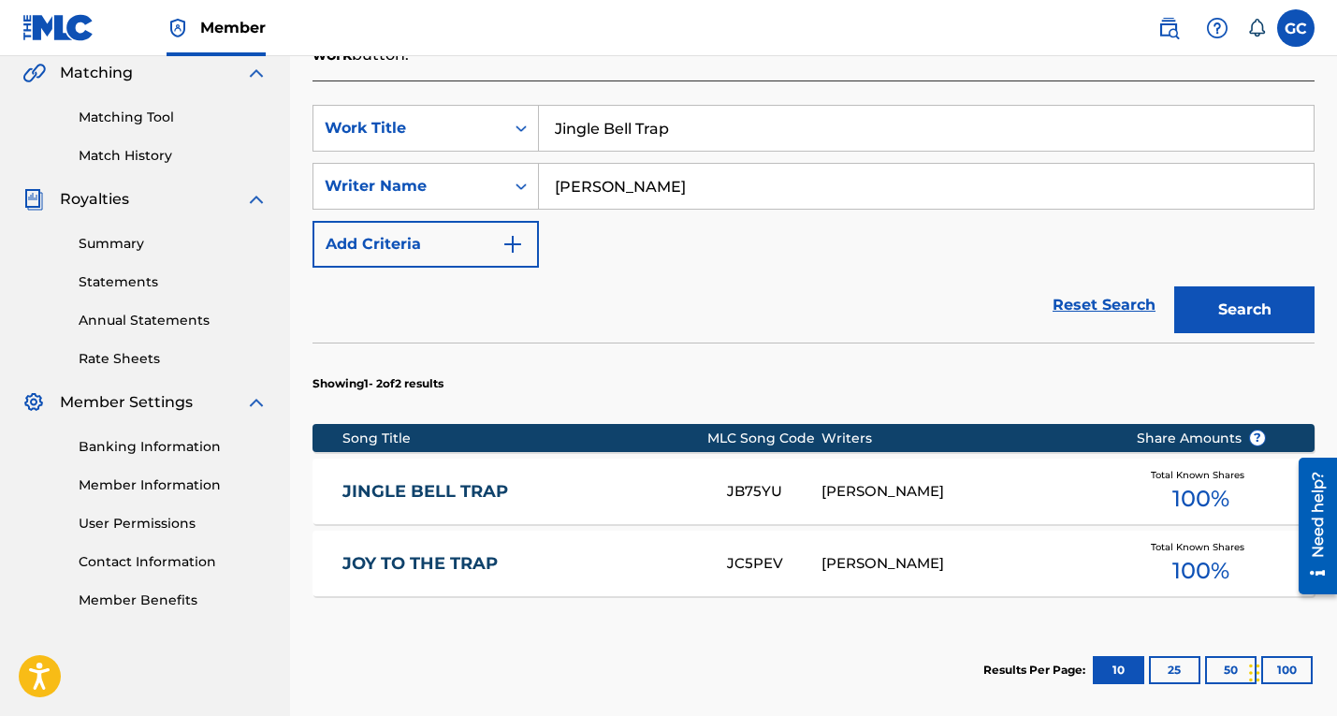
scroll to position [490, 0]
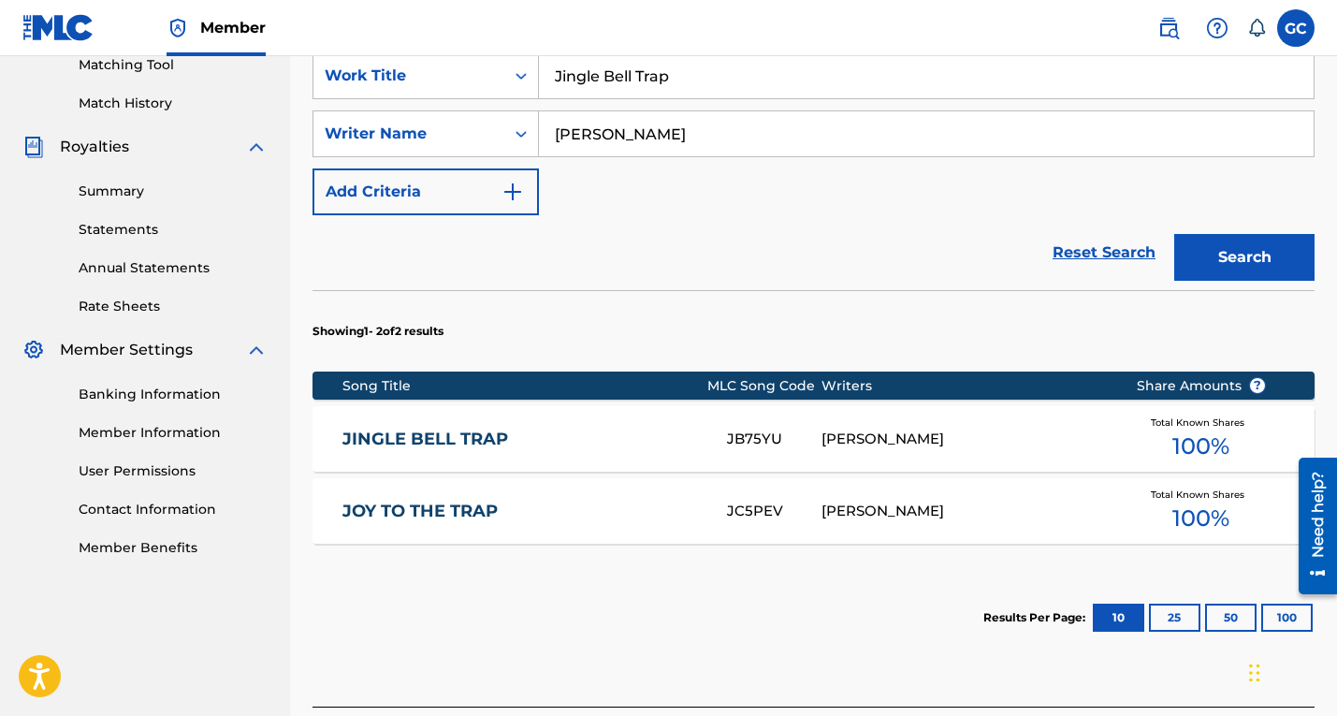
click at [488, 437] on link "JINGLE BELL TRAP" at bounding box center [521, 439] width 359 height 22
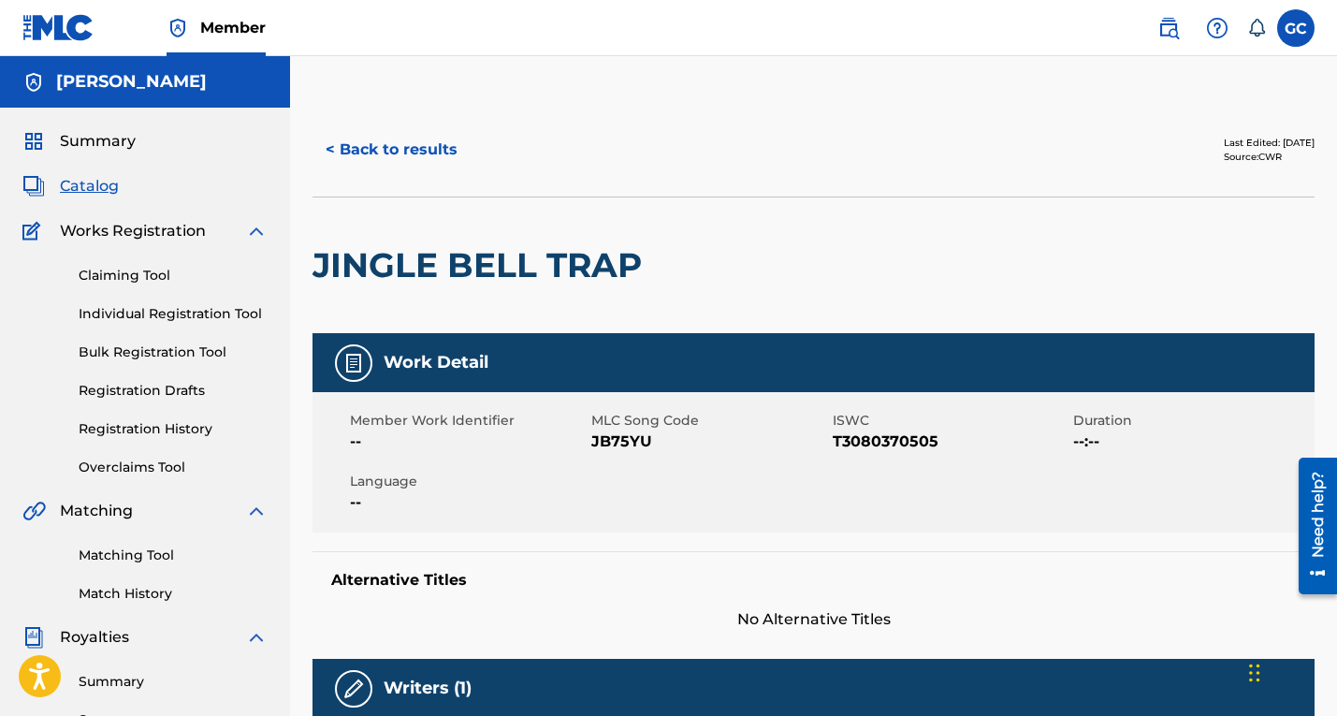
click at [405, 367] on h5 "Work Detail" at bounding box center [436, 363] width 105 height 22
click at [372, 503] on span "--" at bounding box center [468, 502] width 237 height 22
click at [136, 232] on span "Works Registration" at bounding box center [133, 231] width 146 height 22
click at [123, 268] on link "Claiming Tool" at bounding box center [173, 276] width 189 height 20
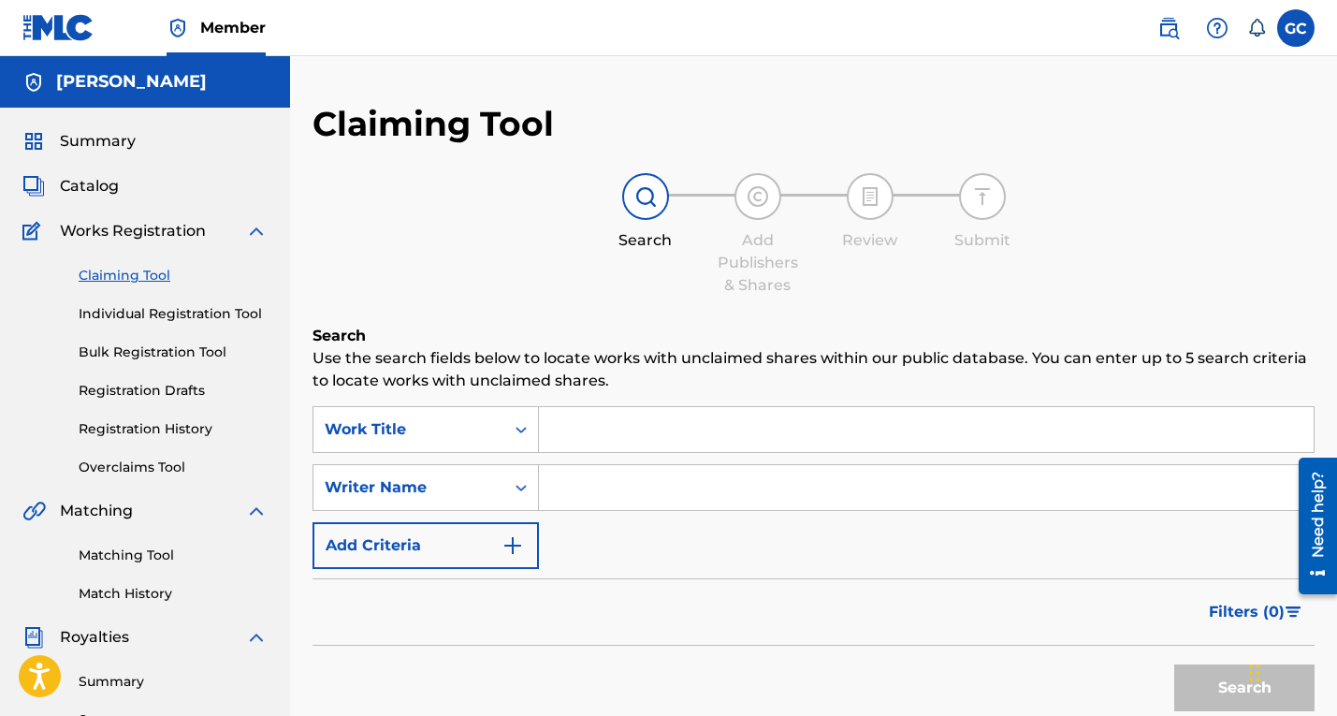
click at [659, 433] on input "Search Form" at bounding box center [926, 429] width 775 height 45
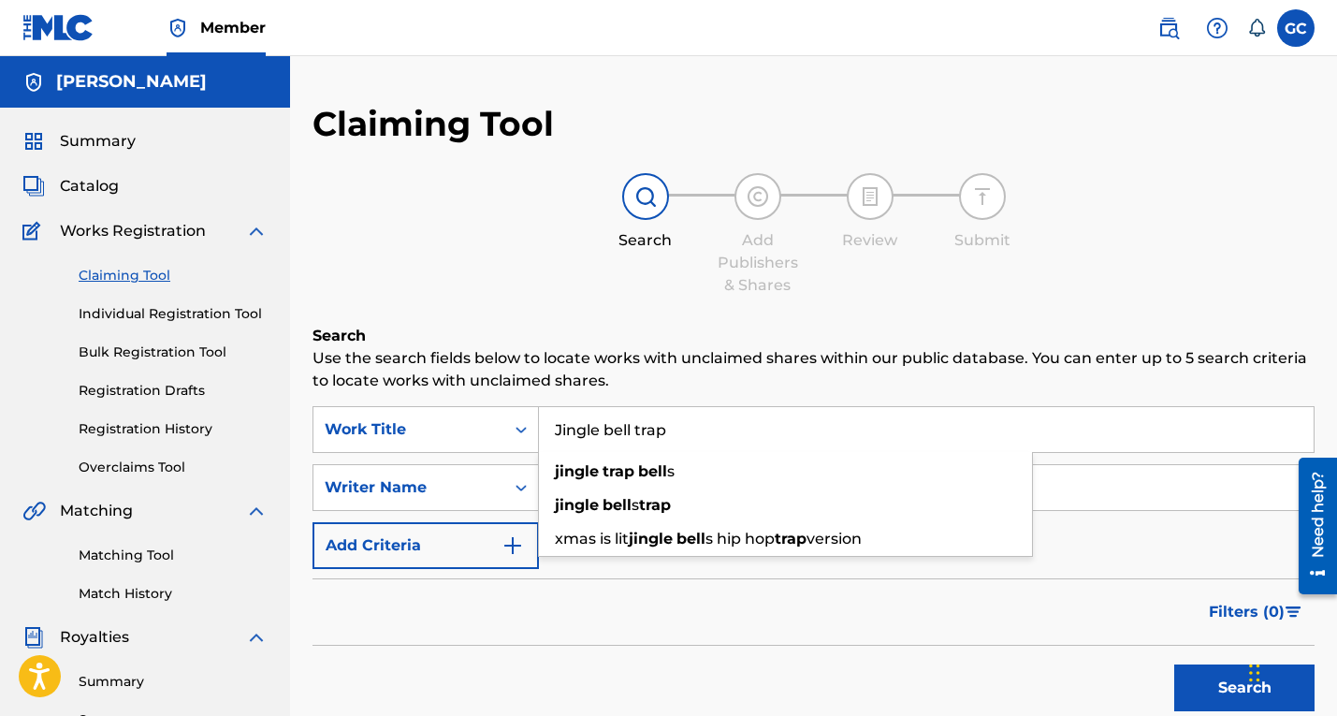
type input "Jingle bell trap"
click at [567, 287] on div "Search Add Publishers & Shares Review Submit" at bounding box center [813, 234] width 1002 height 123
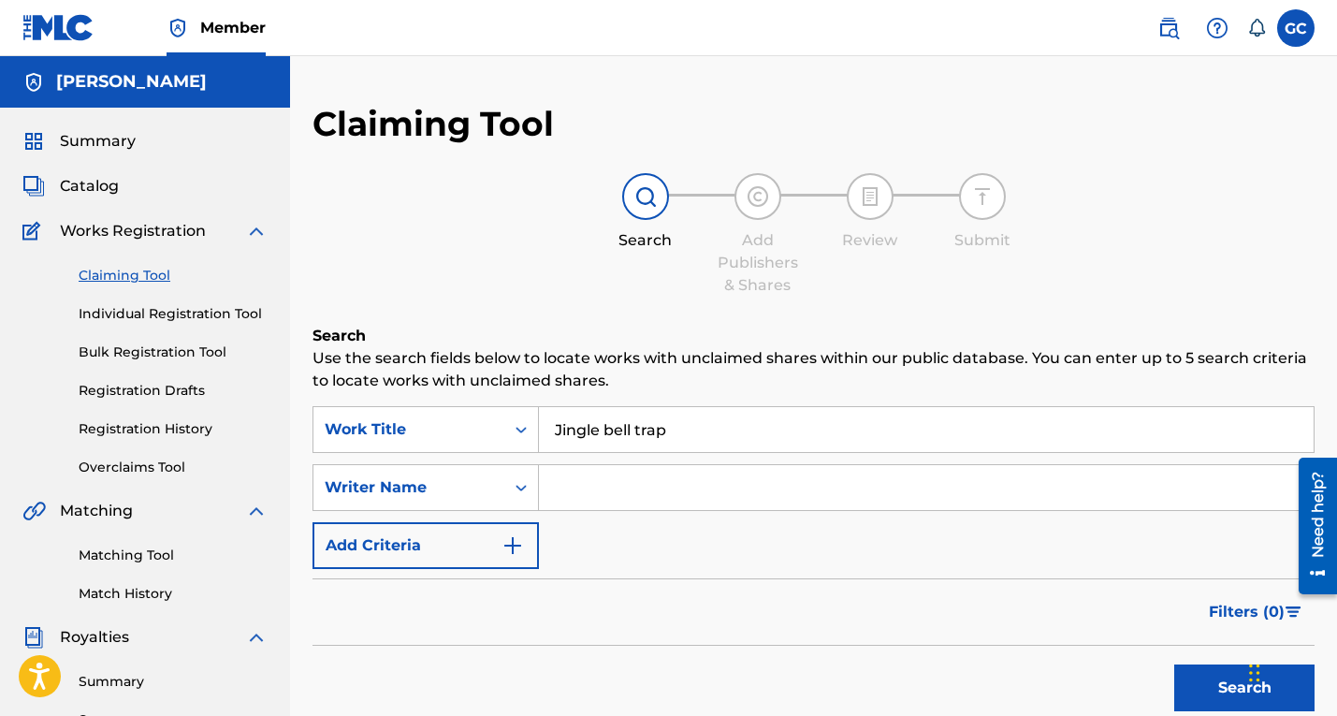
click at [583, 493] on input "Search Form" at bounding box center [926, 487] width 775 height 45
type input "[PERSON_NAME]"
click at [1201, 688] on button "Search" at bounding box center [1244, 687] width 140 height 47
click at [1240, 678] on button "Search" at bounding box center [1244, 687] width 140 height 47
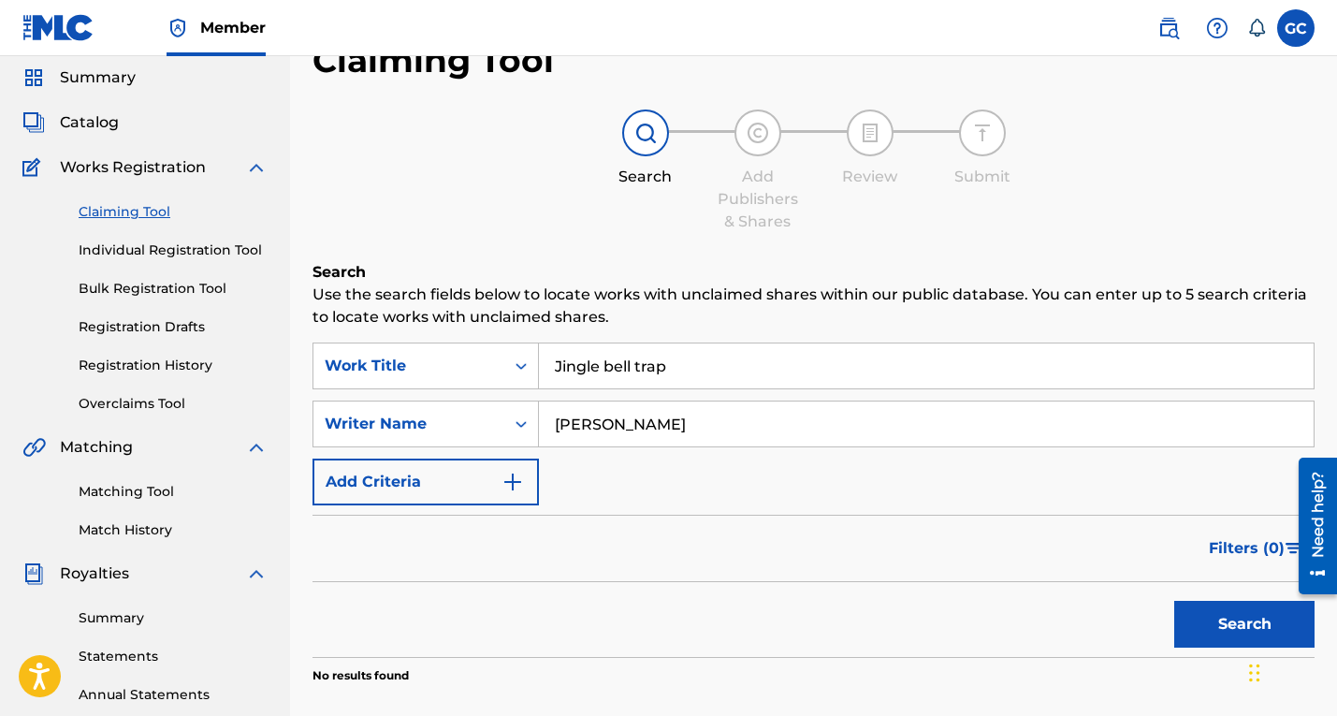
scroll to position [65, 0]
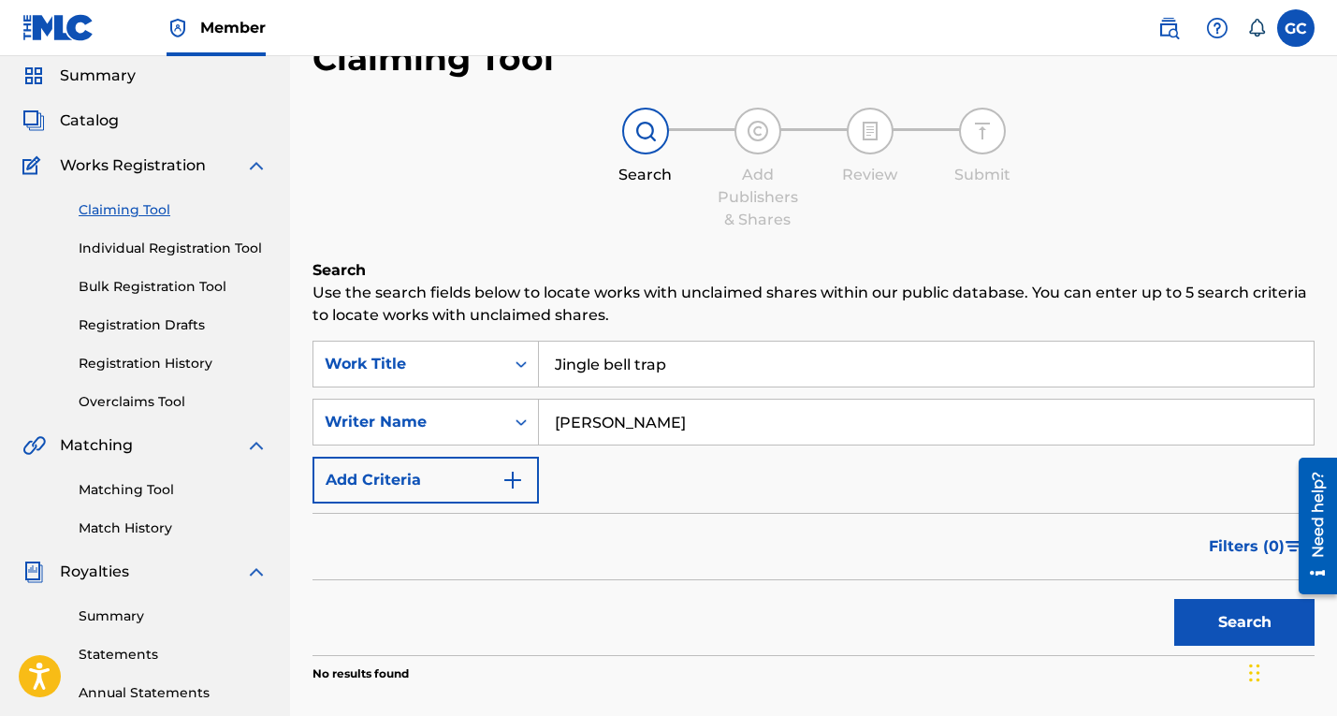
click at [1224, 630] on button "Search" at bounding box center [1244, 622] width 140 height 47
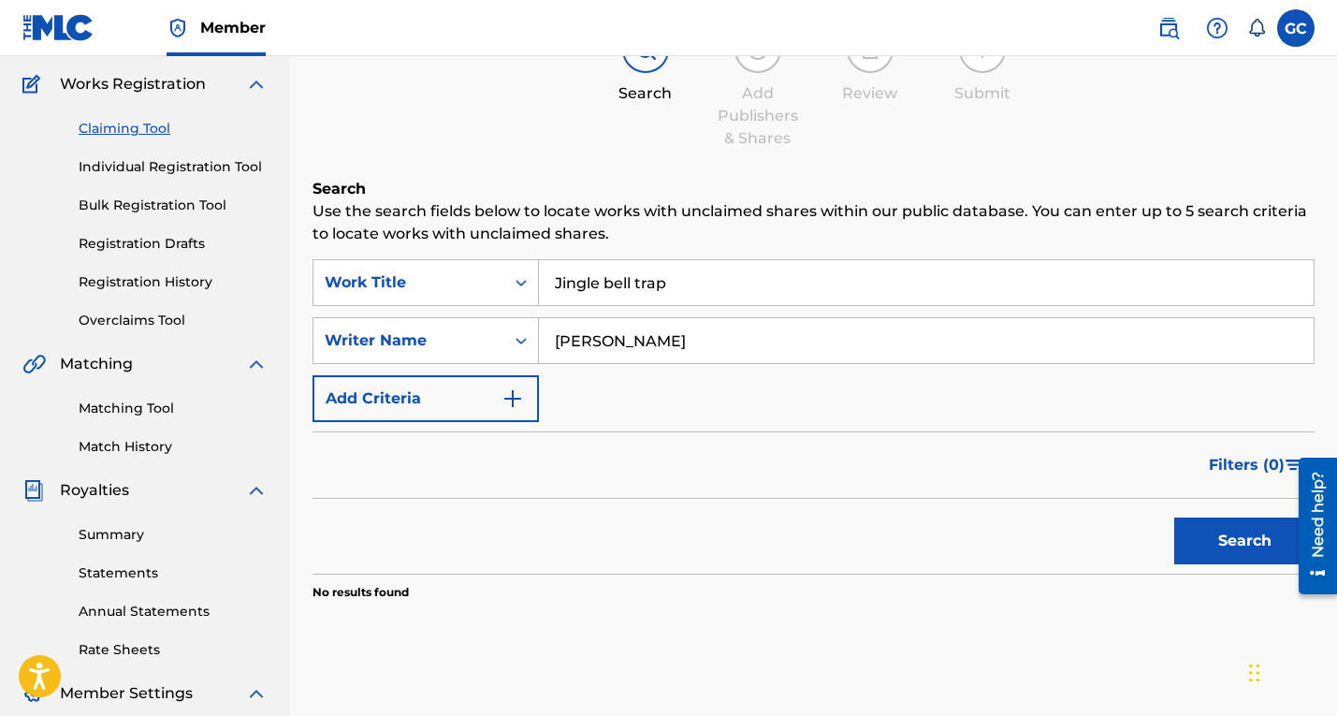
scroll to position [152, 0]
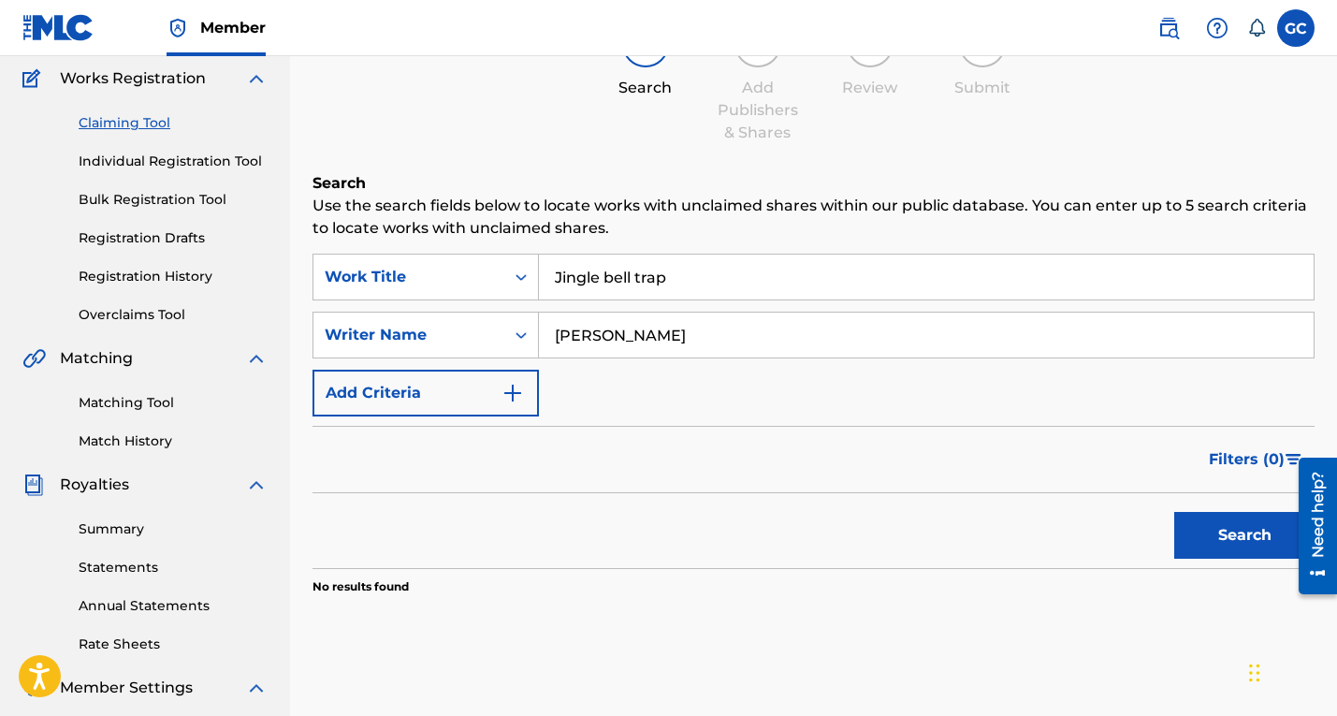
click at [684, 344] on input "[PERSON_NAME]" at bounding box center [926, 334] width 775 height 45
click at [1224, 541] on button "Search" at bounding box center [1244, 535] width 140 height 47
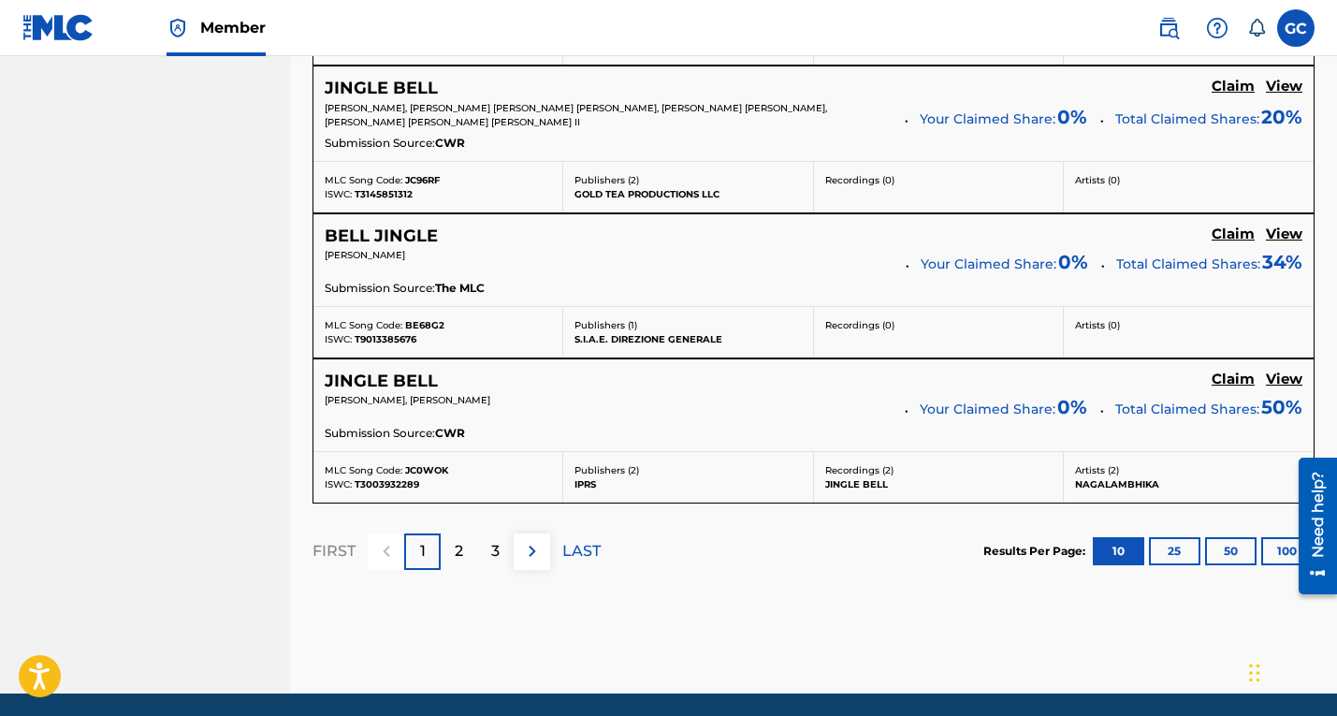
scroll to position [1692, 0]
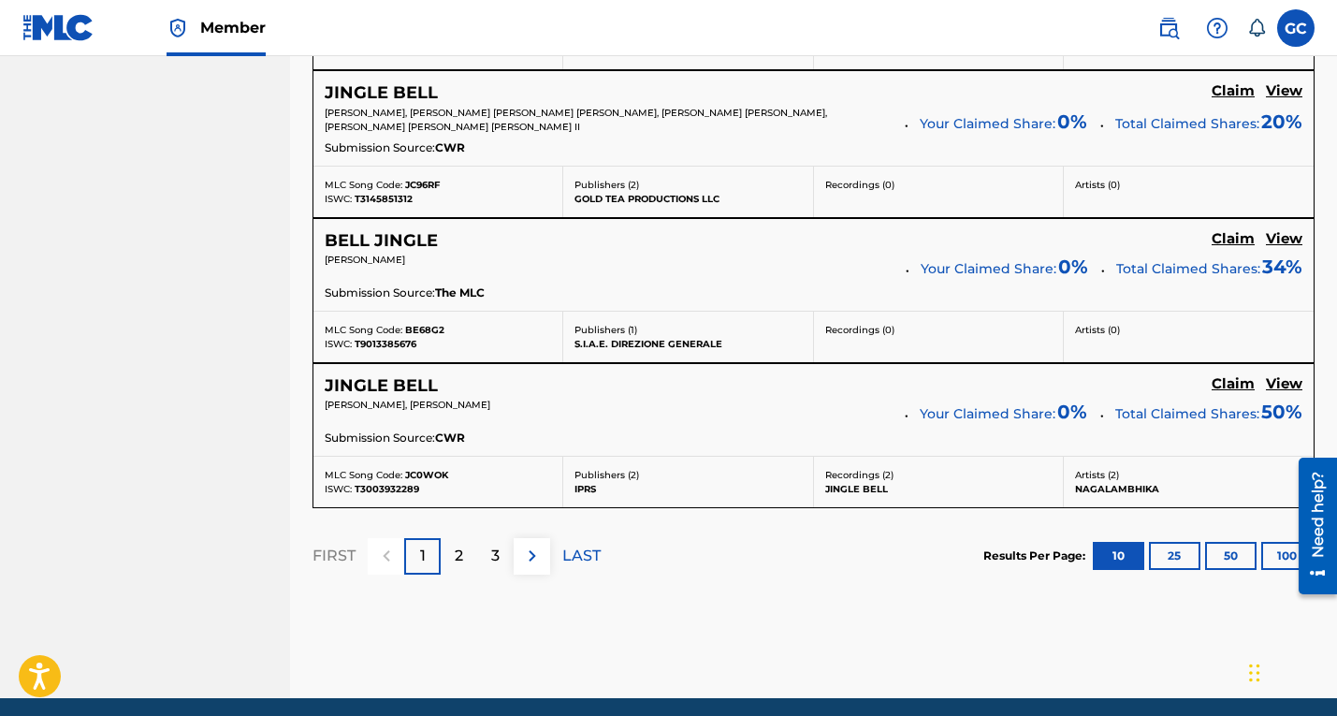
click at [900, 471] on p "Recordings ( 2 )" at bounding box center [938, 475] width 226 height 14
click at [460, 555] on p "2" at bounding box center [459, 555] width 8 height 22
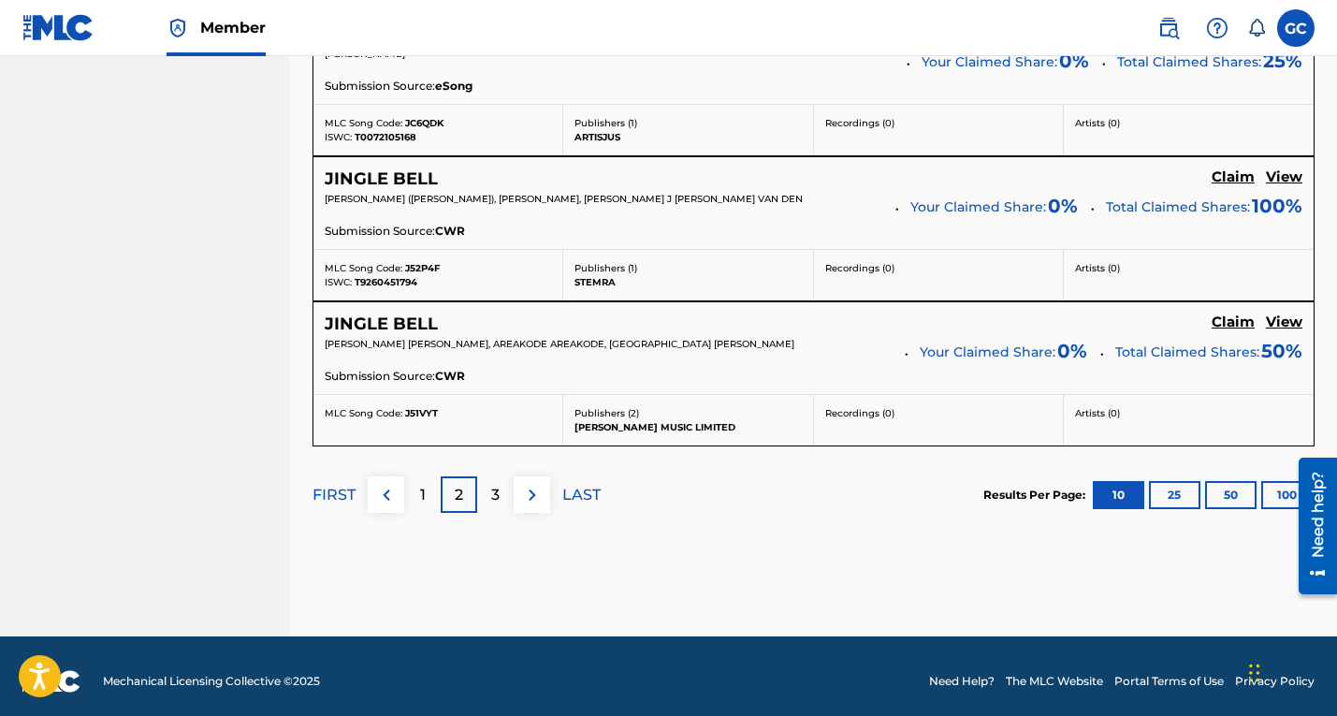
scroll to position [1761, 0]
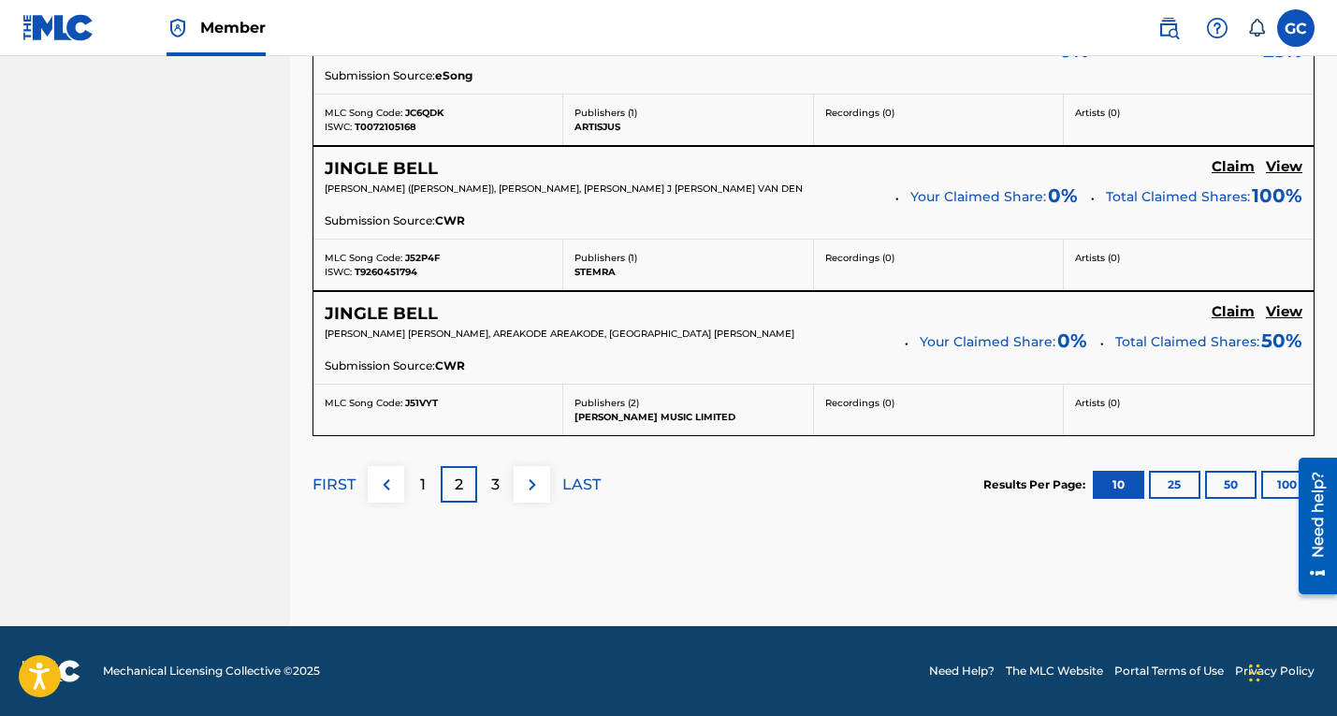
click at [500, 482] on div "3" at bounding box center [495, 484] width 36 height 36
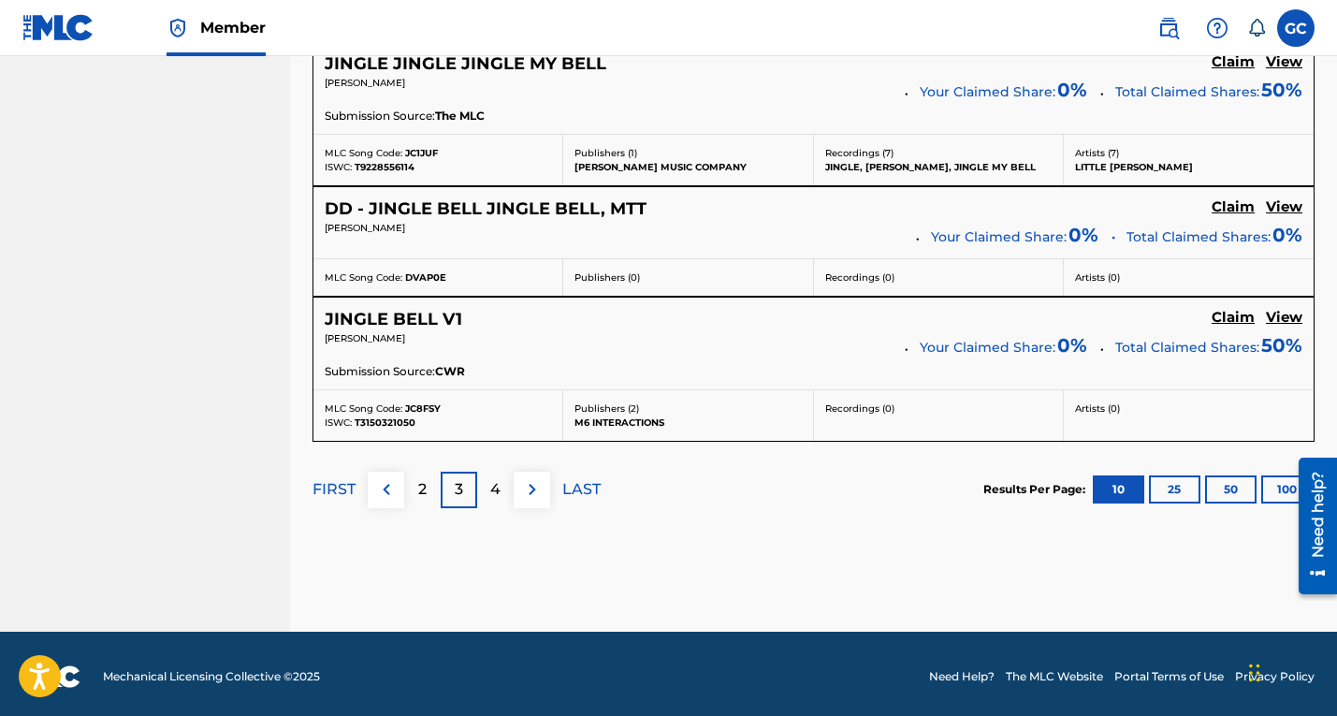
scroll to position [1727, 0]
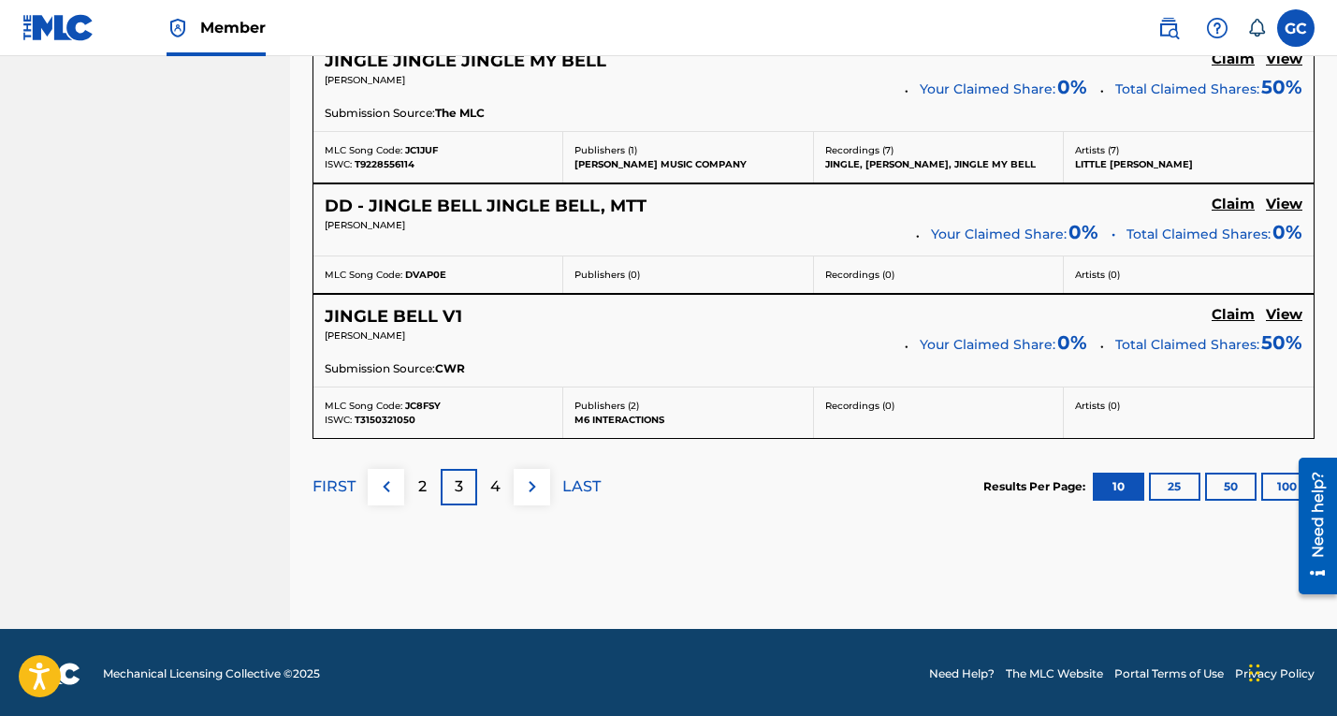
click at [531, 483] on img at bounding box center [532, 486] width 22 height 22
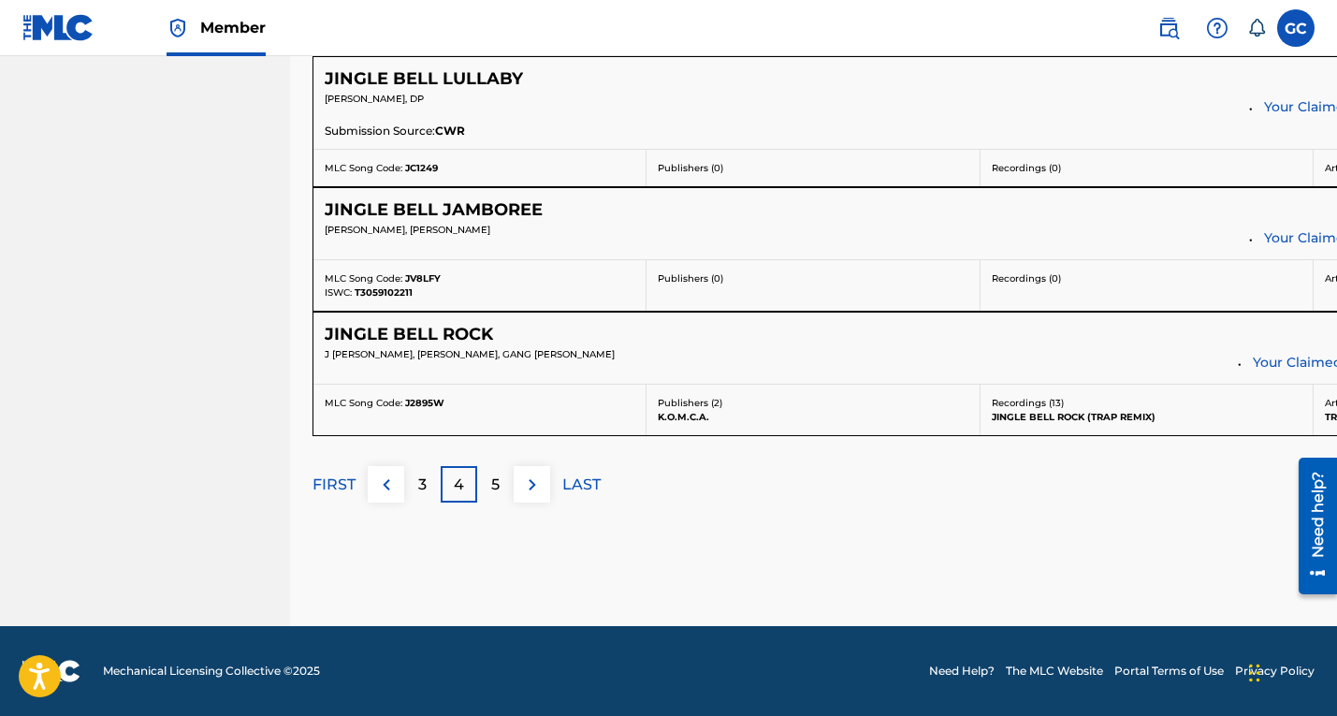
scroll to position [1686, 0]
click at [531, 483] on img at bounding box center [532, 484] width 22 height 22
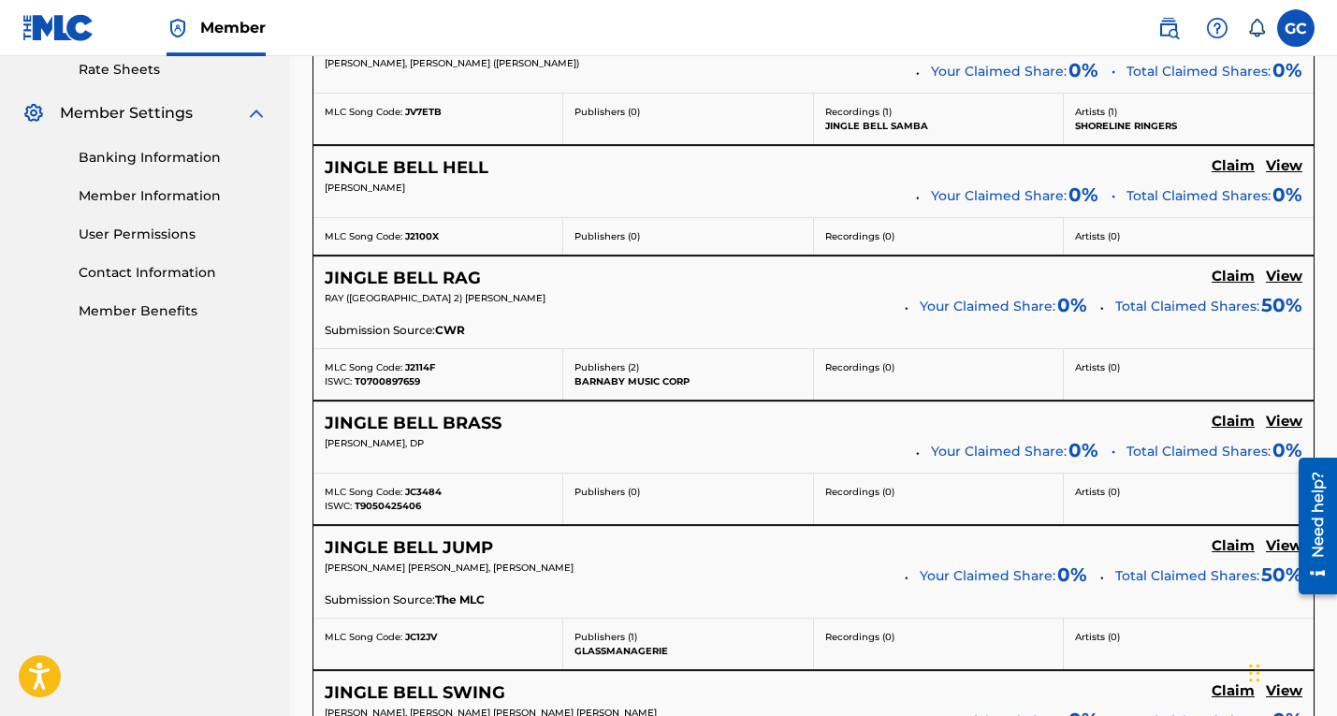
scroll to position [0, 0]
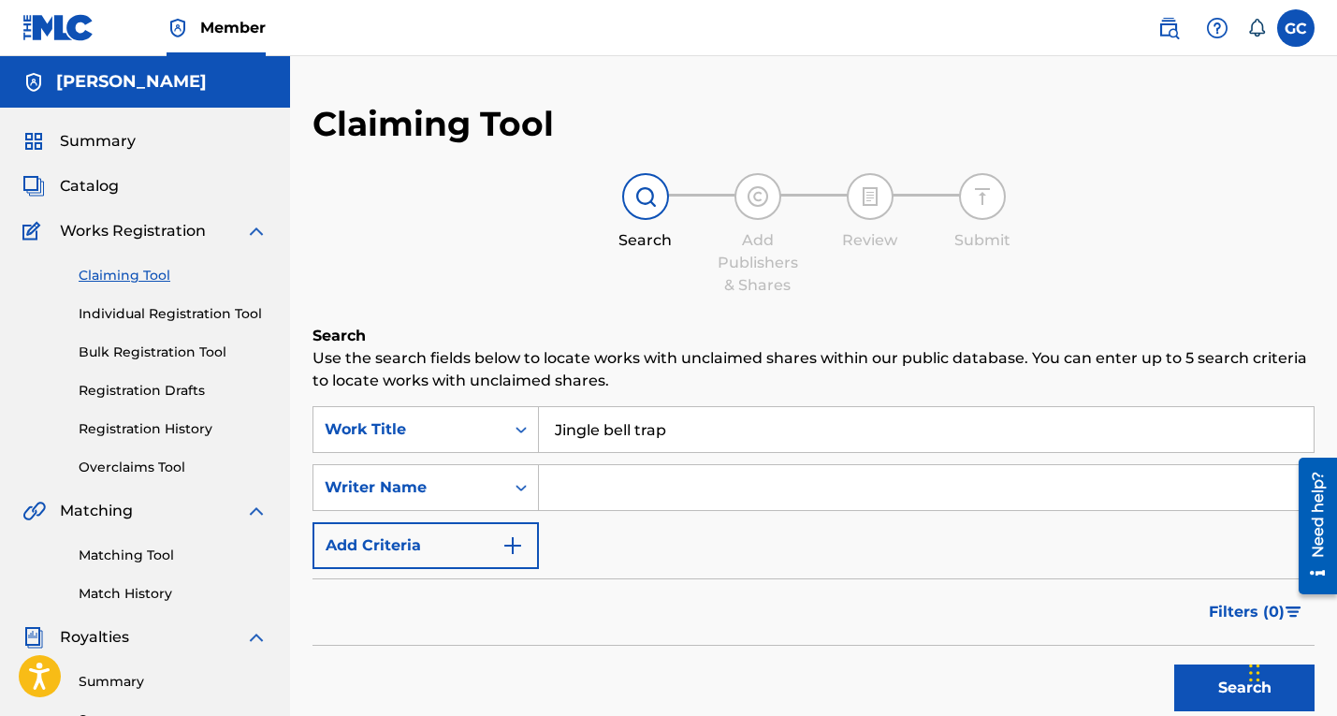
click at [580, 486] on input "Search Form" at bounding box center [926, 487] width 775 height 45
type input "[PERSON_NAME]"
click at [1215, 691] on button "Search" at bounding box center [1244, 687] width 140 height 47
click at [224, 310] on link "Individual Registration Tool" at bounding box center [173, 314] width 189 height 20
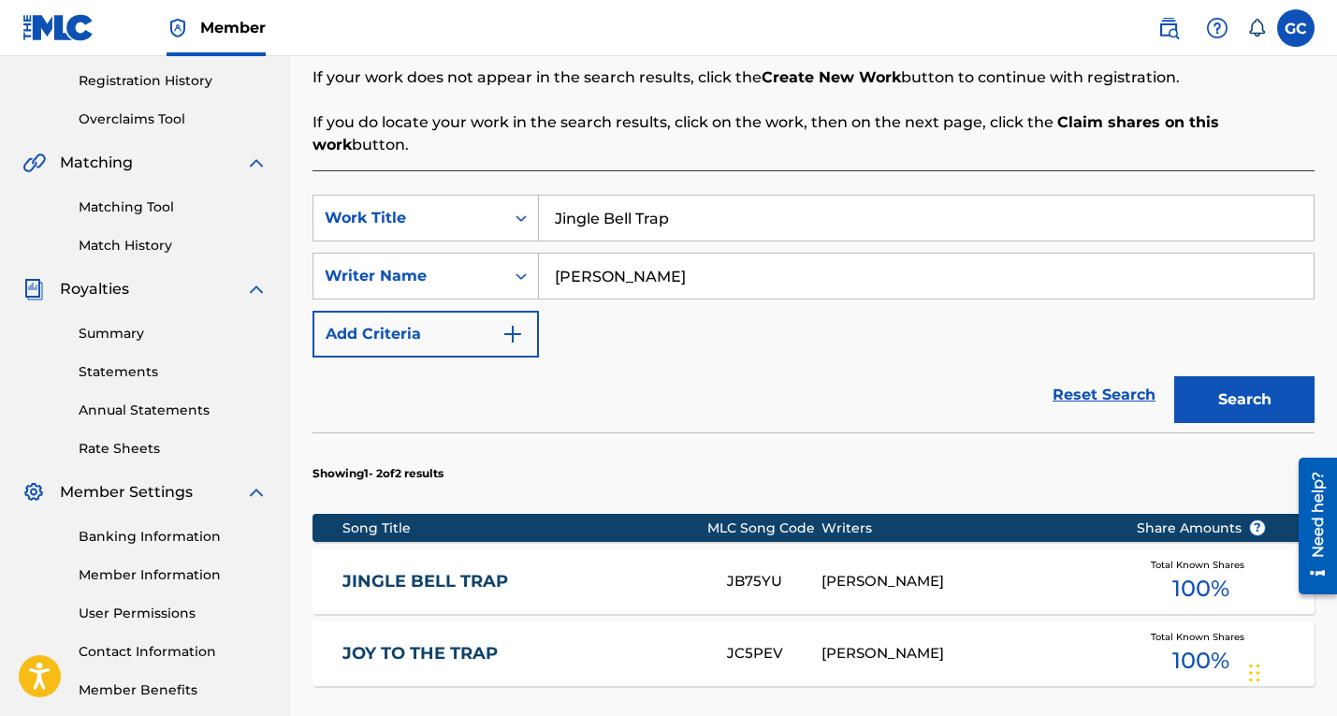
scroll to position [349, 0]
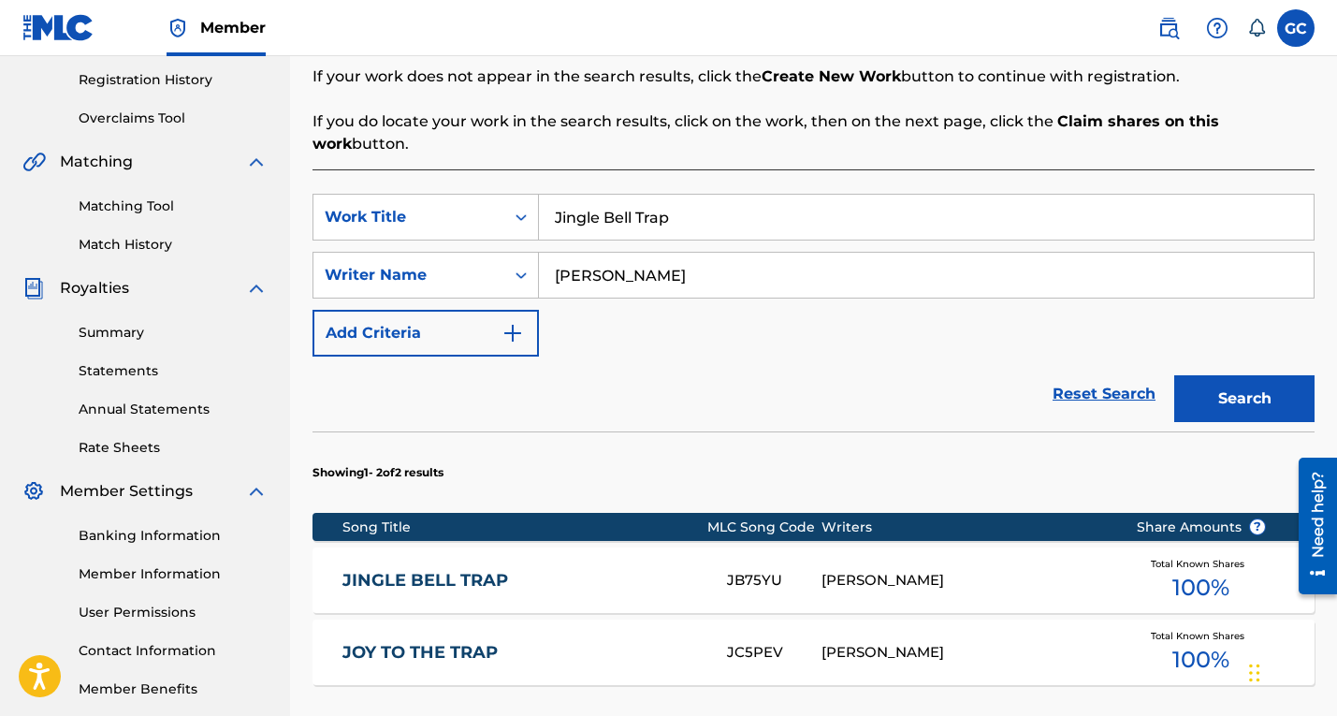
click at [1094, 583] on div "[PERSON_NAME]" at bounding box center [963, 581] width 285 height 22
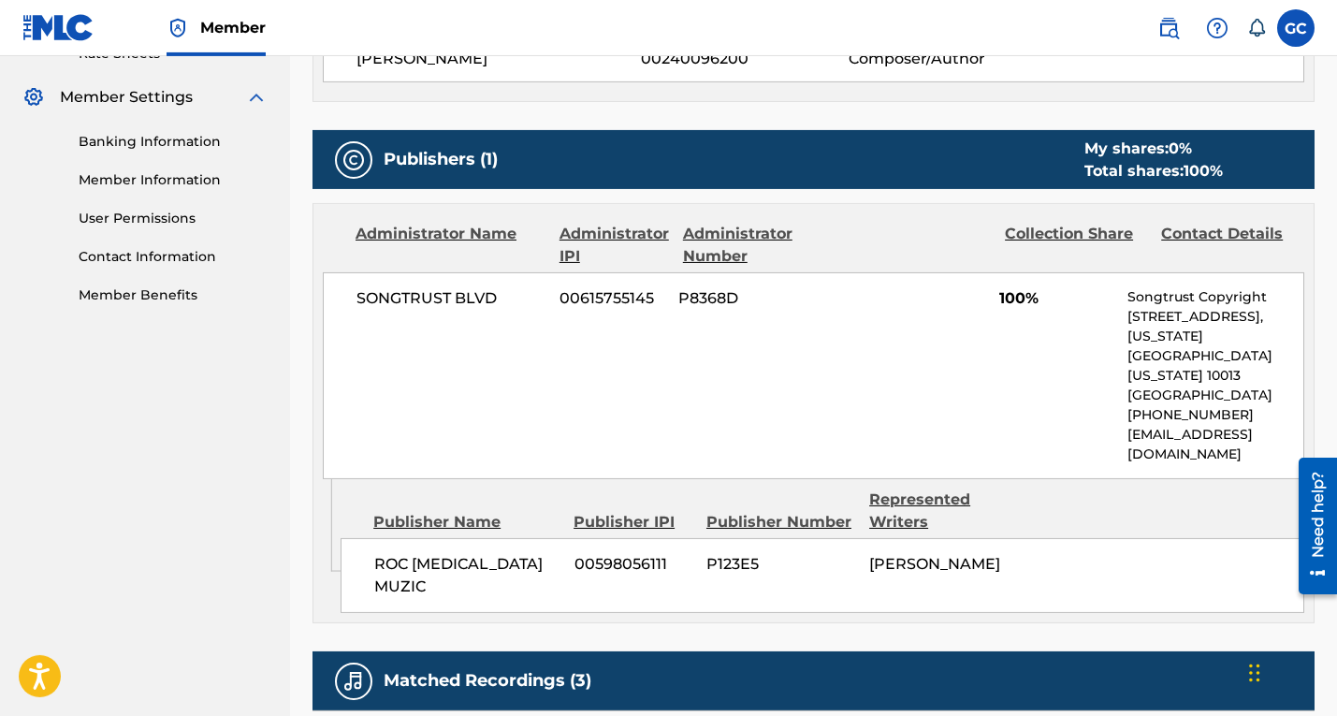
scroll to position [716, 0]
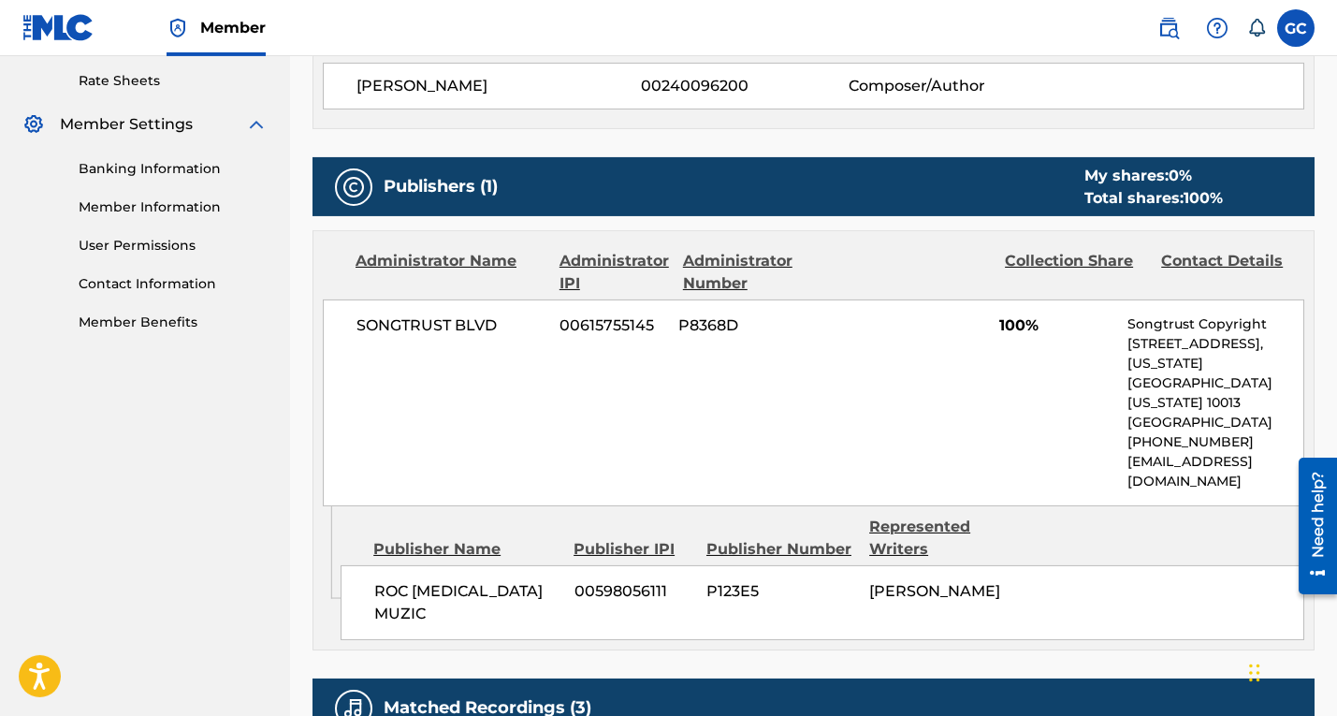
click at [1061, 261] on div "Collection Share" at bounding box center [1076, 272] width 142 height 45
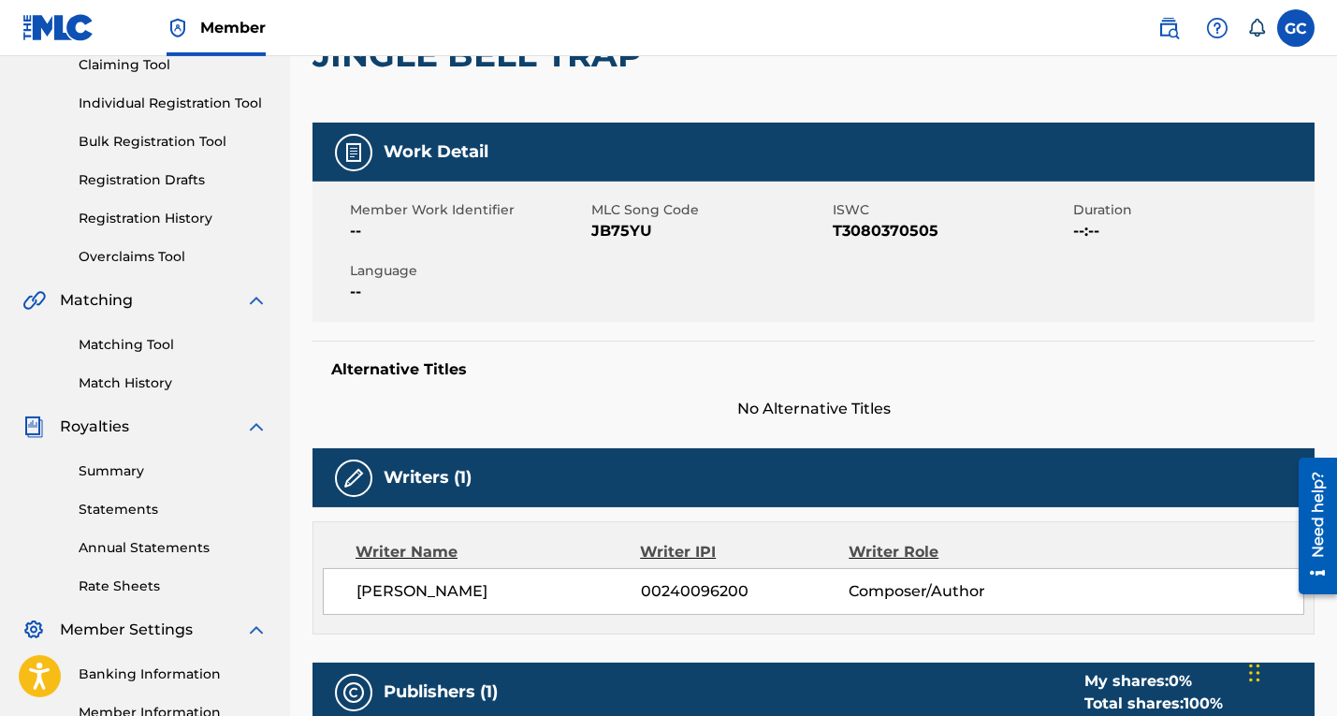
scroll to position [0, 0]
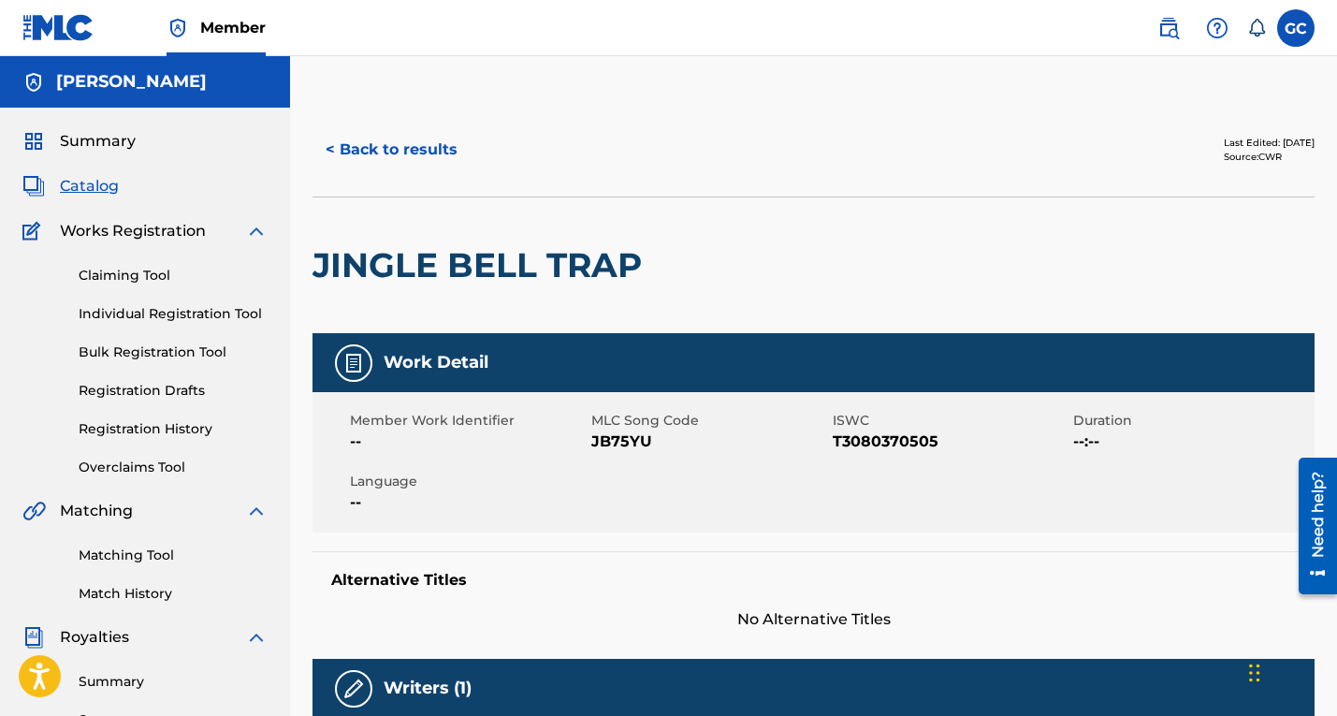
click at [358, 359] on img at bounding box center [353, 363] width 22 height 22
click at [148, 470] on link "Overclaims Tool" at bounding box center [173, 467] width 189 height 20
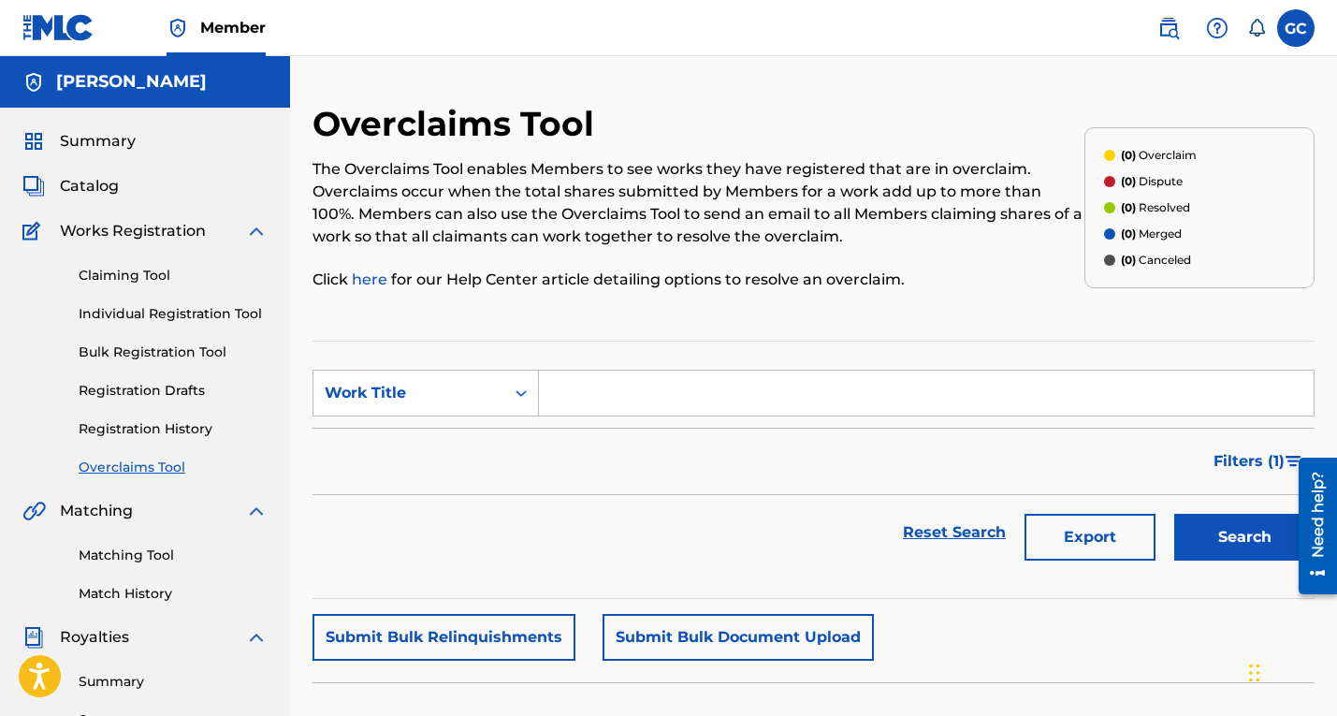
click at [125, 233] on span "Works Registration" at bounding box center [133, 231] width 146 height 22
click at [123, 278] on link "Claiming Tool" at bounding box center [173, 276] width 189 height 20
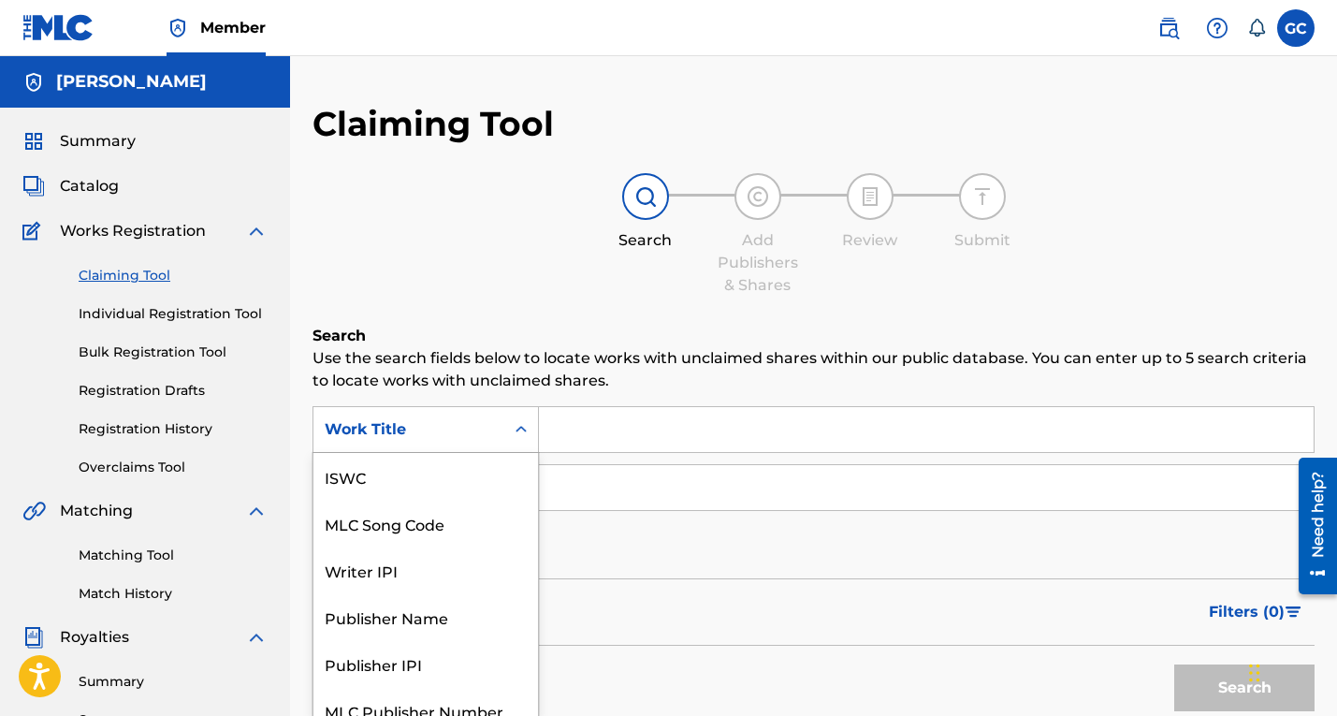
click at [524, 424] on div "Search Form" at bounding box center [521, 430] width 34 height 34
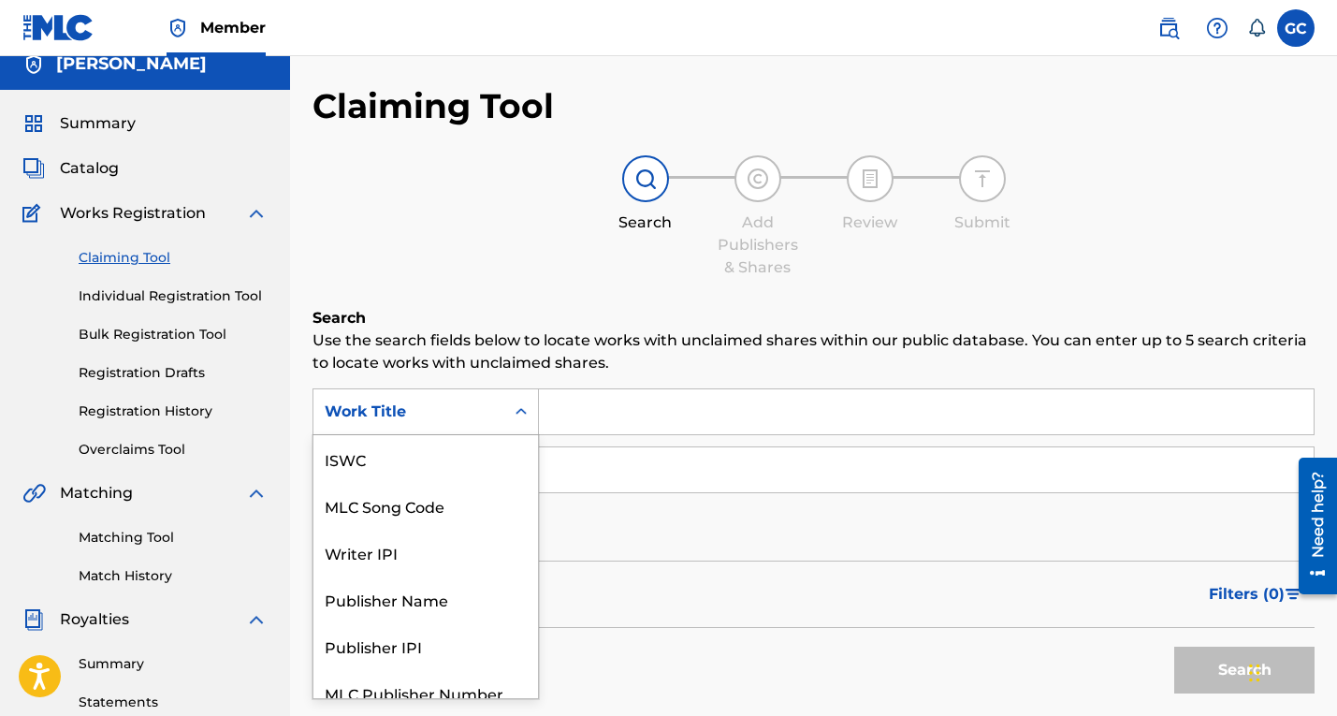
scroll to position [47, 0]
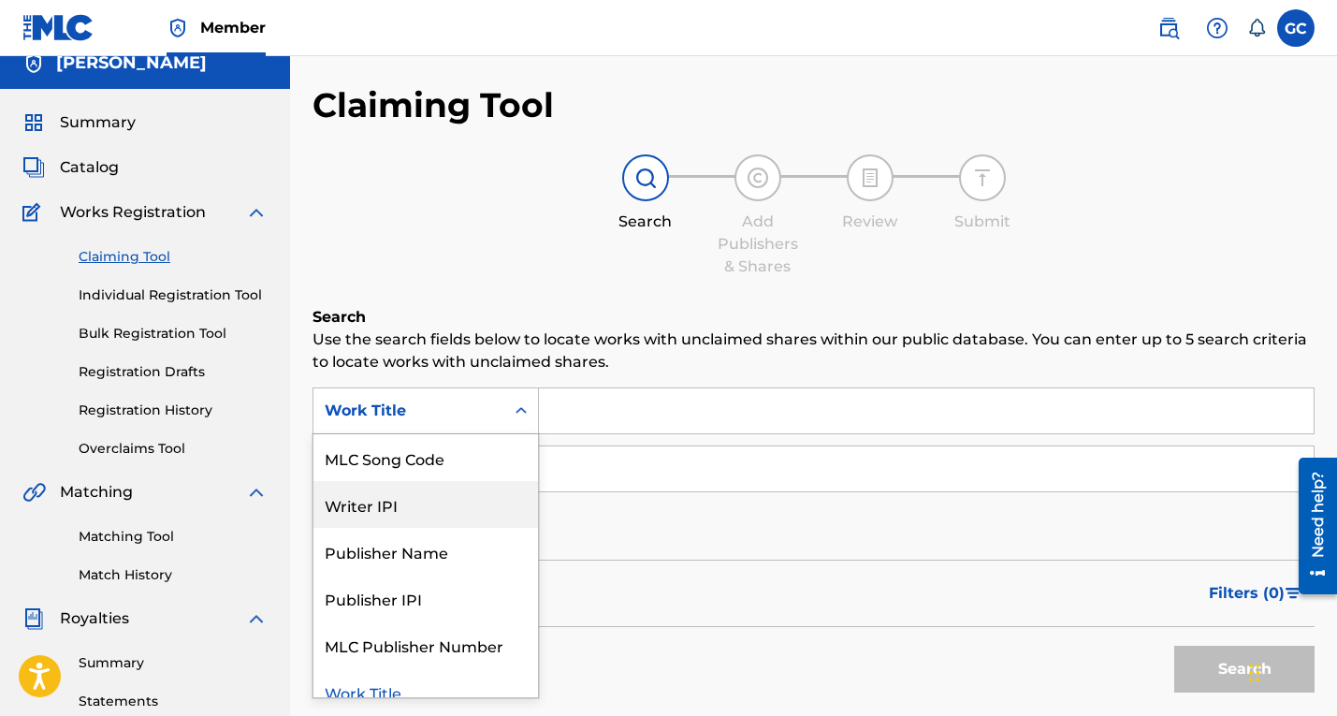
click at [419, 503] on div "Writer IPI" at bounding box center [425, 504] width 224 height 47
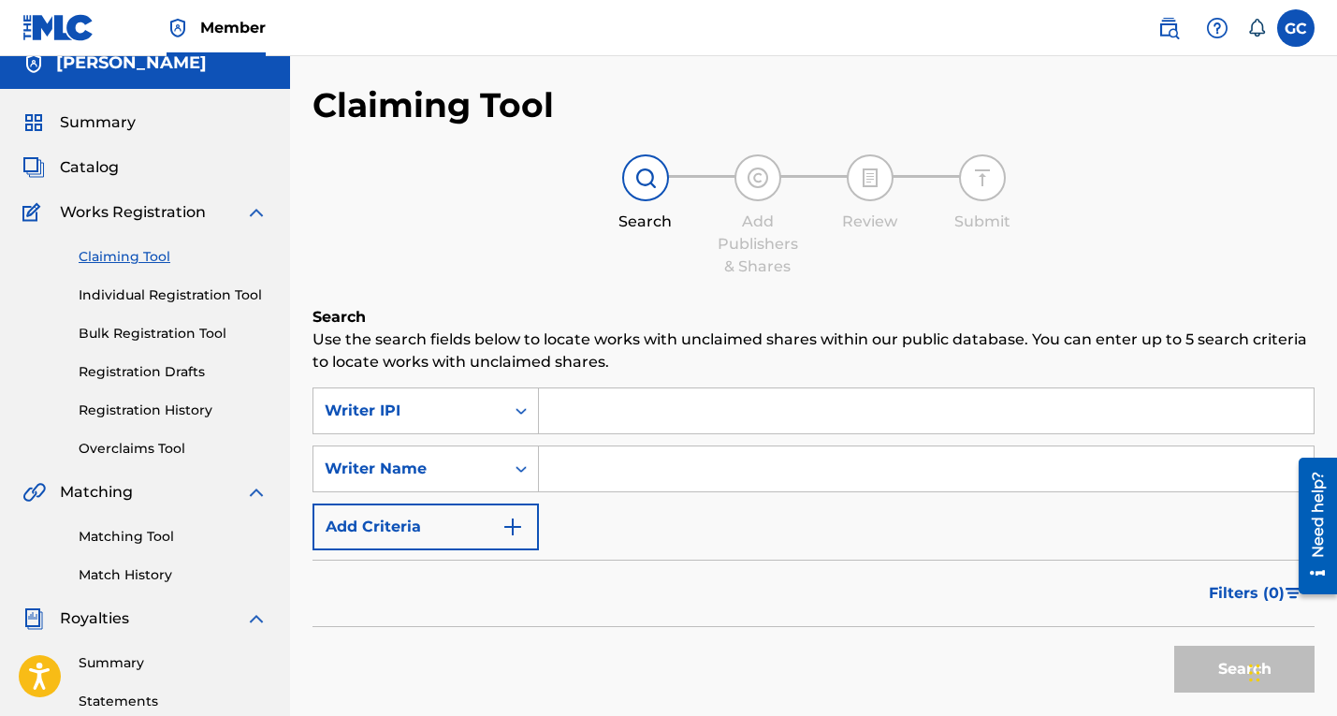
click at [577, 419] on input "Search Form" at bounding box center [926, 410] width 775 height 45
click at [625, 418] on input "Search Form" at bounding box center [926, 410] width 775 height 45
paste input "240096200"
type input "240096200"
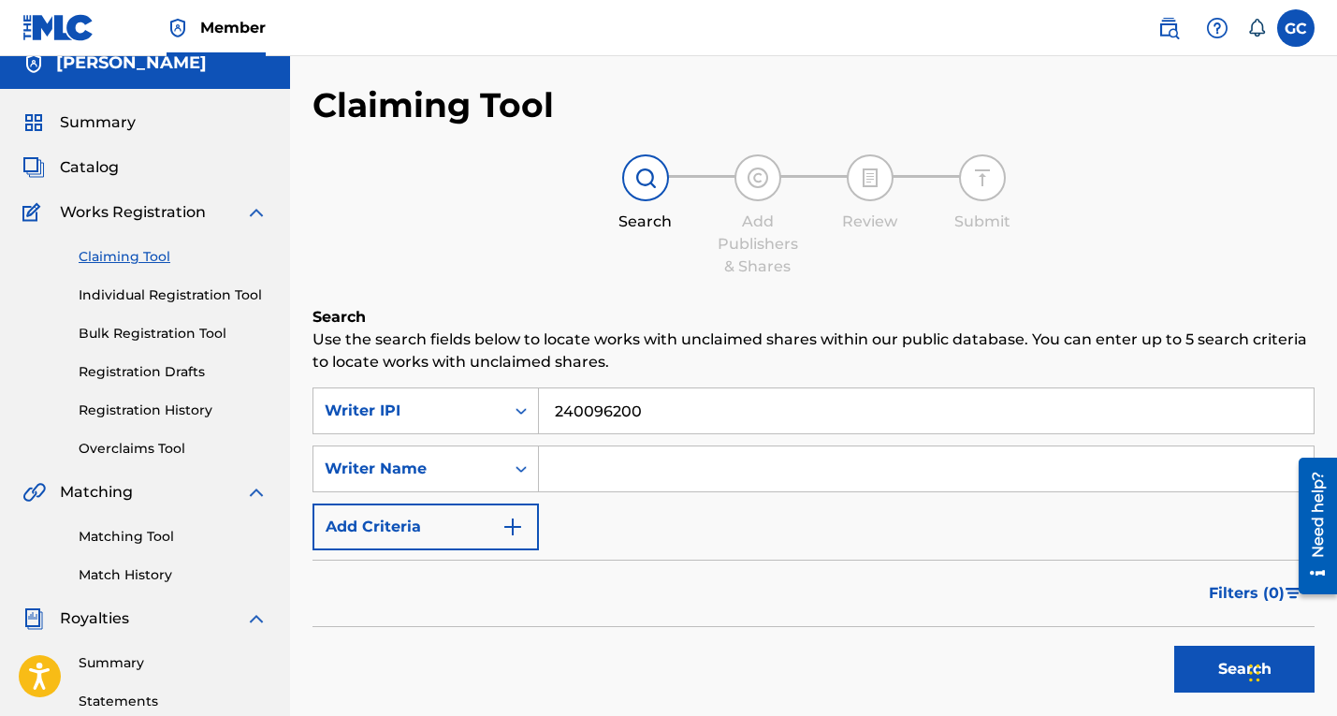
click at [582, 479] on input "Search Form" at bounding box center [926, 468] width 775 height 45
type input "[PERSON_NAME]"
click at [1223, 675] on button "Search" at bounding box center [1244, 668] width 140 height 47
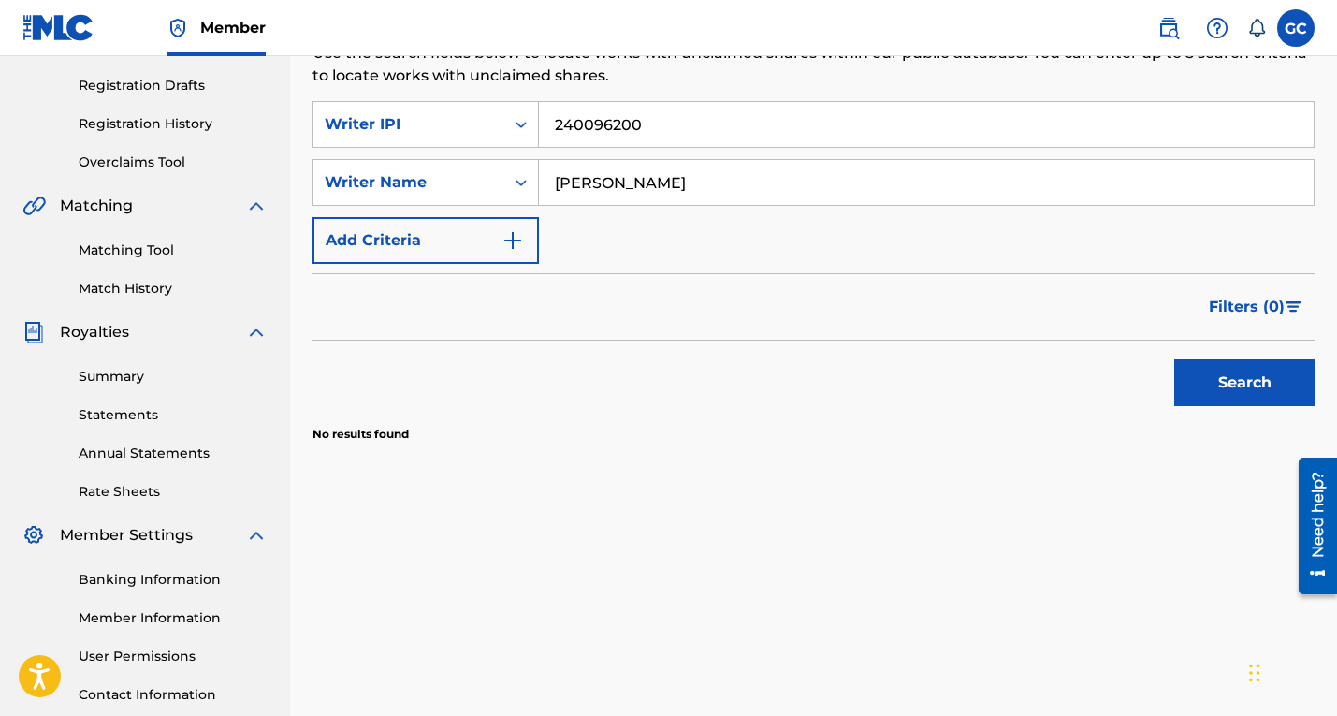
scroll to position [310, 0]
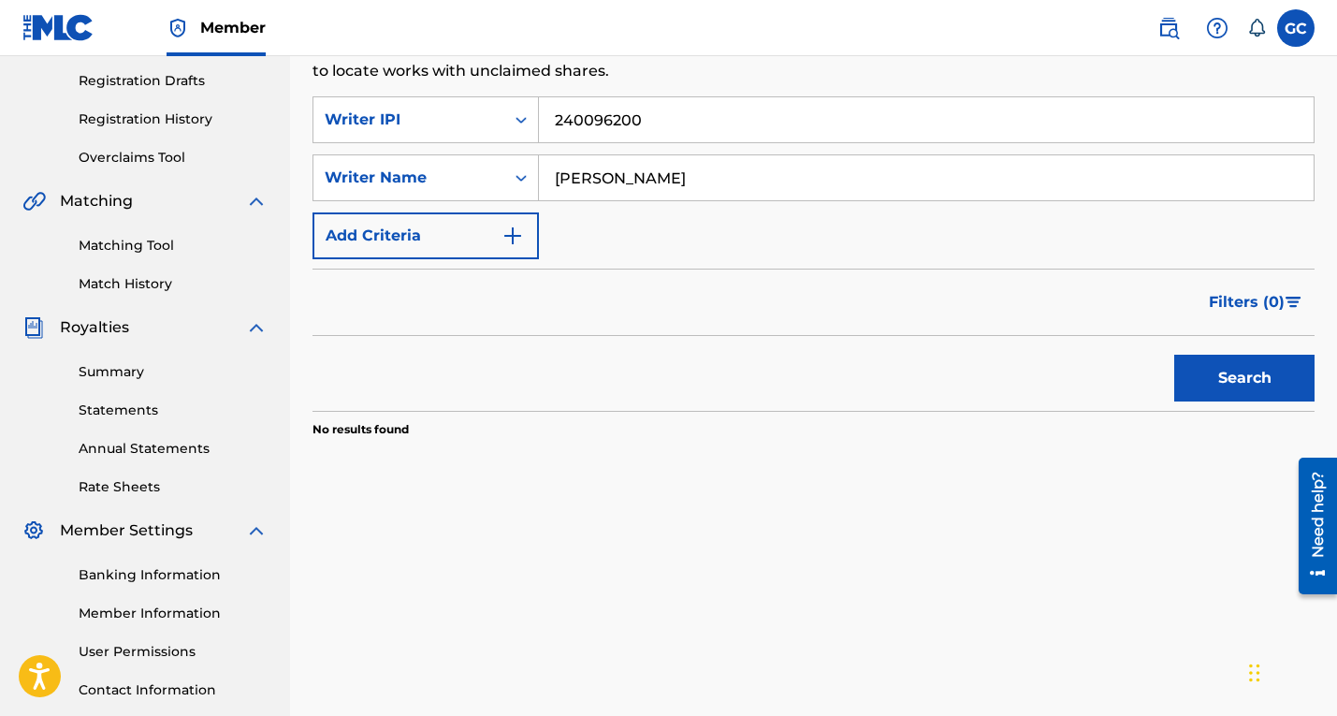
click at [1239, 367] on button "Search" at bounding box center [1244, 378] width 140 height 47
click at [522, 232] on img "Search Form" at bounding box center [512, 235] width 22 height 22
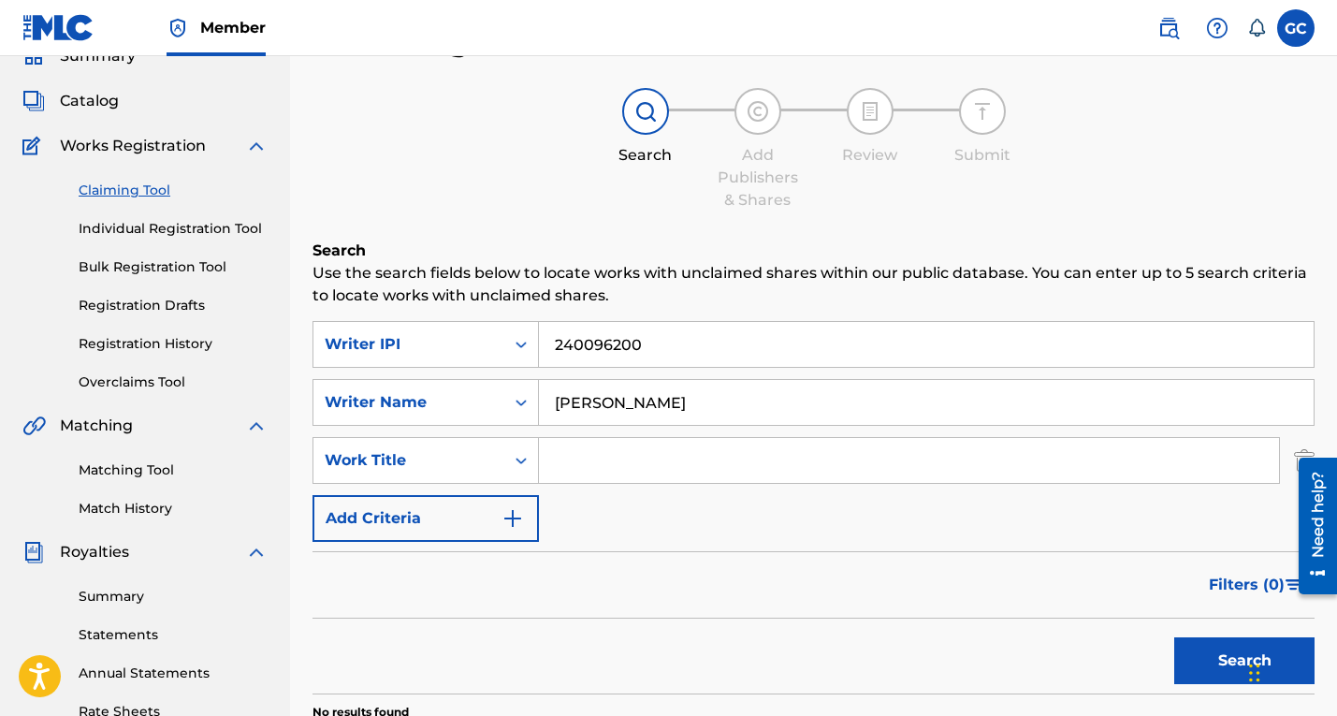
scroll to position [72, 0]
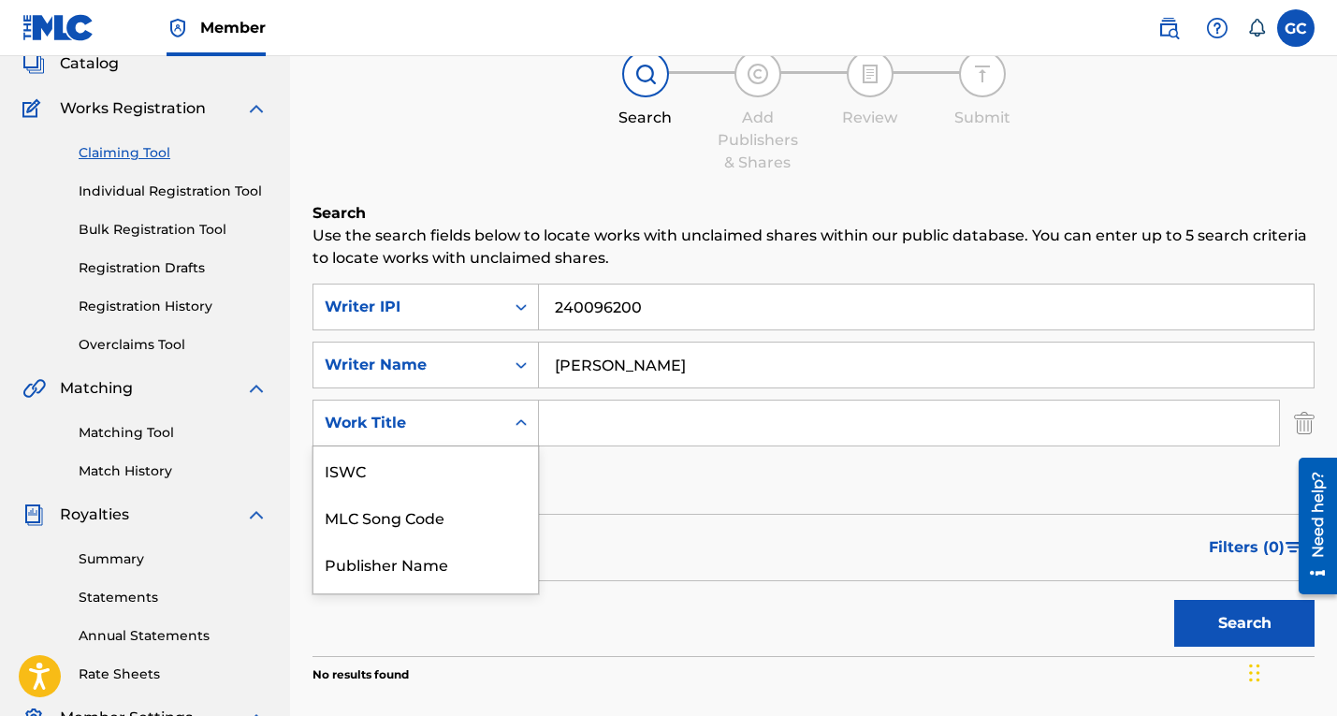
click at [518, 446] on div "Work Title selected, 6 of 6. 6 results available. Use Up and Down to choose opt…" at bounding box center [425, 422] width 226 height 47
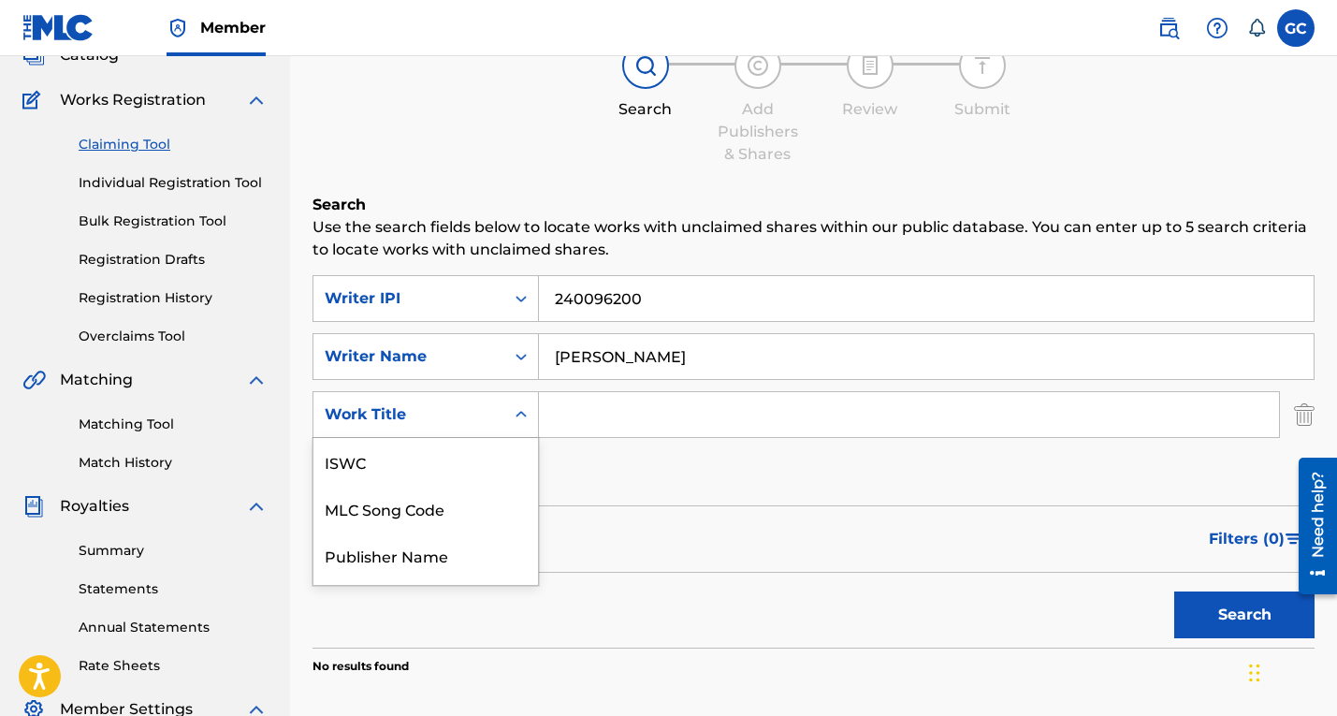
scroll to position [135, 0]
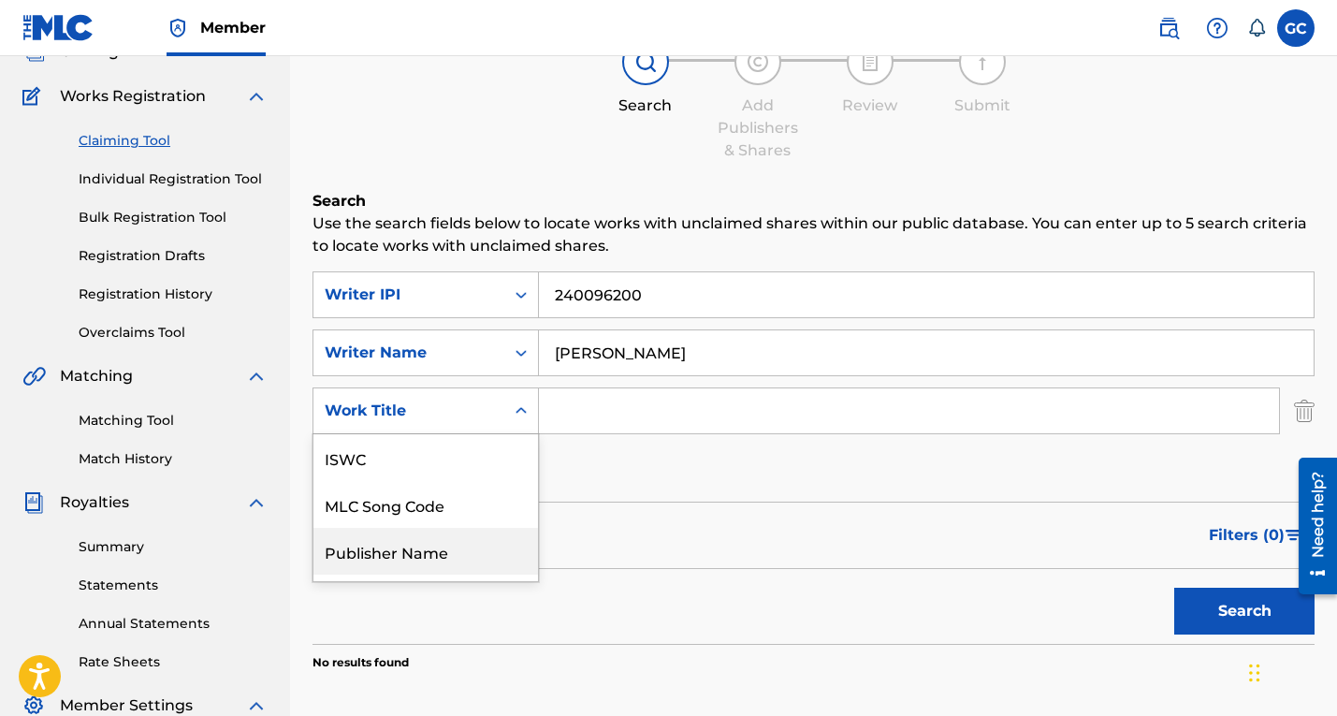
click at [471, 557] on div "Publisher Name" at bounding box center [425, 551] width 224 height 47
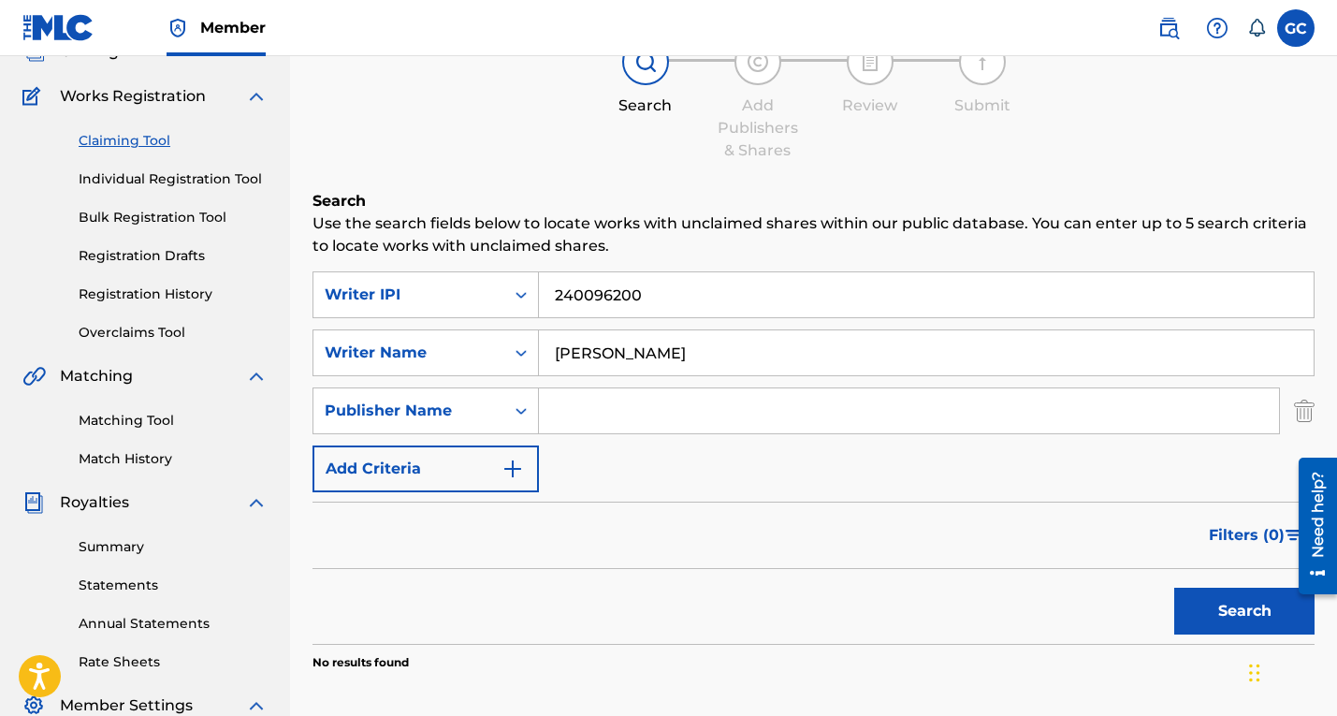
click at [604, 403] on input "Search Form" at bounding box center [909, 410] width 740 height 45
click at [1233, 615] on button "Search" at bounding box center [1244, 610] width 140 height 47
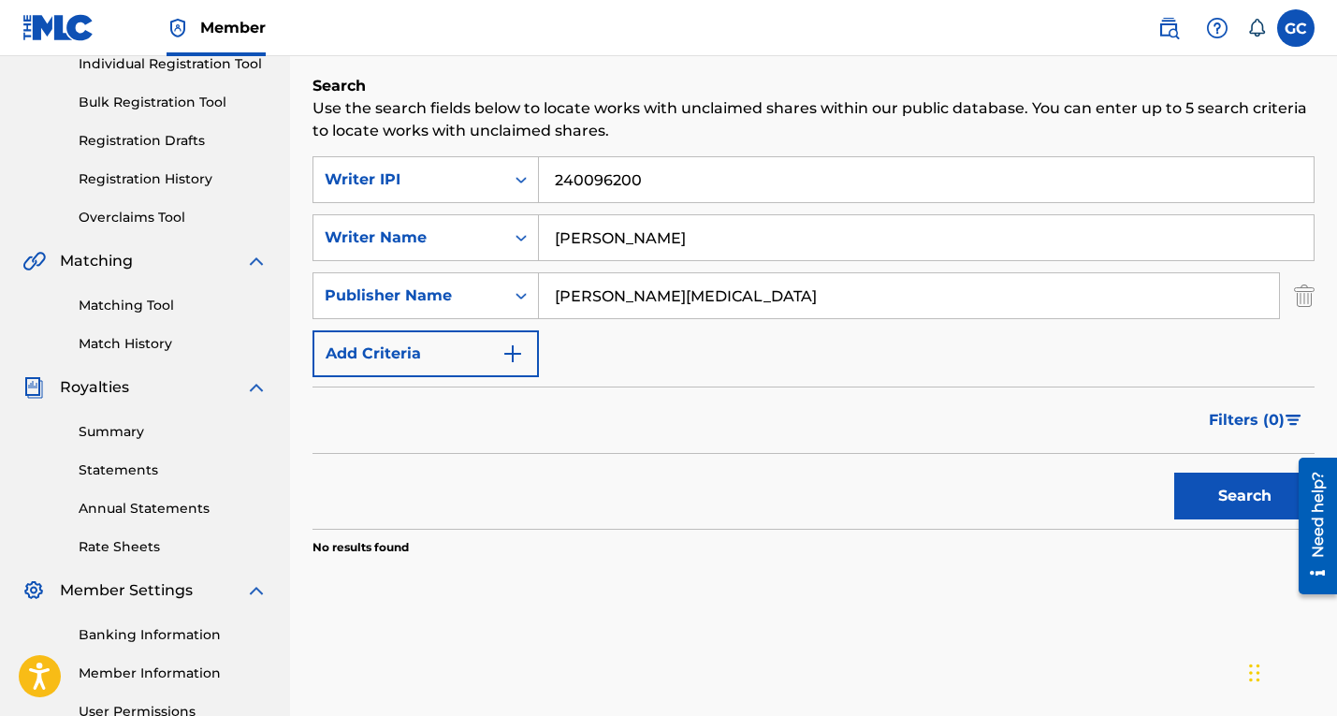
scroll to position [235, 0]
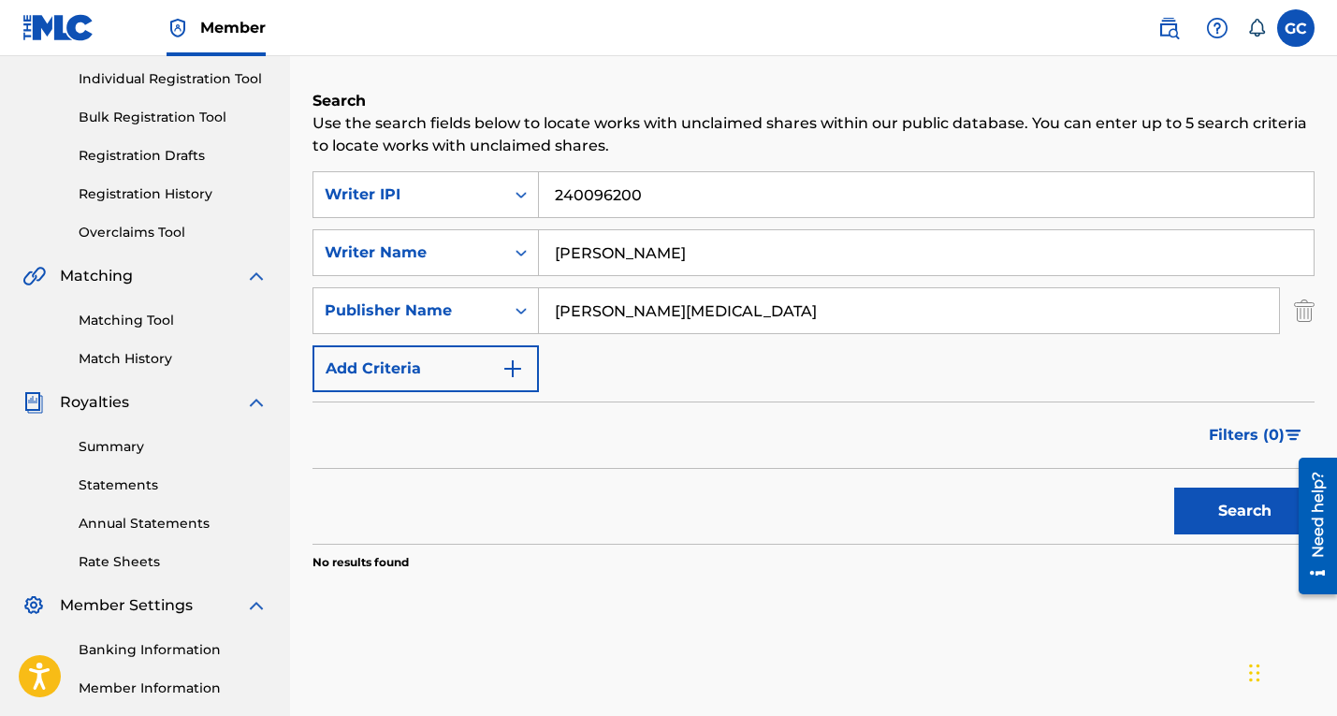
click at [811, 315] on input "[PERSON_NAME][MEDICAL_DATA]" at bounding box center [909, 310] width 740 height 45
type input "Roc [MEDICAL_DATA] Muzic LLC"
click at [1228, 506] on button "Search" at bounding box center [1244, 510] width 140 height 47
click at [513, 366] on img "Search Form" at bounding box center [512, 368] width 22 height 22
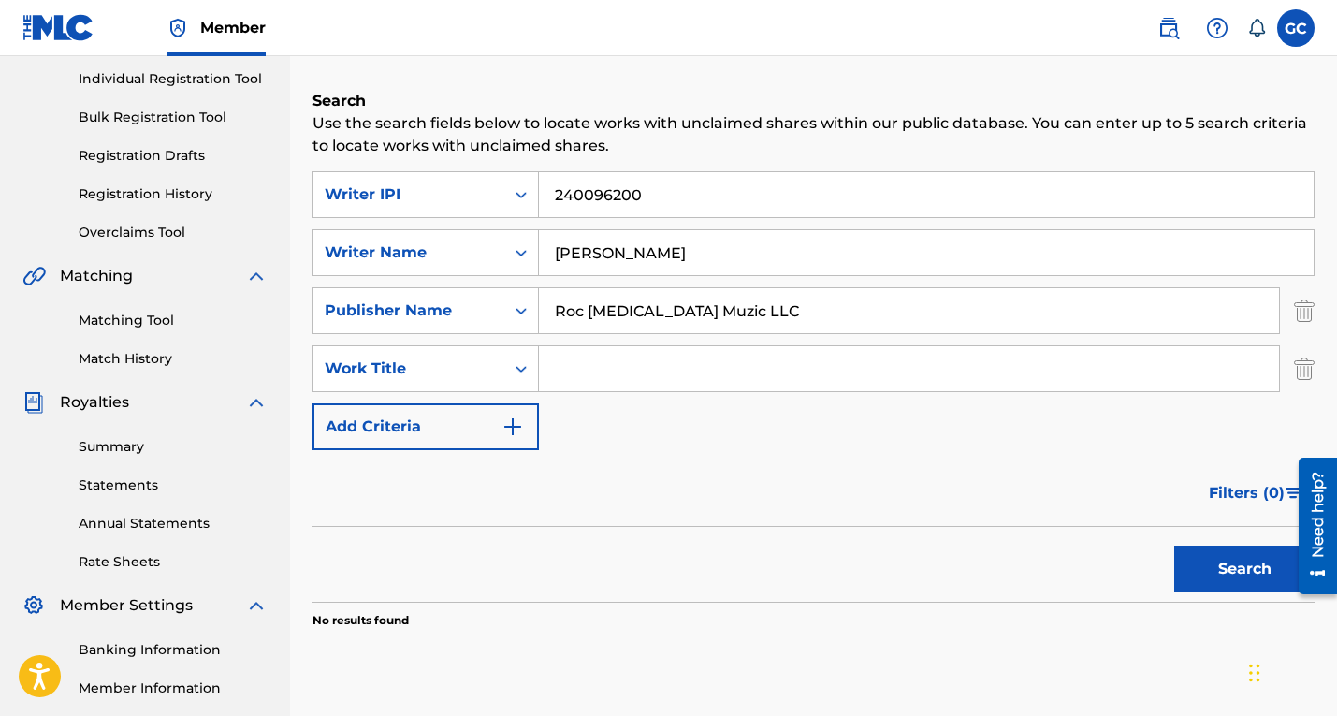
click at [631, 376] on input "Search Form" at bounding box center [909, 368] width 740 height 45
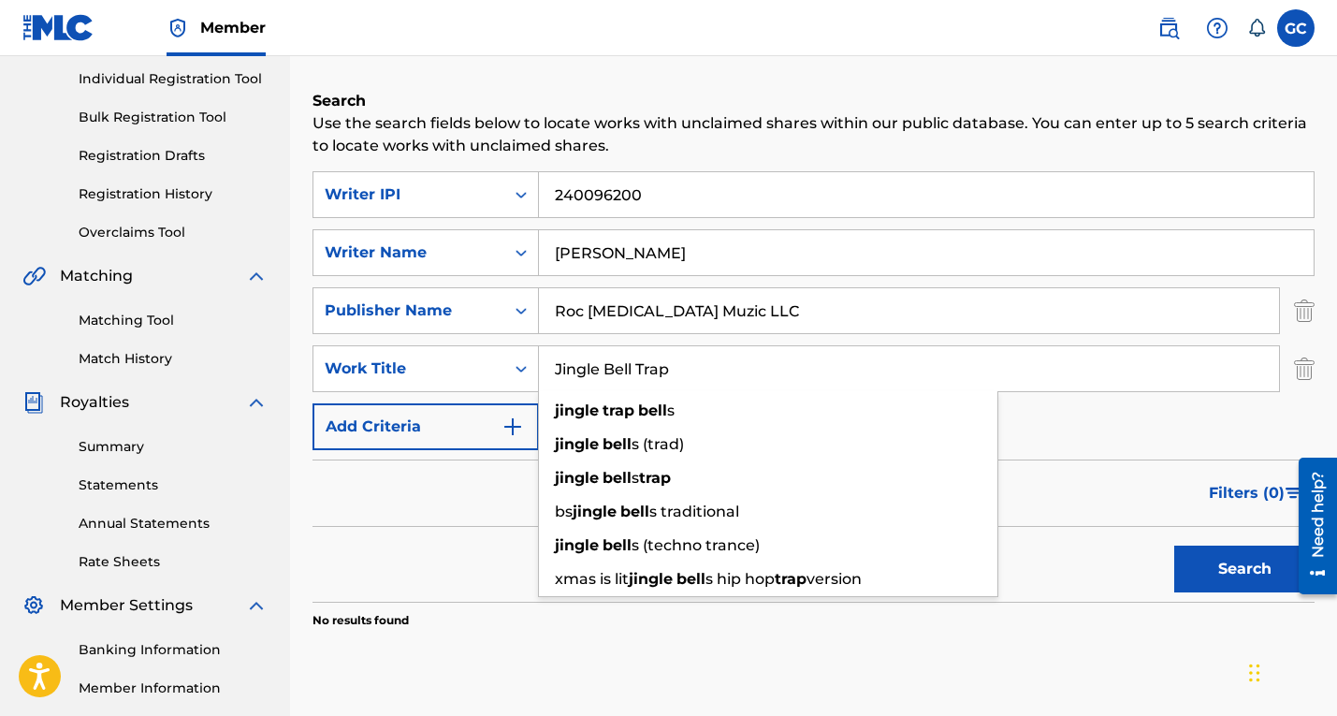
click at [1174, 545] on button "Search" at bounding box center [1244, 568] width 140 height 47
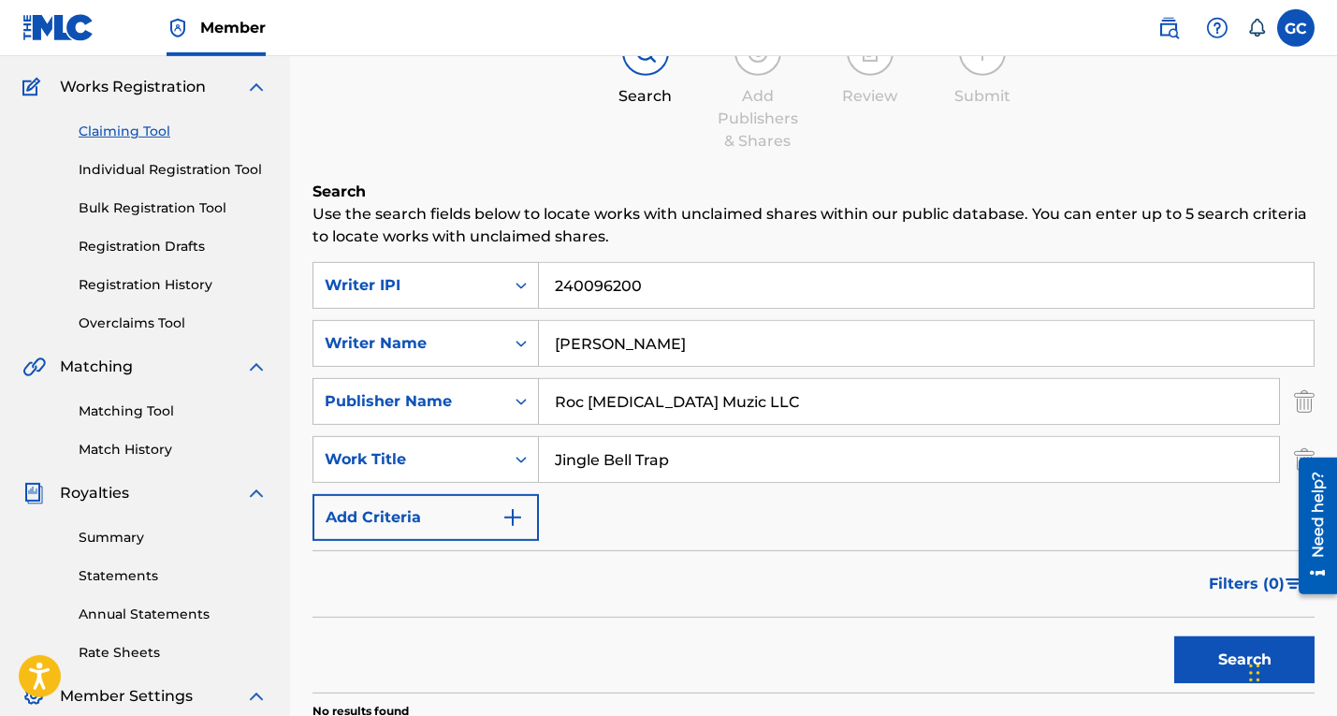
scroll to position [117, 0]
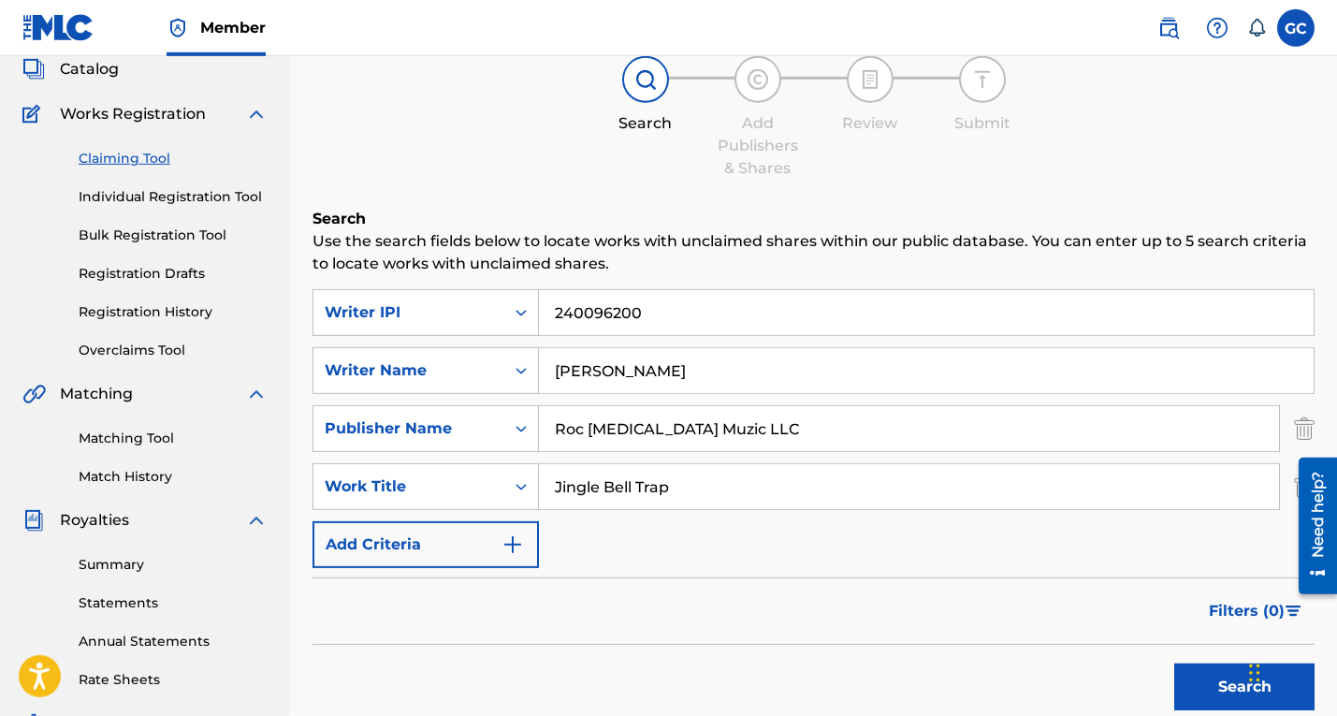
click at [694, 498] on input "Jingle Bell Trap" at bounding box center [909, 486] width 740 height 45
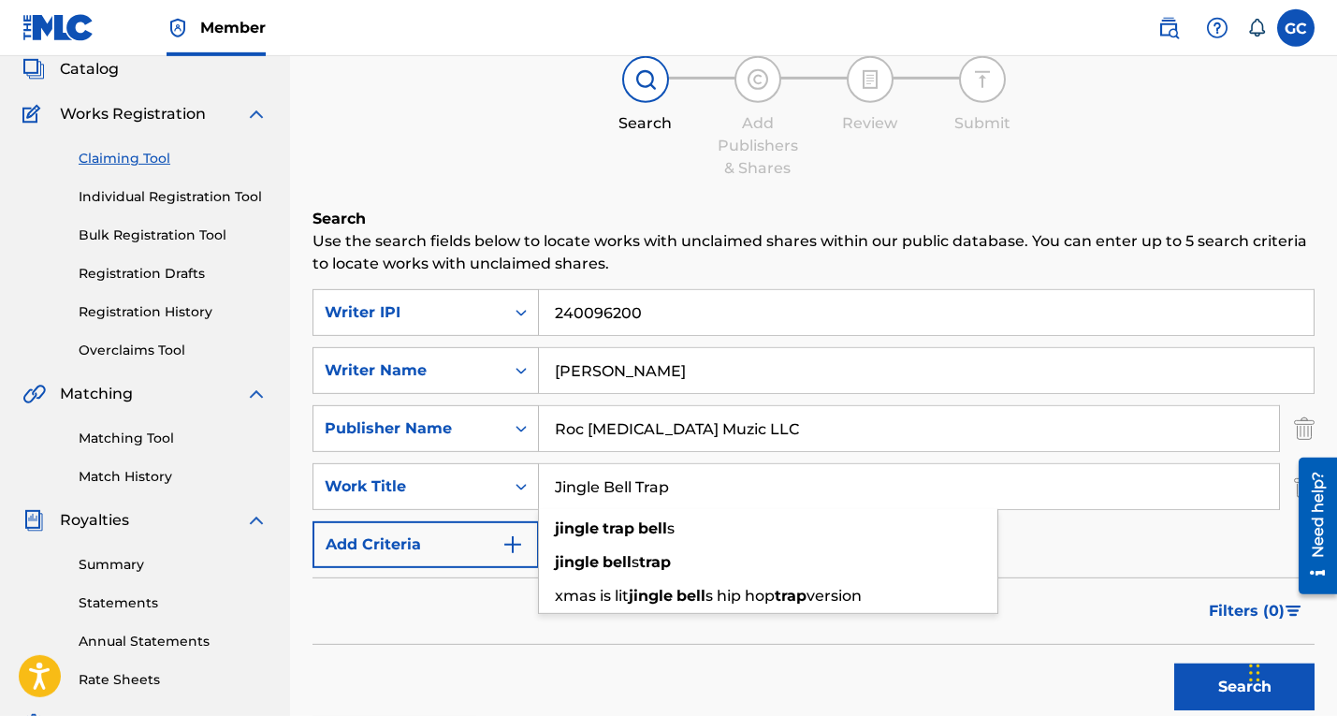
click at [694, 498] on input "Jingle Bell Trap" at bounding box center [909, 486] width 740 height 45
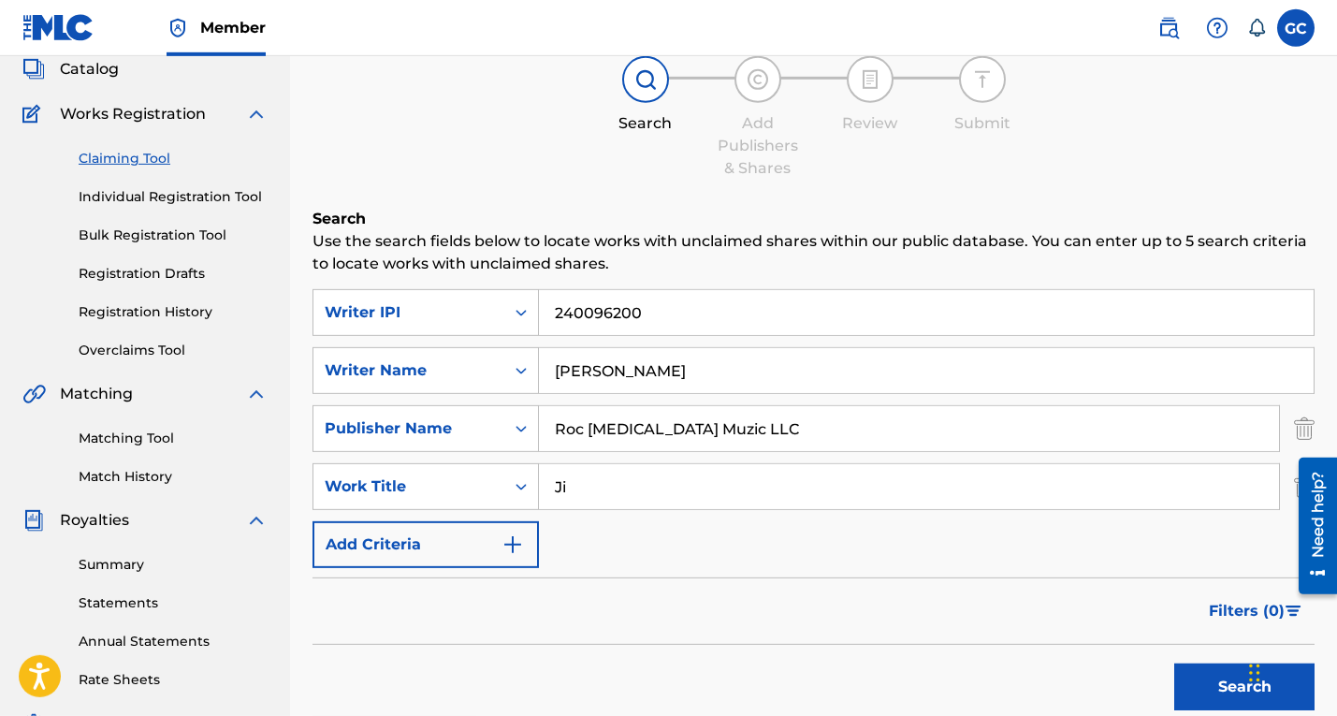
type input "J"
click at [748, 435] on input "Roc [MEDICAL_DATA] Muzic LLC" at bounding box center [909, 428] width 740 height 45
click at [1210, 681] on button "Search" at bounding box center [1244, 686] width 140 height 47
click at [524, 310] on icon "Search Form" at bounding box center [521, 312] width 19 height 19
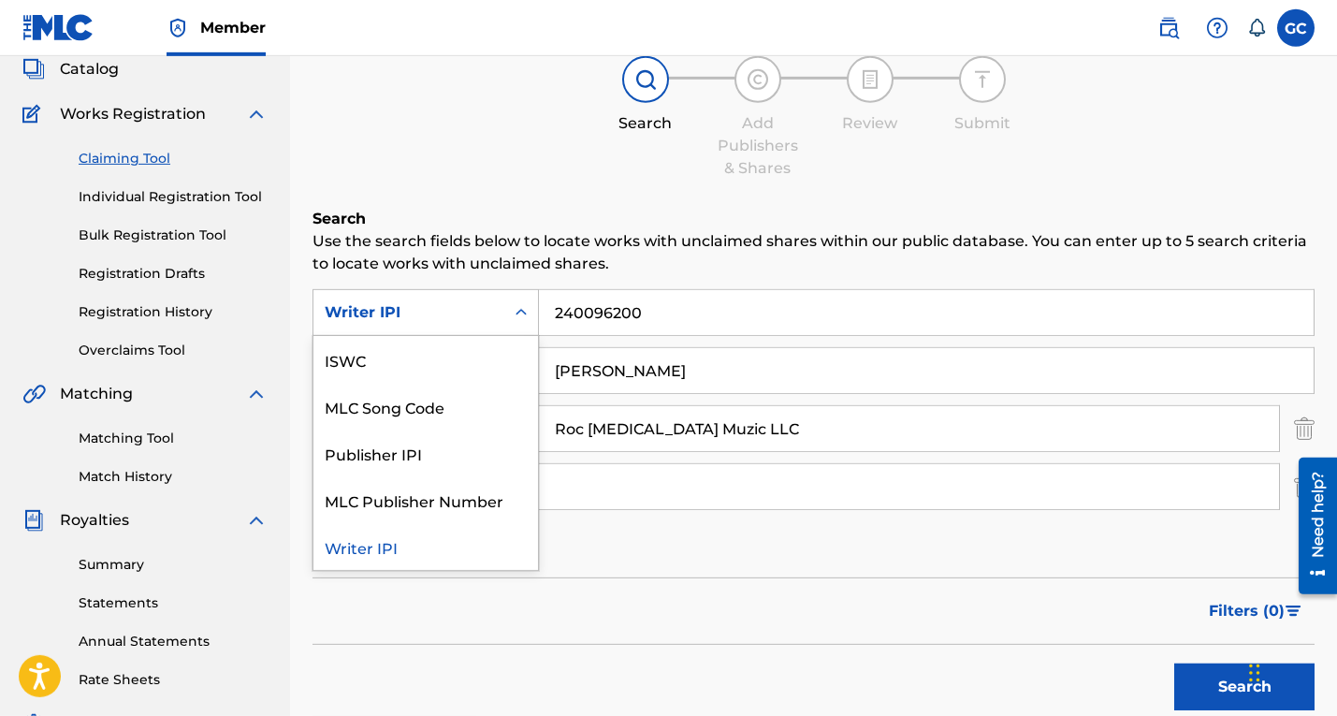
click at [417, 153] on div "Search Add Publishers & Shares Review Submit" at bounding box center [813, 117] width 1002 height 123
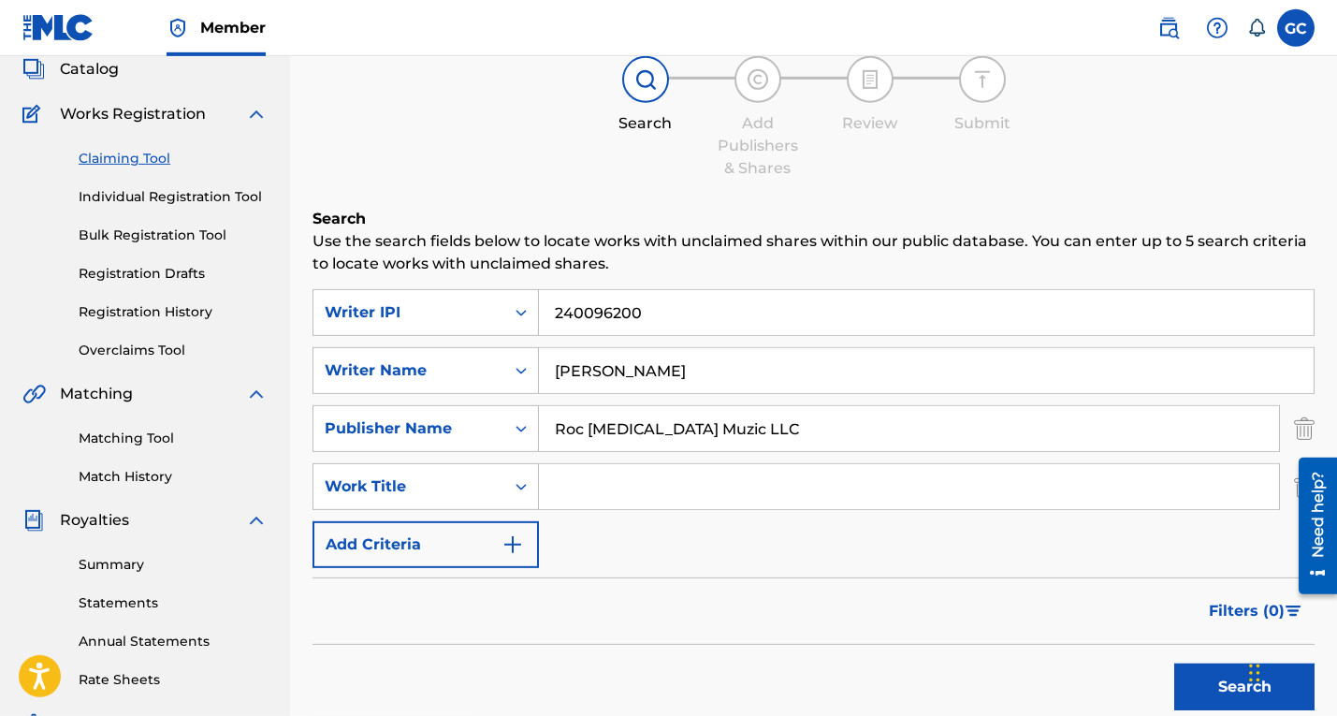
click at [153, 155] on link "Claiming Tool" at bounding box center [173, 159] width 189 height 20
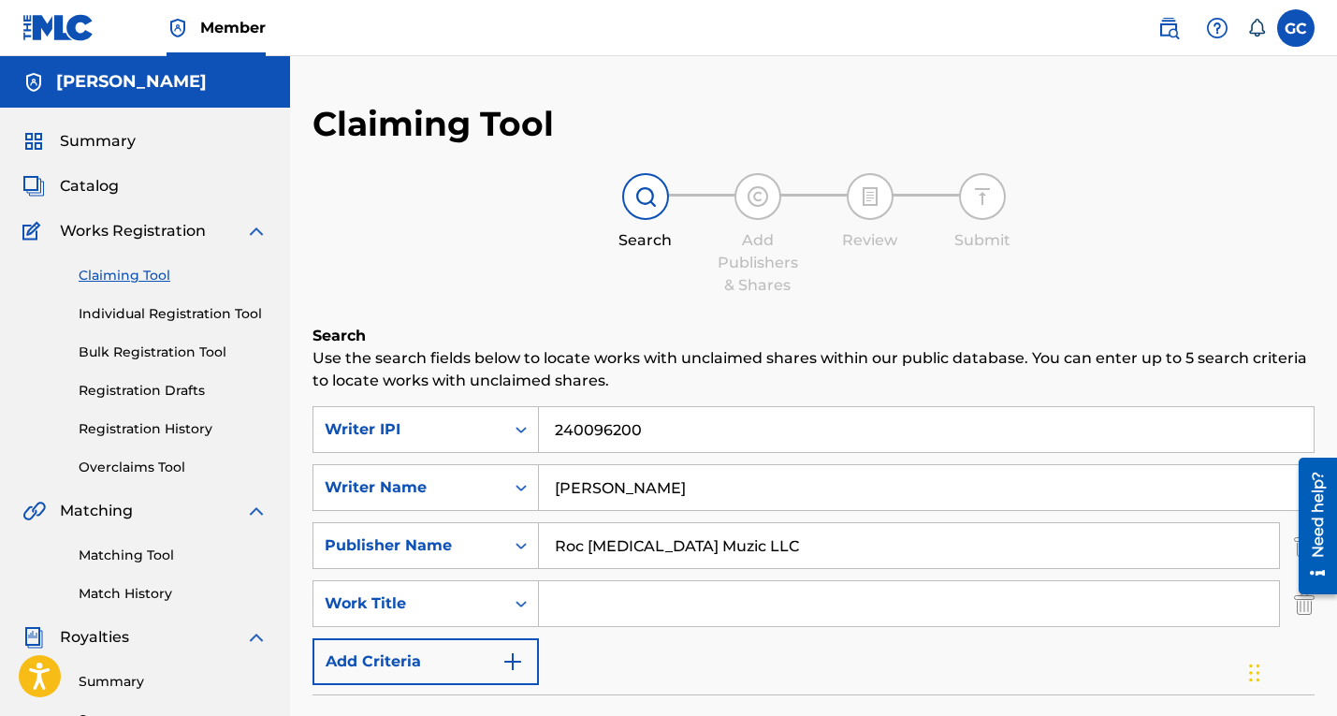
click at [142, 316] on link "Individual Registration Tool" at bounding box center [173, 314] width 189 height 20
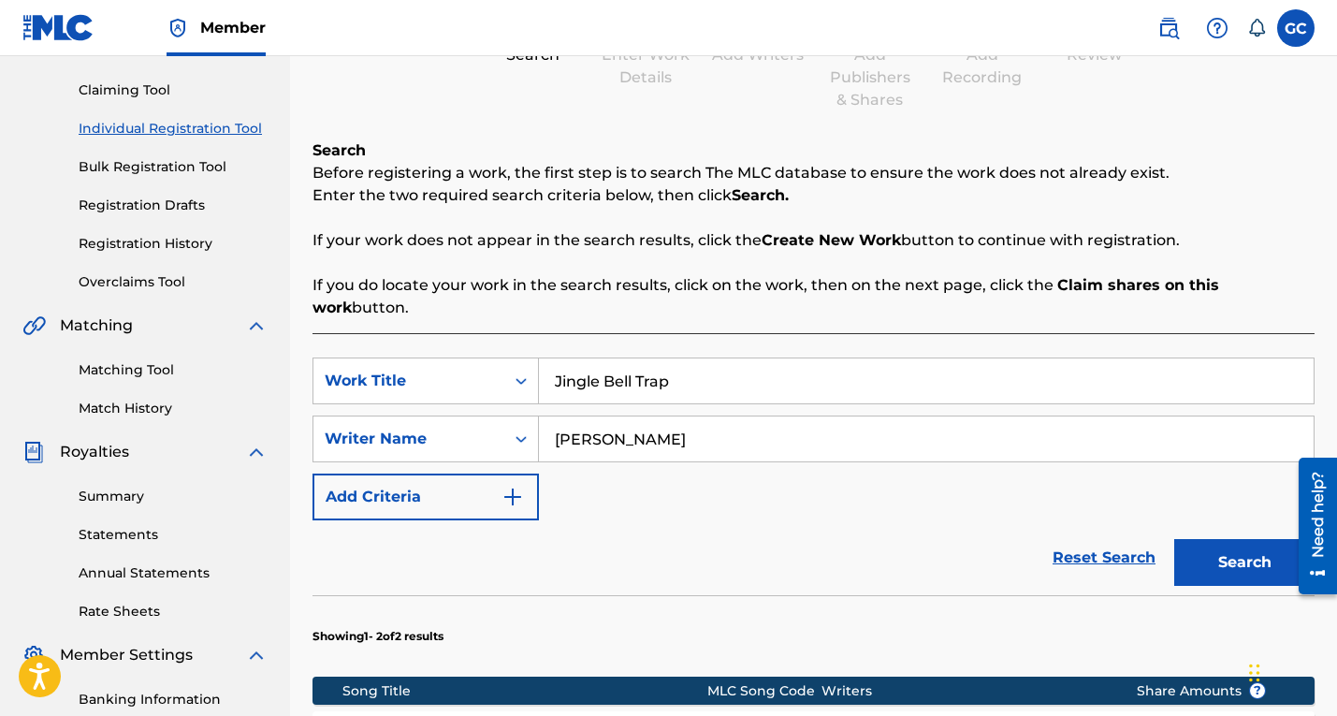
scroll to position [186, 0]
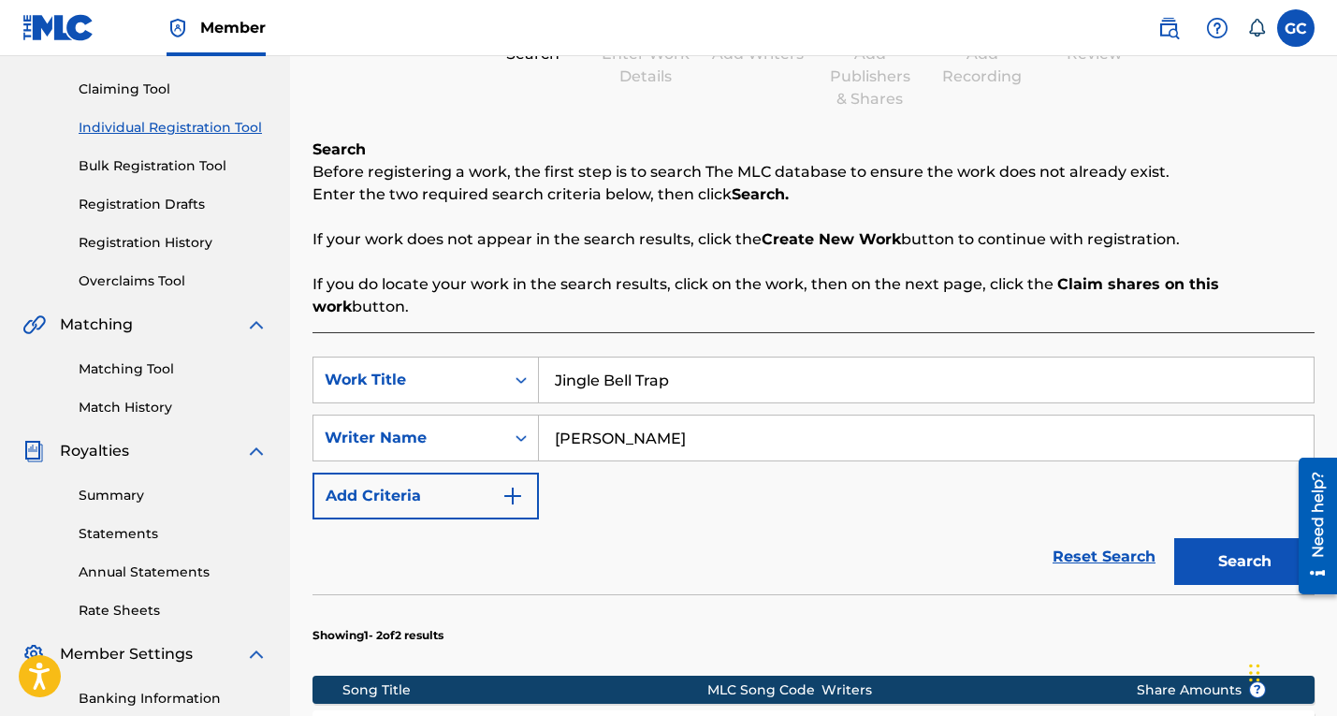
click at [720, 390] on input "Jingle Bell Trap" at bounding box center [926, 379] width 775 height 45
click at [734, 445] on input "[PERSON_NAME]" at bounding box center [926, 437] width 775 height 45
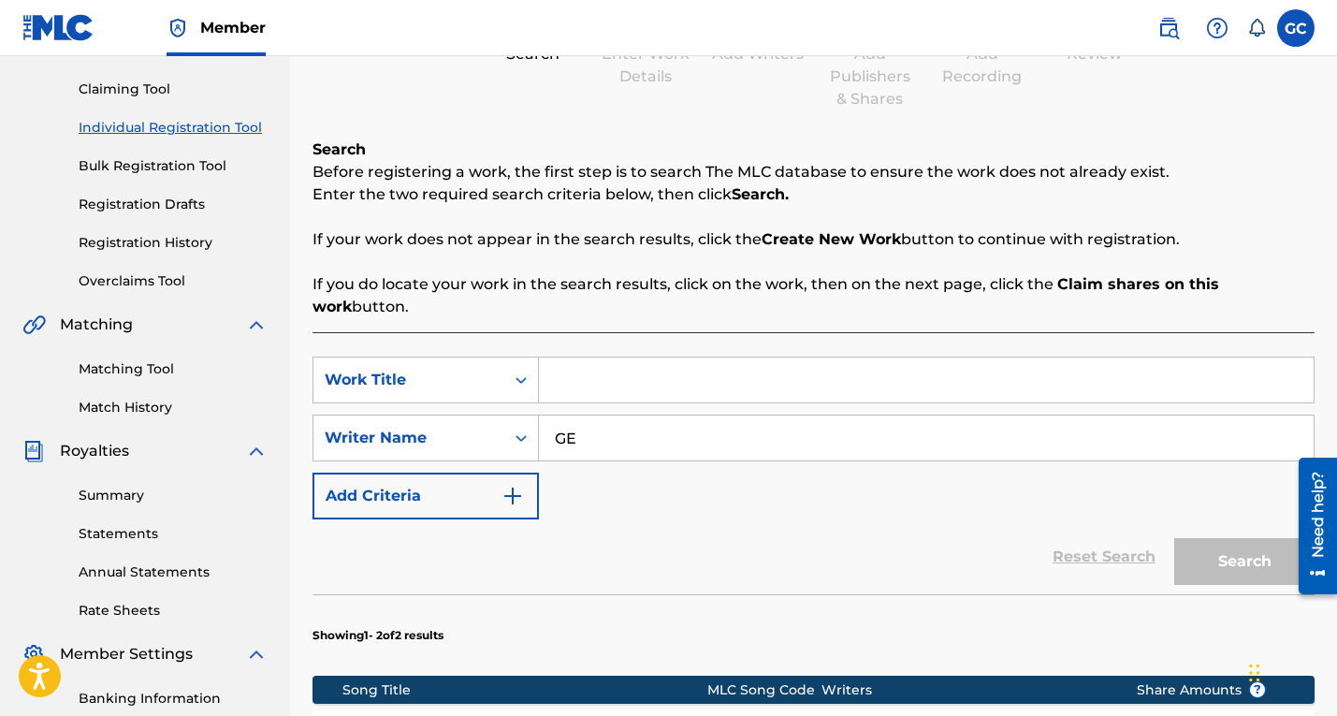
type input "G"
click at [526, 384] on icon "Search Form" at bounding box center [521, 379] width 19 height 19
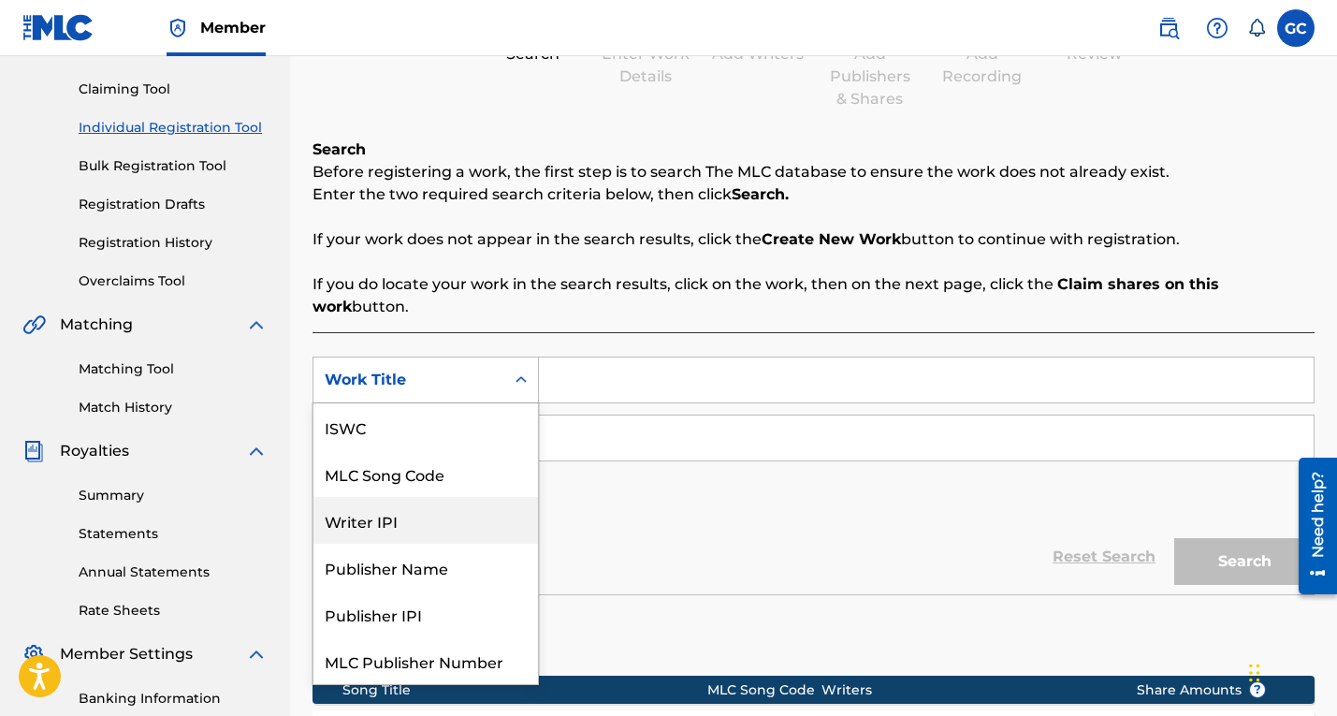
scroll to position [47, 0]
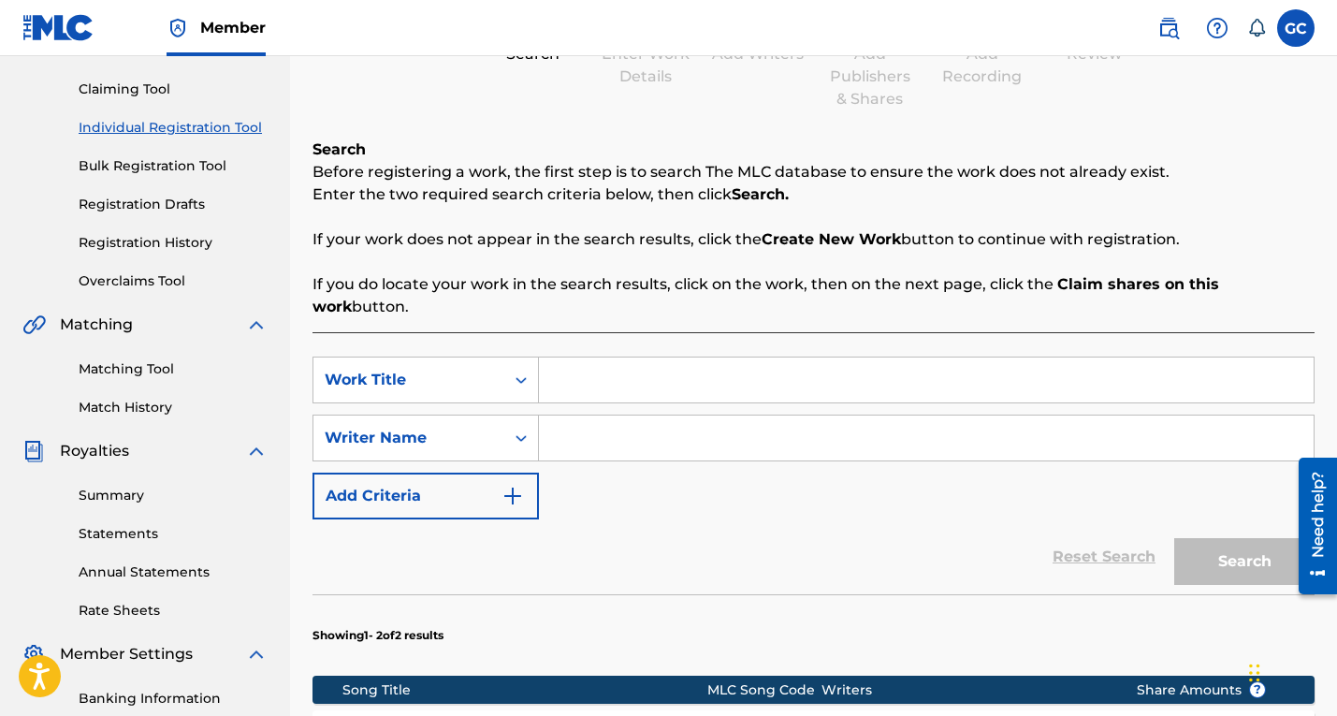
click at [674, 535] on div "Reset Search Search" at bounding box center [813, 556] width 1002 height 75
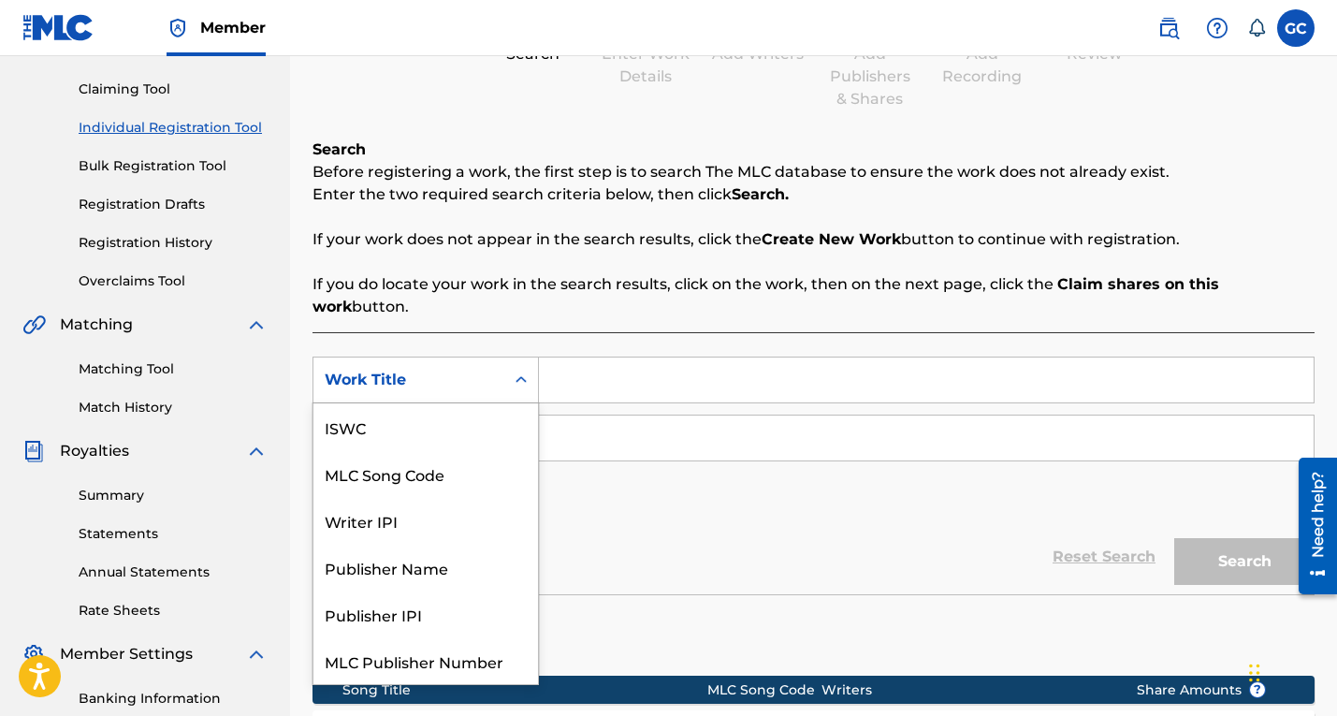
click at [523, 373] on icon "Search Form" at bounding box center [521, 379] width 19 height 19
click at [433, 529] on div "Writer IPI" at bounding box center [425, 520] width 224 height 47
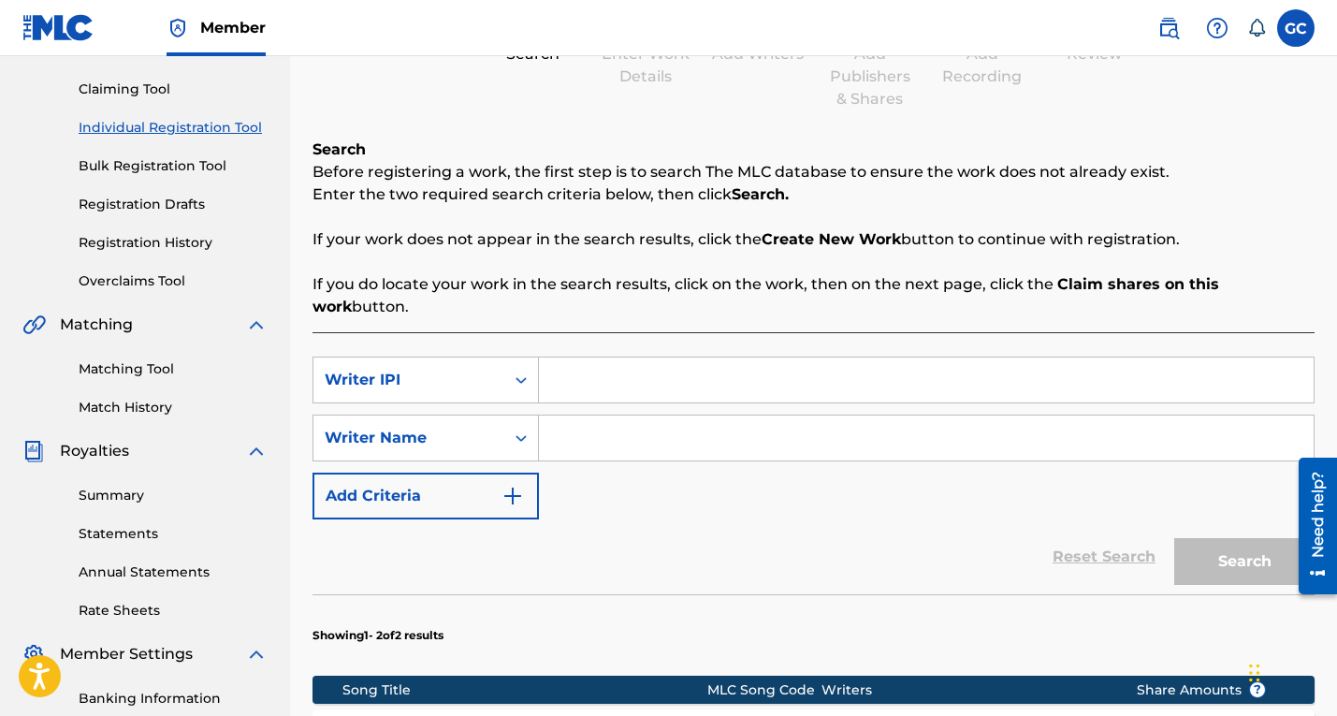
click at [627, 383] on input "Search Form" at bounding box center [926, 379] width 775 height 45
paste input "240096200"
type input "240096200"
click at [673, 504] on div "SearchWithCriteriaf194e609-c6f5-448c-addc-7c033163a88a Writer IPI 240096200 Sea…" at bounding box center [813, 437] width 1002 height 163
click at [601, 439] on input "Search Form" at bounding box center [926, 437] width 775 height 45
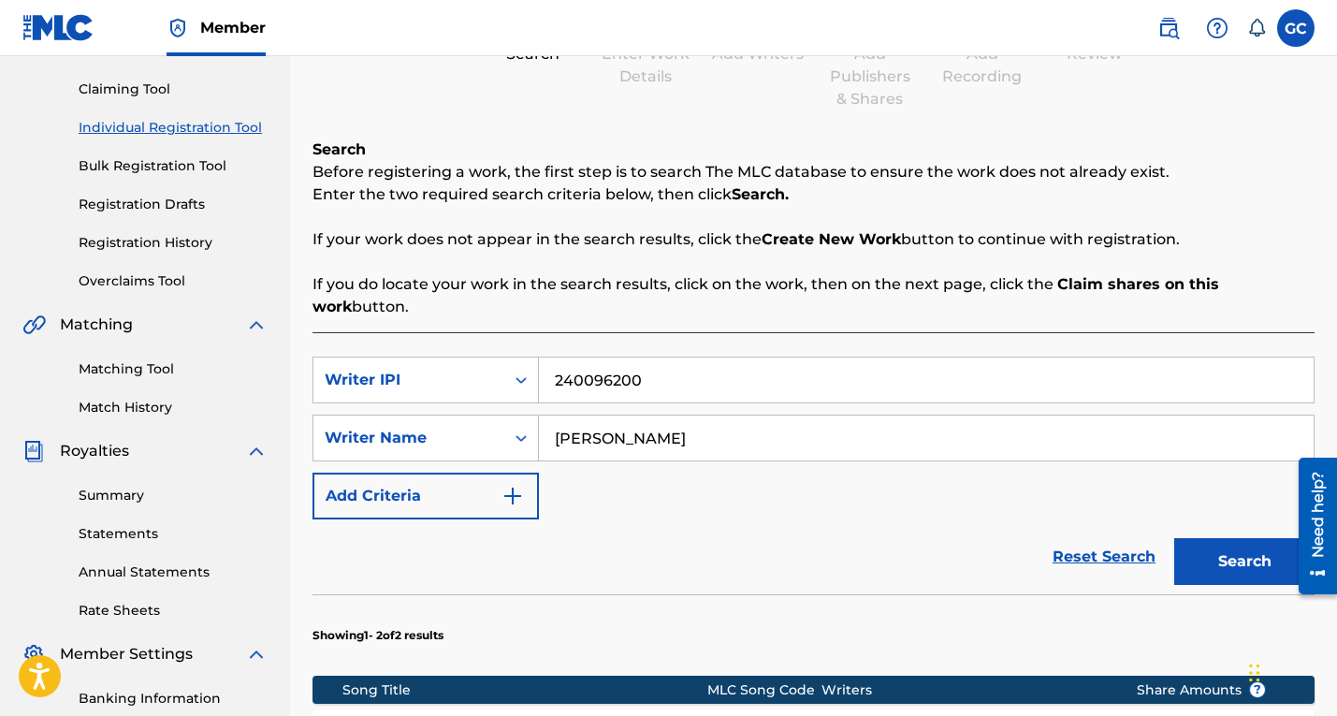
click at [1233, 563] on button "Search" at bounding box center [1244, 561] width 140 height 47
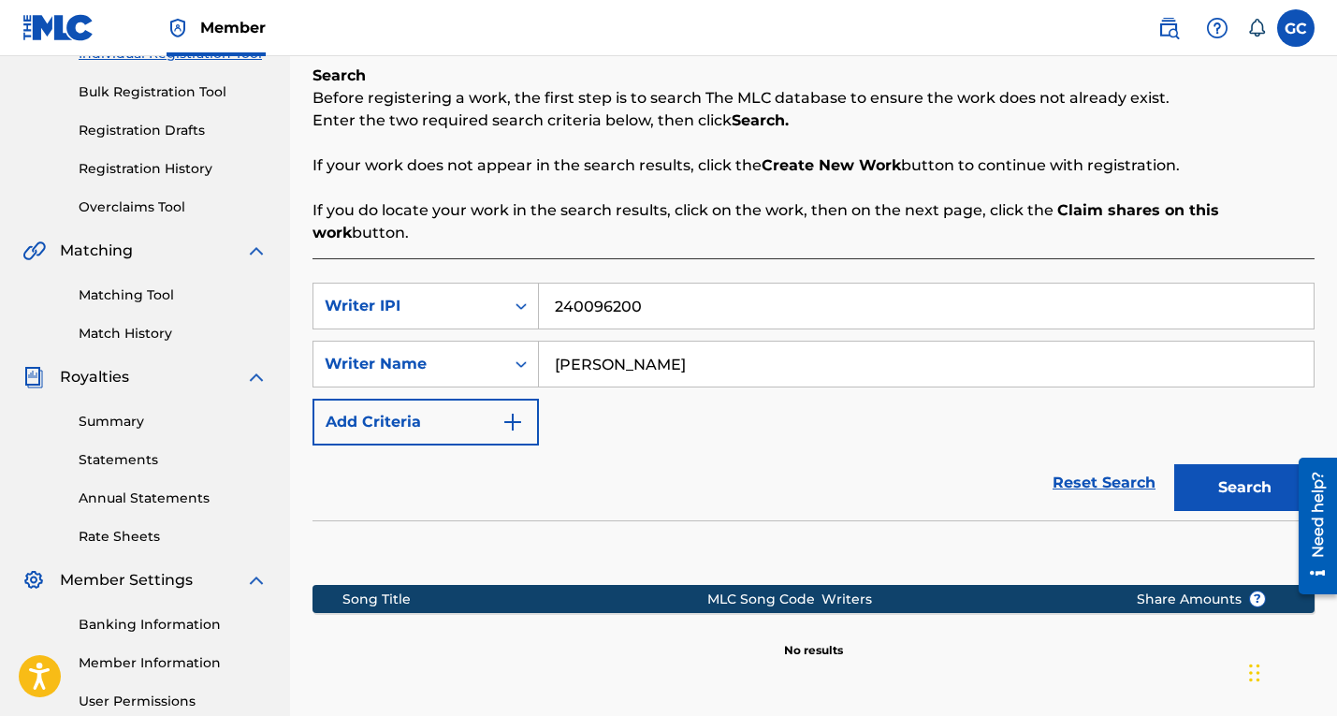
scroll to position [236, 0]
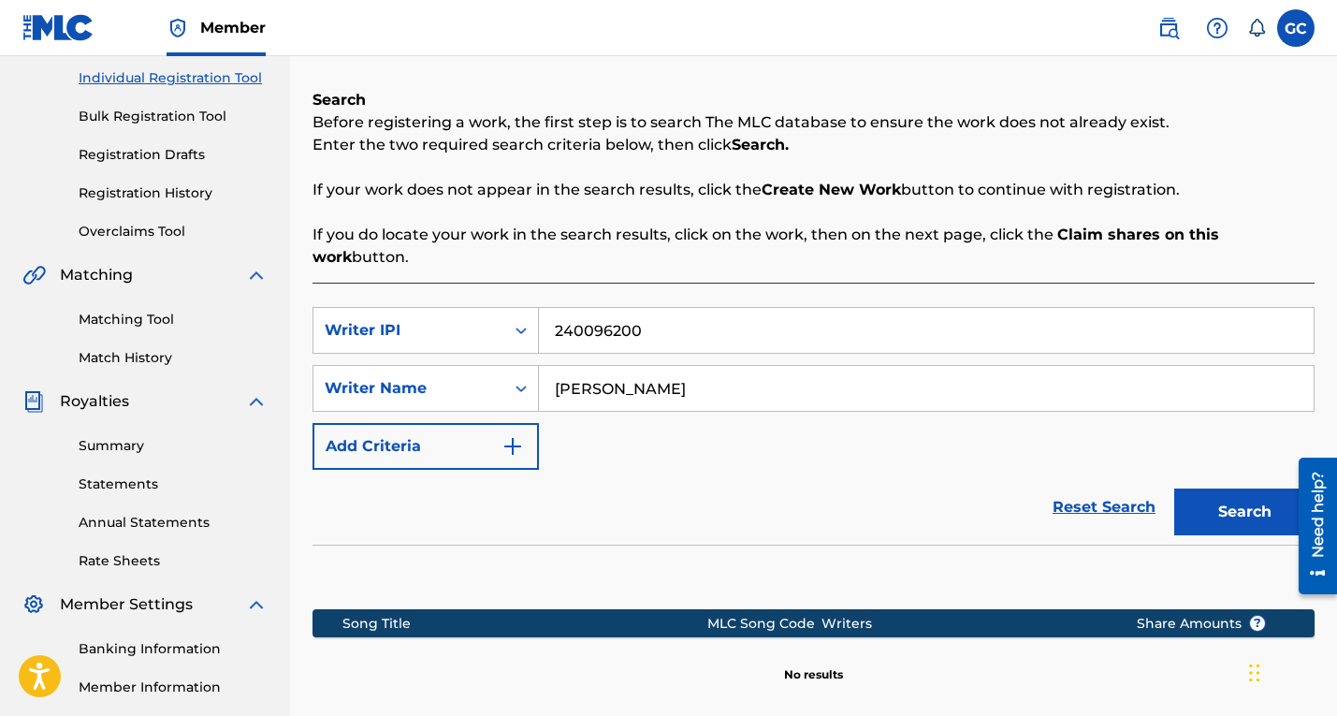
click at [822, 371] on input "[PERSON_NAME]" at bounding box center [926, 388] width 775 height 45
type input "G"
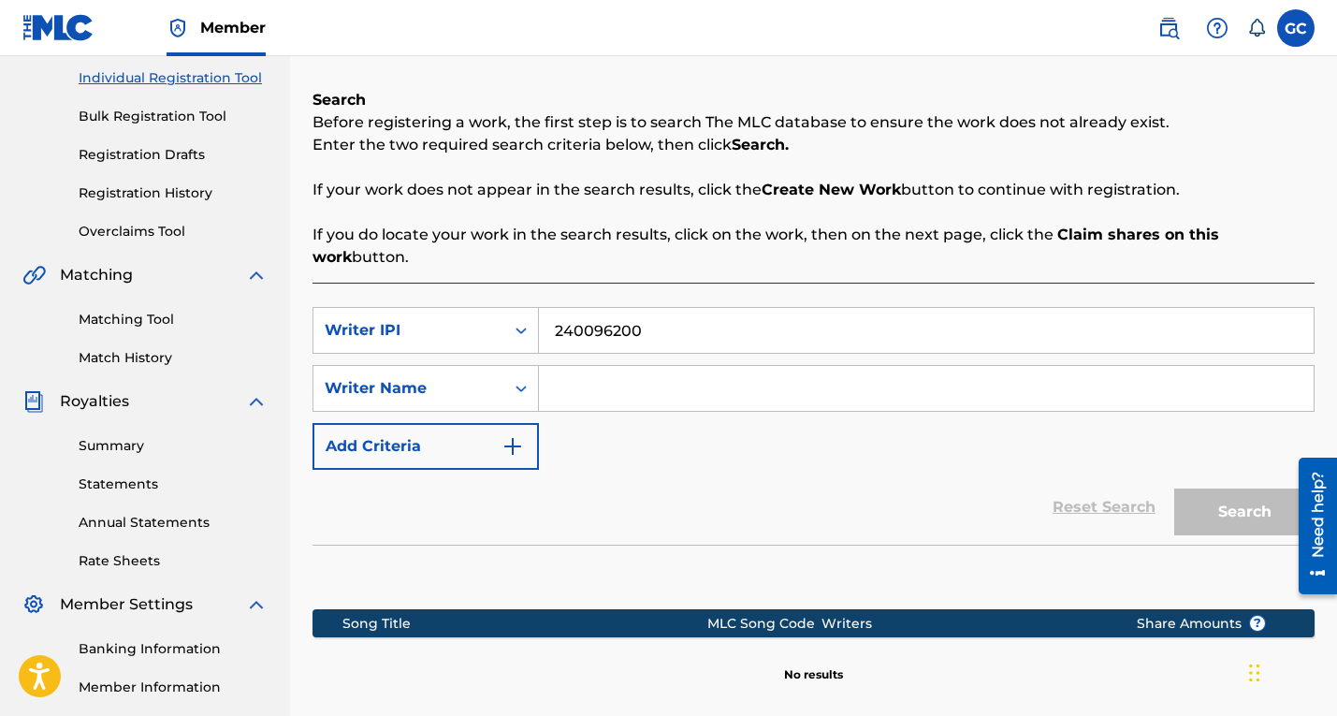
click at [766, 337] on input "240096200" at bounding box center [926, 330] width 775 height 45
type input "2"
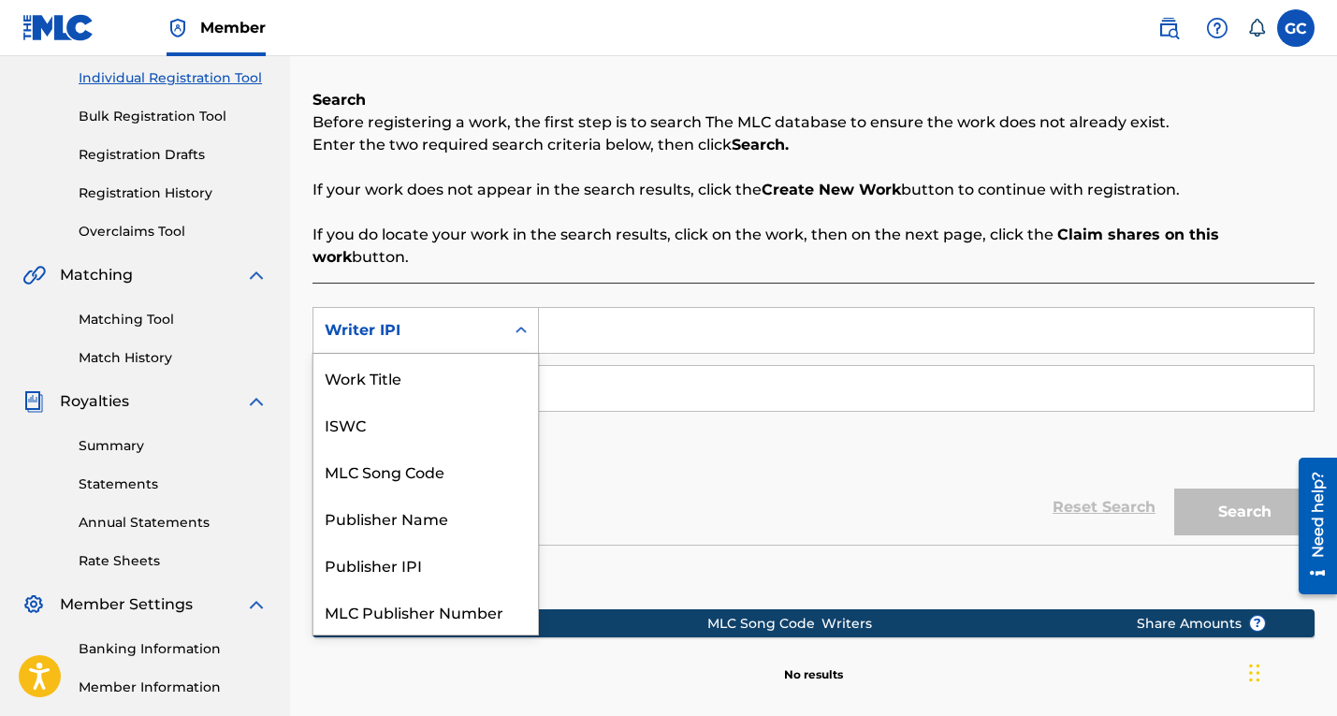
click at [518, 325] on icon "Search Form" at bounding box center [521, 330] width 19 height 19
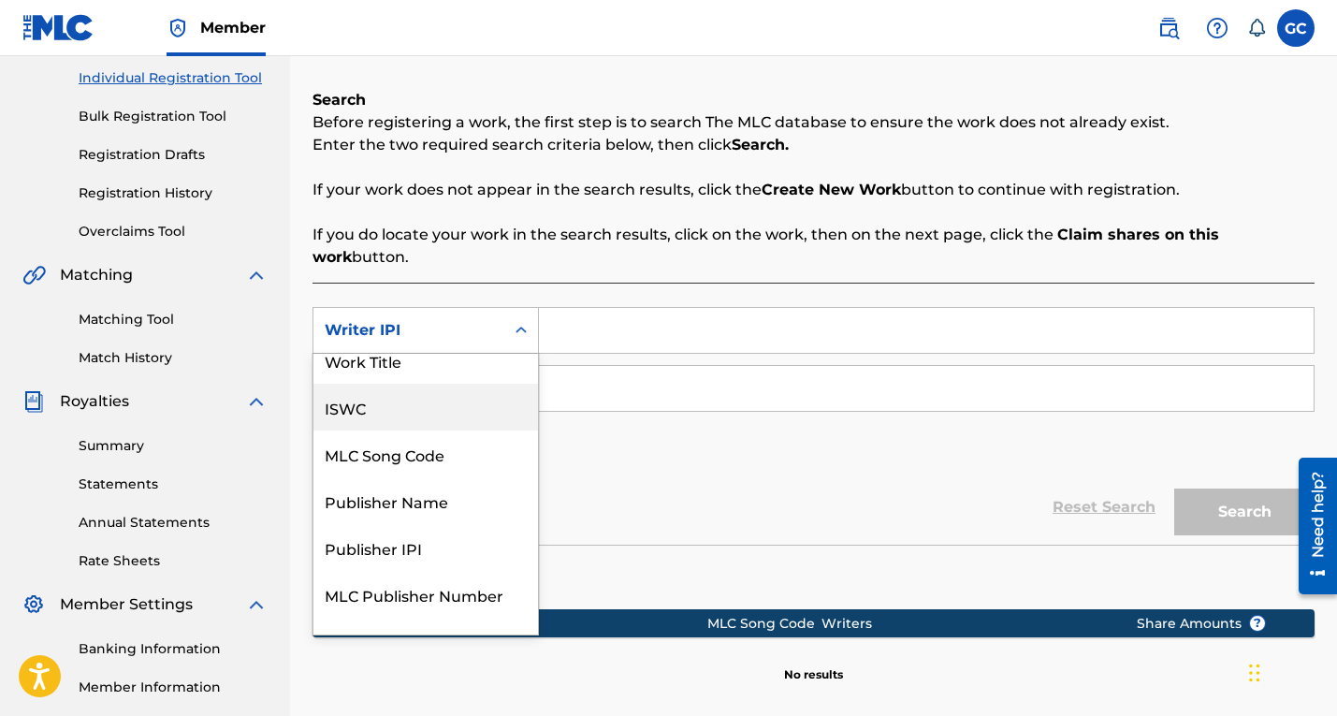
scroll to position [0, 0]
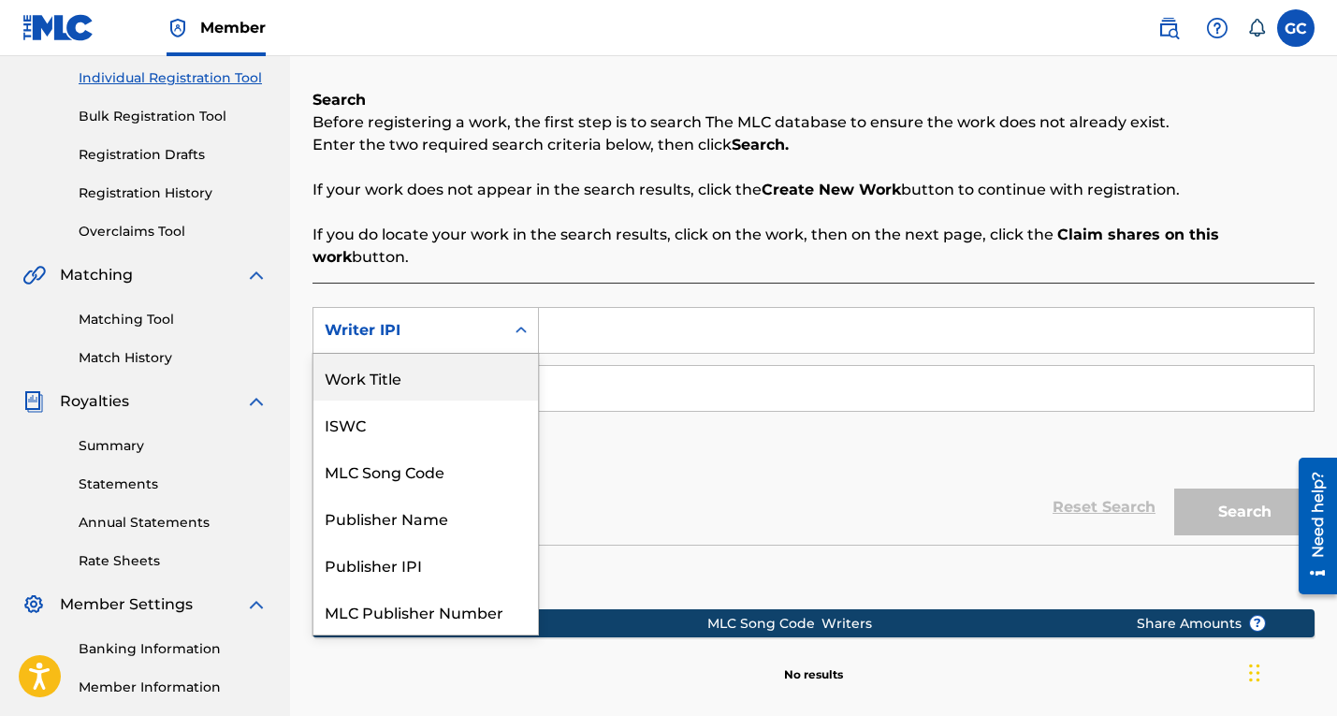
click at [470, 378] on div "Work Title" at bounding box center [425, 377] width 224 height 47
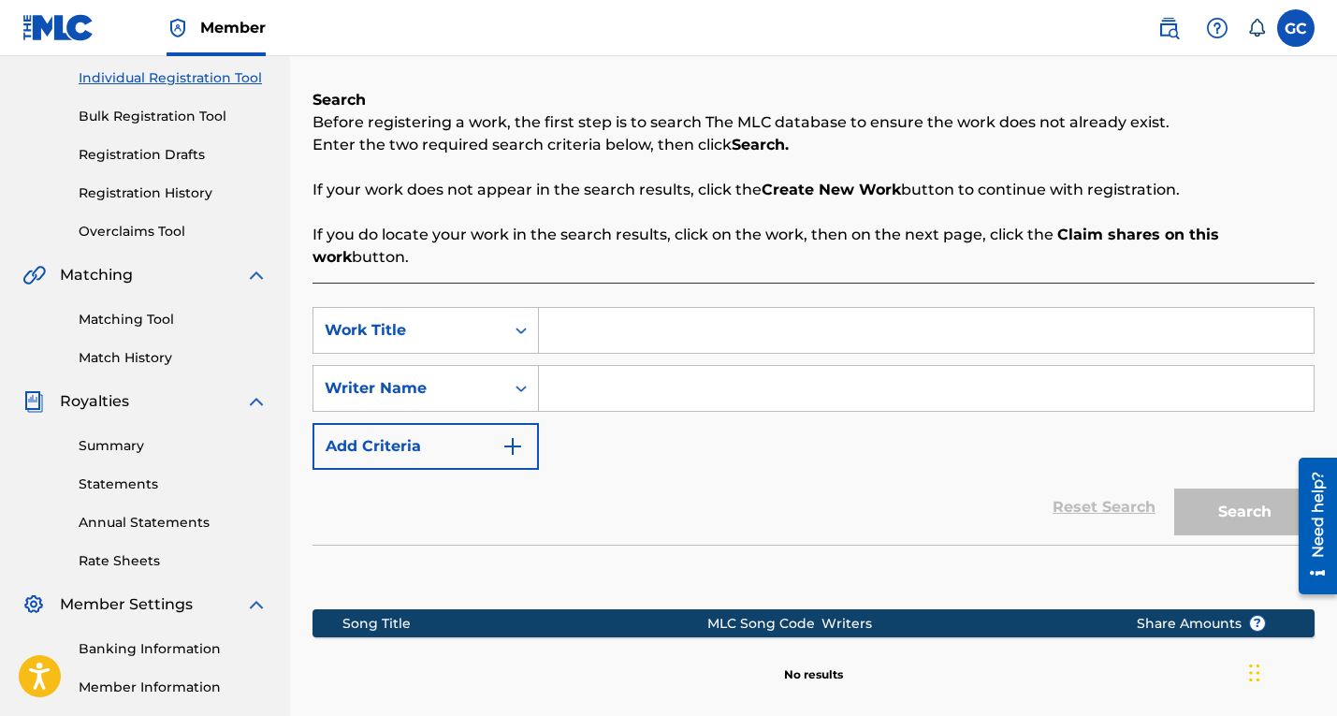
click at [669, 338] on input "Search Form" at bounding box center [926, 330] width 775 height 45
type input "Oh Hell Nah"
click at [586, 394] on input "Search Form" at bounding box center [926, 388] width 775 height 45
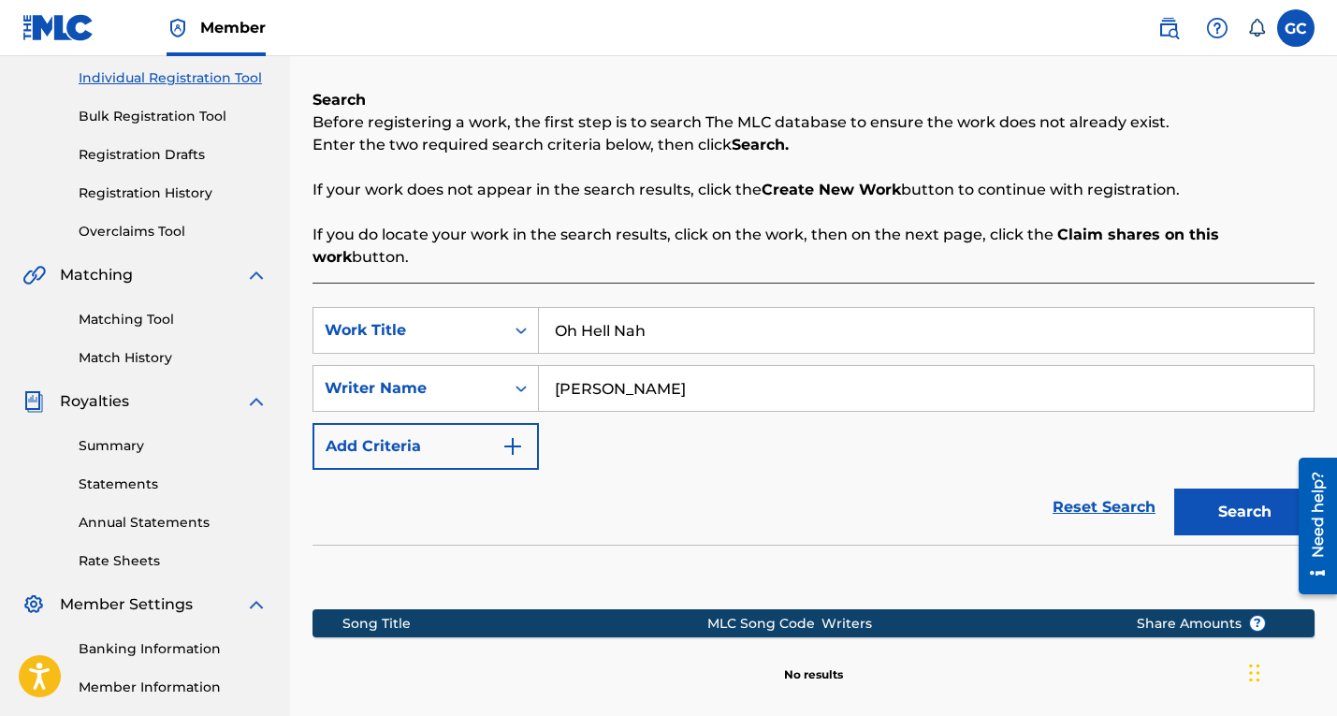
type input "[PERSON_NAME]"
click at [1226, 515] on button "Search" at bounding box center [1244, 511] width 140 height 47
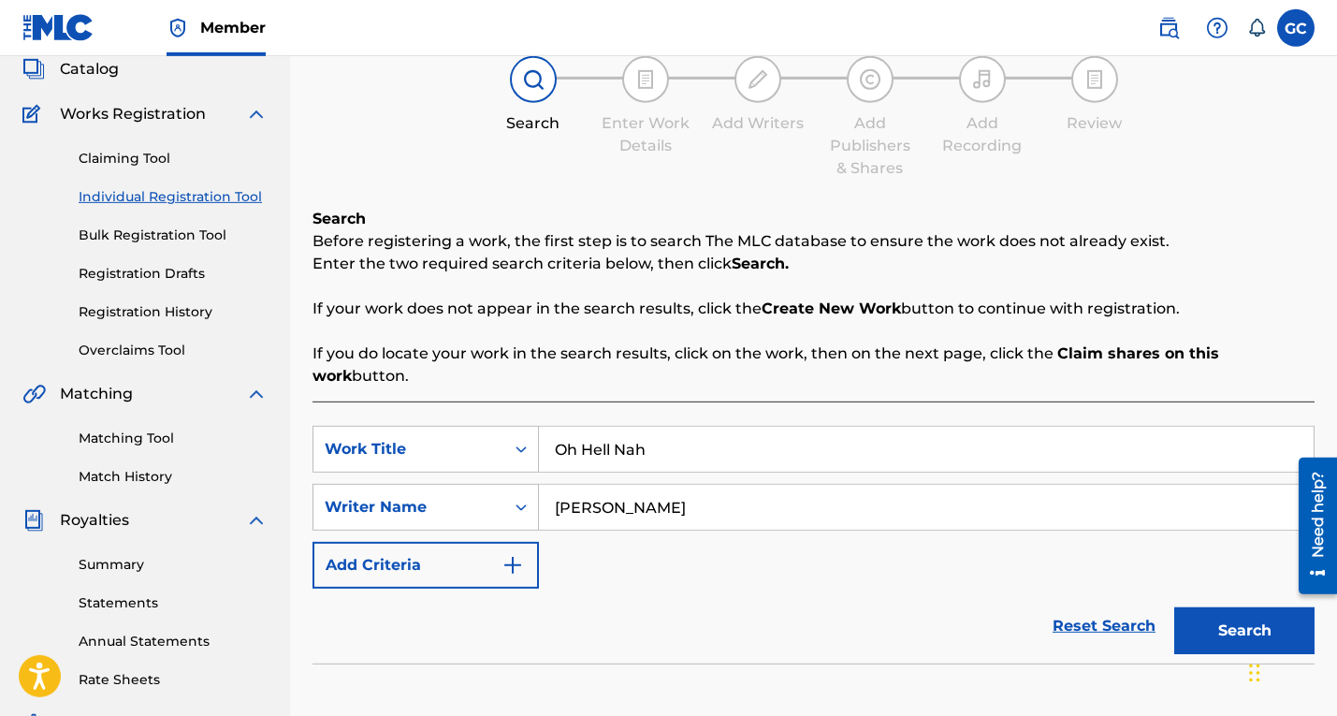
scroll to position [113, 0]
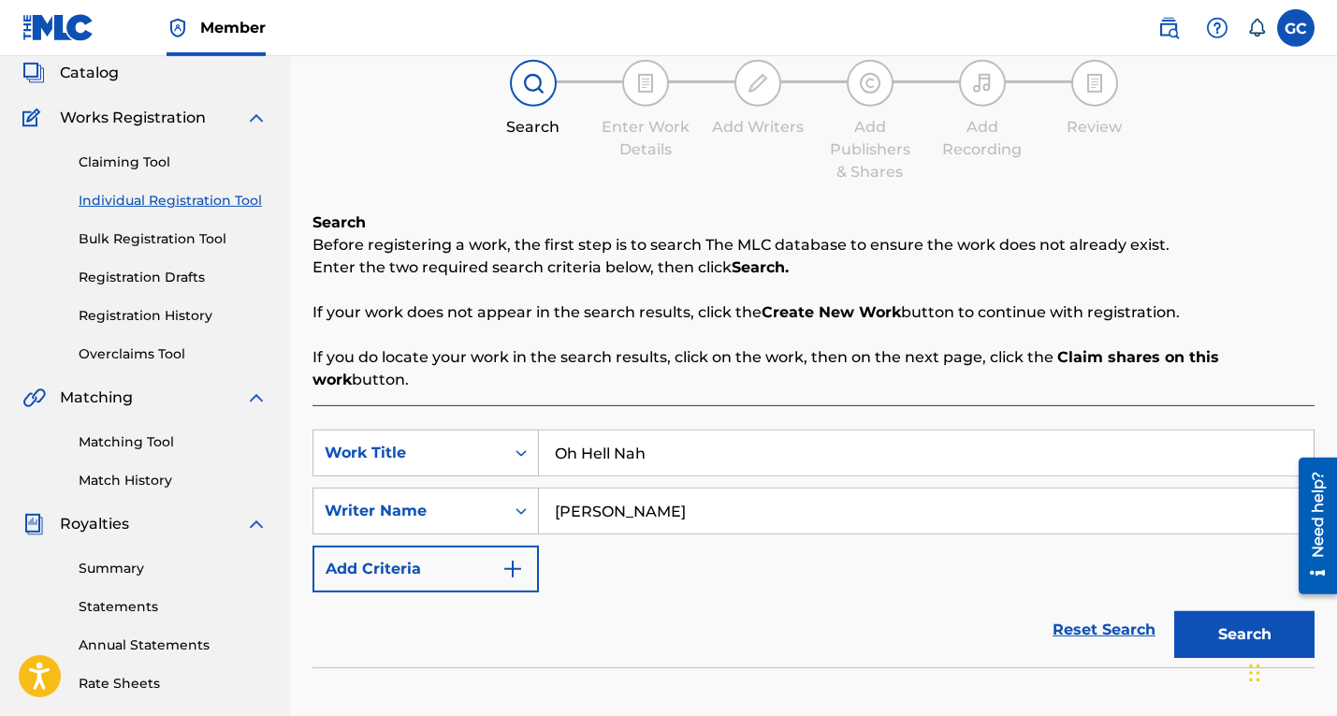
click at [1228, 630] on button "Search" at bounding box center [1244, 634] width 140 height 47
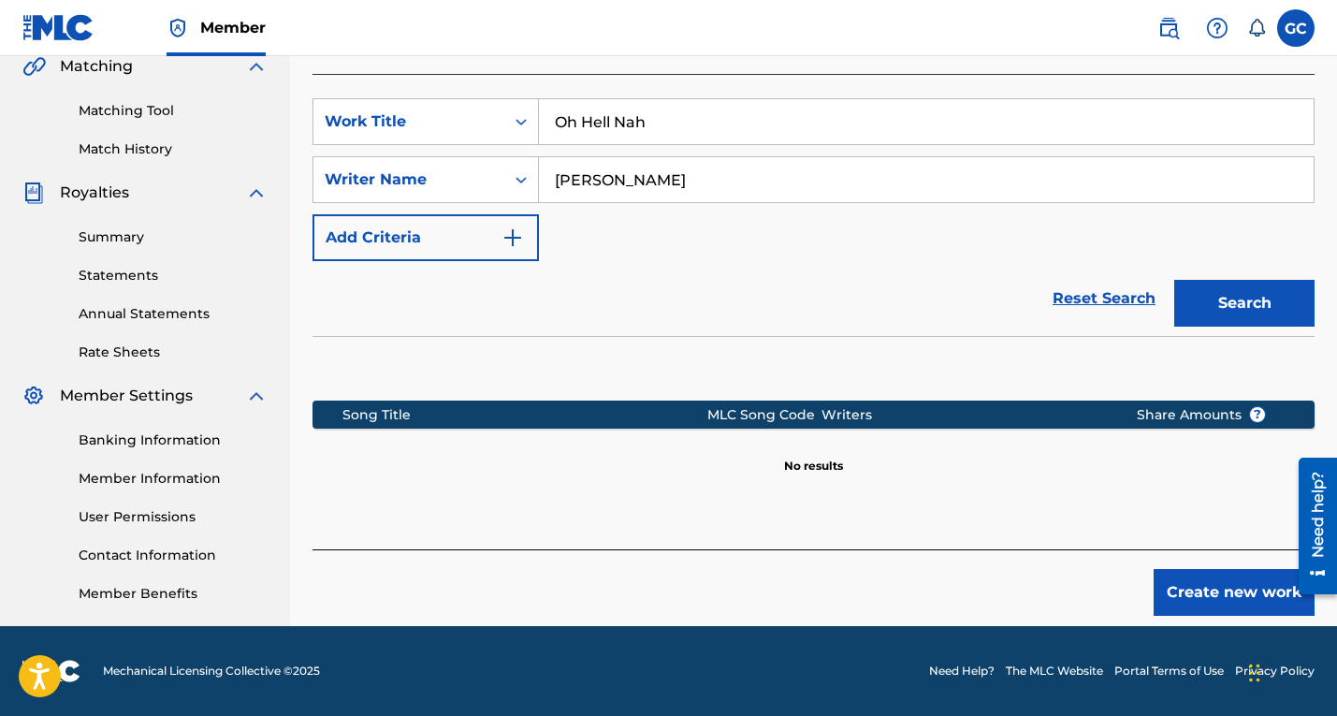
click at [1205, 586] on button "Create new work" at bounding box center [1233, 592] width 161 height 47
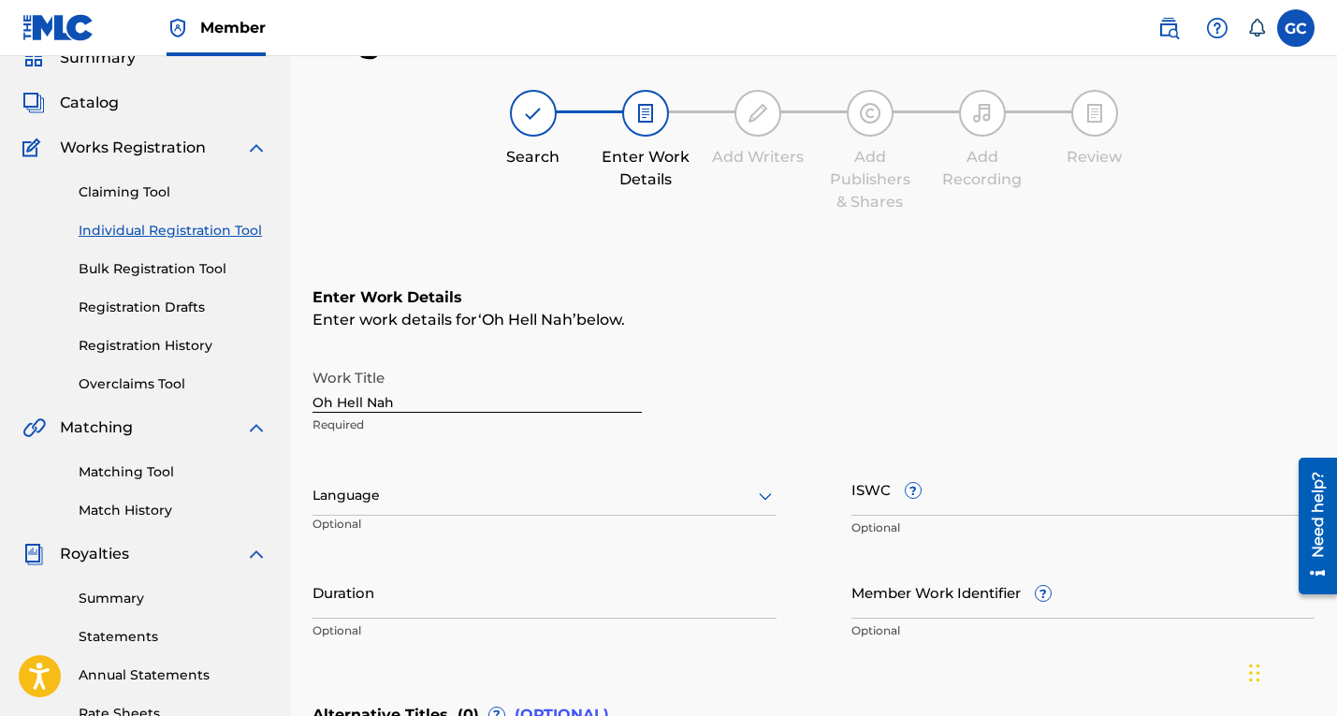
scroll to position [91, 0]
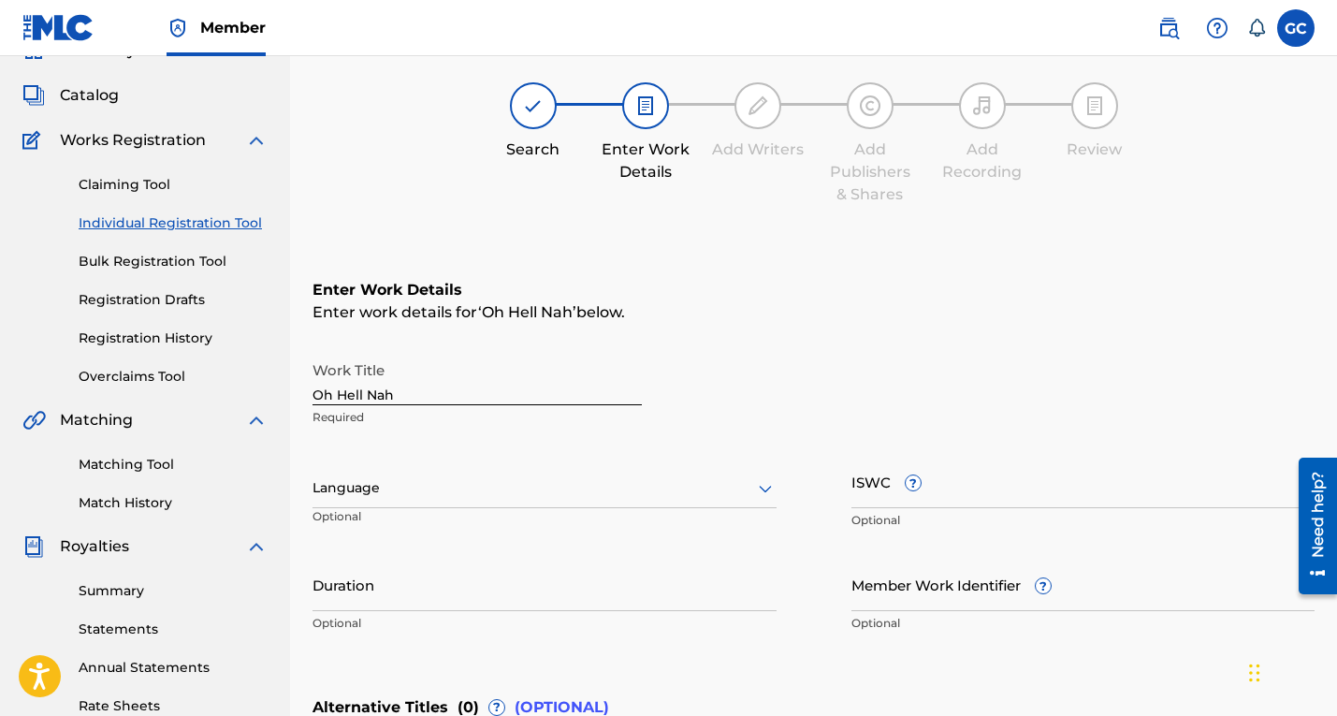
click at [456, 393] on input "Oh Hell Nah" at bounding box center [476, 378] width 329 height 53
type input "Oh Hell Nah !!! What Dafuq?"
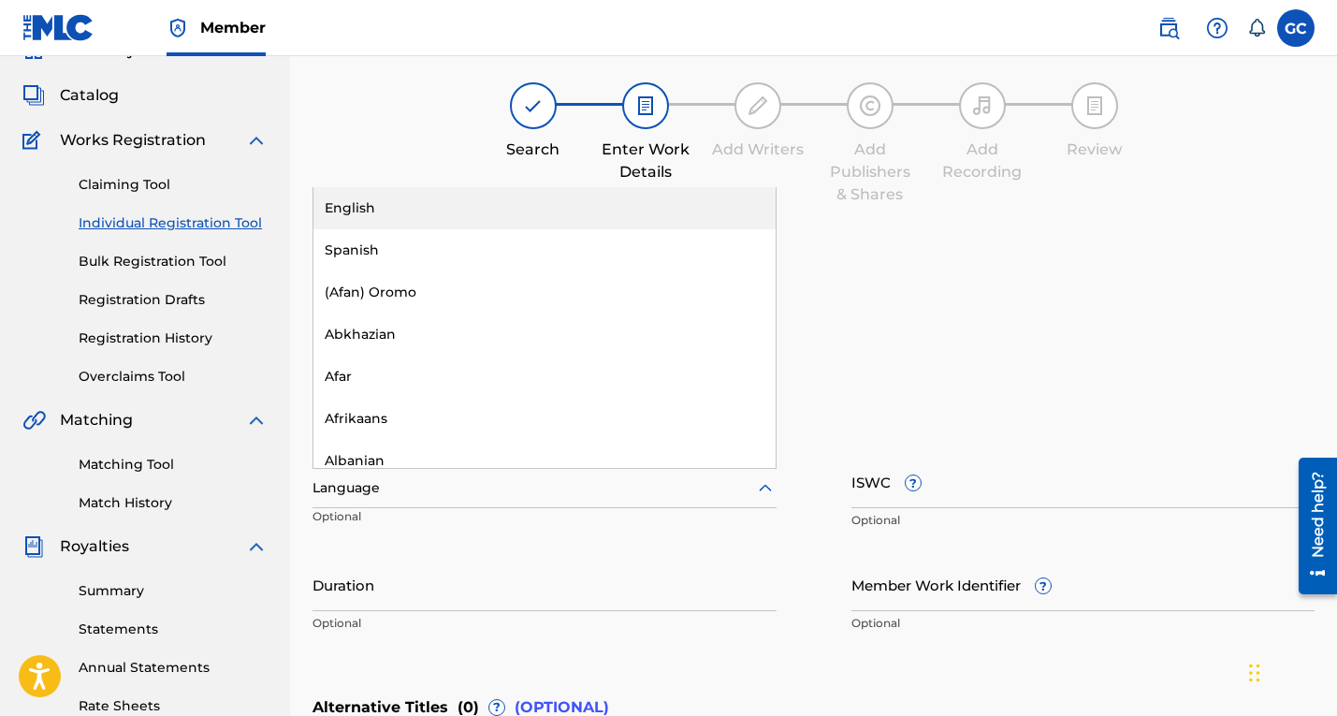
click at [761, 487] on icon at bounding box center [765, 487] width 13 height 7
click at [626, 188] on div "English" at bounding box center [544, 208] width 462 height 42
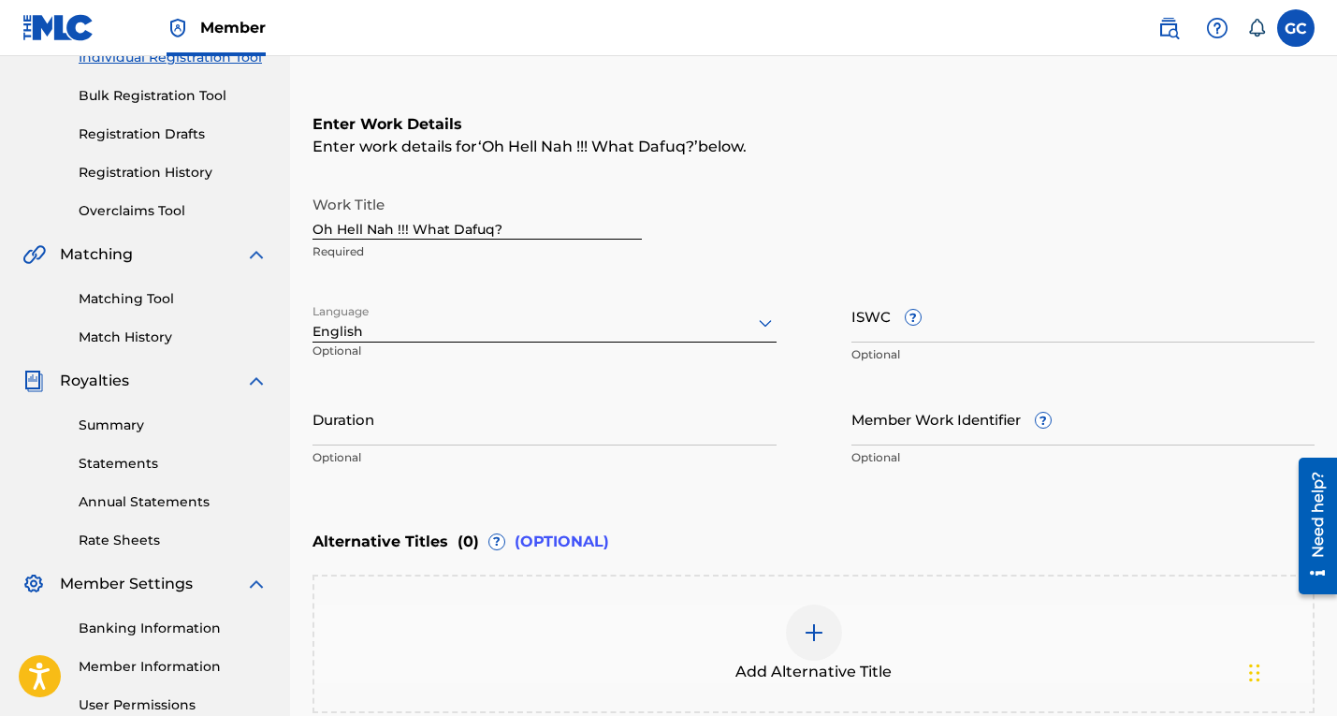
scroll to position [257, 0]
click at [948, 322] on input "ISWC ?" at bounding box center [1083, 314] width 464 height 53
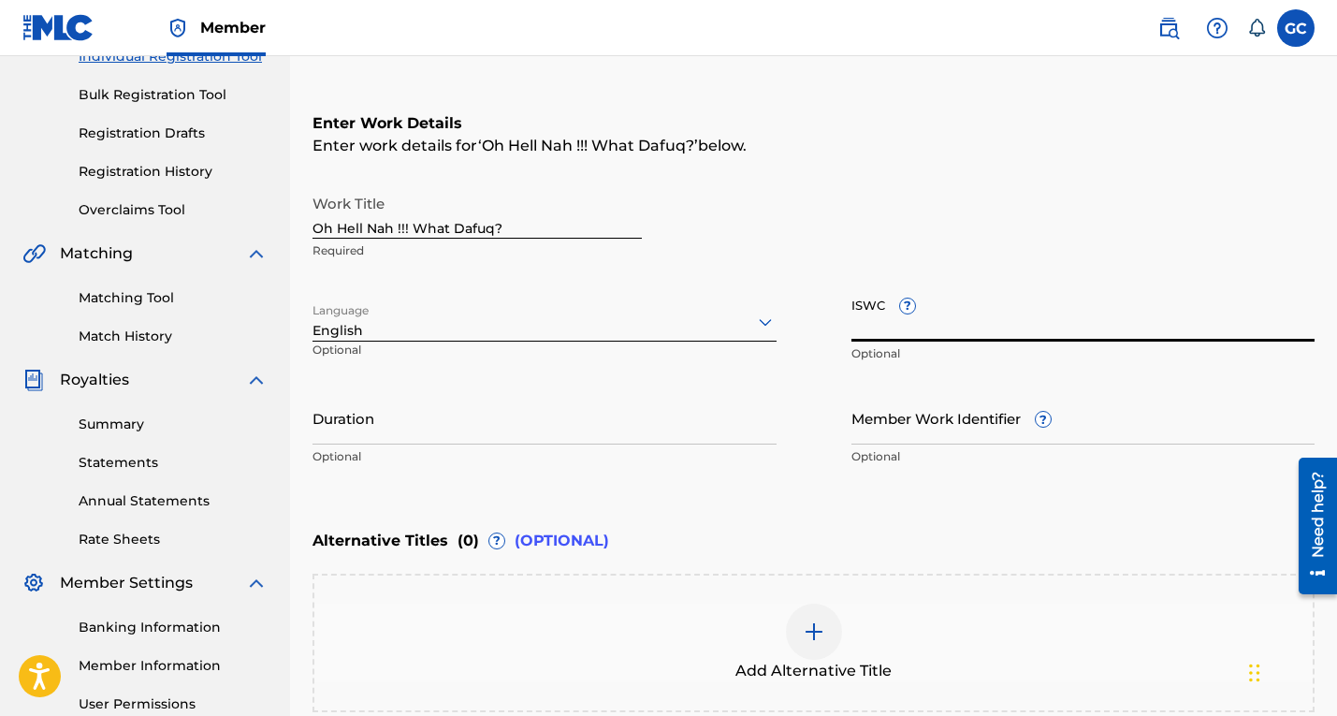
scroll to position [303, 0]
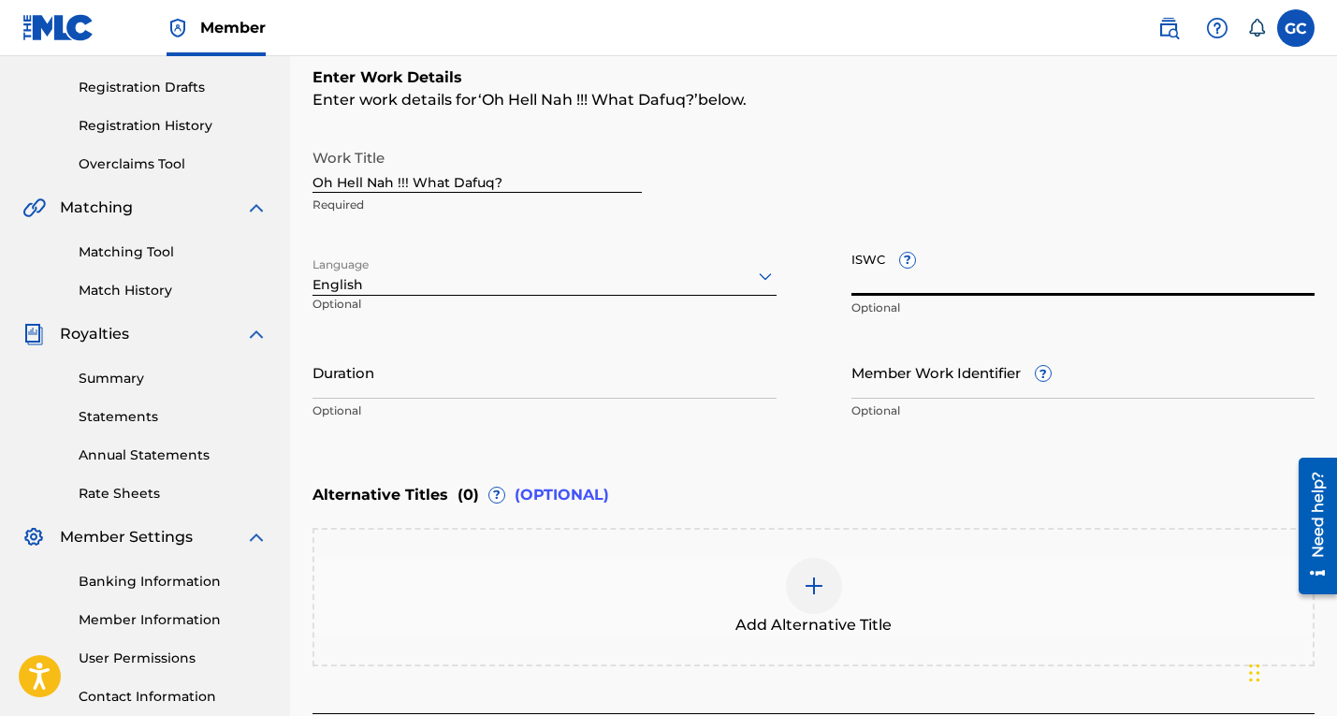
click at [518, 374] on input "Duration" at bounding box center [544, 371] width 464 height 53
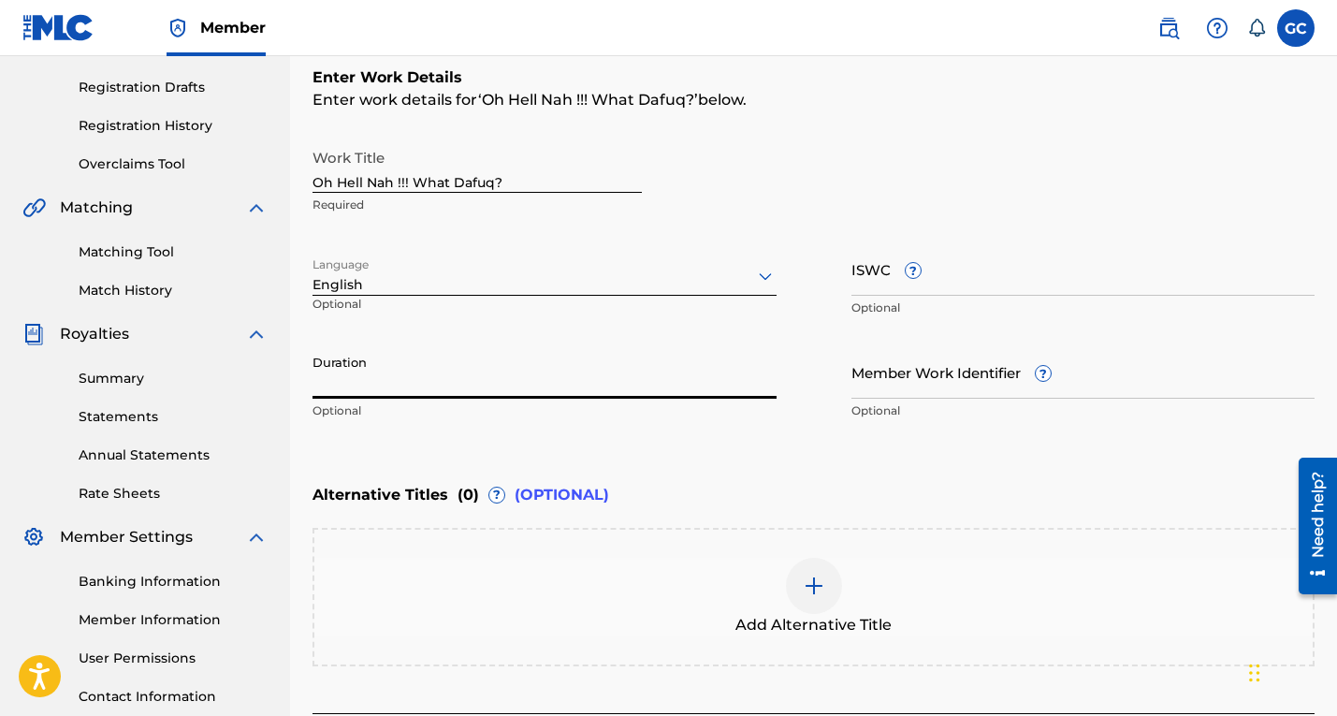
click at [347, 372] on input "Duration" at bounding box center [544, 371] width 464 height 53
click at [411, 378] on input "03:17" at bounding box center [544, 371] width 464 height 53
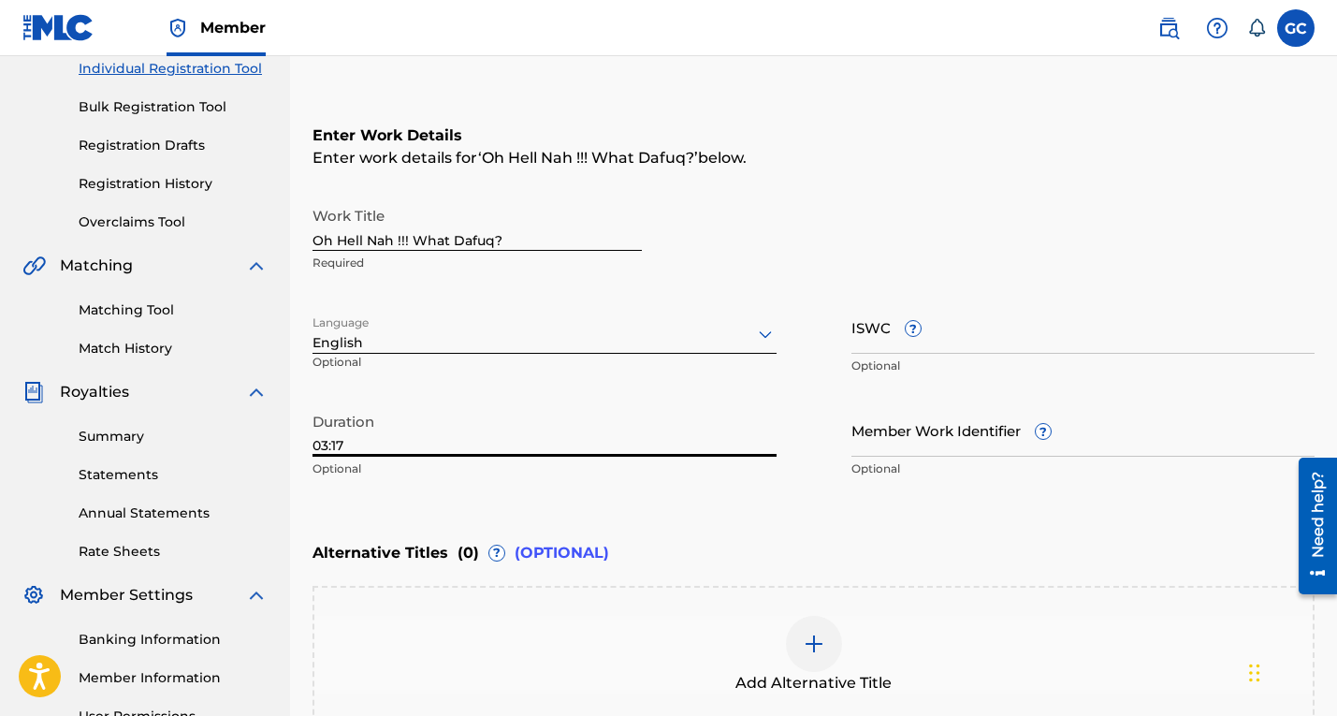
scroll to position [244, 0]
type input "03:17"
click at [967, 335] on input "ISWC ?" at bounding box center [1083, 327] width 464 height 53
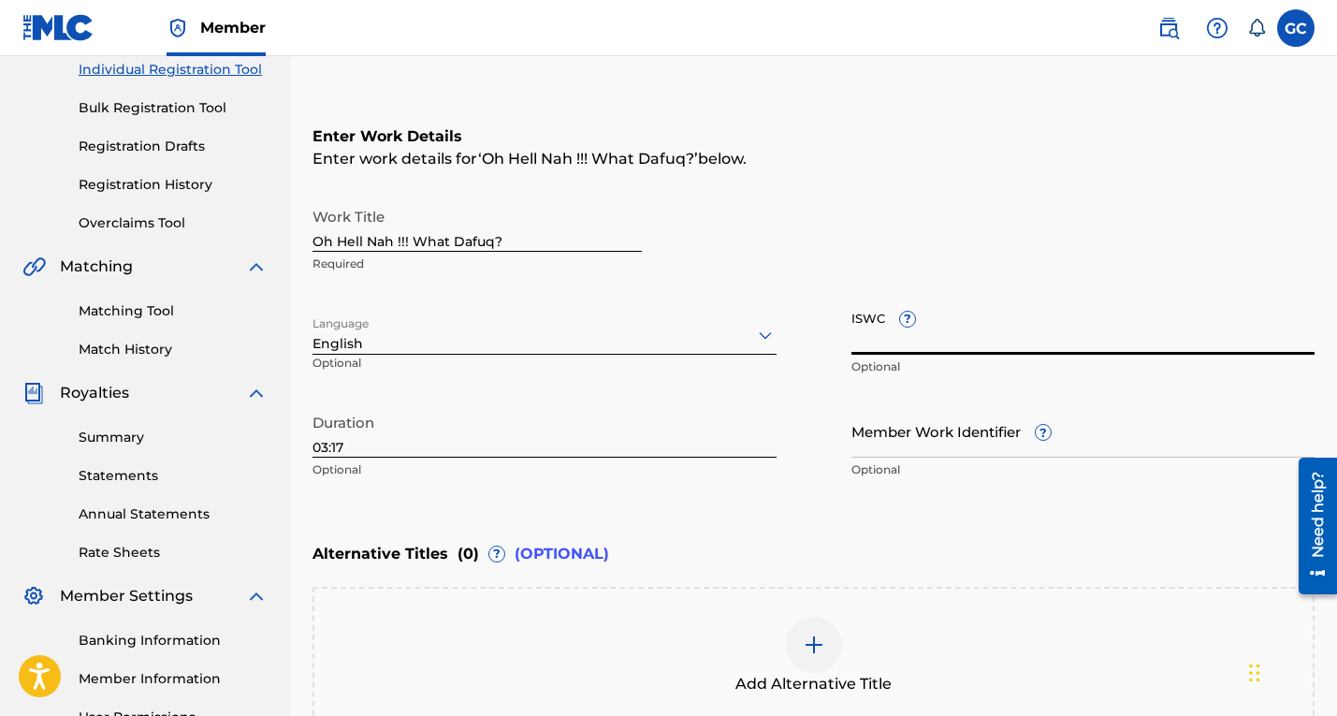
paste input "T3073227739"
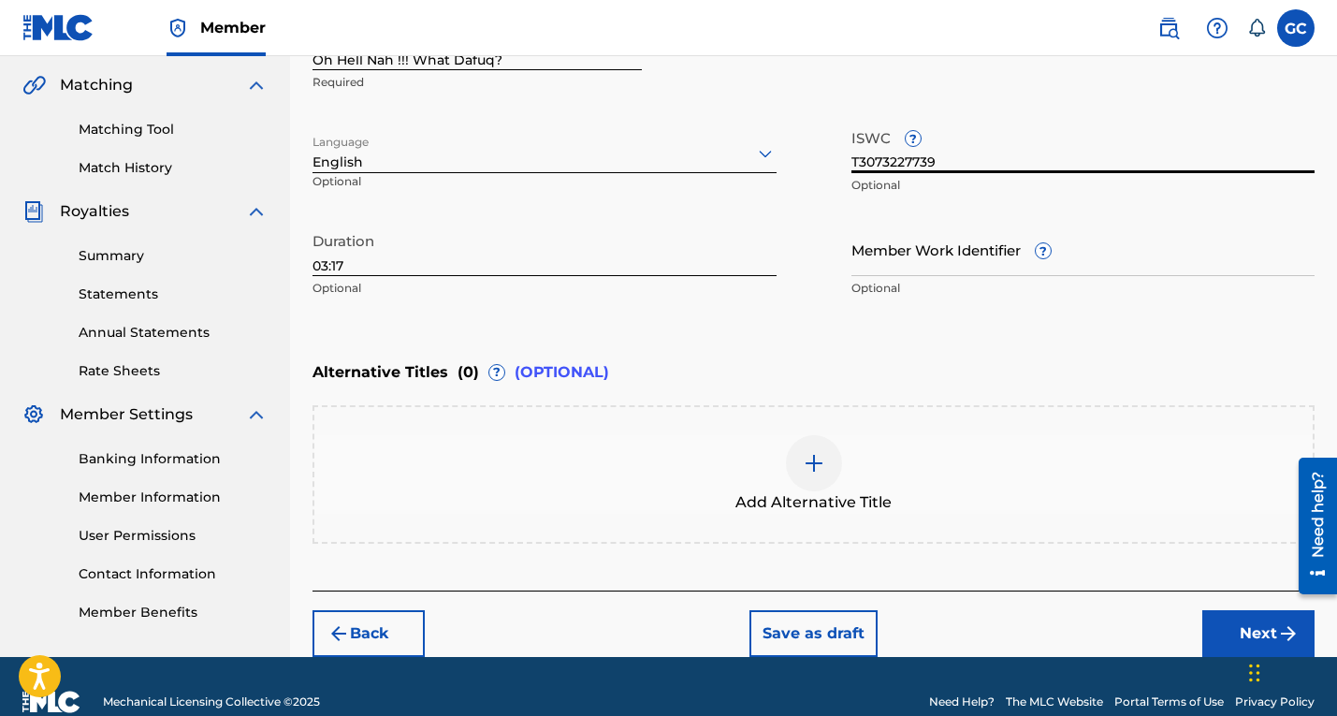
scroll to position [456, 0]
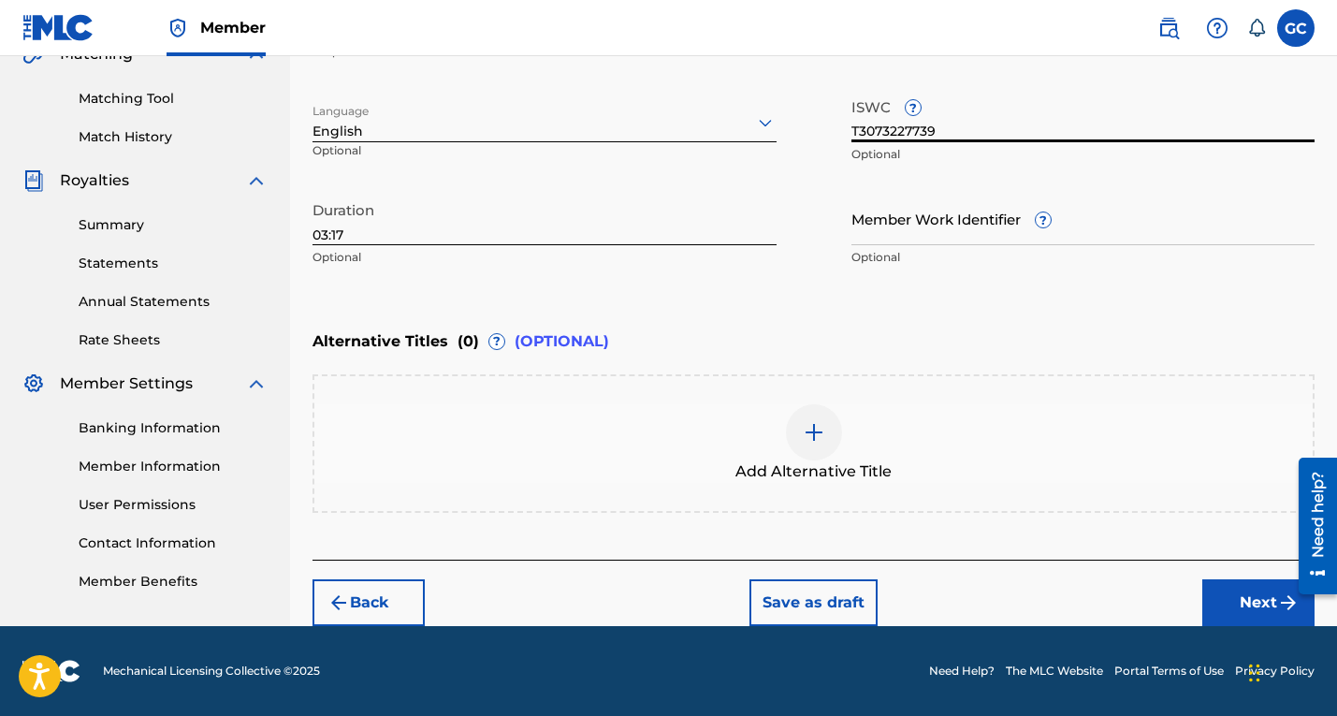
type input "T3073227739"
click at [1247, 602] on button "Next" at bounding box center [1258, 602] width 112 height 47
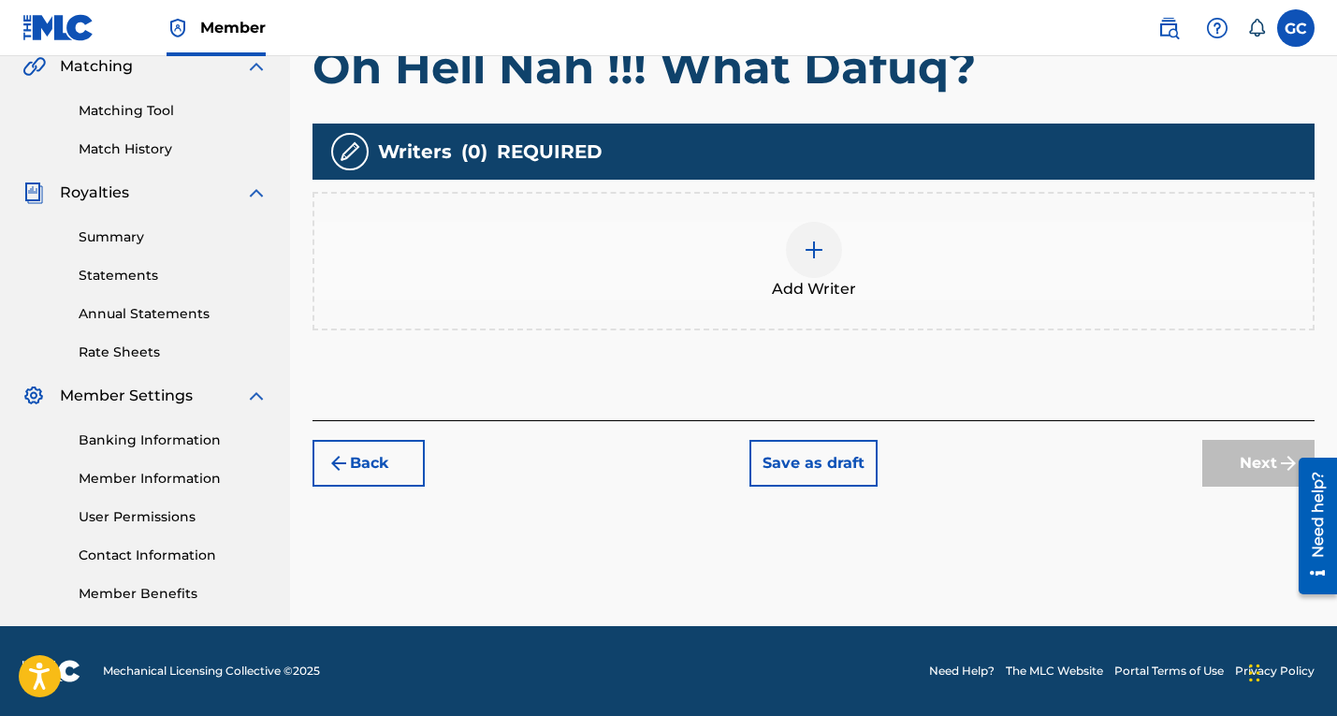
scroll to position [444, 0]
click at [801, 247] on div at bounding box center [814, 250] width 56 height 56
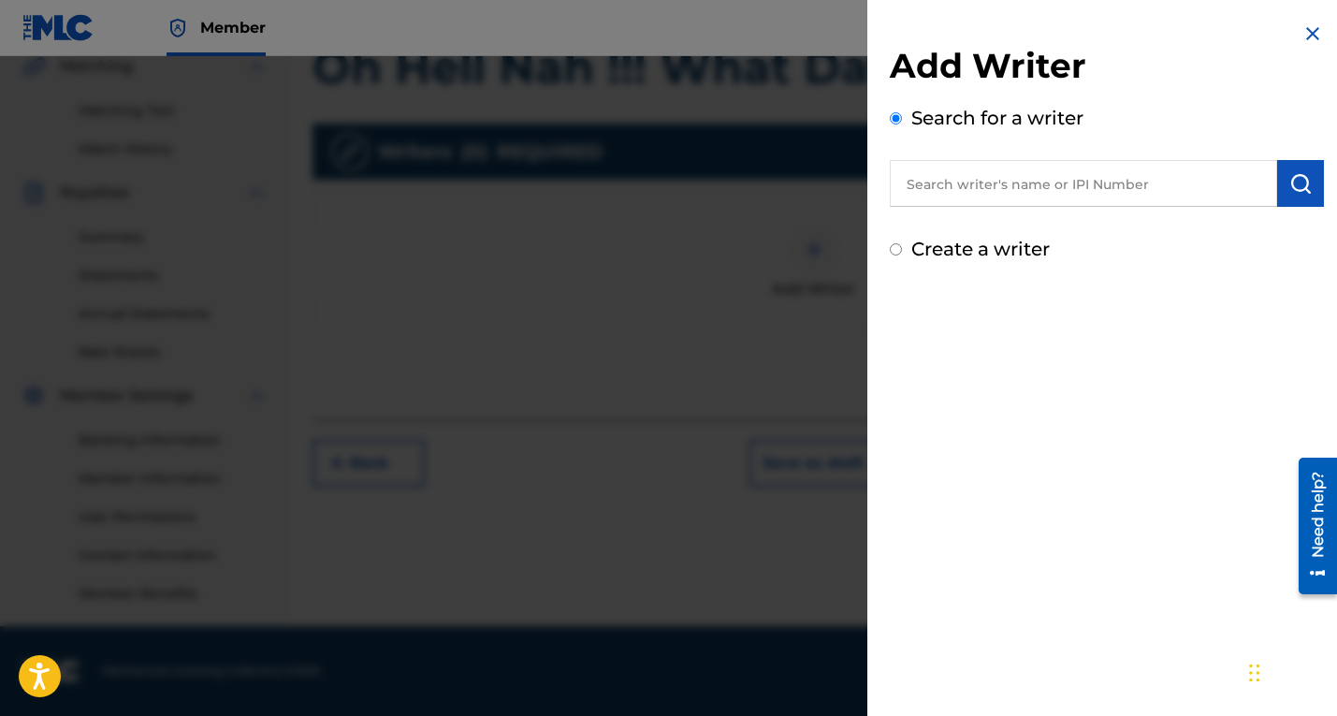
click at [974, 194] on input "text" at bounding box center [1083, 183] width 387 height 47
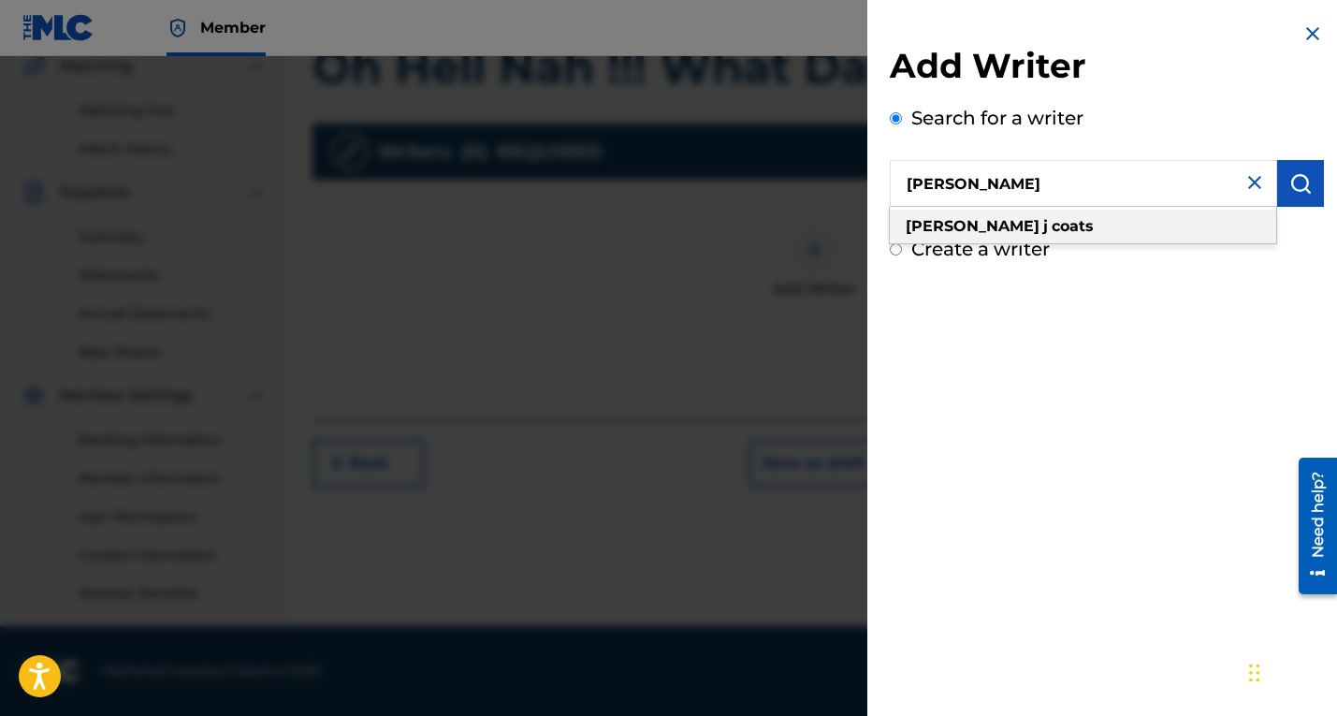
click at [954, 227] on strong "[PERSON_NAME]" at bounding box center [972, 226] width 134 height 18
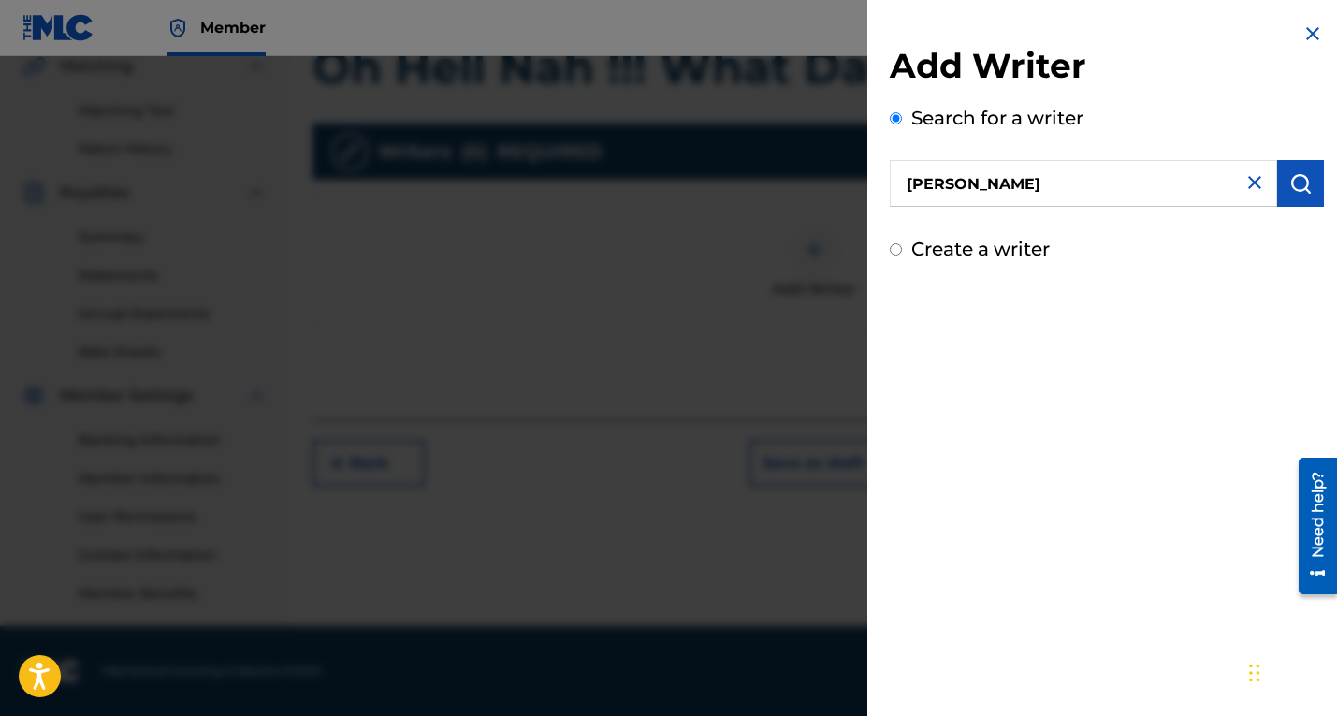
type input "[PERSON_NAME]"
click at [1094, 190] on input "[PERSON_NAME]" at bounding box center [1083, 183] width 387 height 47
click at [1289, 181] on img "submit" at bounding box center [1300, 183] width 22 height 22
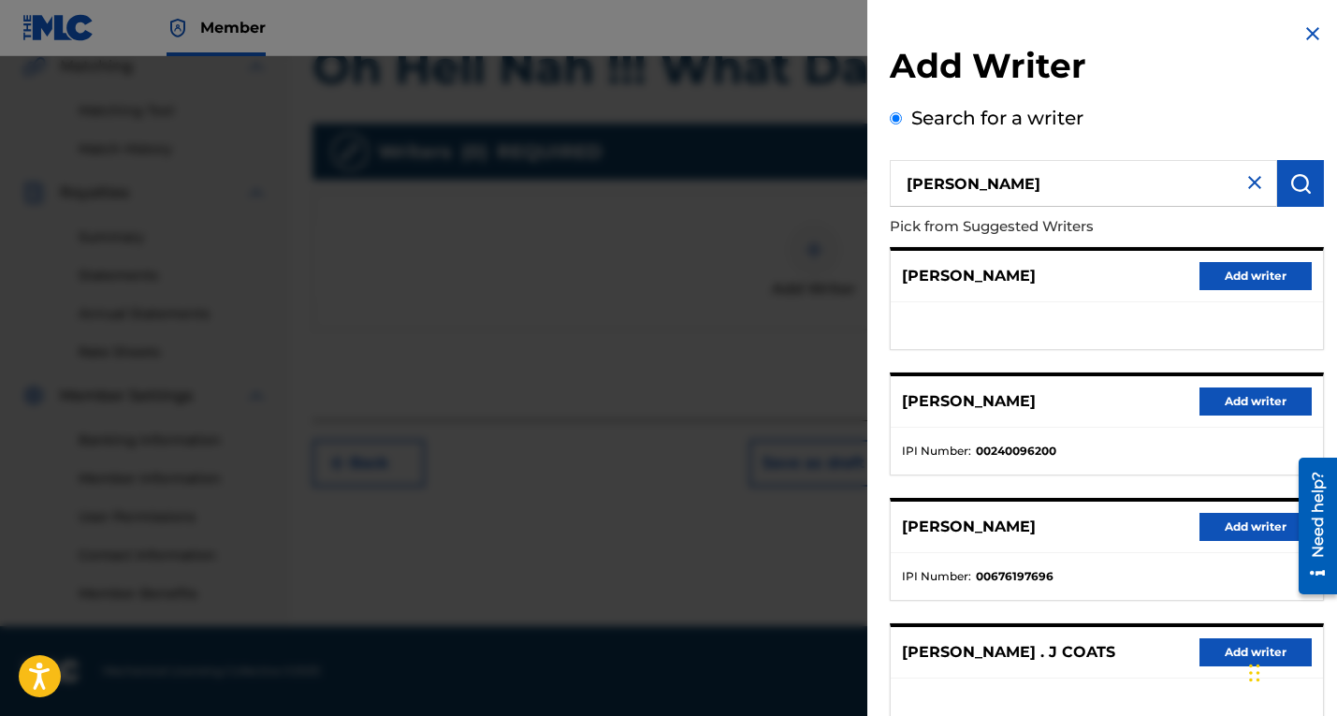
click at [1257, 406] on button "Add writer" at bounding box center [1255, 401] width 112 height 28
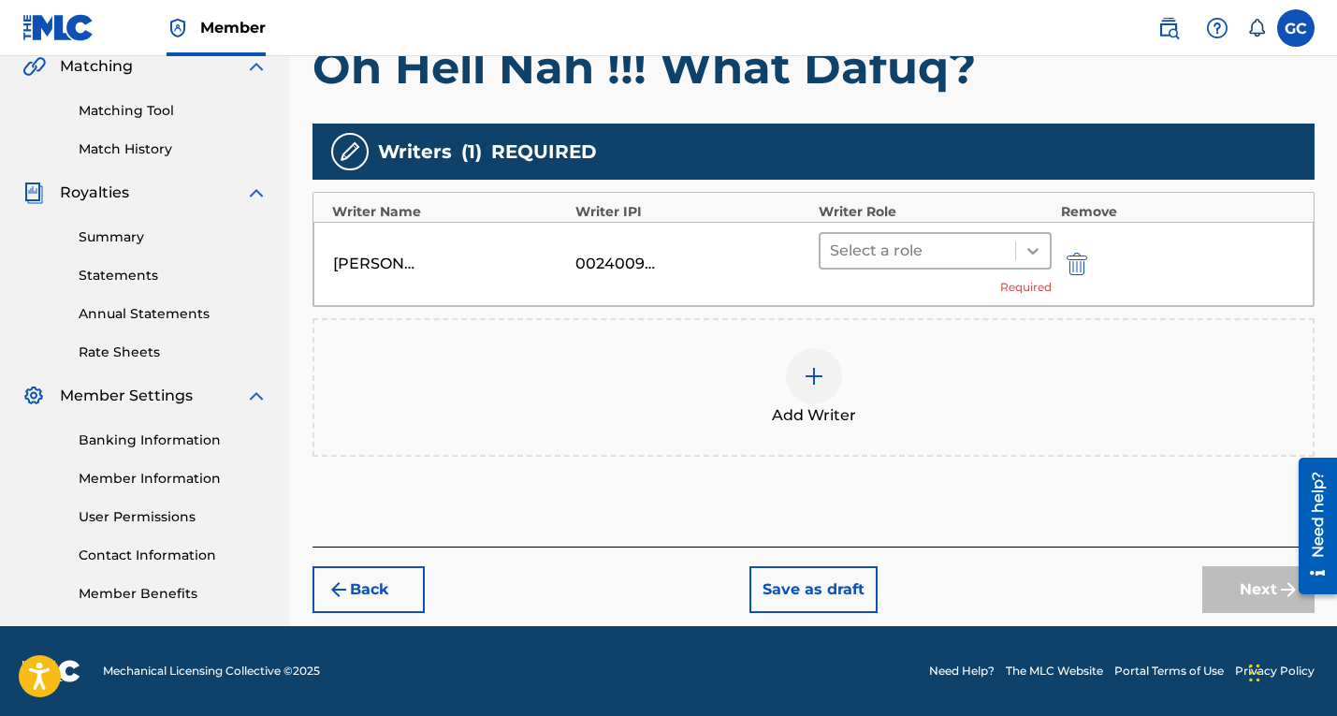
click at [1032, 252] on icon at bounding box center [1032, 251] width 11 height 7
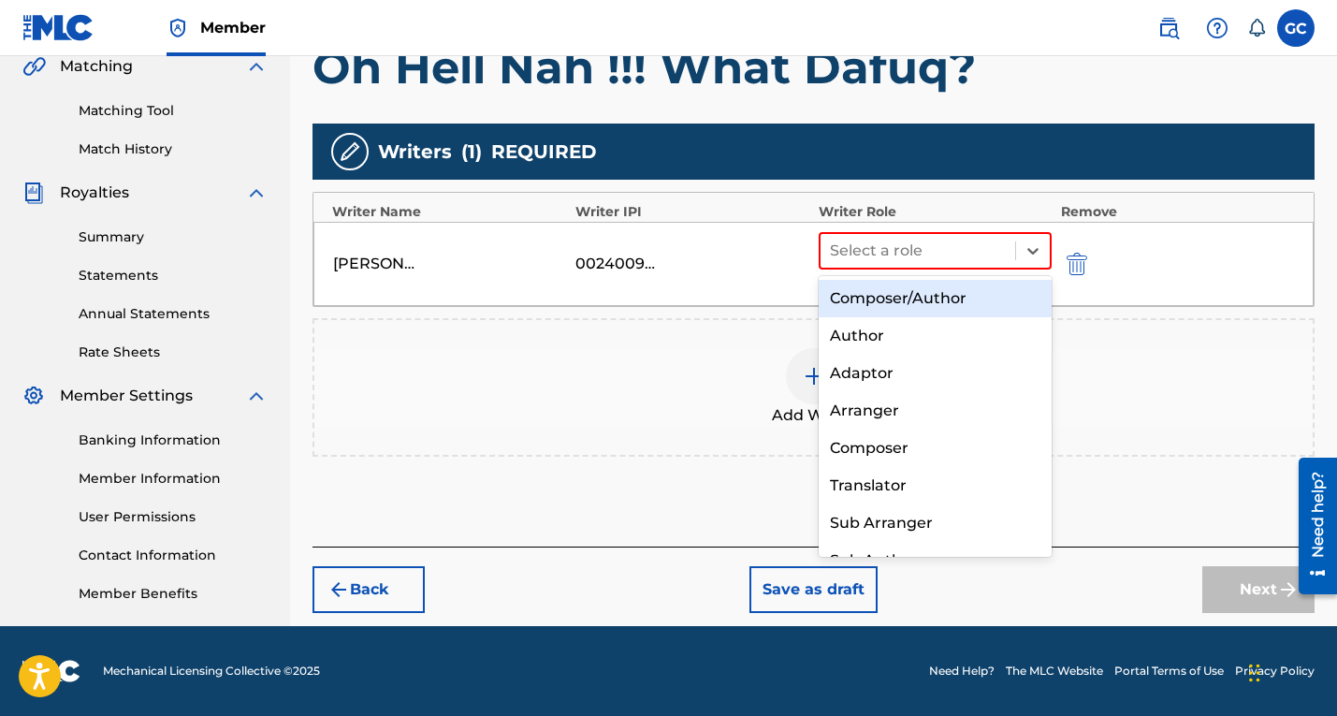
click at [957, 298] on div "Composer/Author" at bounding box center [934, 298] width 233 height 37
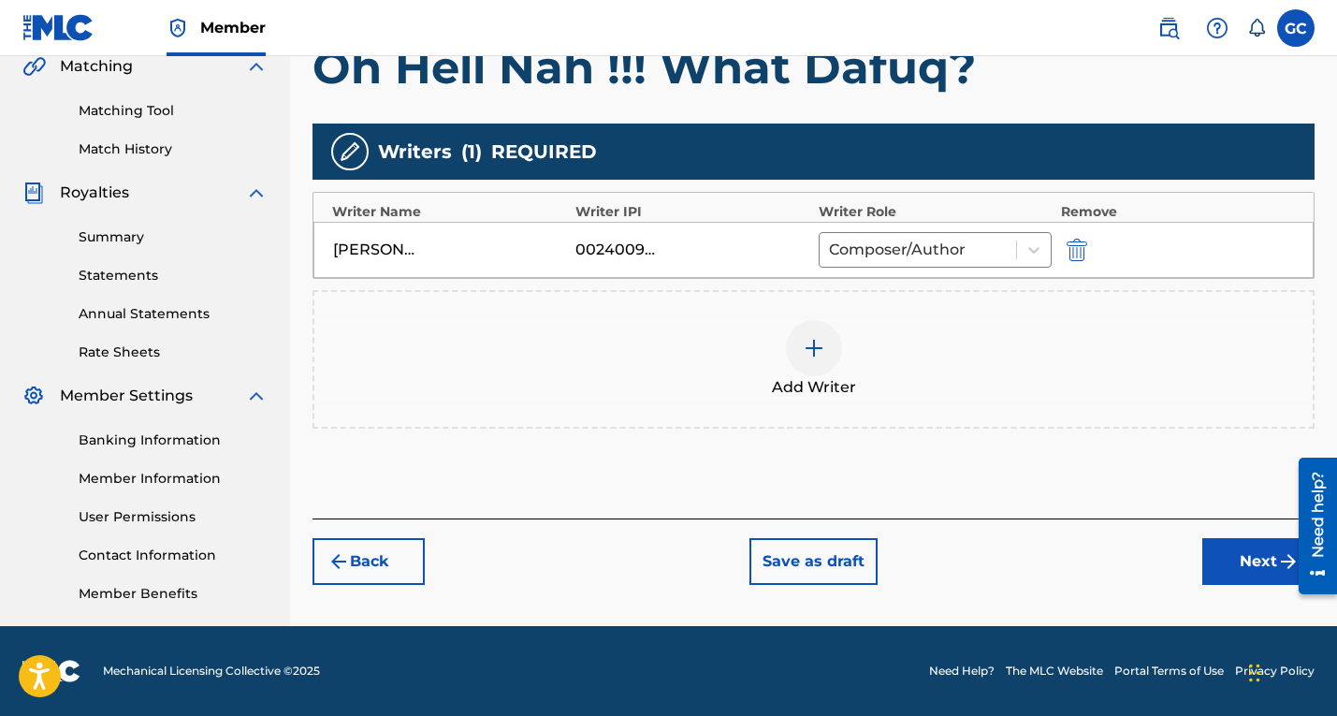
click at [1239, 563] on button "Next" at bounding box center [1258, 561] width 112 height 47
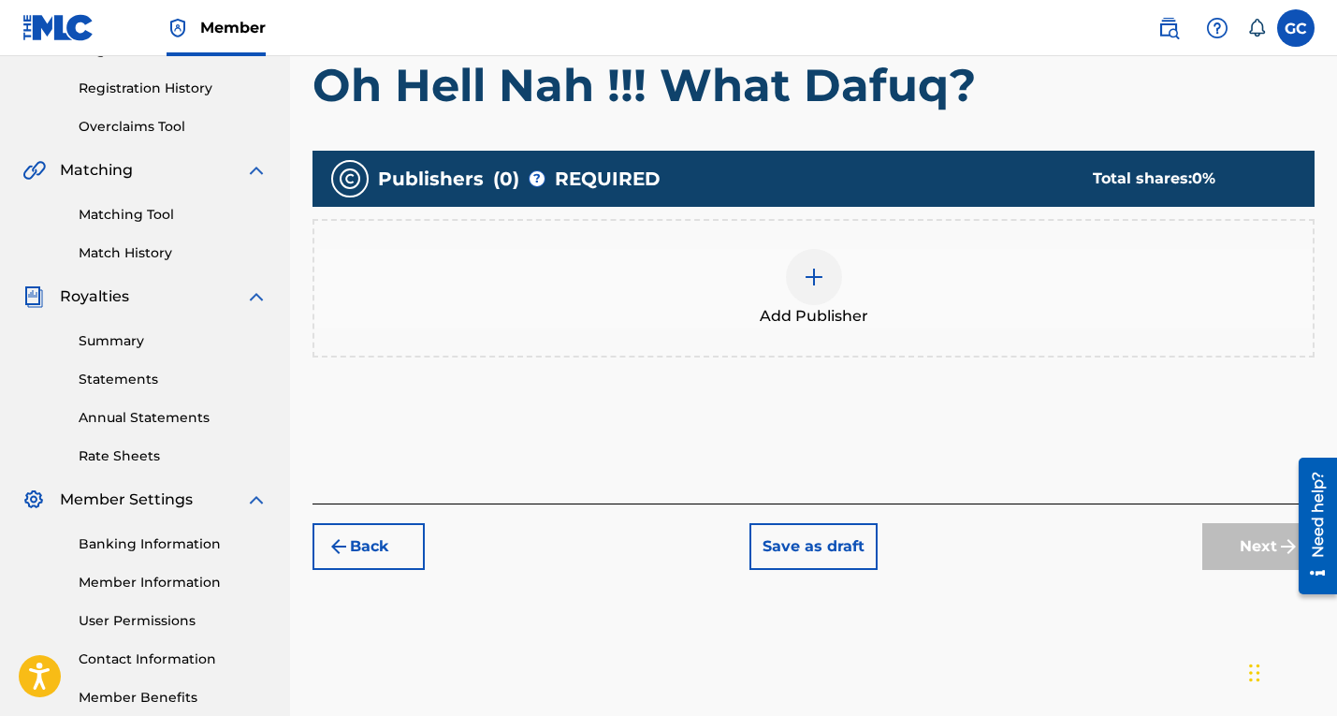
scroll to position [346, 0]
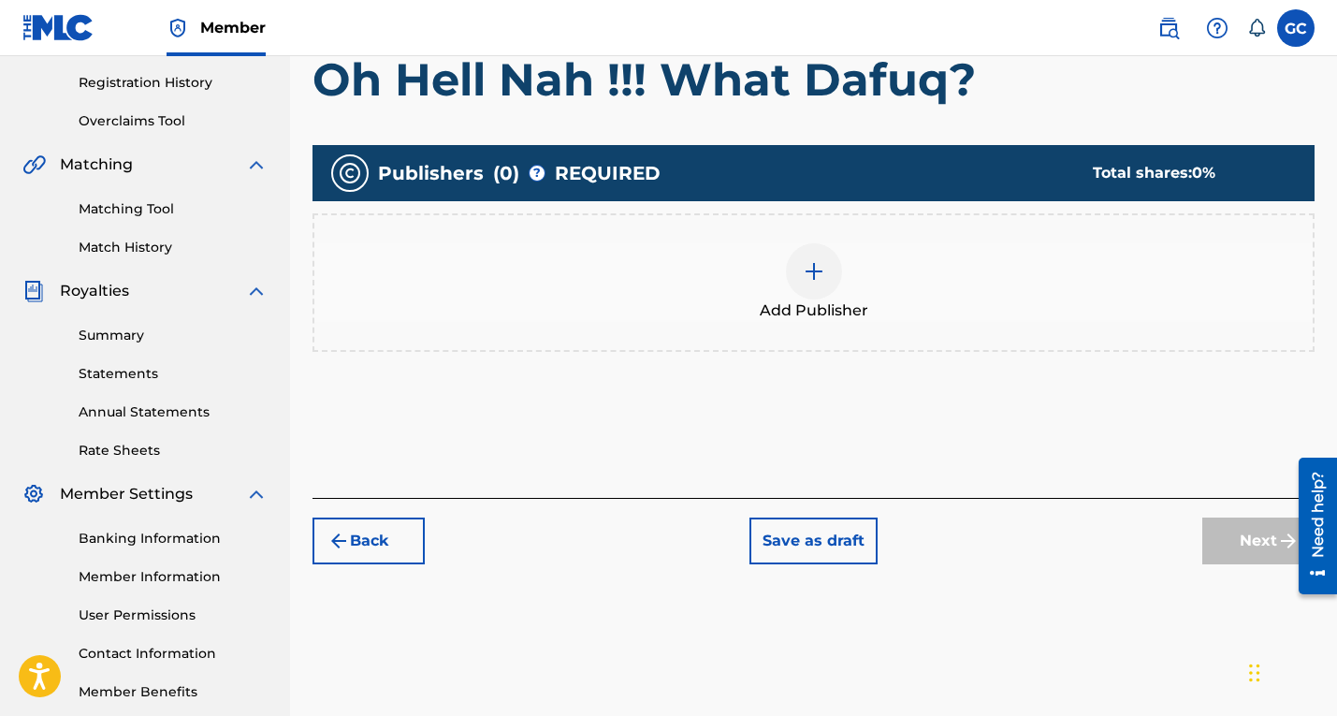
click at [811, 269] on img at bounding box center [814, 271] width 22 height 22
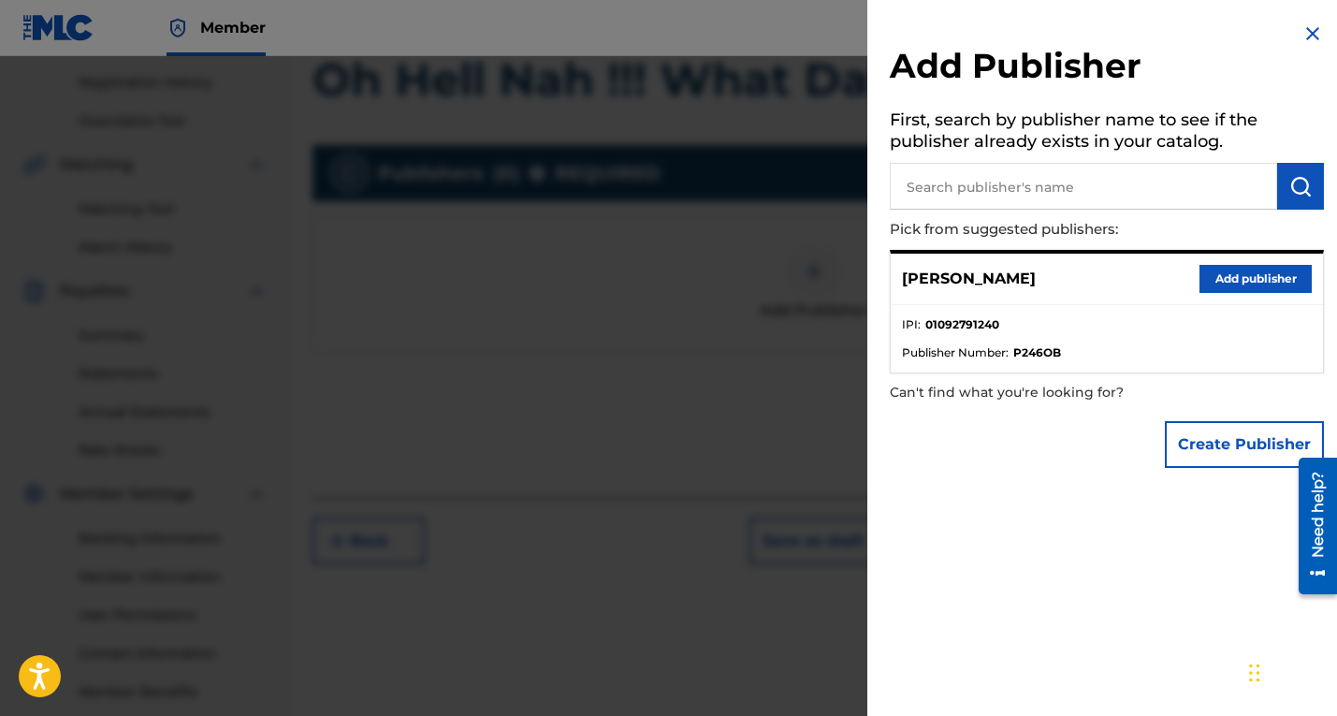
click at [1086, 195] on input "text" at bounding box center [1083, 186] width 387 height 47
type input "roc [MEDICAL_DATA] muzic"
click at [1291, 183] on img "submit" at bounding box center [1300, 186] width 22 height 22
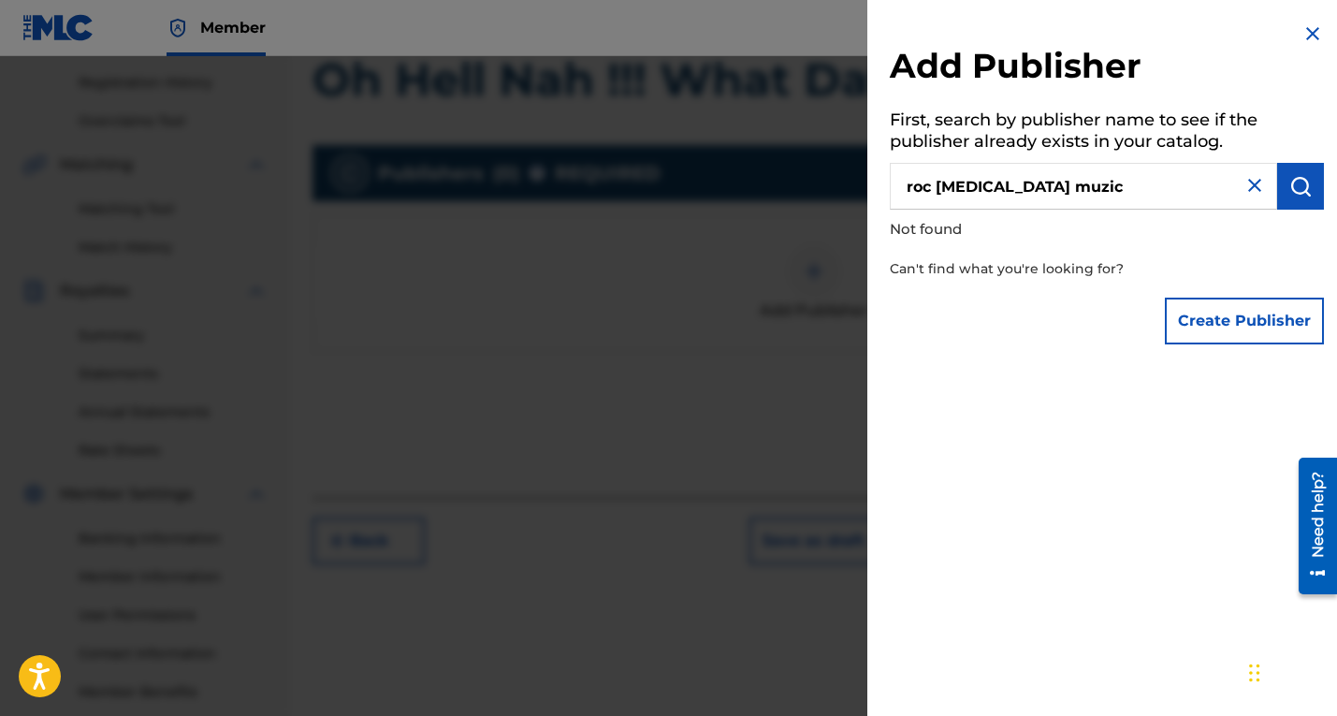
click at [1258, 320] on button "Create Publisher" at bounding box center [1244, 320] width 159 height 47
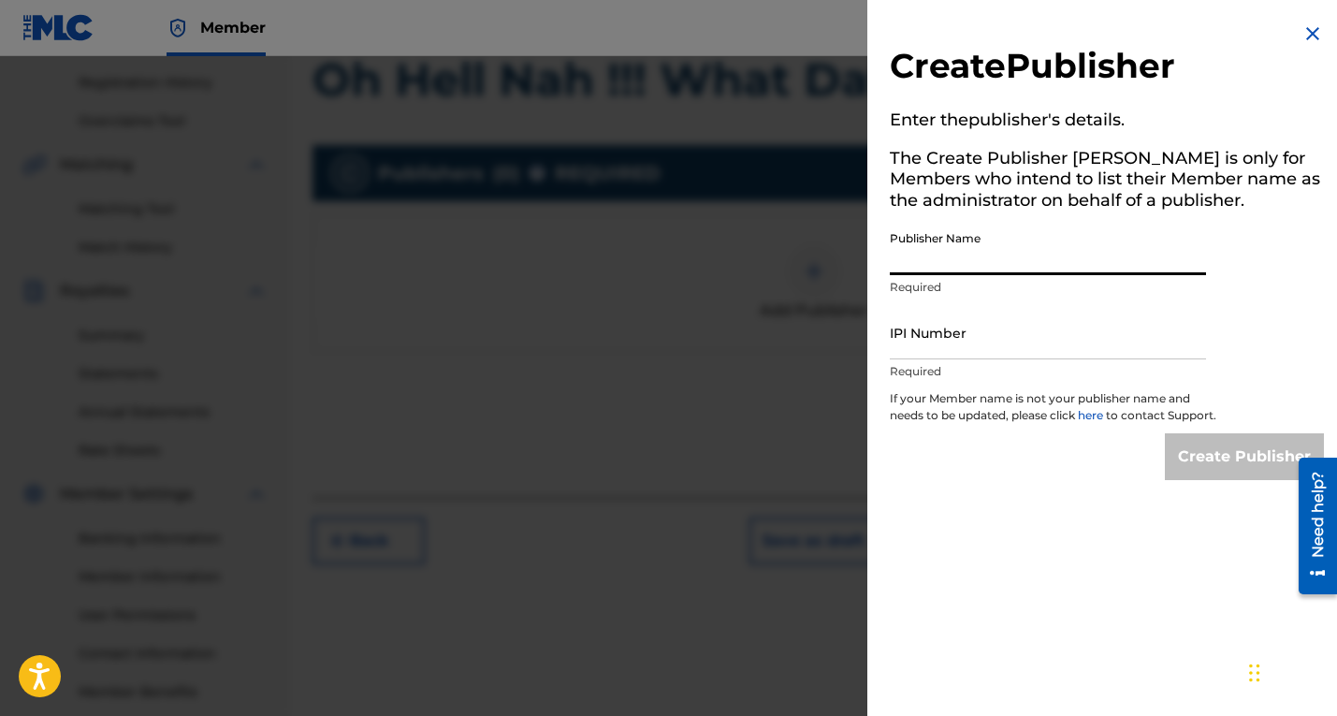
click at [1023, 263] on input "Publisher Name" at bounding box center [1048, 248] width 316 height 53
type input "Roc [MEDICAL_DATA] Muzic LLC"
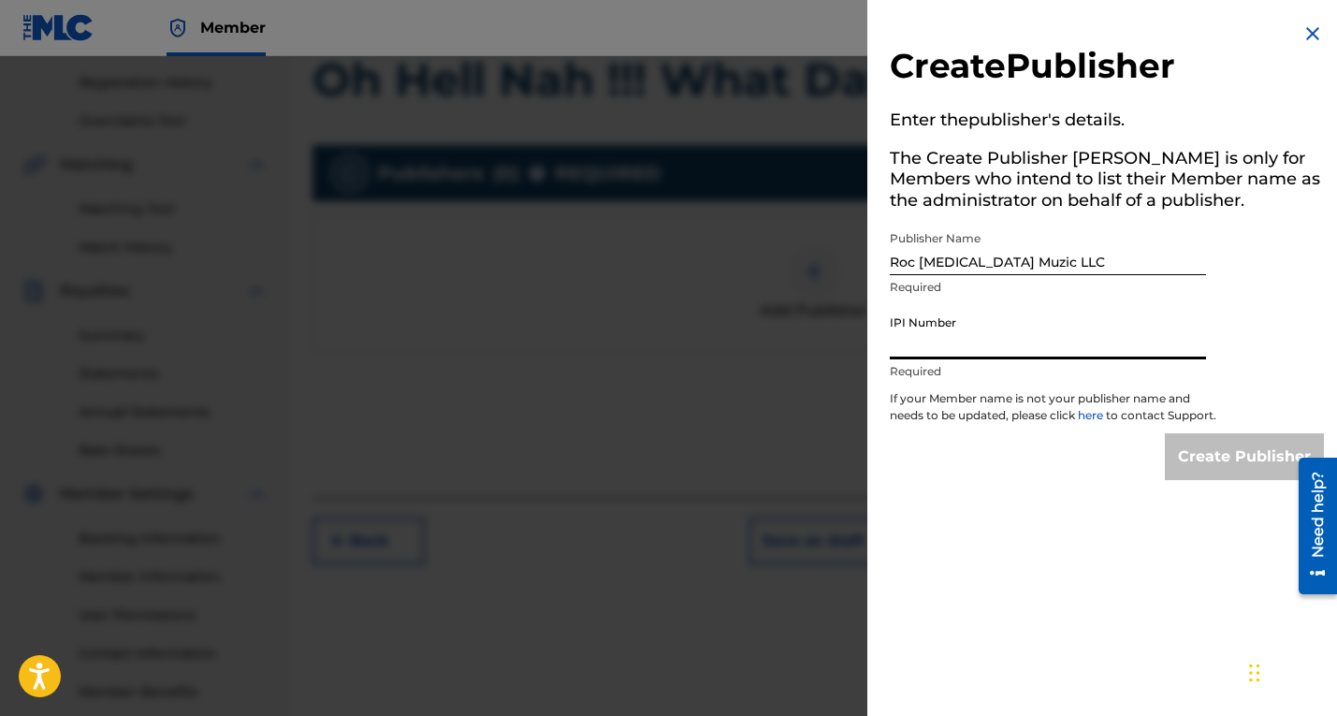
click at [934, 346] on input "IPI Number" at bounding box center [1048, 332] width 316 height 53
paste input "00598056111"
type input "00598056111"
click at [1197, 471] on input "Create Publisher" at bounding box center [1244, 456] width 159 height 47
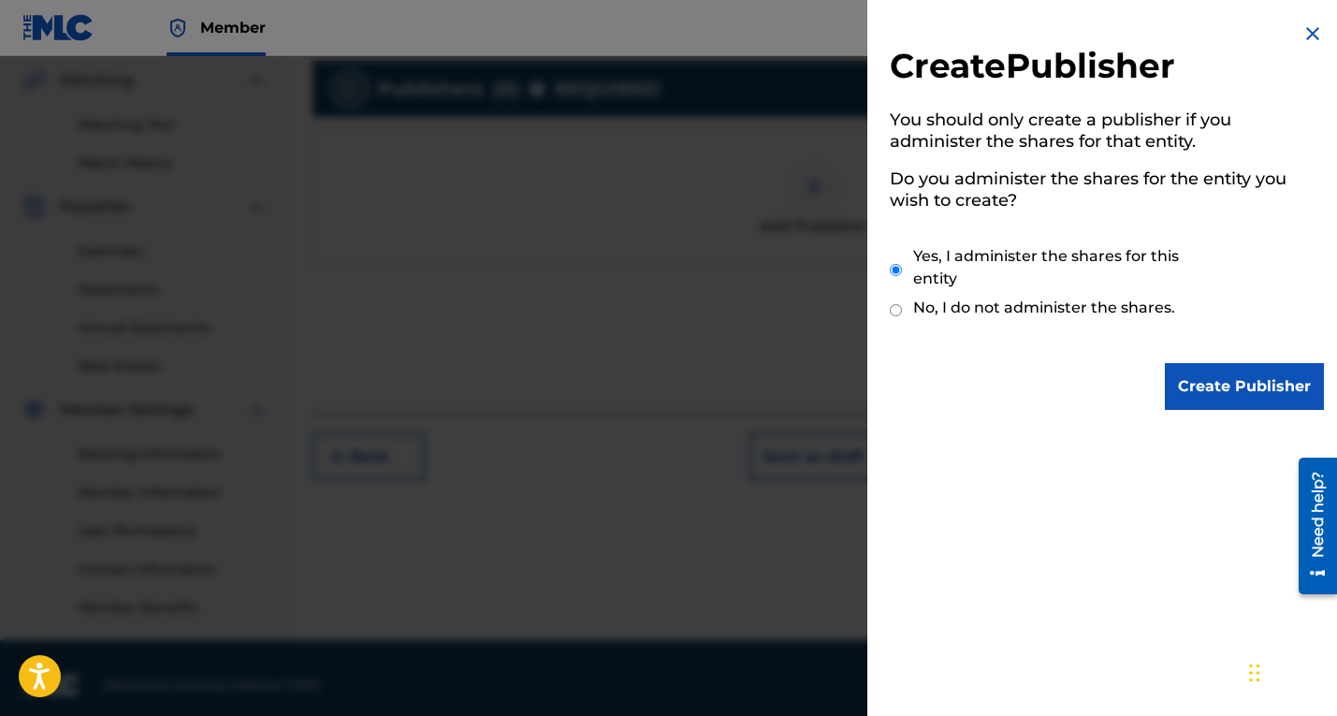
scroll to position [444, 0]
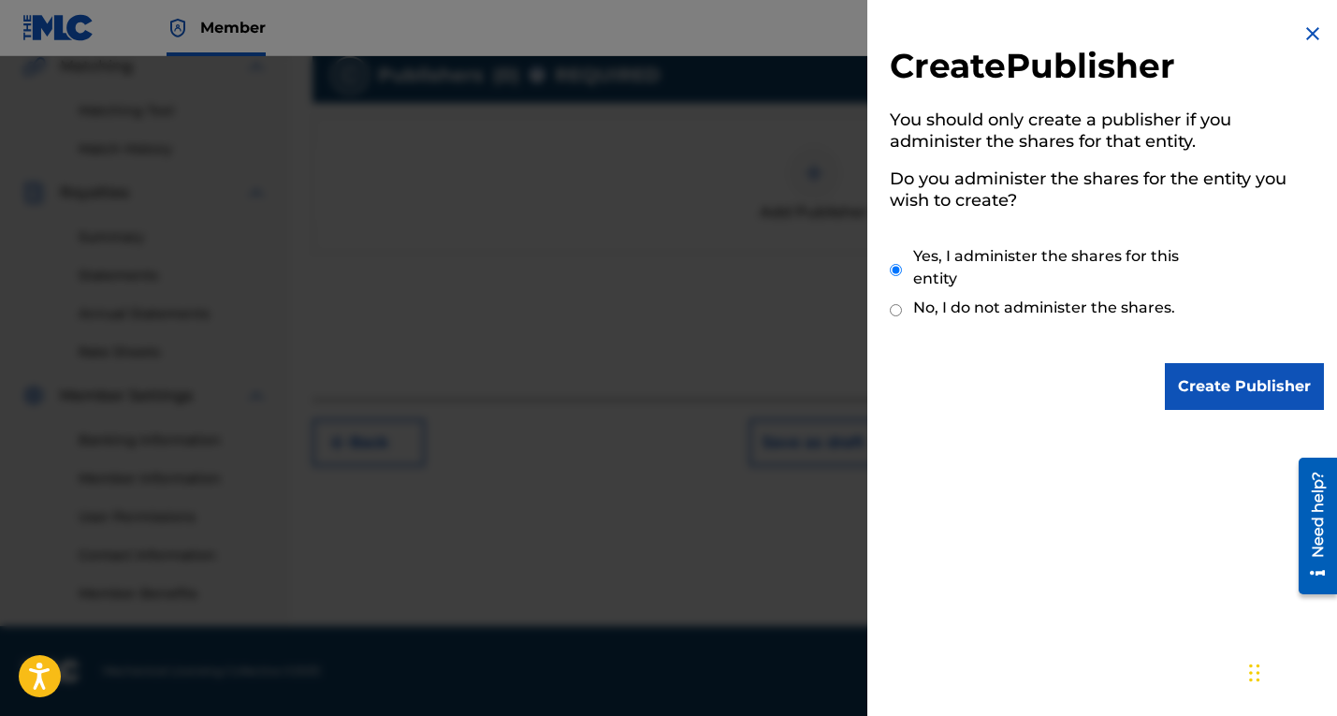
click at [1244, 384] on input "Create Publisher" at bounding box center [1244, 386] width 159 height 47
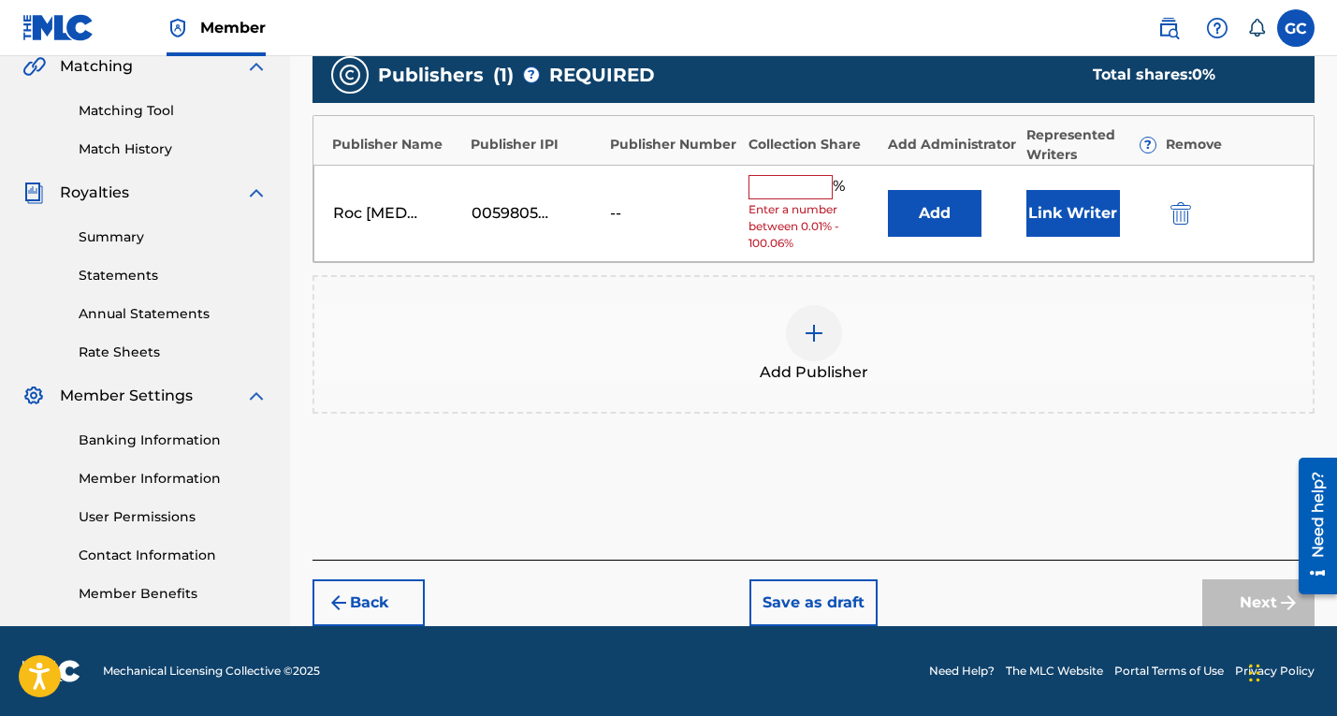
click at [789, 182] on input "text" at bounding box center [790, 187] width 84 height 24
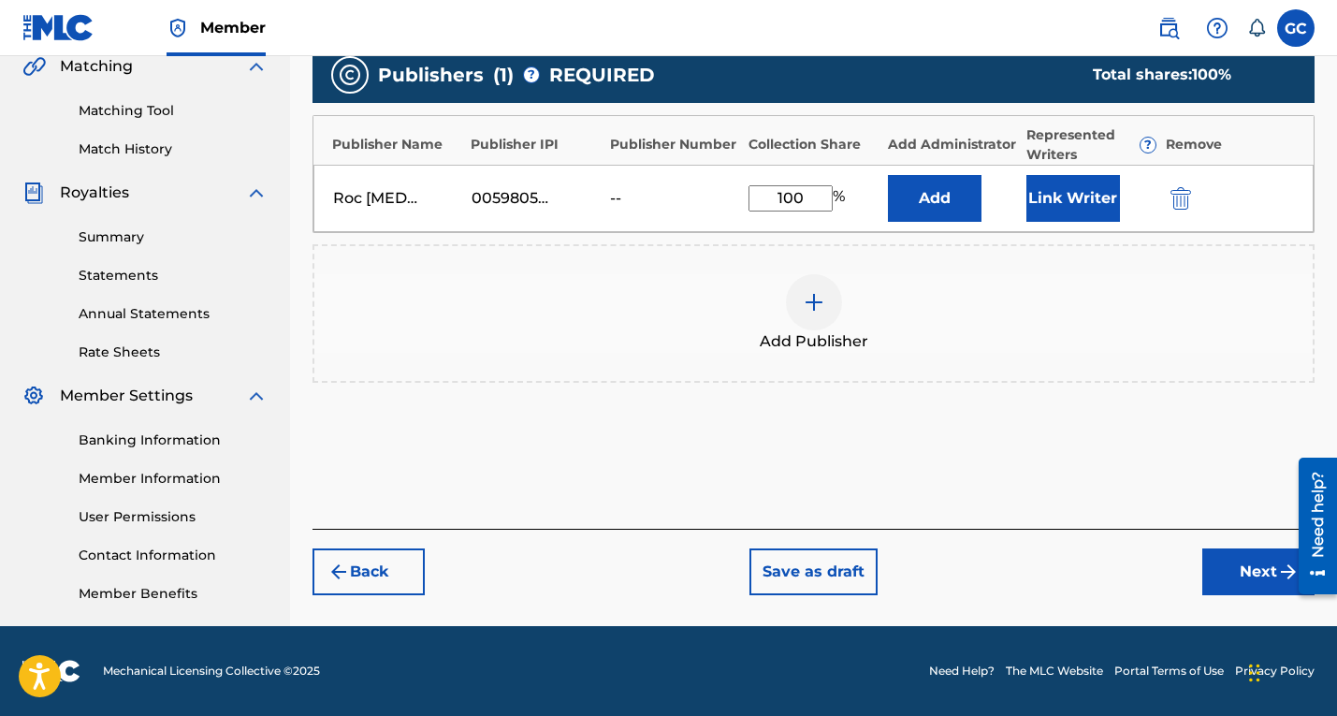
type input "100"
click at [1077, 195] on button "Link Writer" at bounding box center [1073, 198] width 94 height 47
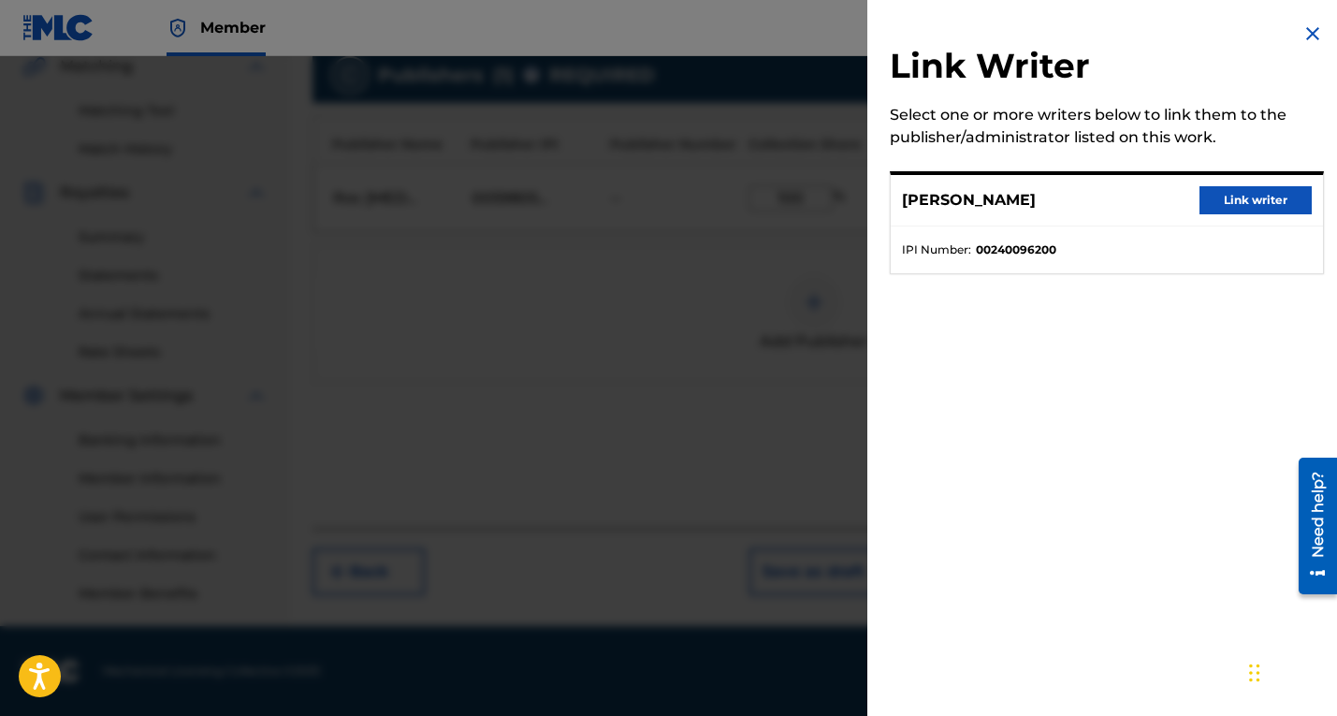
click at [1246, 194] on button "Link writer" at bounding box center [1255, 200] width 112 height 28
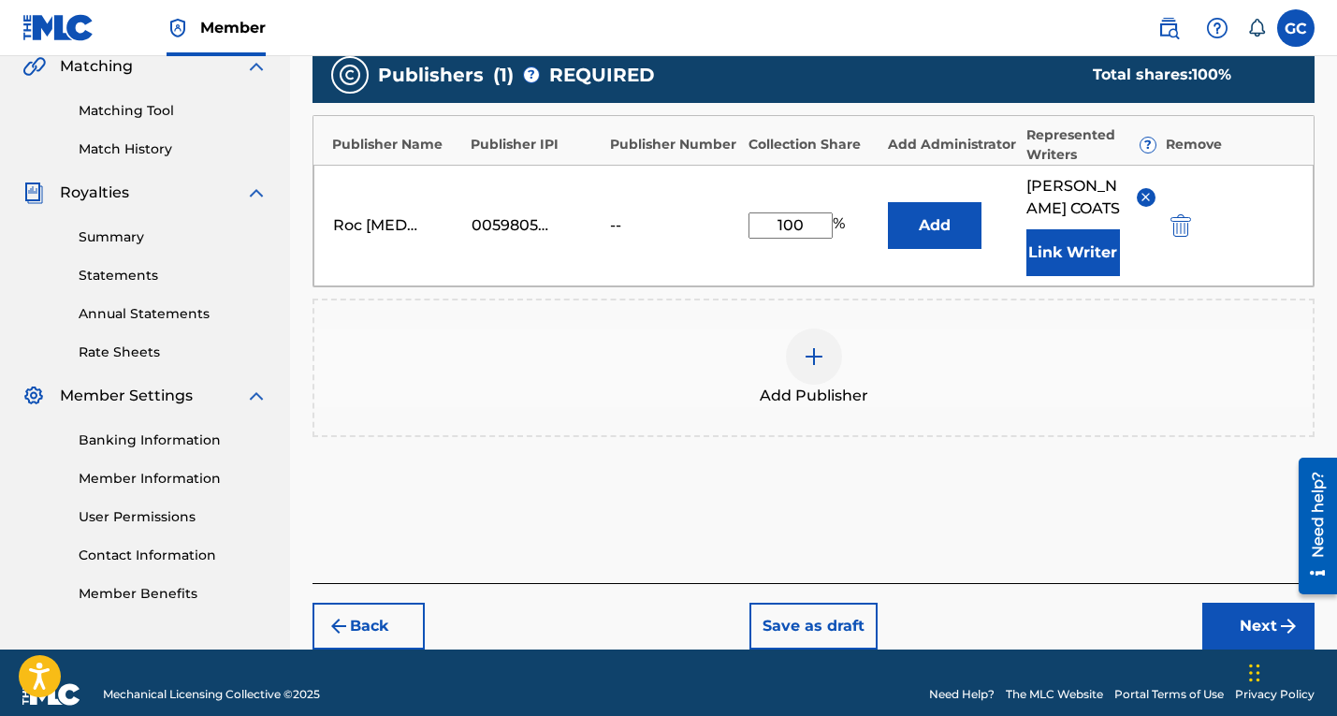
click at [1259, 615] on button "Next" at bounding box center [1258, 625] width 112 height 47
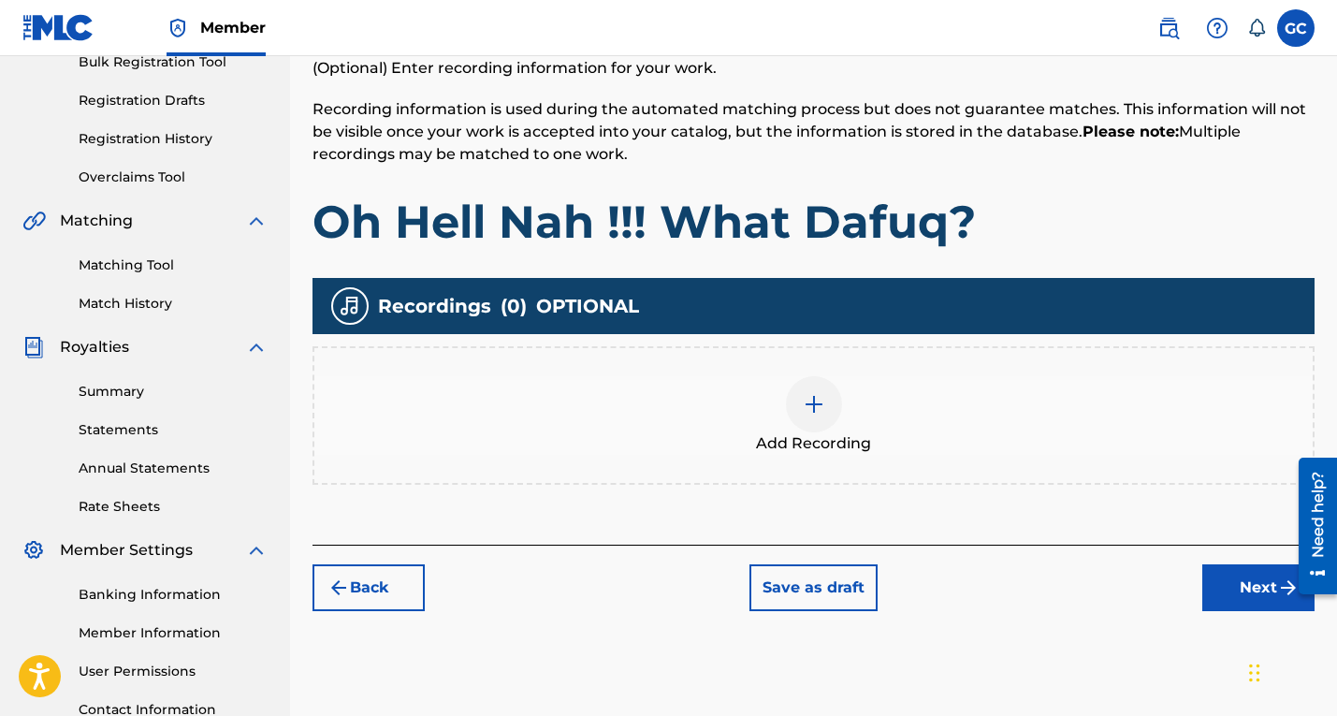
scroll to position [307, 0]
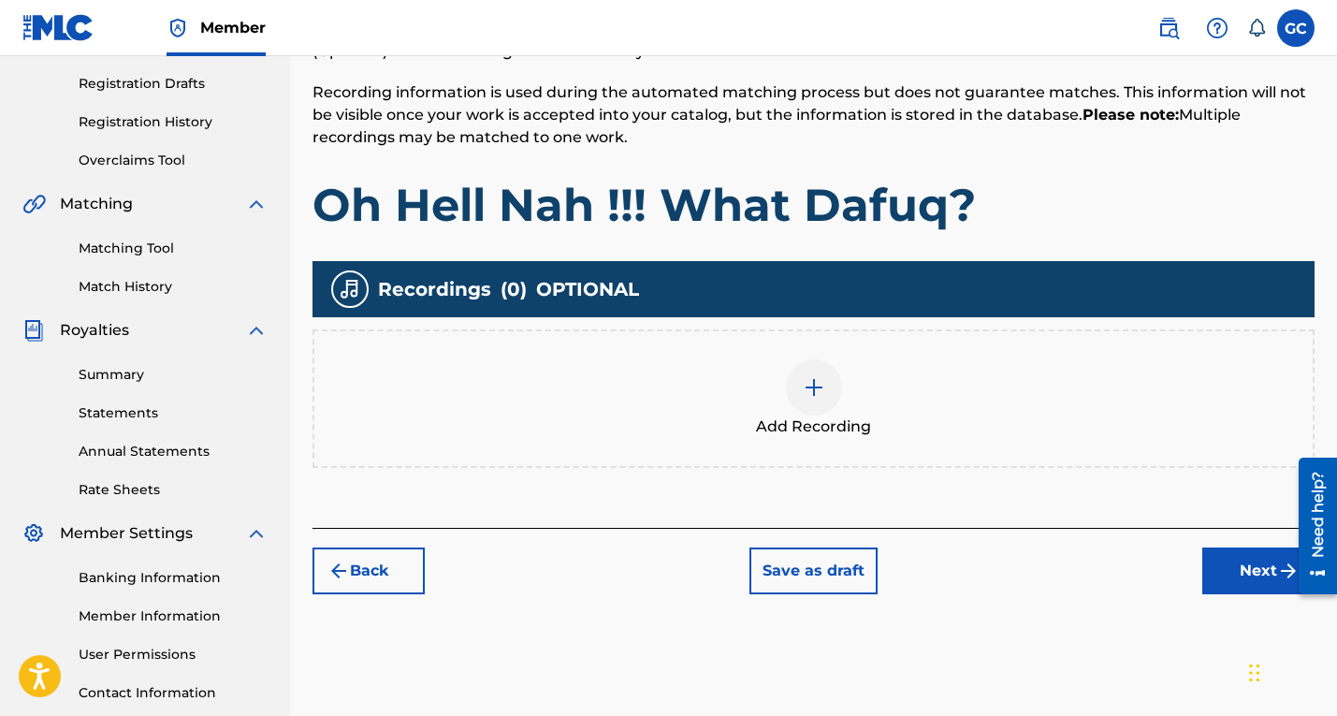
click at [819, 392] on img at bounding box center [814, 387] width 22 height 22
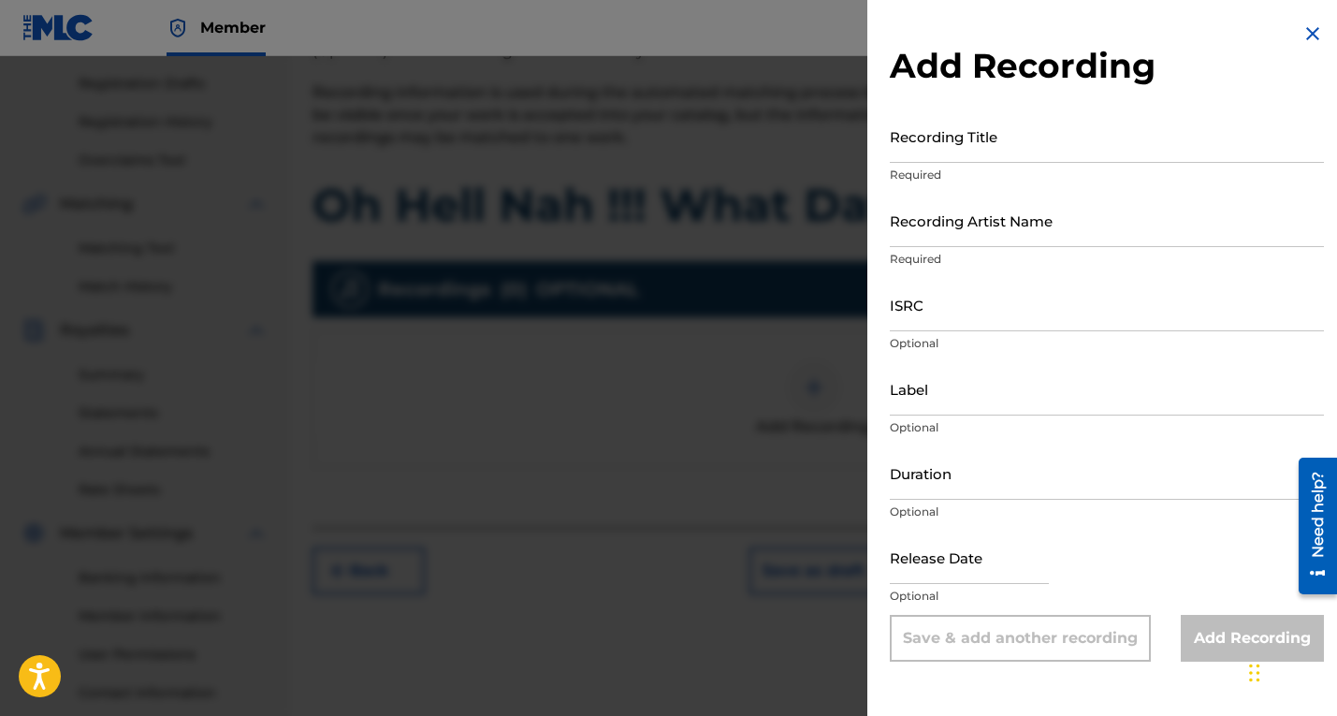
click at [961, 482] on input "Duration" at bounding box center [1107, 472] width 434 height 53
type input "03:17"
click at [1003, 557] on input "text" at bounding box center [969, 556] width 159 height 53
select select "7"
select select "2025"
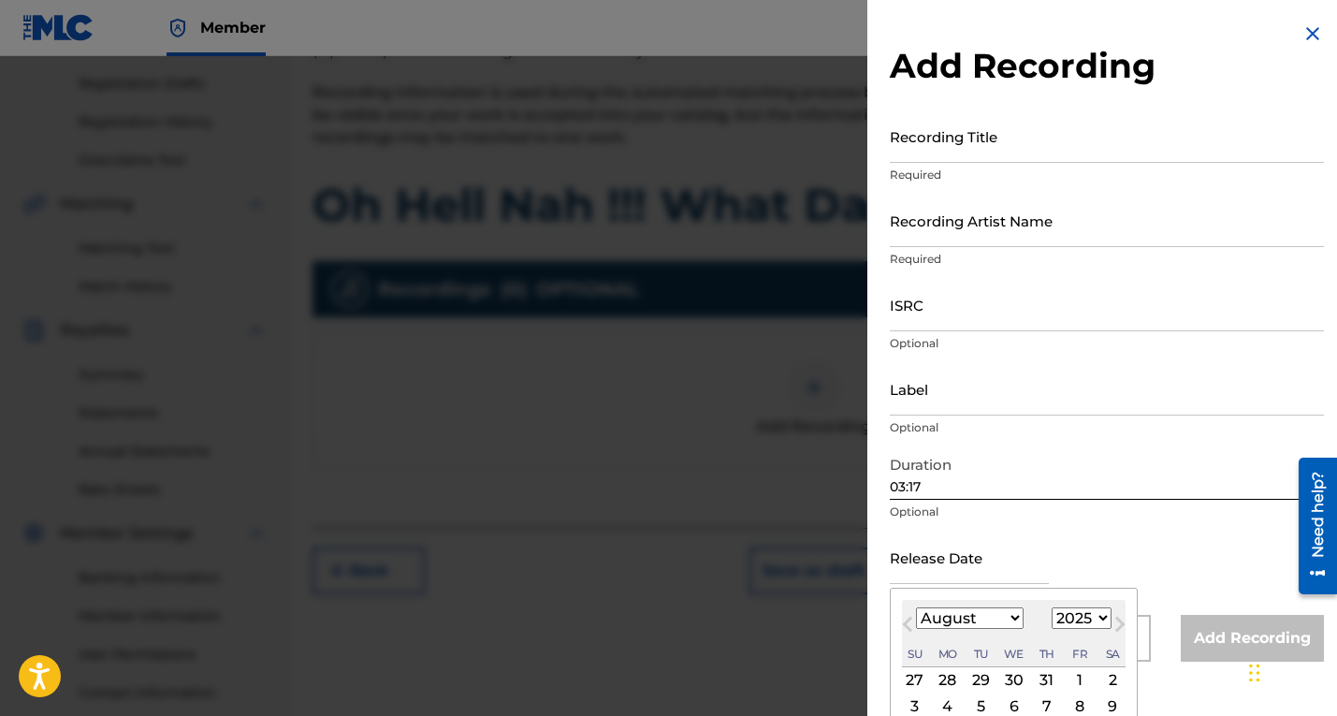
click at [916, 607] on select "January February March April May June July August September October November De…" at bounding box center [970, 618] width 108 height 22
select select "9"
click option "October" at bounding box center [0, 0] width 0 height 0
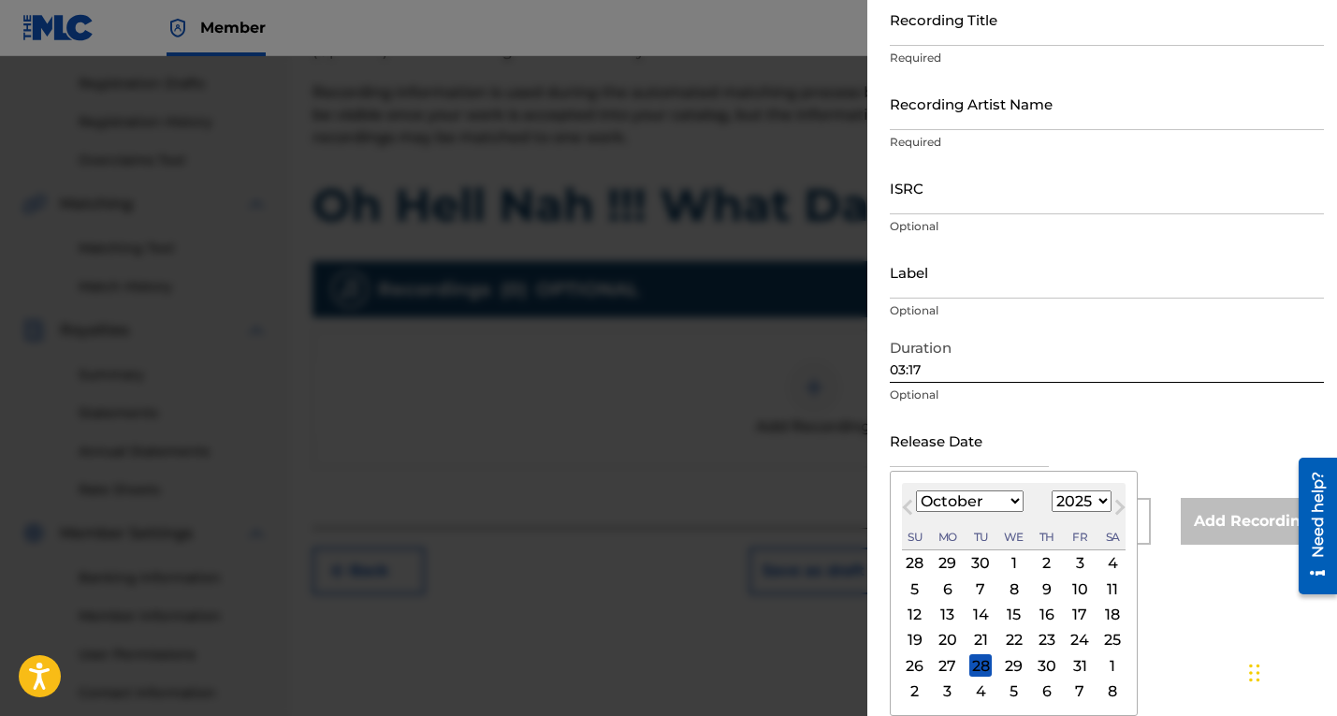
click at [978, 586] on div "7" at bounding box center [980, 588] width 22 height 22
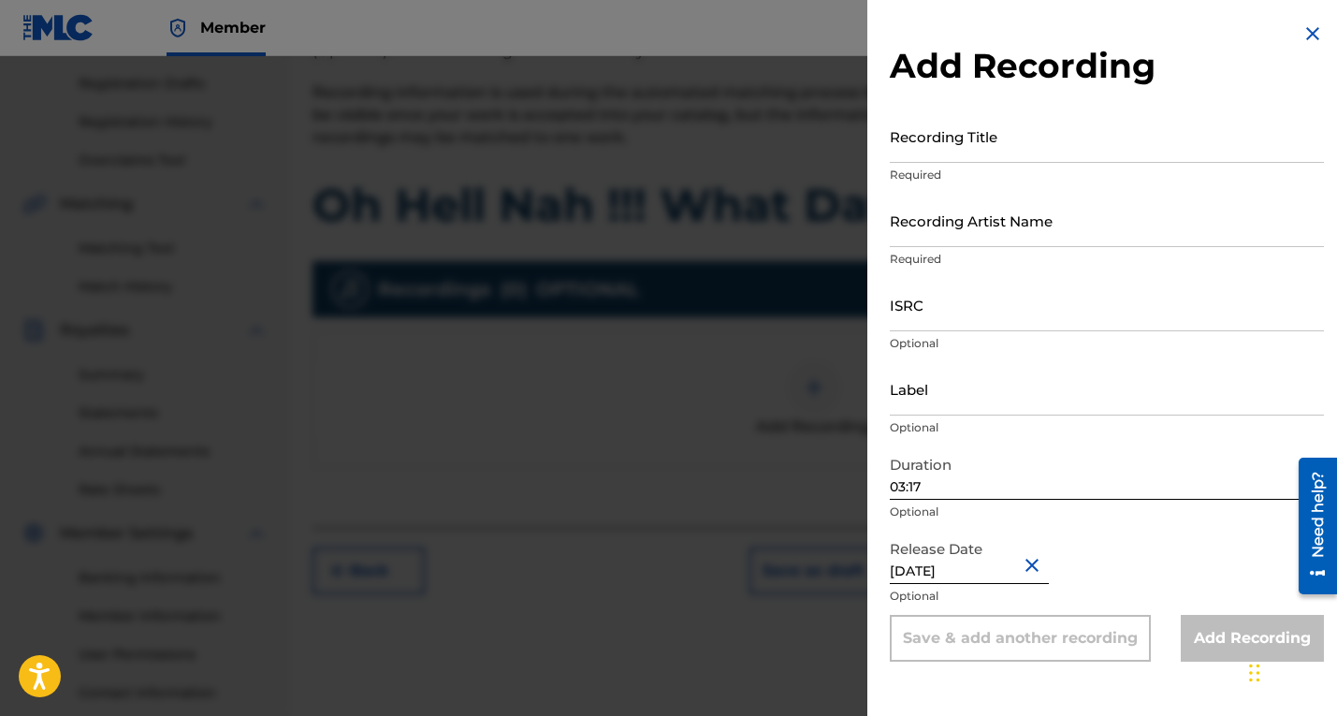
scroll to position [0, 0]
type input "[DATE]"
click at [1142, 559] on div "Release Date [DATE] Optional" at bounding box center [1107, 572] width 434 height 84
click at [1062, 314] on input "ISRC" at bounding box center [1107, 304] width 434 height 53
click at [919, 315] on input "ISRC" at bounding box center [1107, 304] width 434 height 53
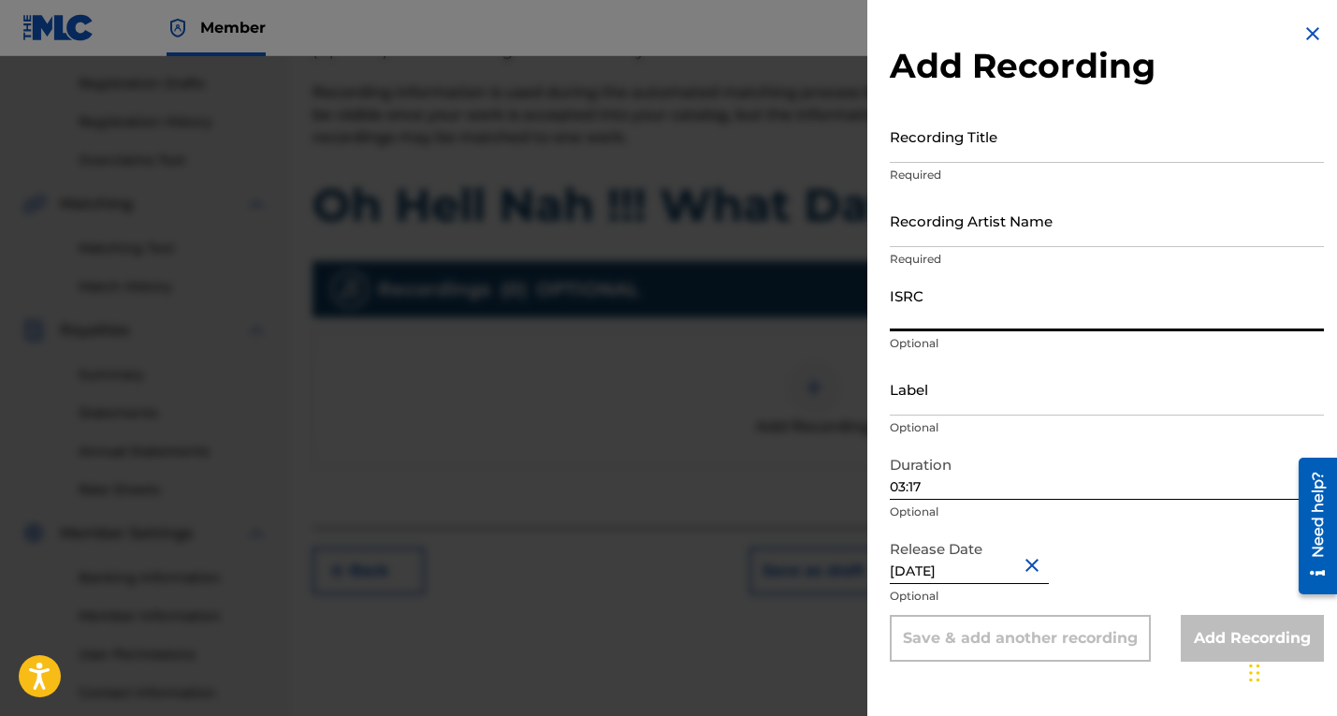
paste input "QZNWS2177469"
type input "QZNWS2177469"
click at [1003, 227] on input "Recording Artist Name" at bounding box center [1107, 220] width 434 height 53
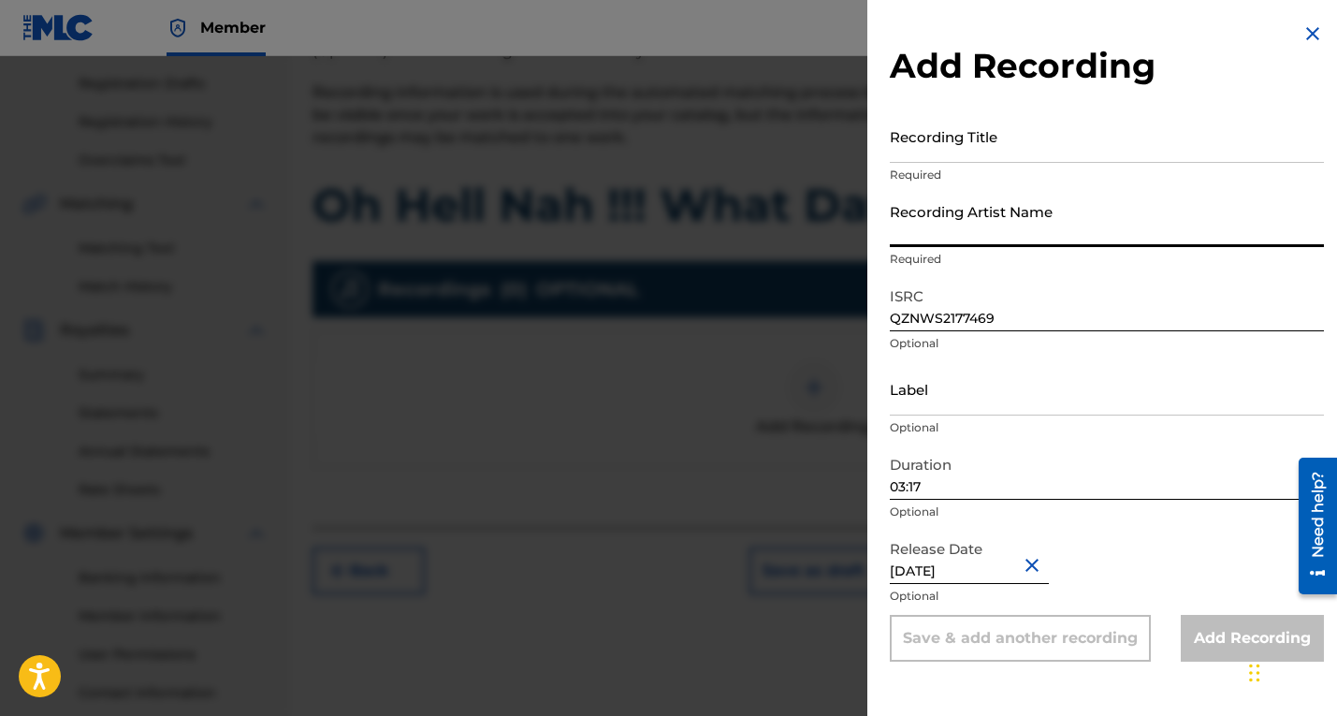
click at [1003, 227] on input "Recording Artist Name" at bounding box center [1107, 220] width 434 height 53
type input "[PERSON_NAME] BEATS"
click at [961, 149] on input "Recording Title" at bounding box center [1107, 135] width 434 height 53
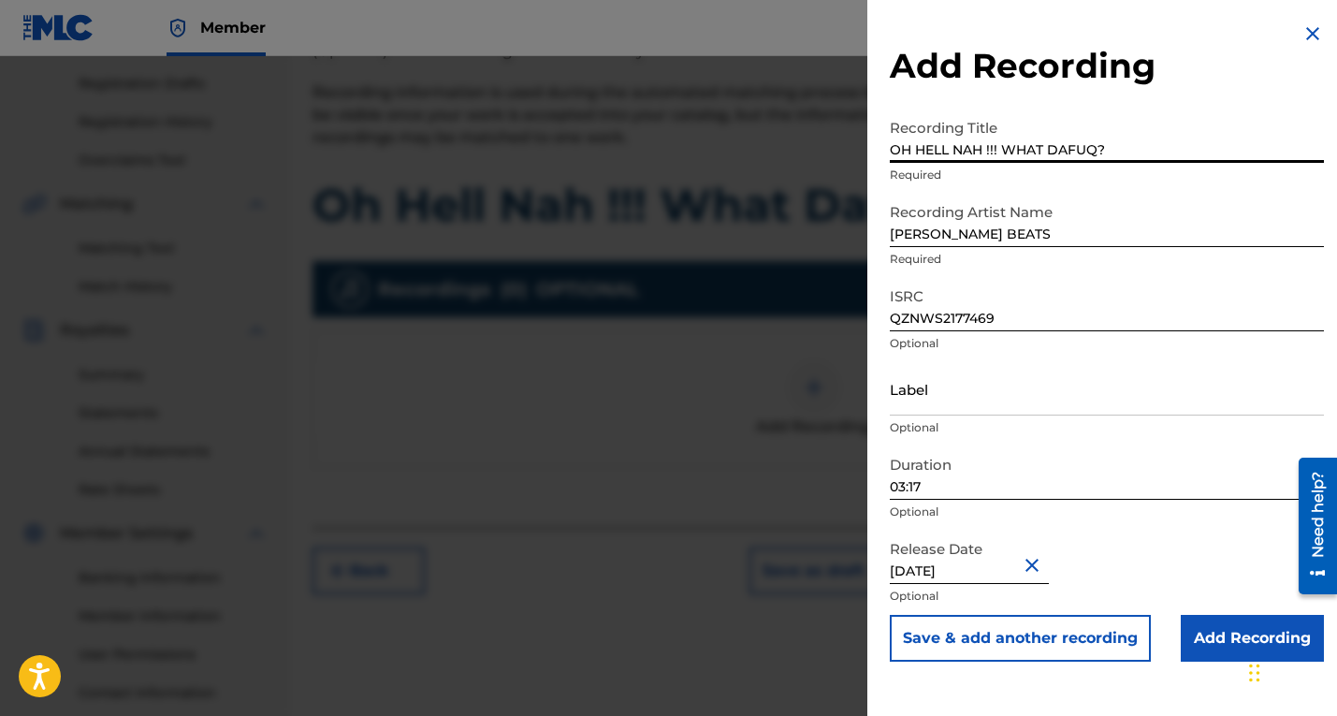
type input "OH HELL NAH !!! WHAT DAFUQ?"
click at [954, 399] on input "Label" at bounding box center [1107, 388] width 434 height 53
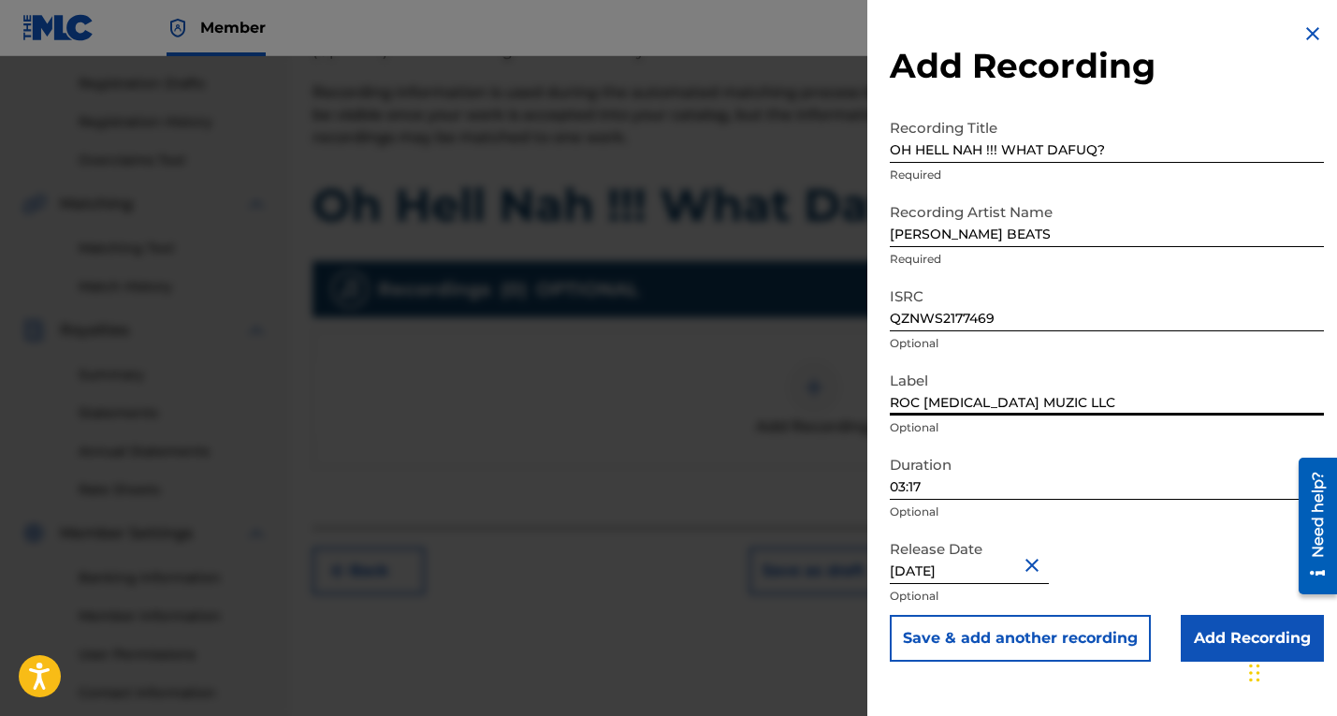
type input "ROC [MEDICAL_DATA] MUZIC LLC"
click at [1203, 636] on input "Add Recording" at bounding box center [1251, 638] width 143 height 47
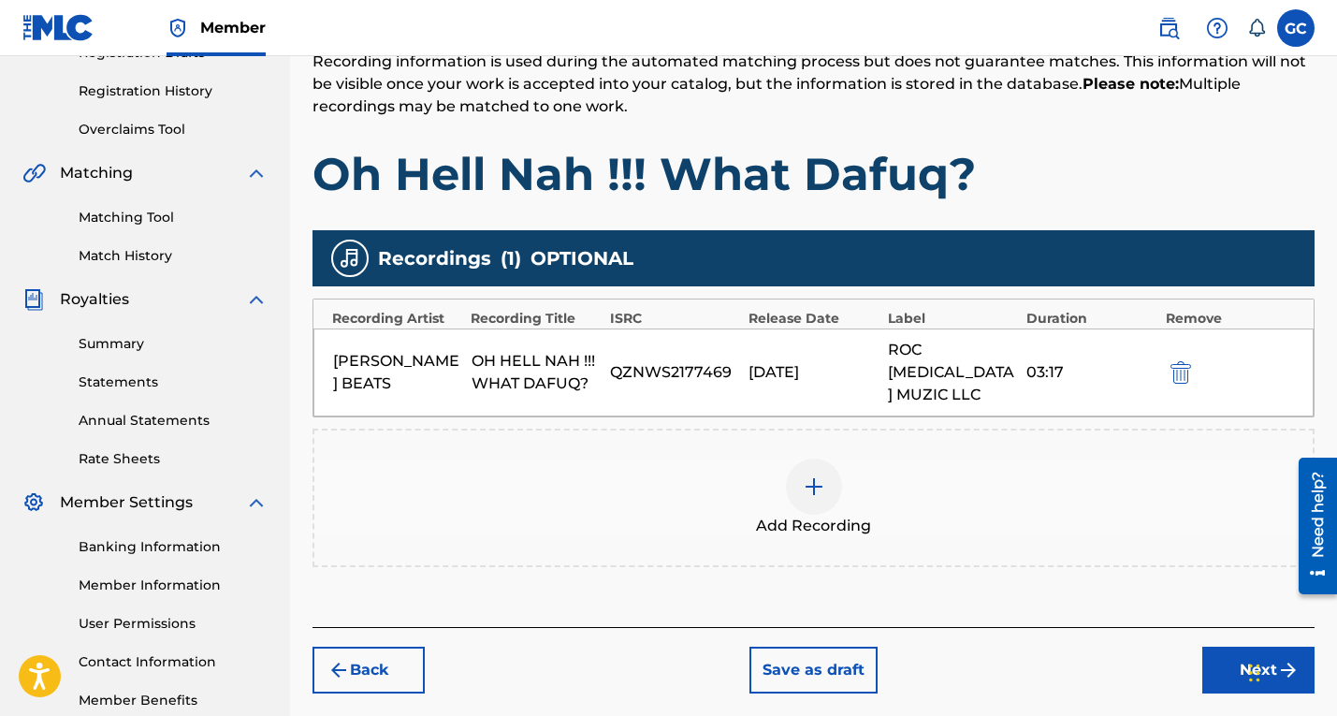
scroll to position [444, 0]
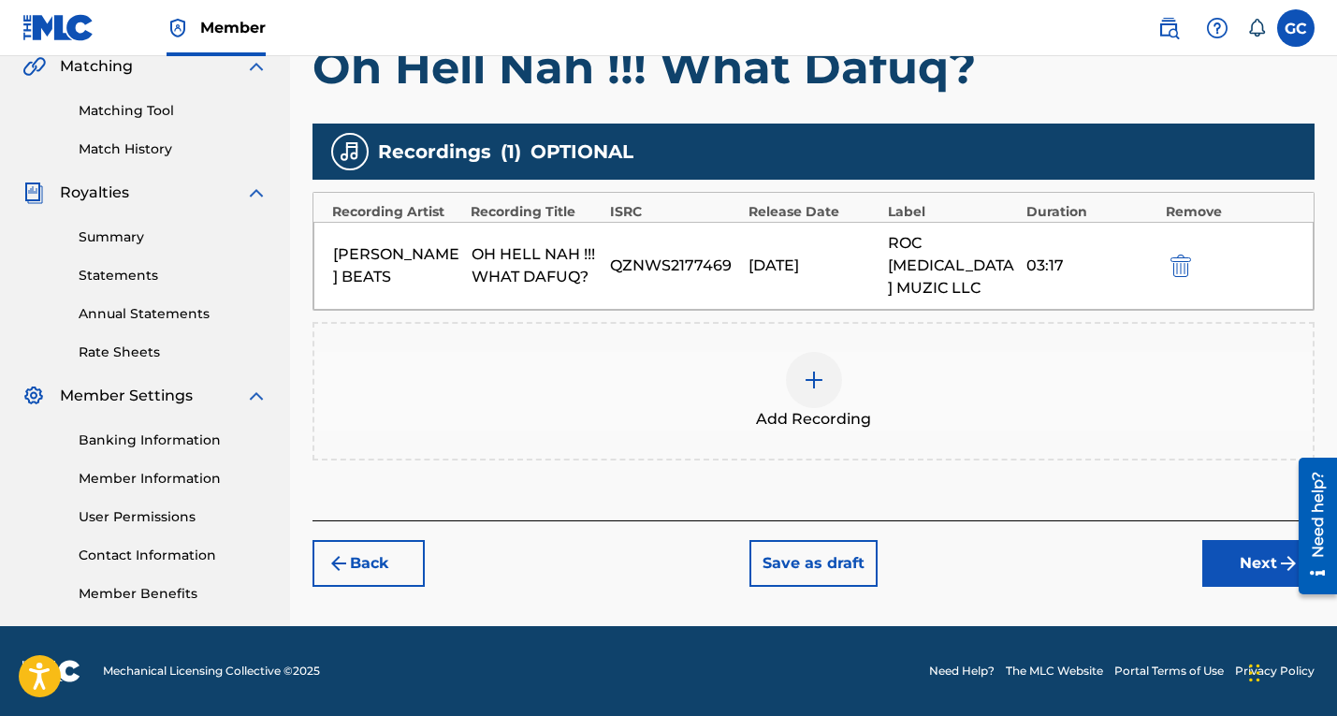
click at [1230, 540] on button "Next" at bounding box center [1258, 563] width 112 height 47
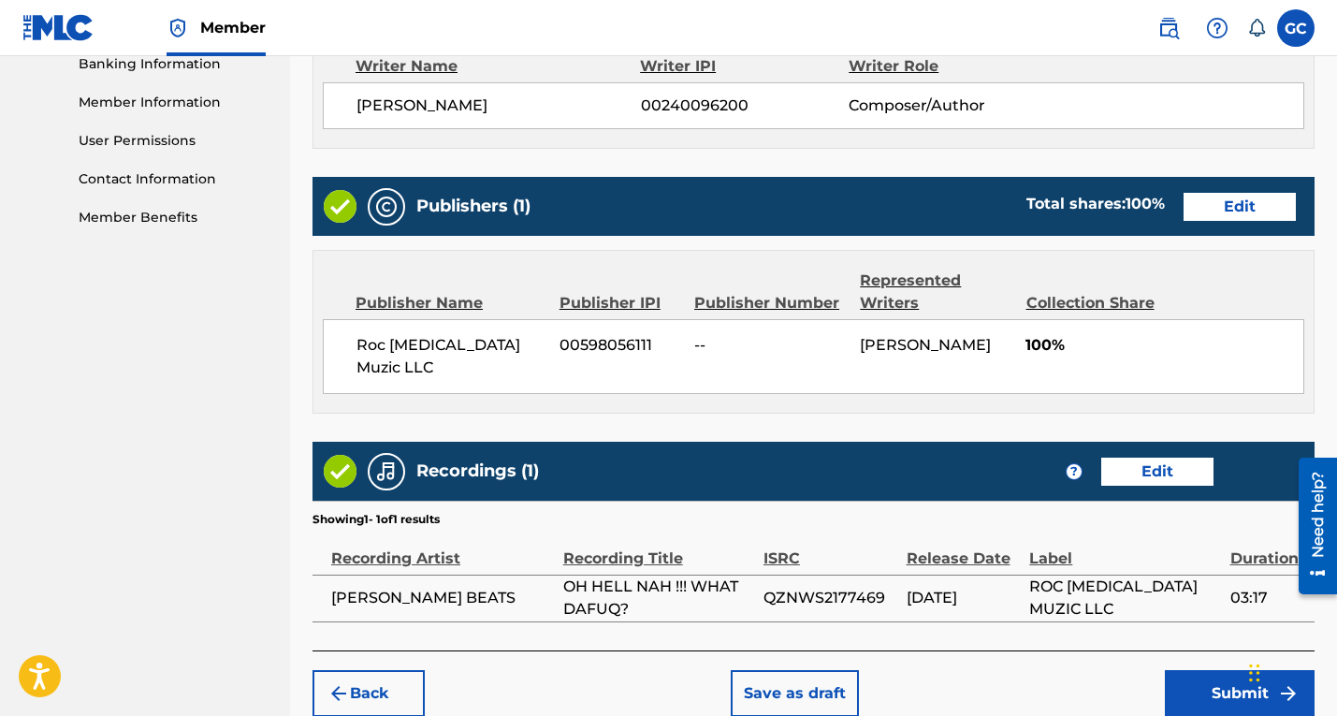
scroll to position [888, 0]
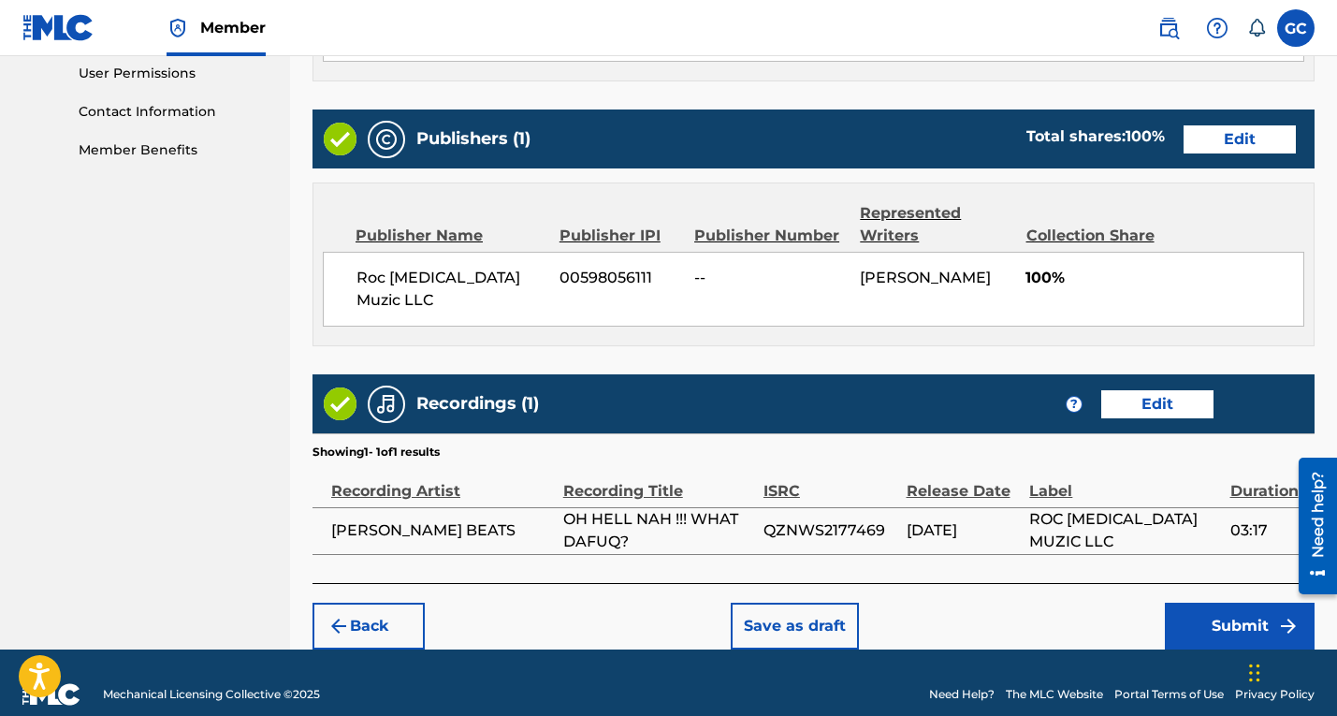
click at [1240, 608] on button "Submit" at bounding box center [1240, 625] width 150 height 47
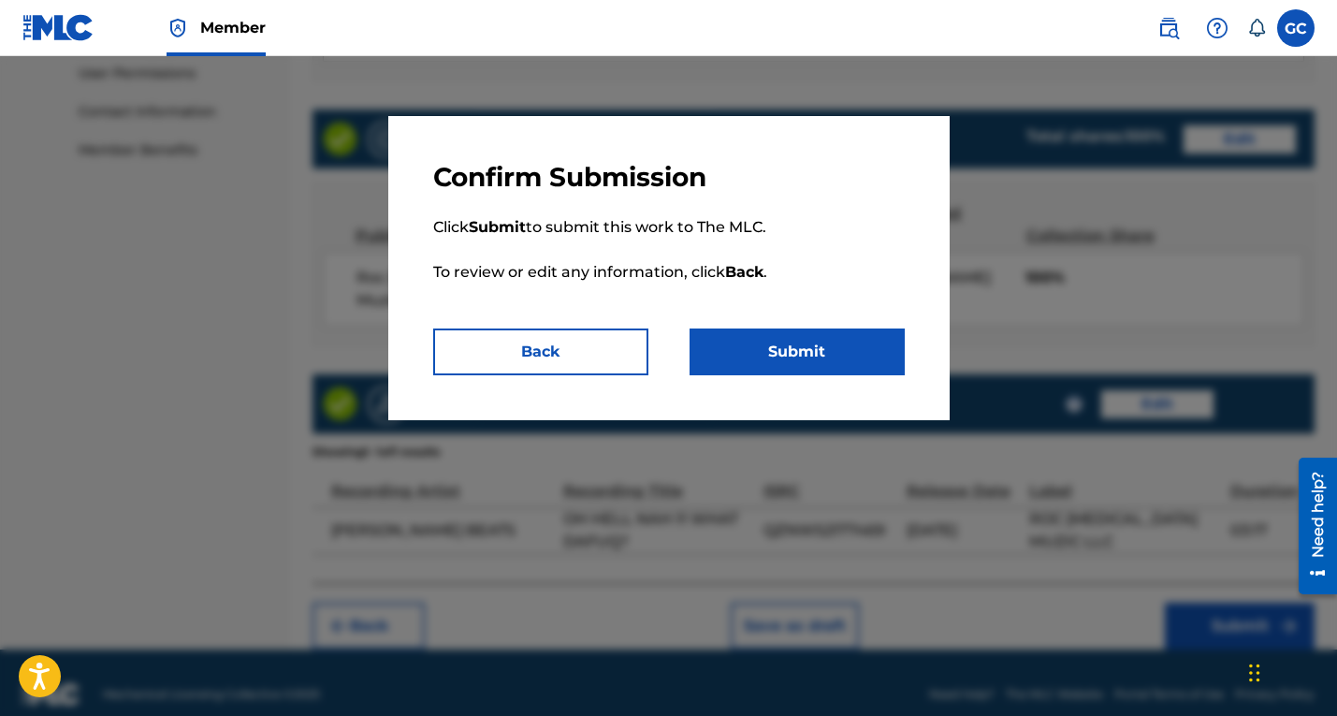
click at [872, 356] on button "Submit" at bounding box center [796, 351] width 215 height 47
